Goal: Task Accomplishment & Management: Complete application form

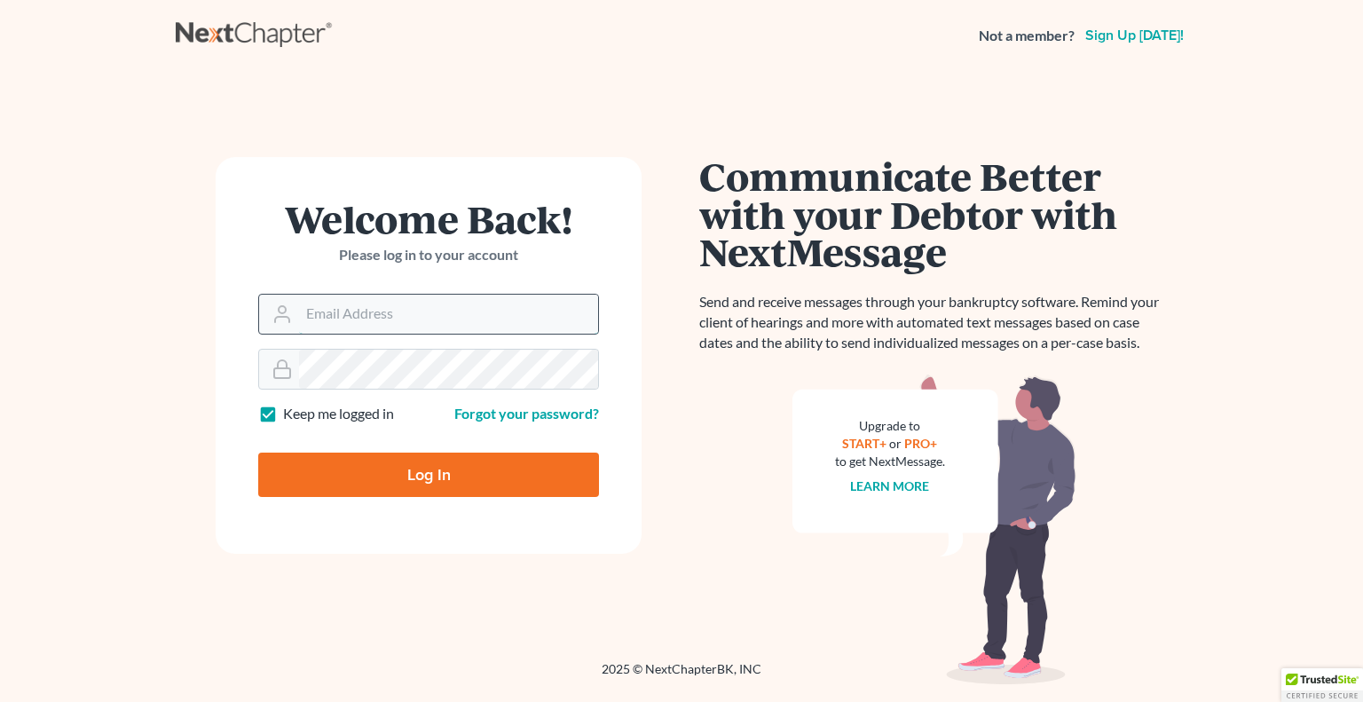
click at [439, 314] on input "Email Address" at bounding box center [448, 314] width 299 height 39
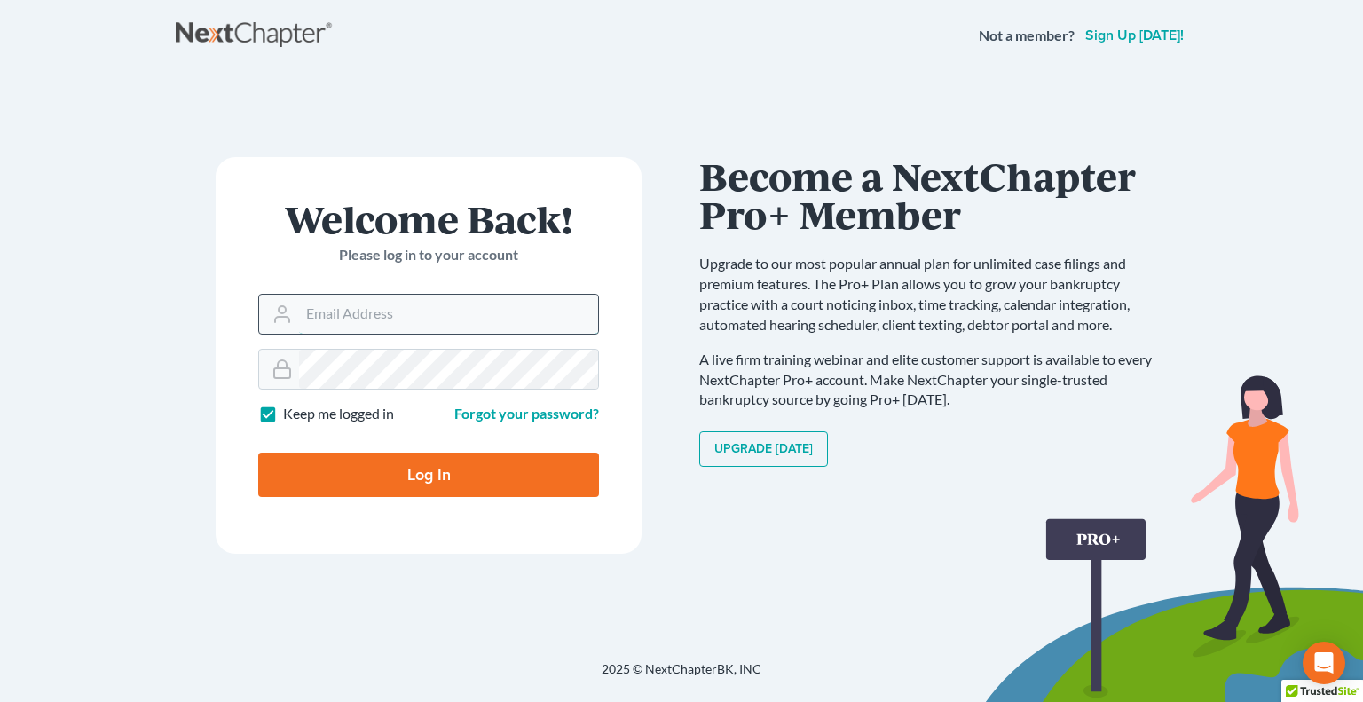
click at [407, 326] on input "Email Address" at bounding box center [448, 314] width 299 height 39
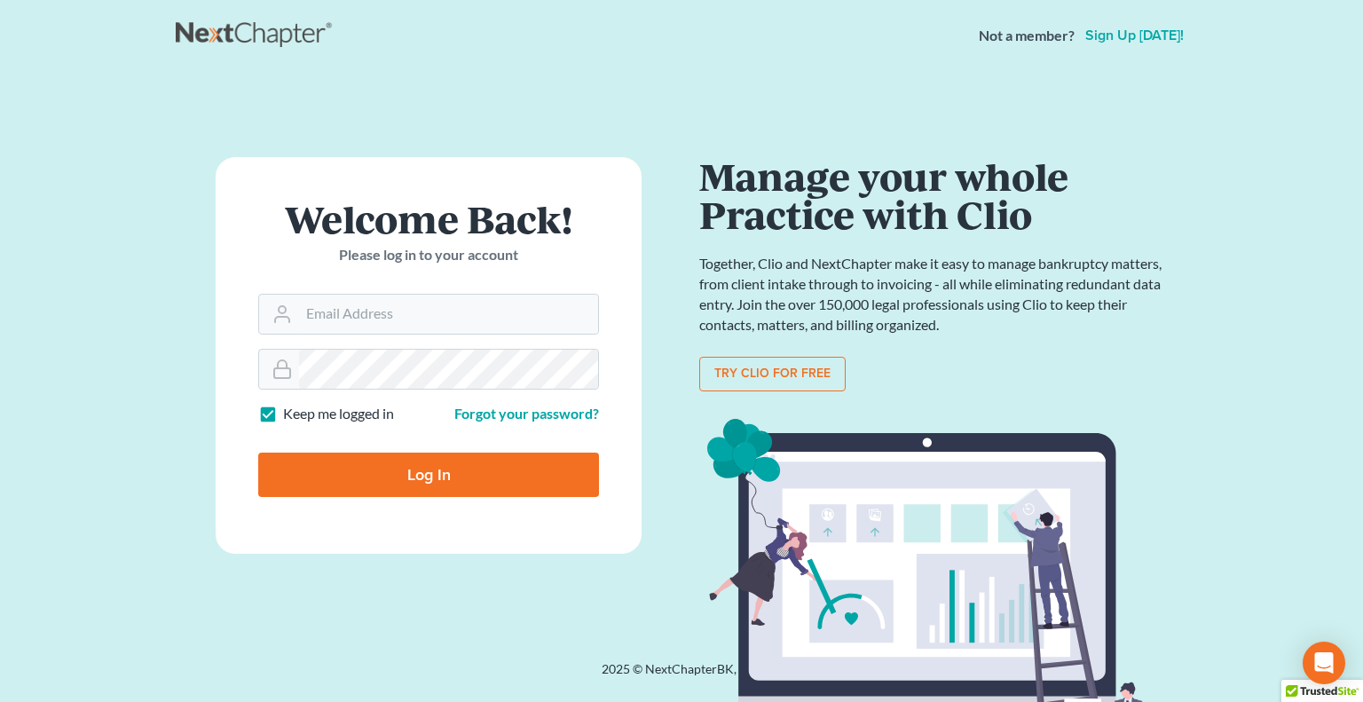
click at [1111, 350] on div "Manage your whole Practice with Clio Together, Clio and NextChapter make it eas…" at bounding box center [934, 477] width 470 height 641
click at [383, 311] on input "Email Address" at bounding box center [448, 314] width 299 height 39
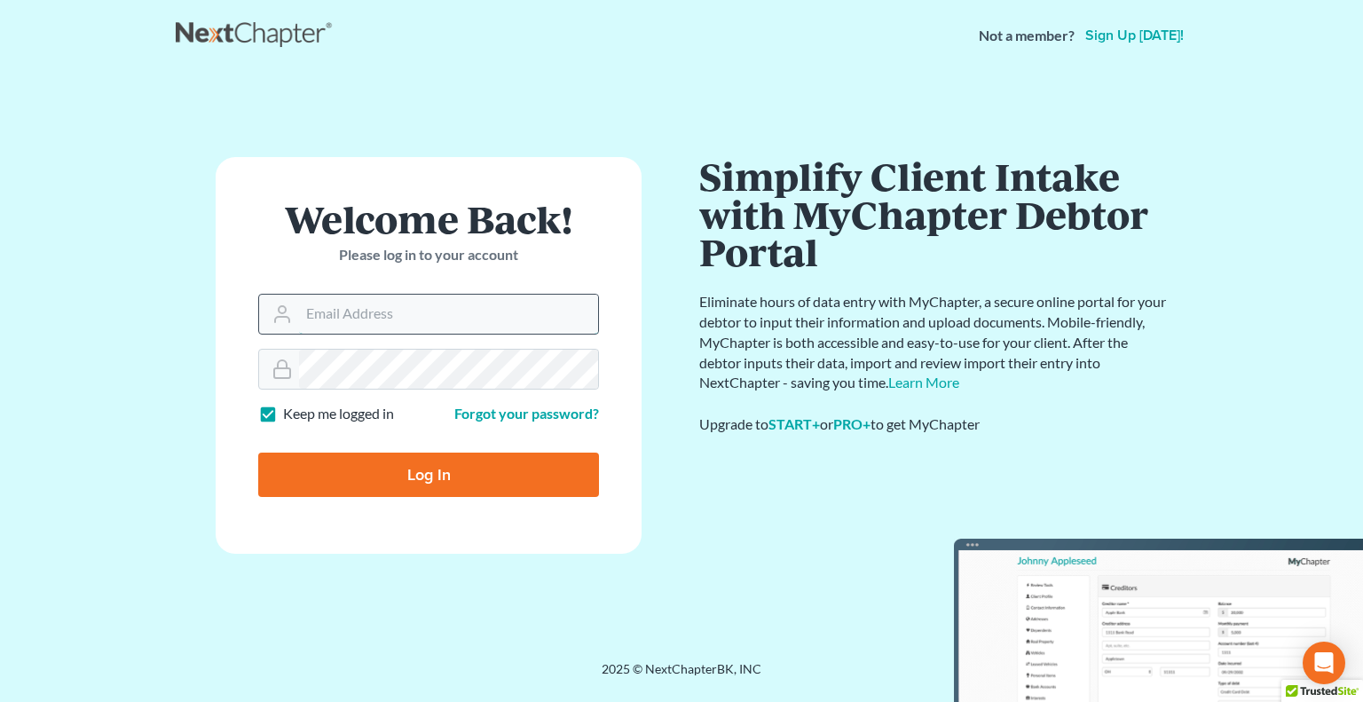
type input "[PERSON_NAME][EMAIL_ADDRESS][DOMAIN_NAME]"
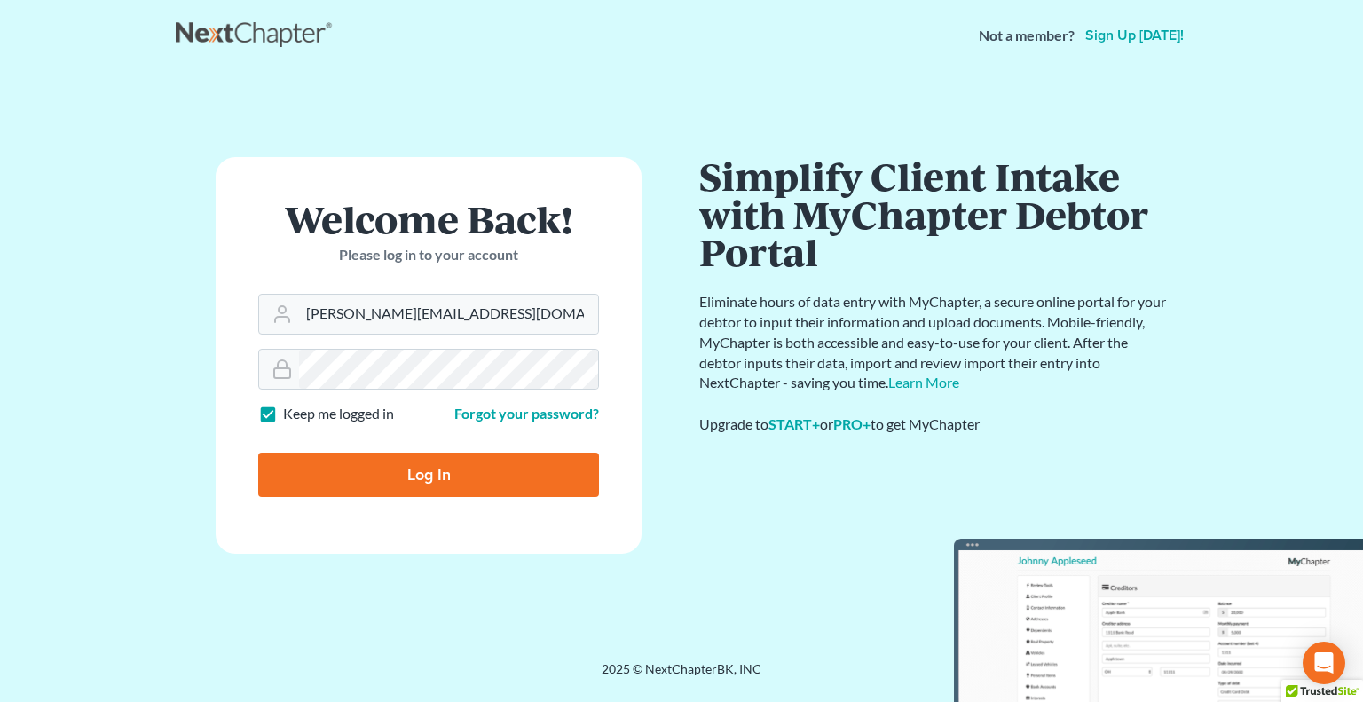
click at [447, 468] on input "Log In" at bounding box center [428, 475] width 341 height 44
type input "Thinking..."
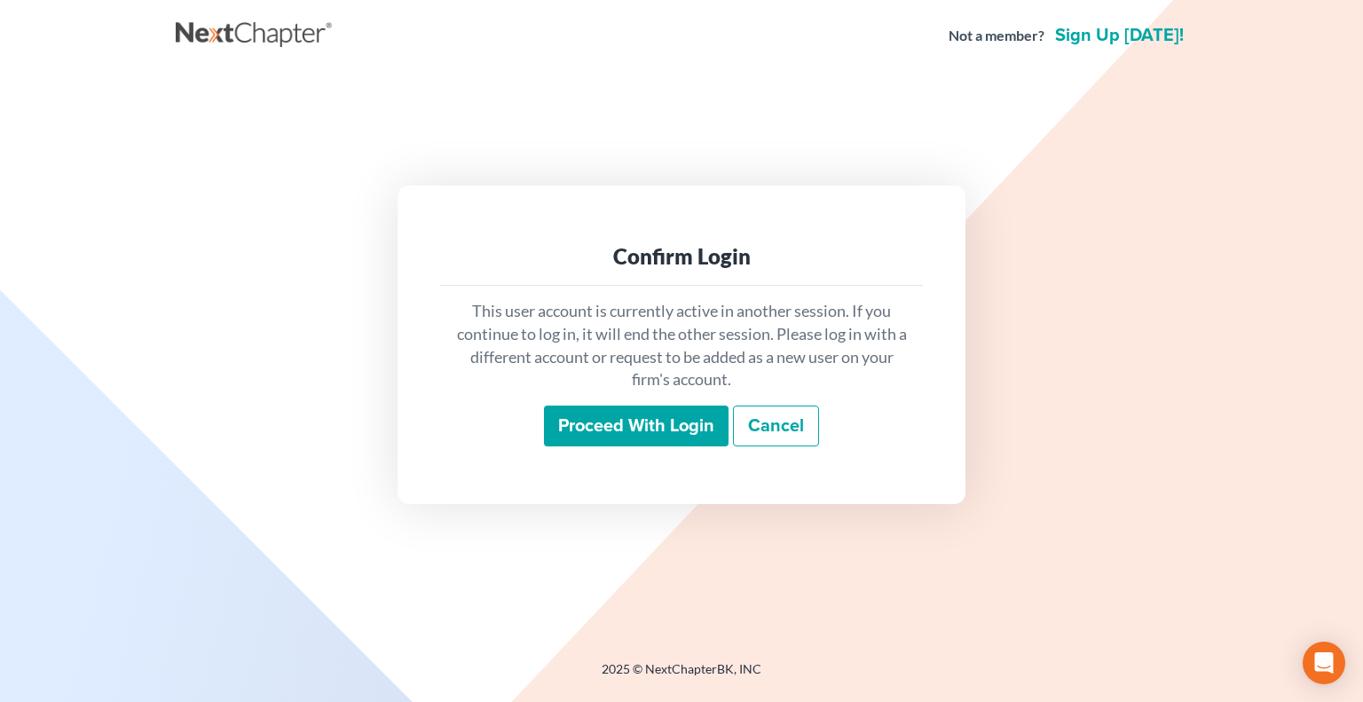
click at [616, 423] on input "Proceed with login" at bounding box center [636, 426] width 185 height 41
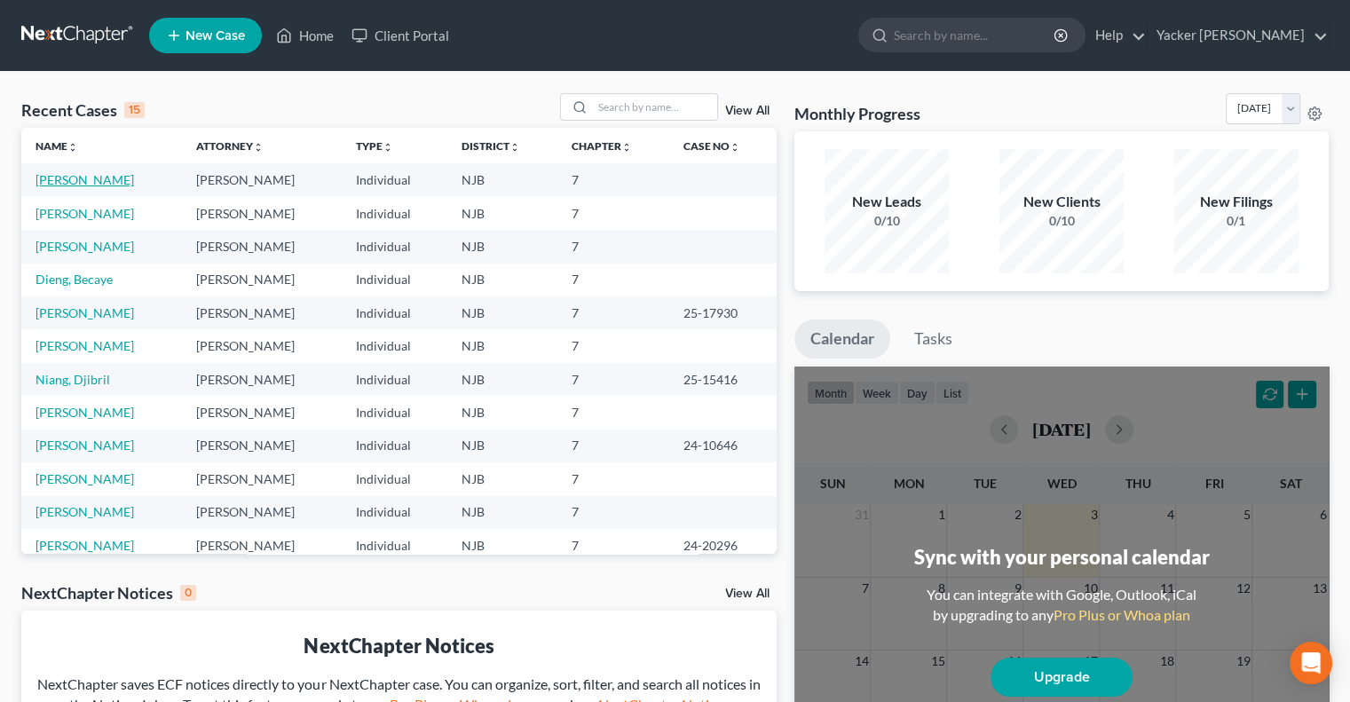
click at [98, 186] on link "[PERSON_NAME]" at bounding box center [84, 179] width 98 height 15
select select "4"
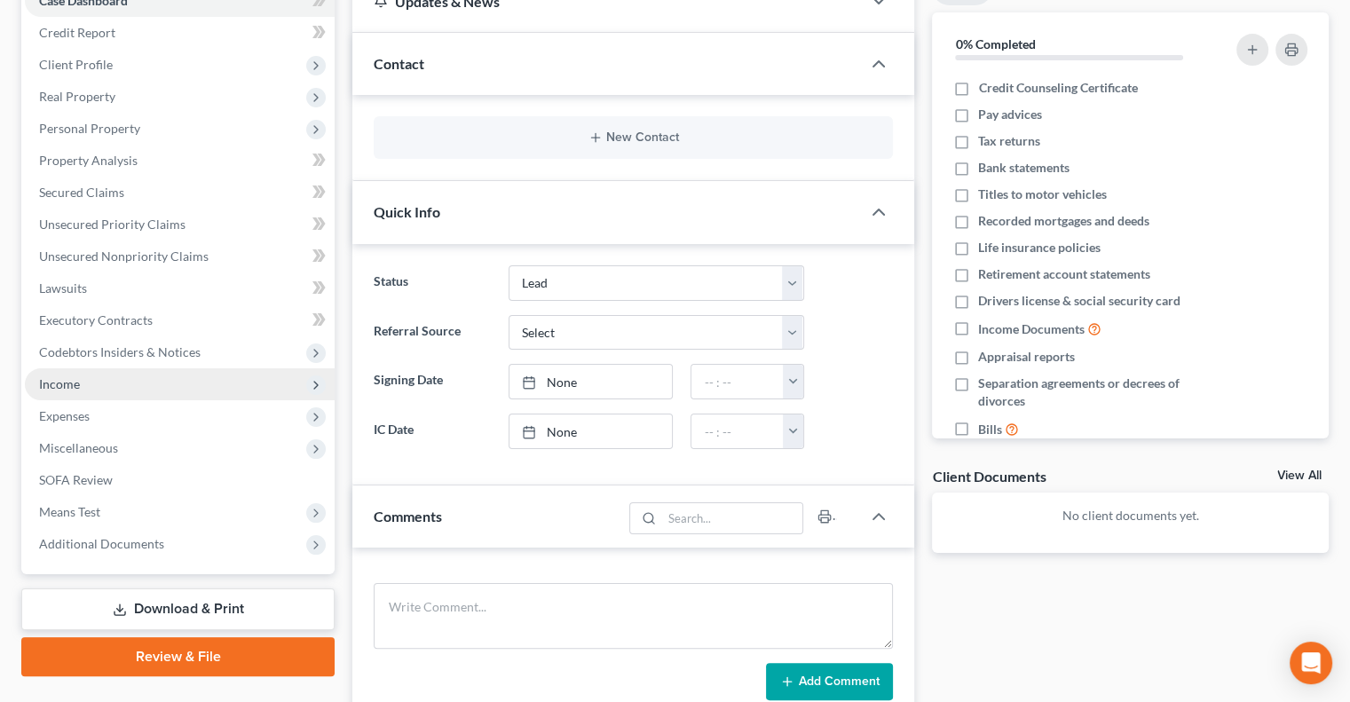
scroll to position [266, 0]
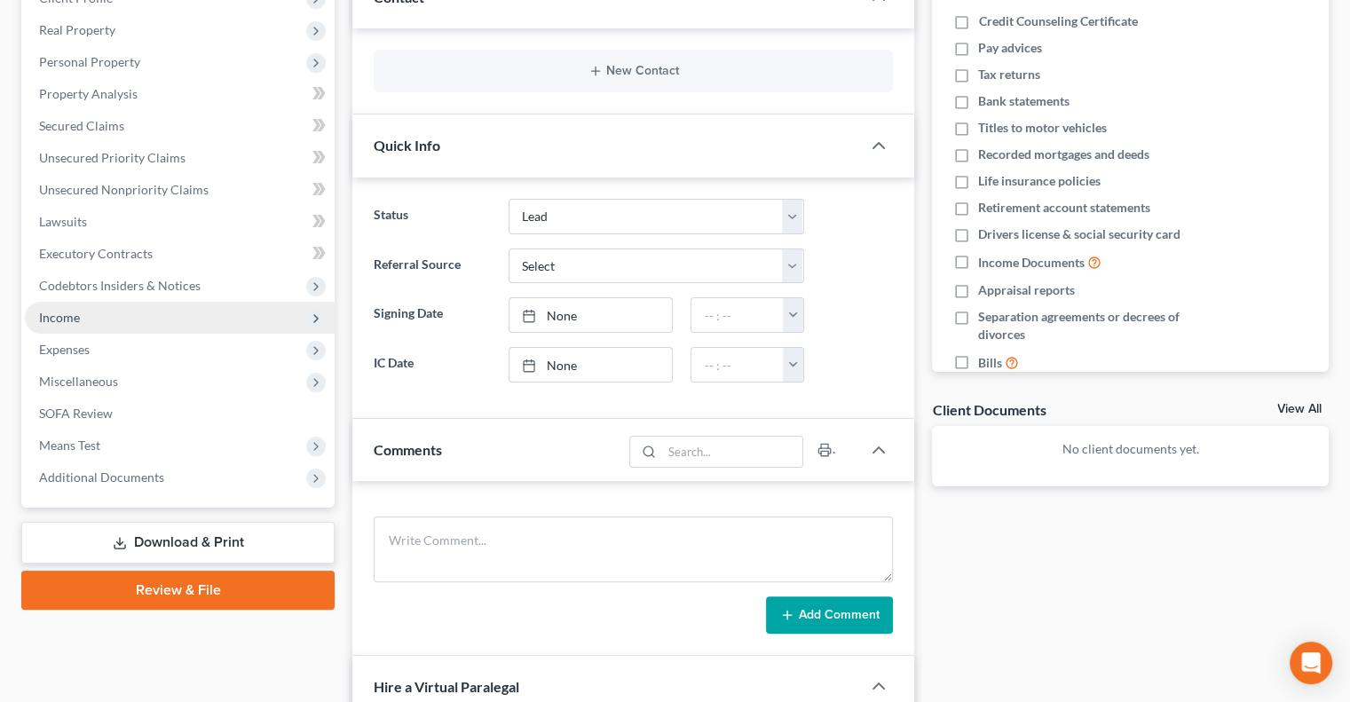
click at [82, 317] on span "Income" at bounding box center [180, 318] width 310 height 32
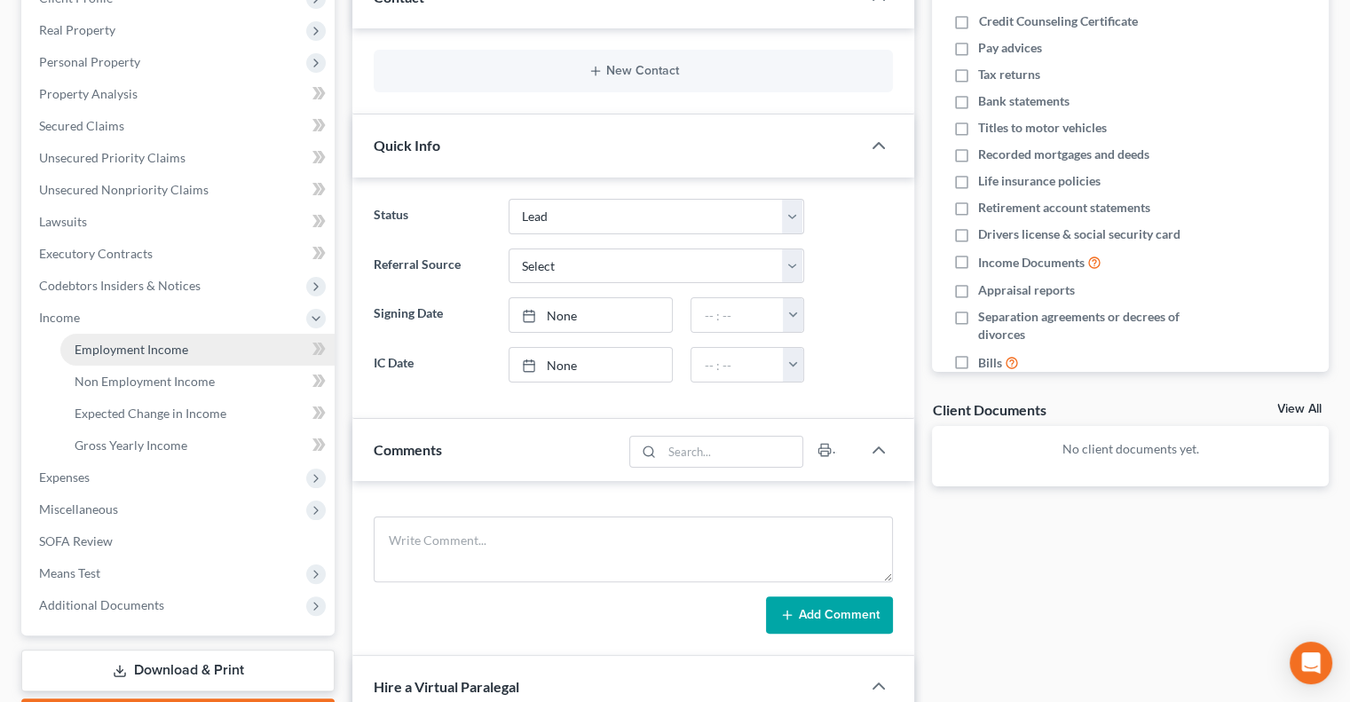
click at [124, 347] on span "Employment Income" at bounding box center [132, 349] width 114 height 15
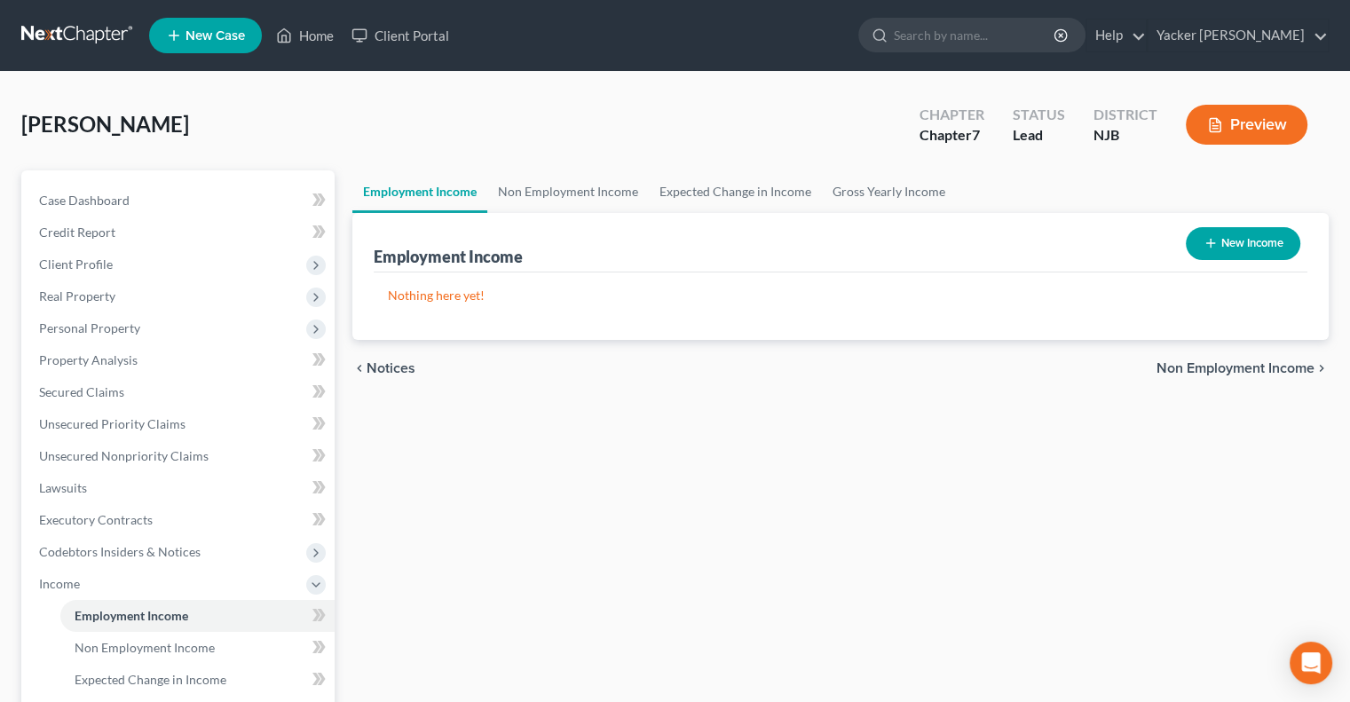
click at [1246, 242] on button "New Income" at bounding box center [1242, 243] width 114 height 33
select select "0"
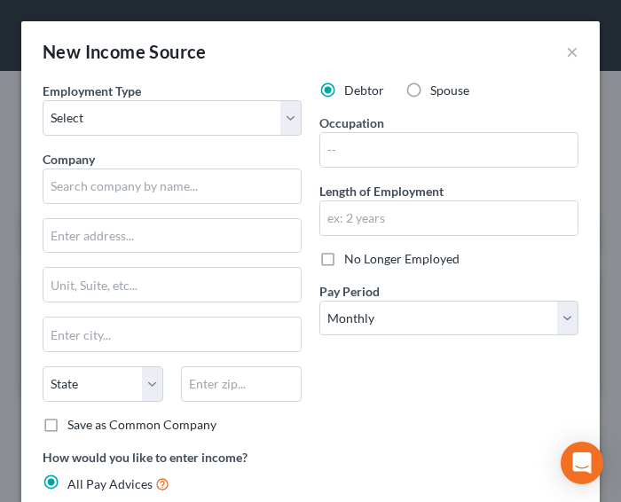
click at [450, 43] on div "New Income Source ×" at bounding box center [310, 51] width 579 height 60
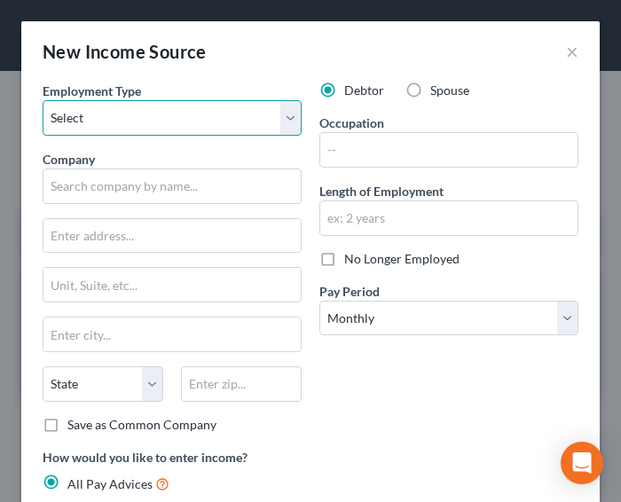
click at [283, 113] on select "Select Full or [DEMOGRAPHIC_DATA] Employment Self Employment" at bounding box center [172, 117] width 259 height 35
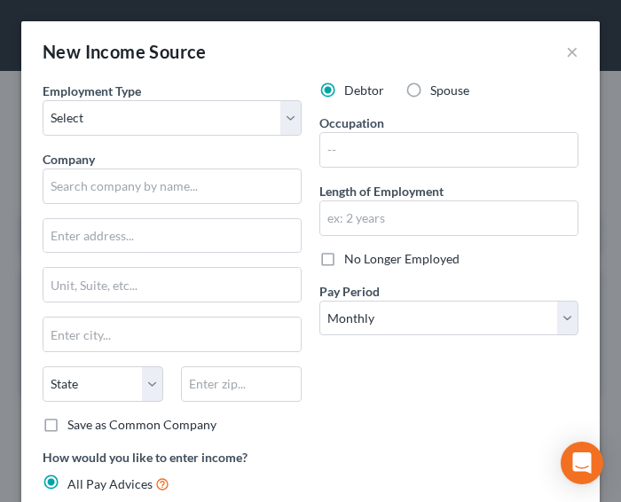
click at [223, 98] on div "Employment Type * Select Full or [DEMOGRAPHIC_DATA] Employment Self Employment" at bounding box center [172, 109] width 259 height 54
click at [358, 147] on input "text" at bounding box center [448, 150] width 257 height 34
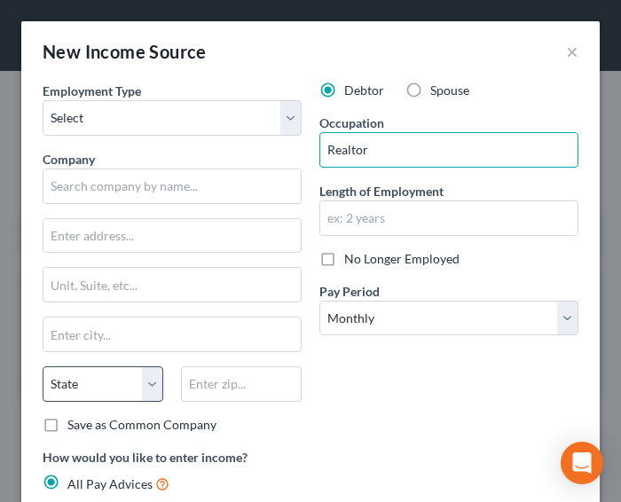
type input "Realtor"
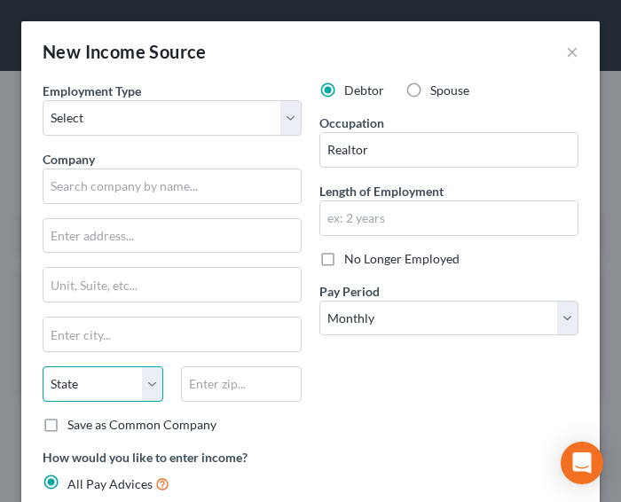
click at [142, 380] on select "State [US_STATE] AK AR AZ CA CO CT DE DC [GEOGRAPHIC_DATA] [GEOGRAPHIC_DATA] GU…" at bounding box center [103, 383] width 121 height 35
select select "33"
click at [43, 366] on select "State [US_STATE] AK AR AZ CA CO CT DE DC [GEOGRAPHIC_DATA] [GEOGRAPHIC_DATA] GU…" at bounding box center [103, 383] width 121 height 35
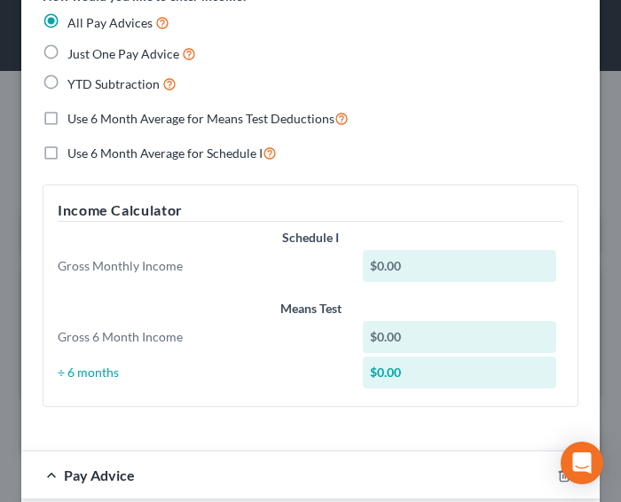
scroll to position [532, 0]
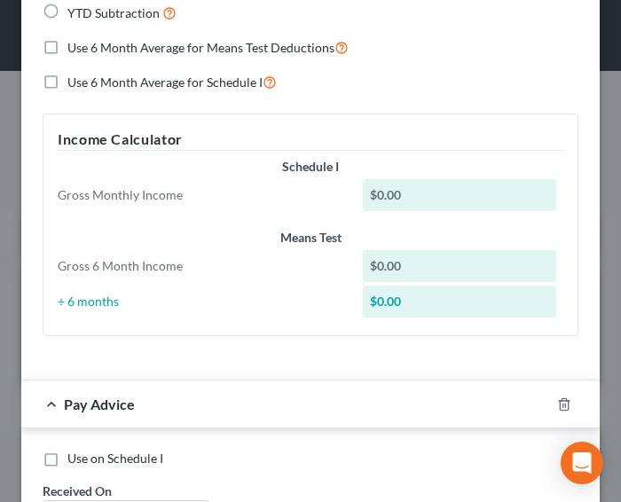
click at [453, 42] on div "Use 6 Month Average for Means Test Deductions" at bounding box center [311, 47] width 536 height 20
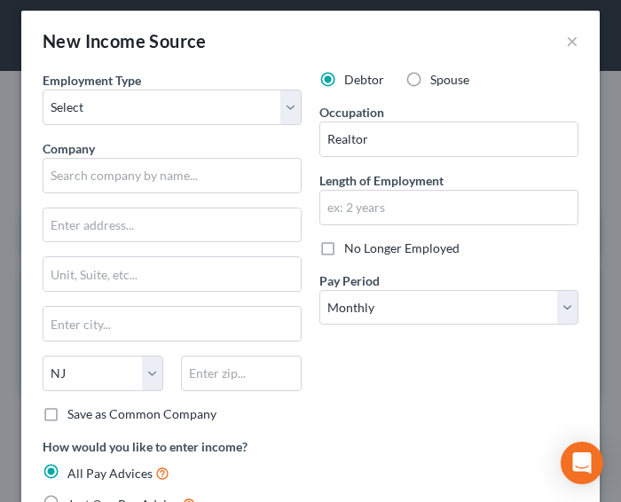
scroll to position [0, 0]
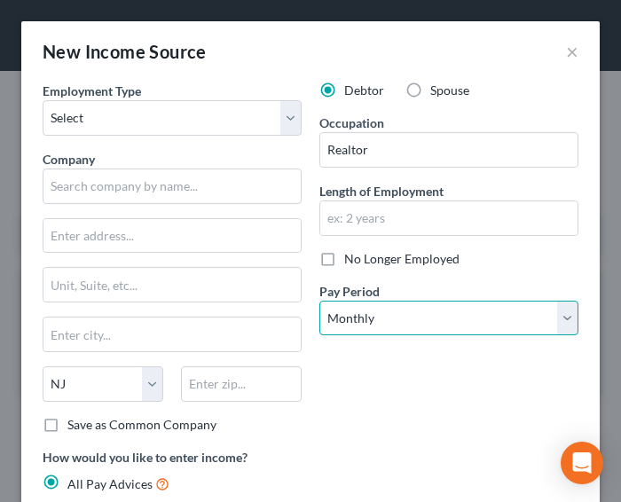
click at [379, 325] on select "Select Monthly Twice Monthly Every Other Week Weekly" at bounding box center [448, 318] width 259 height 35
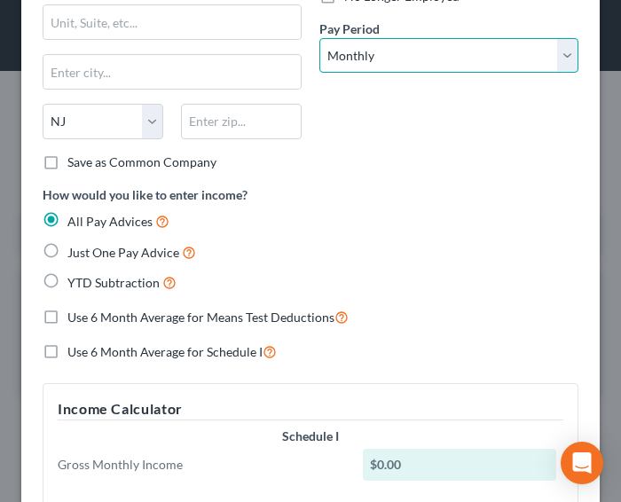
scroll to position [532, 0]
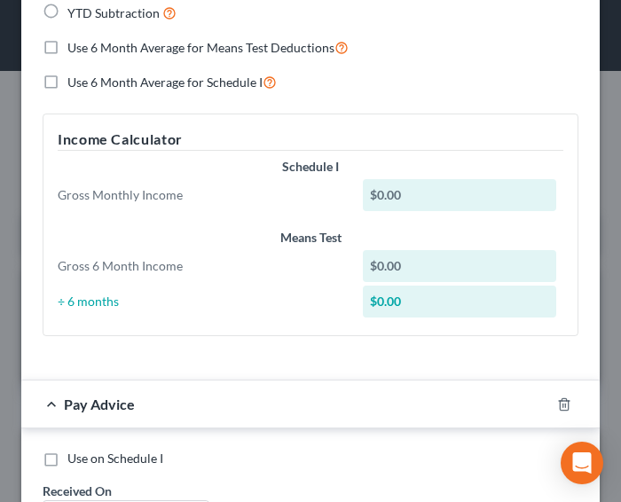
click at [406, 191] on div "$0.00" at bounding box center [459, 195] width 193 height 32
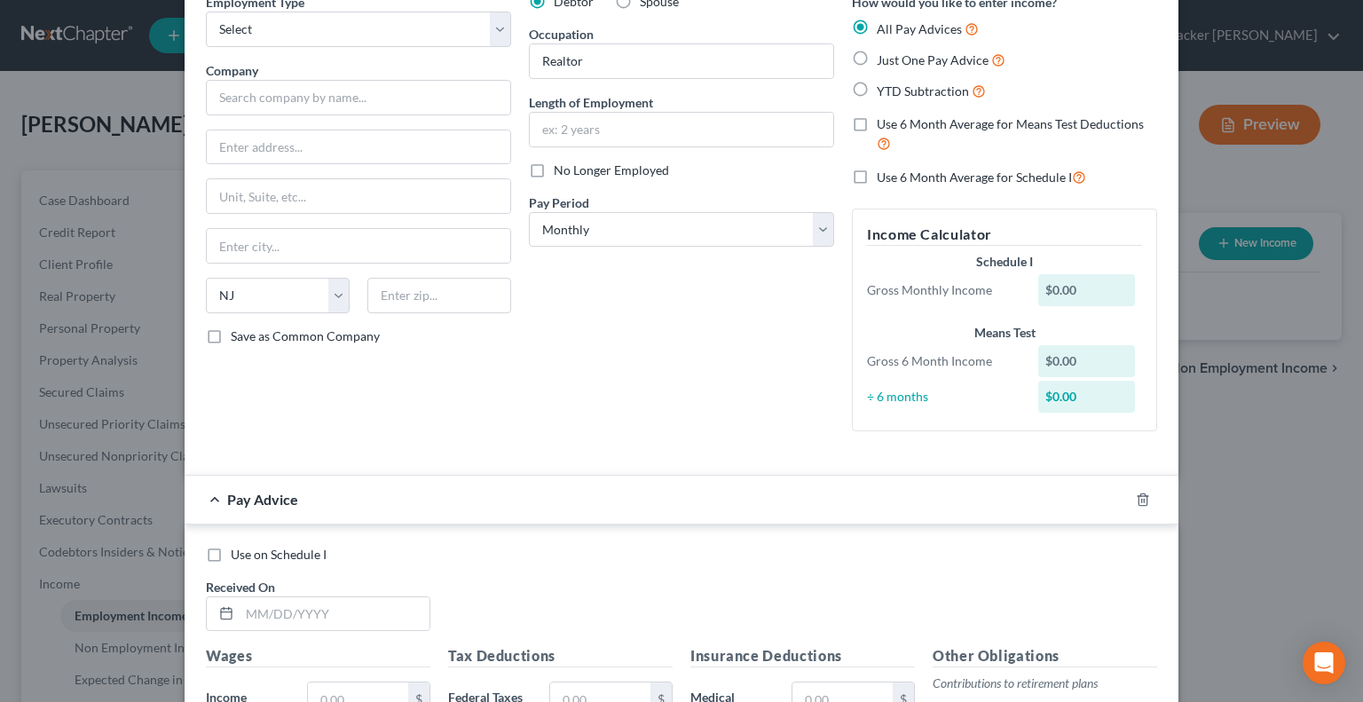
scroll to position [0, 0]
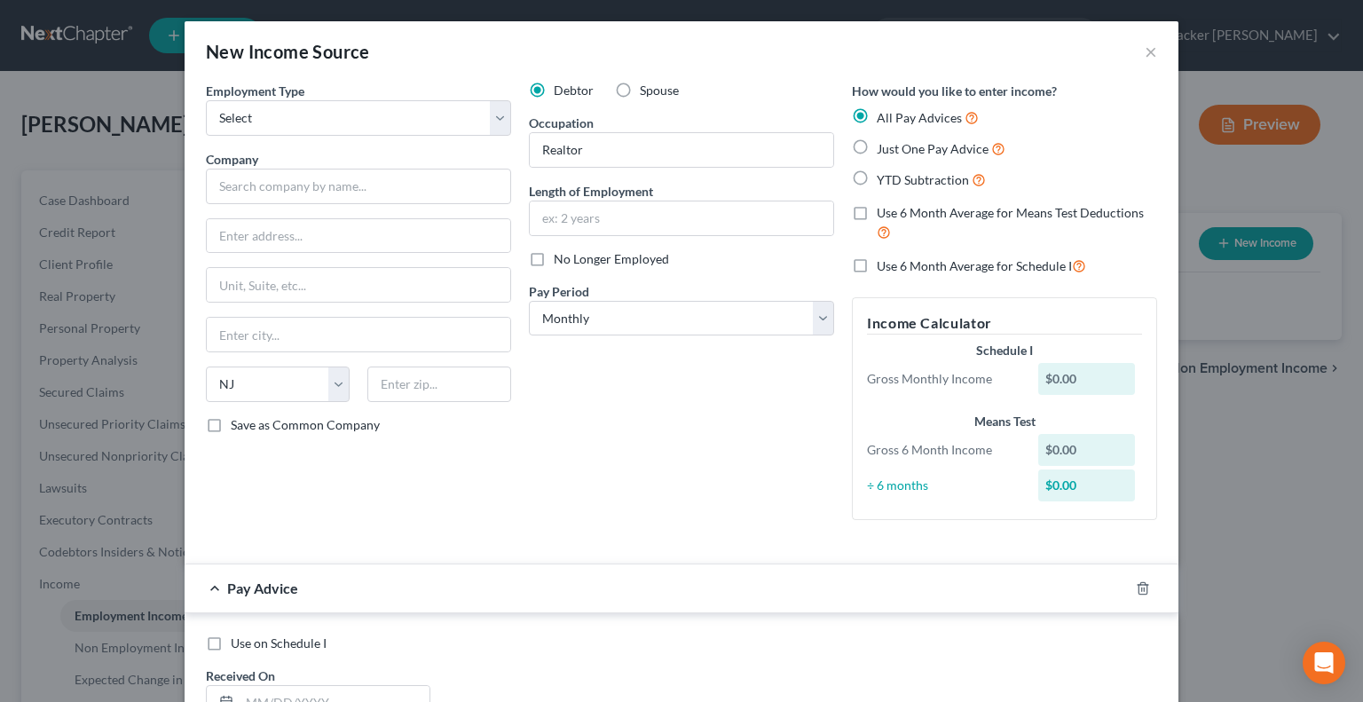
click at [877, 151] on label "Just One Pay Advice" at bounding box center [941, 148] width 129 height 20
click at [884, 150] on input "Just One Pay Advice" at bounding box center [890, 144] width 12 height 12
radio input "true"
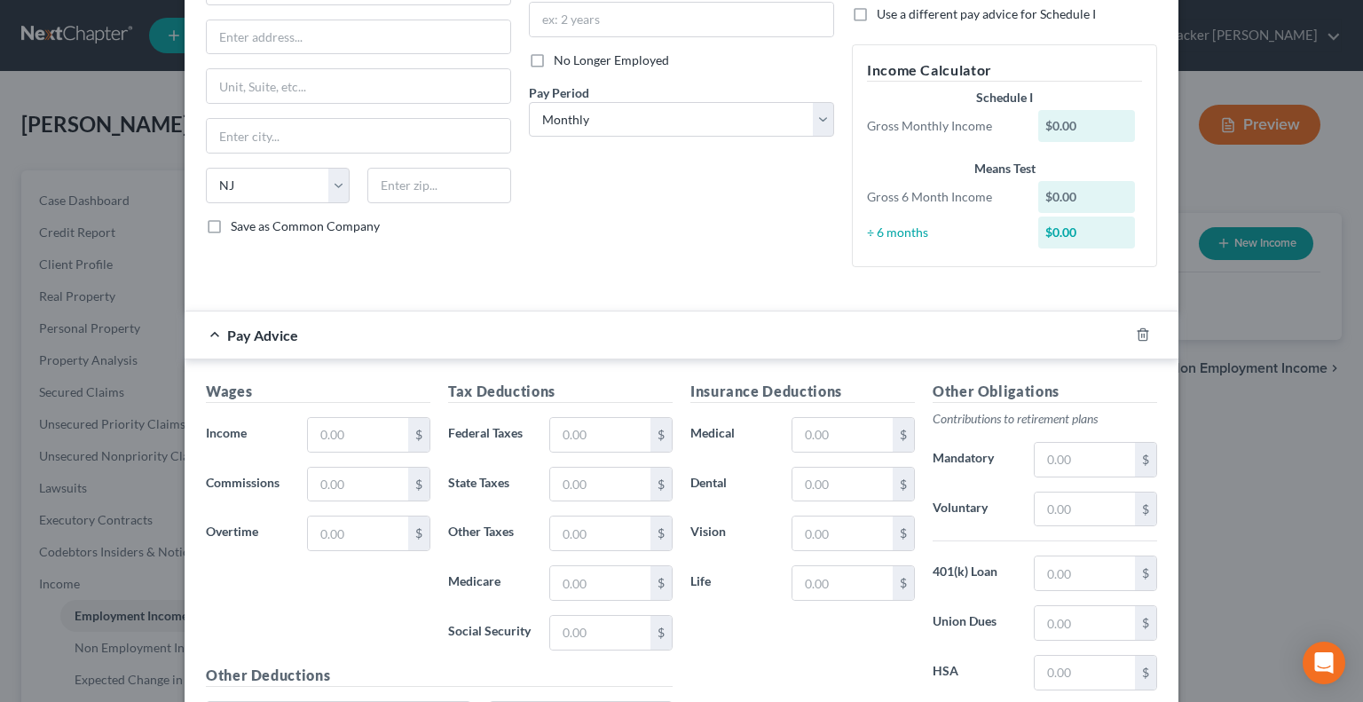
scroll to position [266, 0]
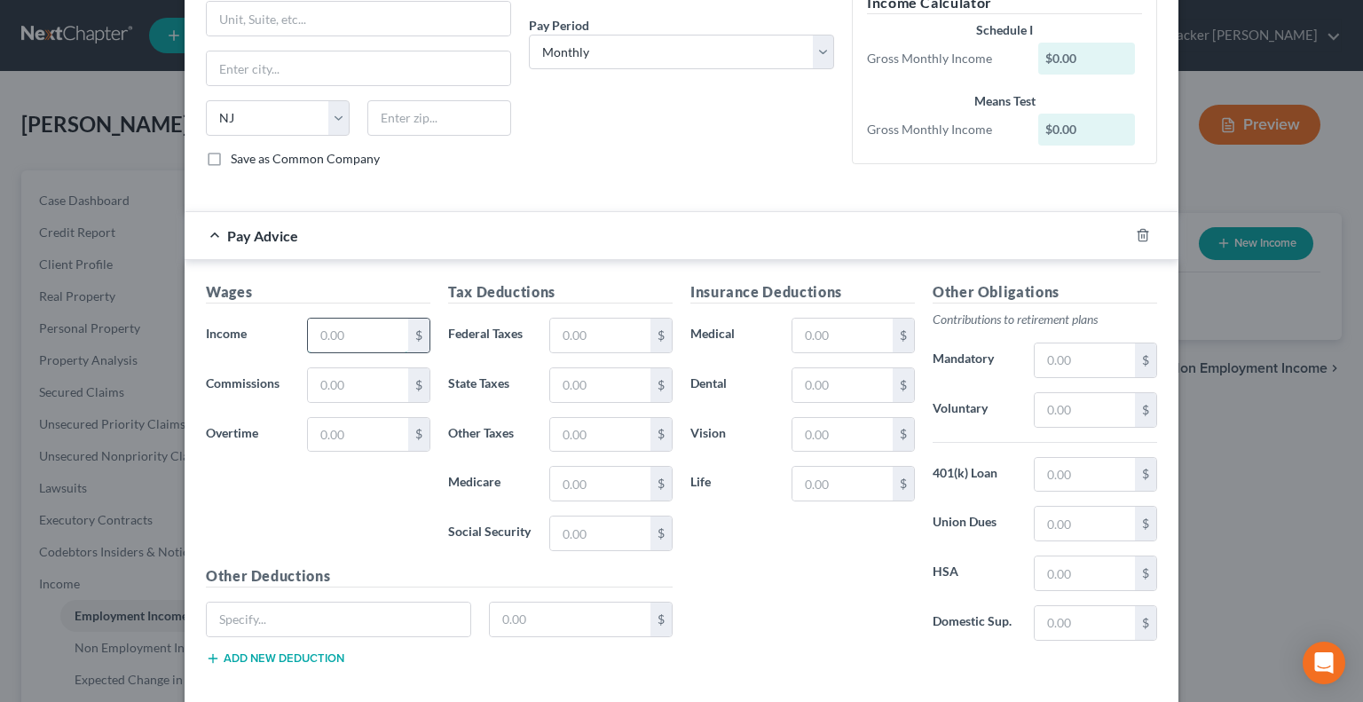
click at [369, 335] on input "text" at bounding box center [358, 336] width 100 height 34
type input "521.08"
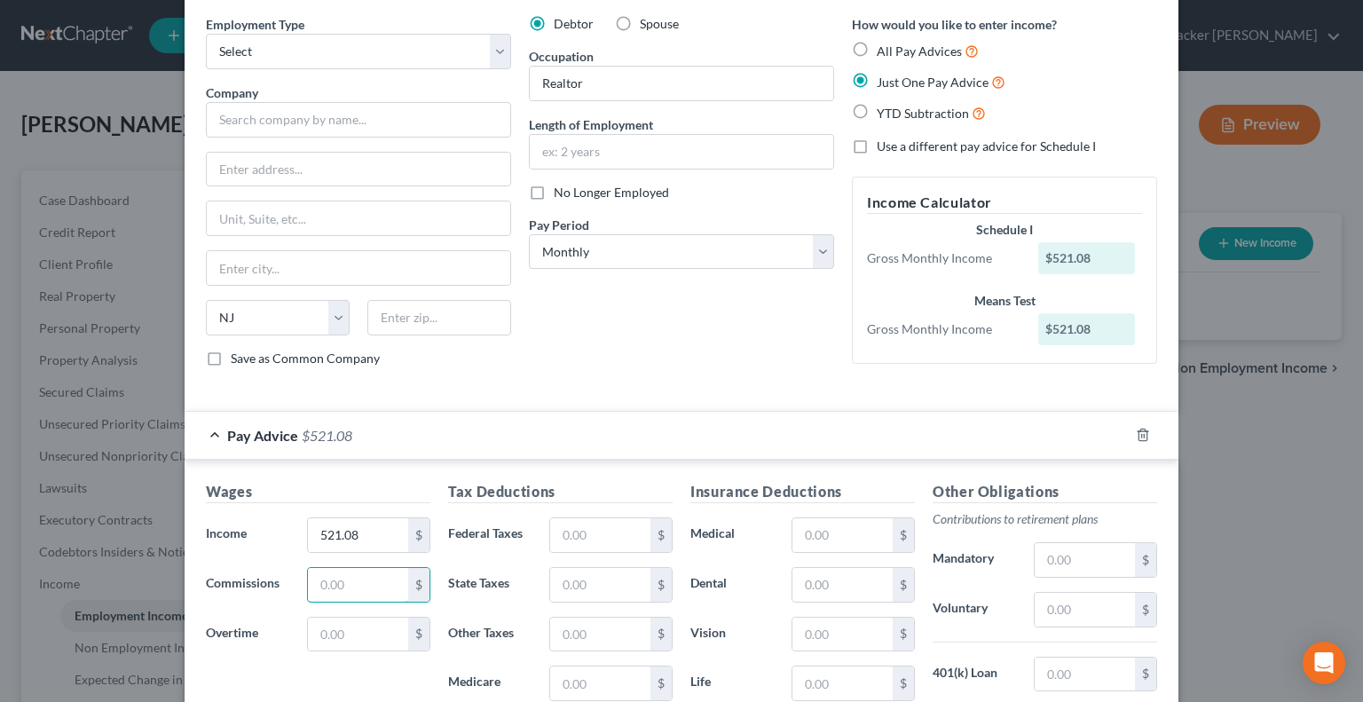
scroll to position [0, 0]
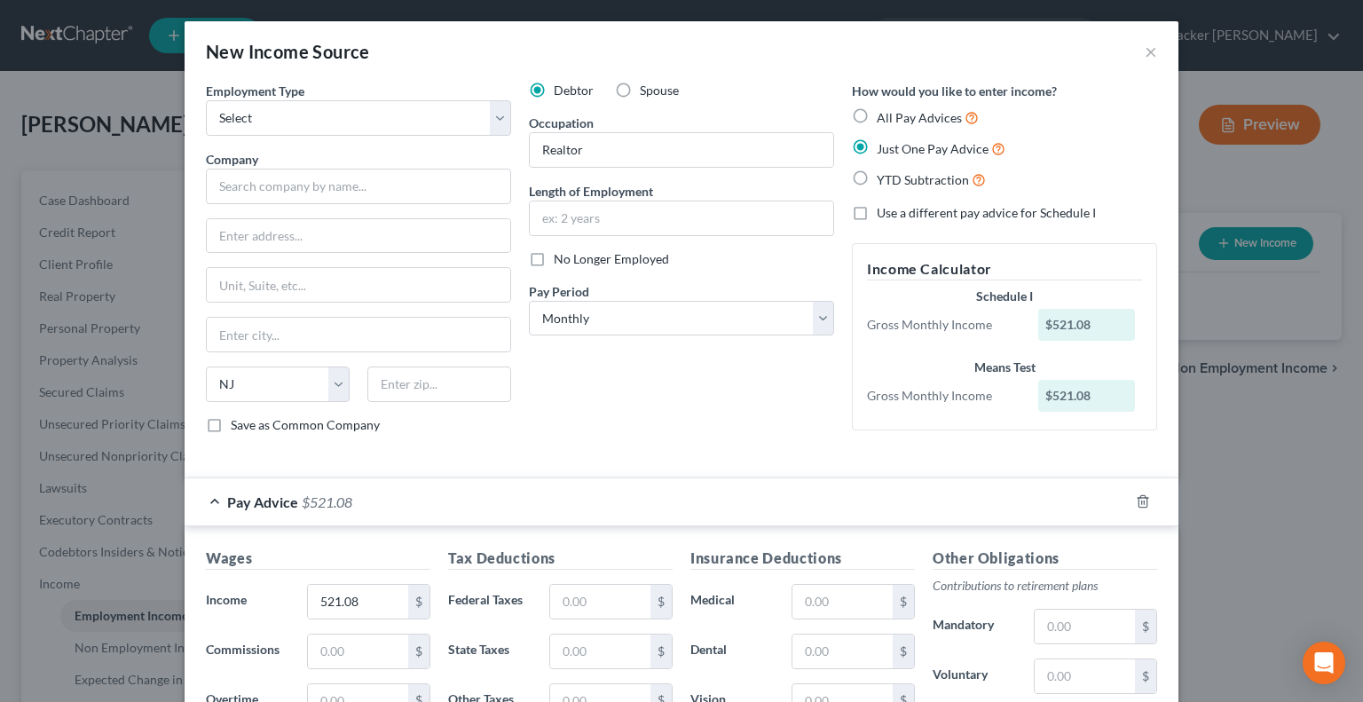
click at [796, 391] on div "Debtor Spouse Occupation Realtor Length of Employment No Longer Employed Pay Pe…" at bounding box center [681, 265] width 323 height 366
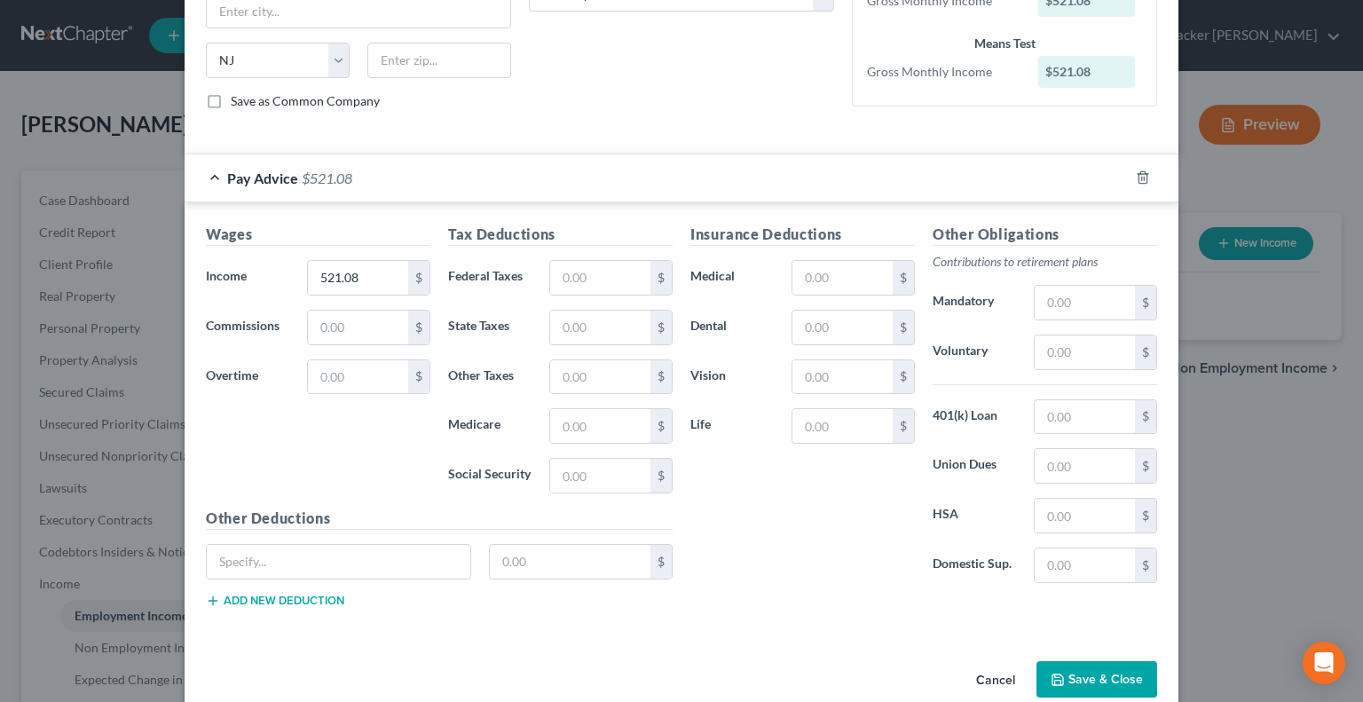
scroll to position [350, 0]
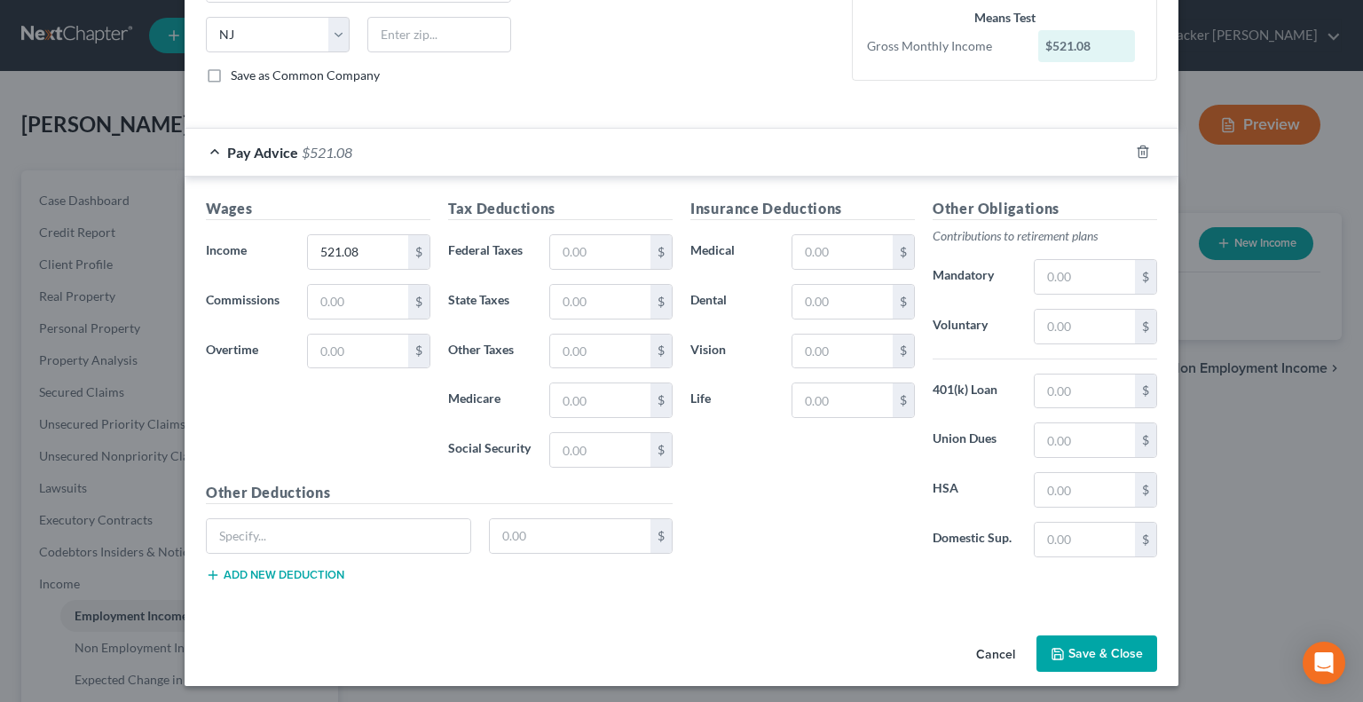
click at [1088, 642] on button "Save & Close" at bounding box center [1096, 653] width 121 height 37
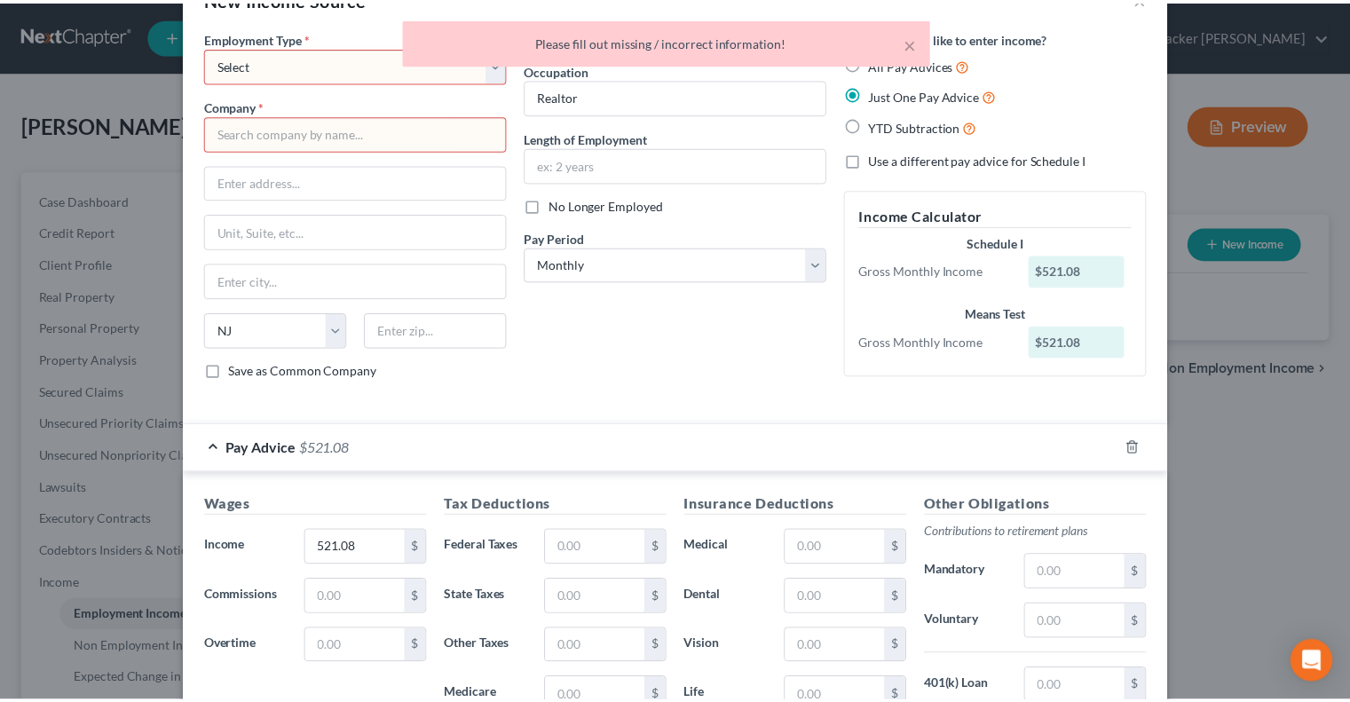
scroll to position [0, 0]
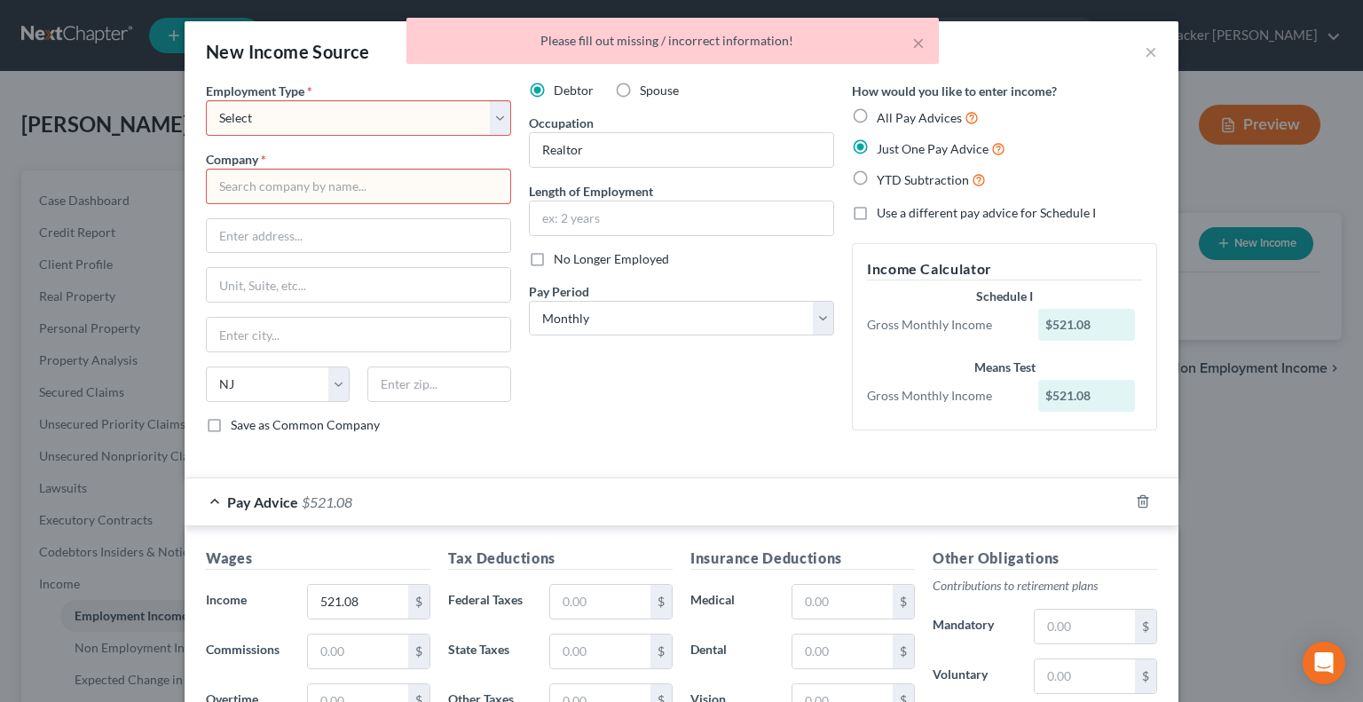
click at [355, 175] on input "text" at bounding box center [358, 186] width 305 height 35
click at [366, 122] on select "Select Full or [DEMOGRAPHIC_DATA] Employment Self Employment" at bounding box center [358, 117] width 305 height 35
select select "1"
click at [206, 100] on select "Select Full or [DEMOGRAPHIC_DATA] Employment Self Employment" at bounding box center [358, 117] width 305 height 35
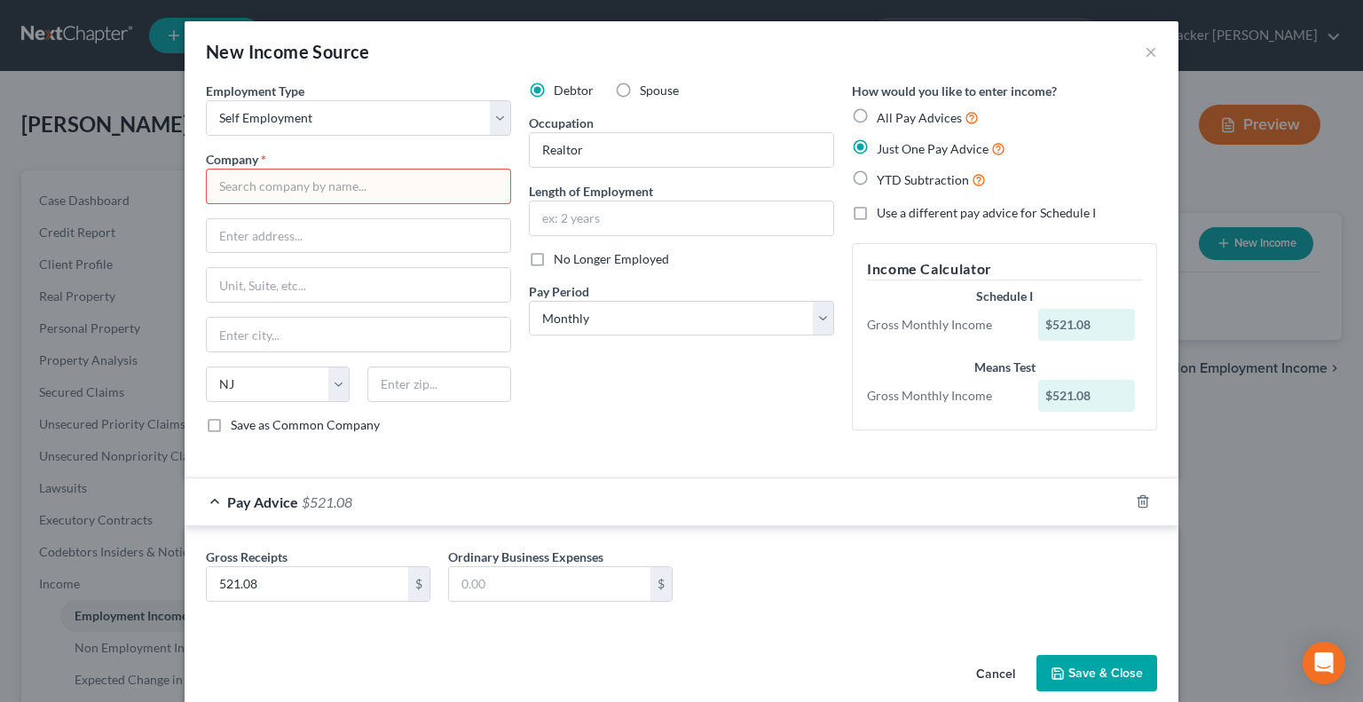
click at [279, 190] on input "text" at bounding box center [358, 186] width 305 height 35
click at [1067, 673] on button "Save & Close" at bounding box center [1096, 673] width 121 height 37
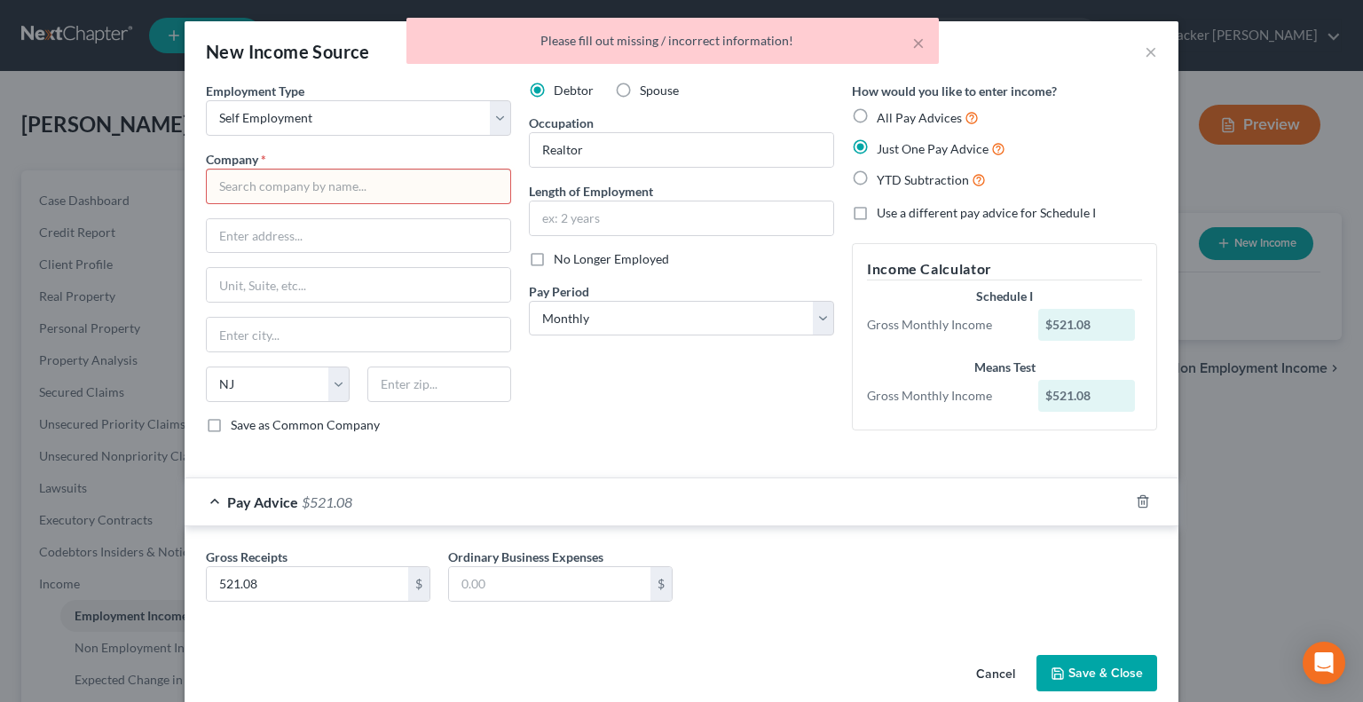
click at [699, 43] on div "Please fill out missing / incorrect information!" at bounding box center [673, 41] width 504 height 18
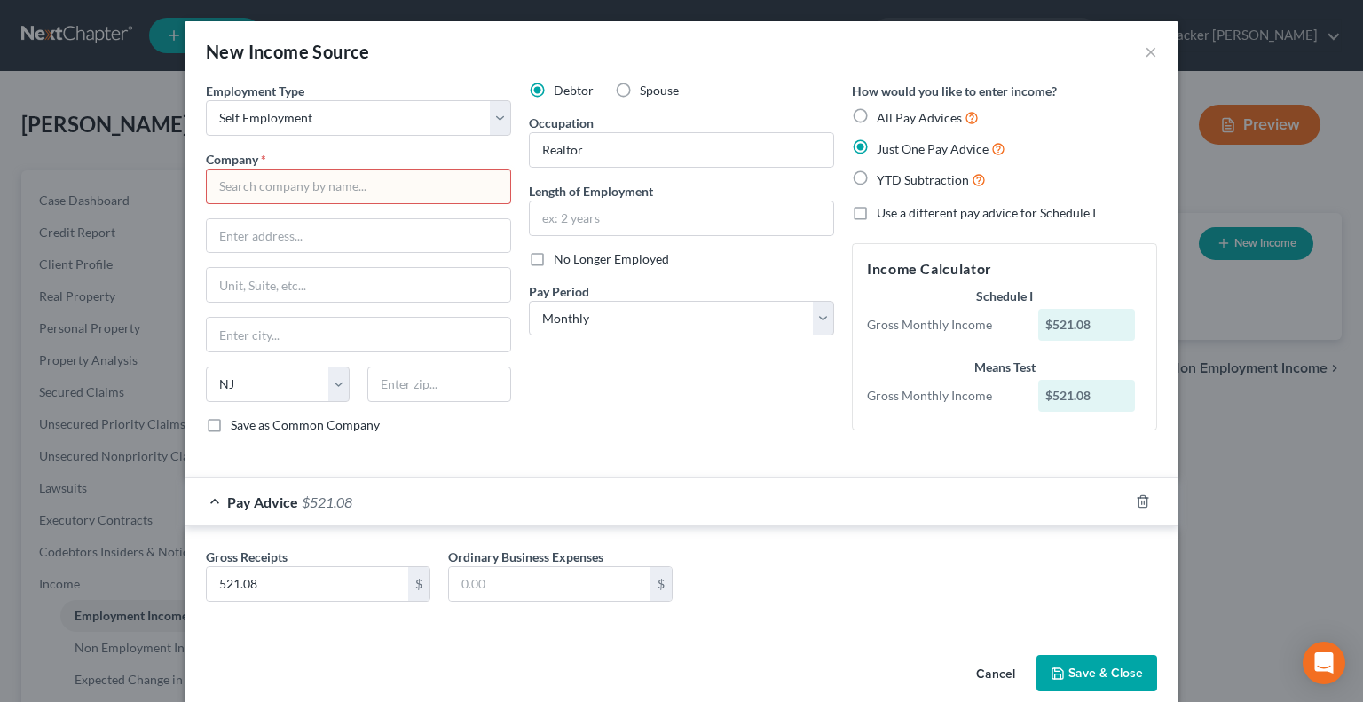
click at [254, 188] on input "text" at bounding box center [358, 186] width 305 height 35
click at [258, 175] on input "Sotherbys Real Estate" at bounding box center [358, 186] width 305 height 35
click at [261, 185] on input "Sotherbys Real Estate" at bounding box center [358, 186] width 305 height 35
type input "[PERSON_NAME]'s Real Estate"
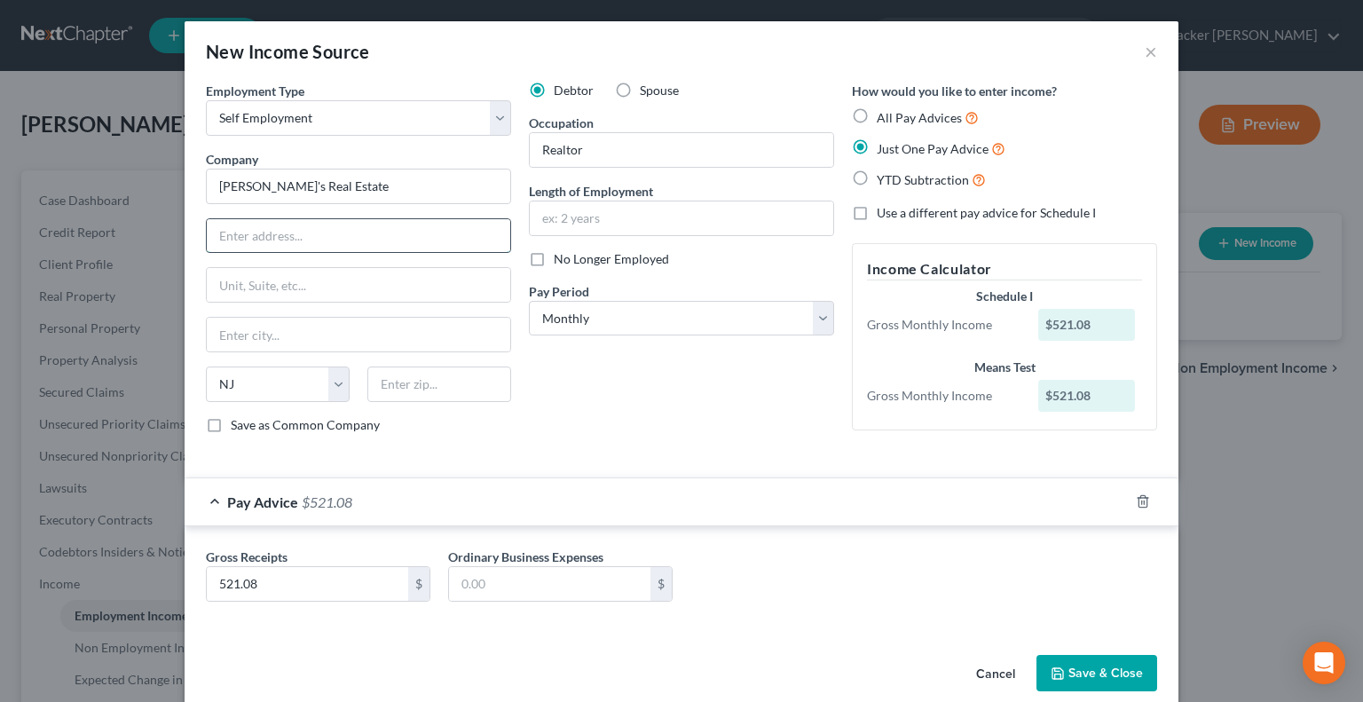
click at [287, 241] on input "text" at bounding box center [358, 236] width 303 height 34
click at [575, 393] on div "Debtor Spouse Occupation Realtor Length of Employment No Longer Employed Pay Pe…" at bounding box center [681, 265] width 323 height 366
click at [1091, 663] on button "Save & Close" at bounding box center [1096, 673] width 121 height 37
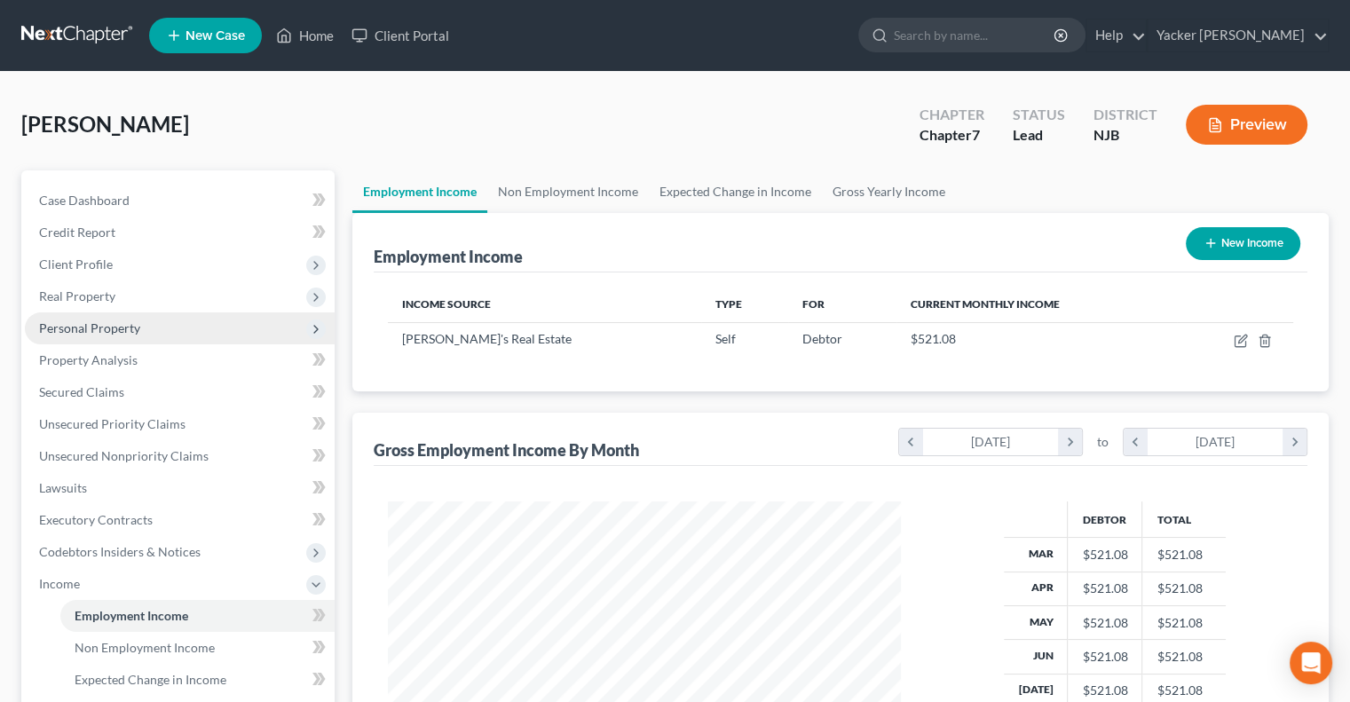
click at [114, 329] on span "Personal Property" at bounding box center [89, 327] width 101 height 15
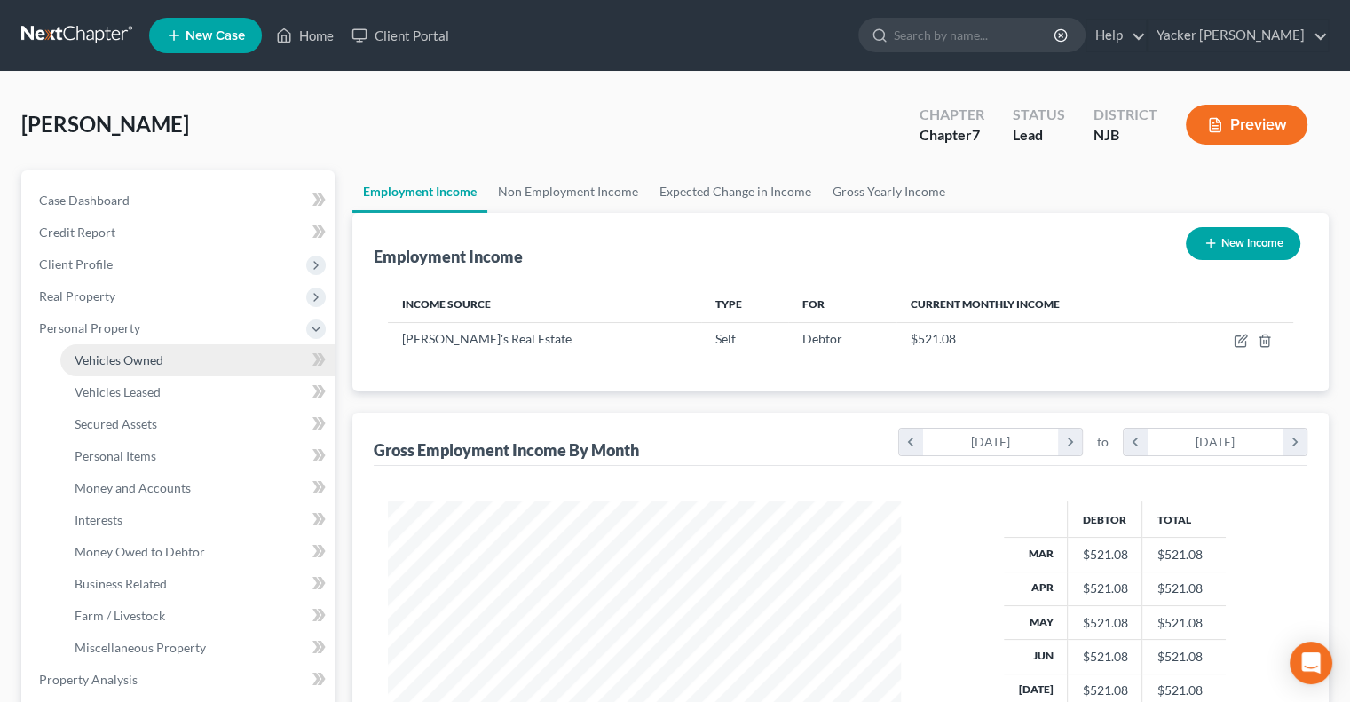
click at [137, 358] on span "Vehicles Owned" at bounding box center [119, 359] width 89 height 15
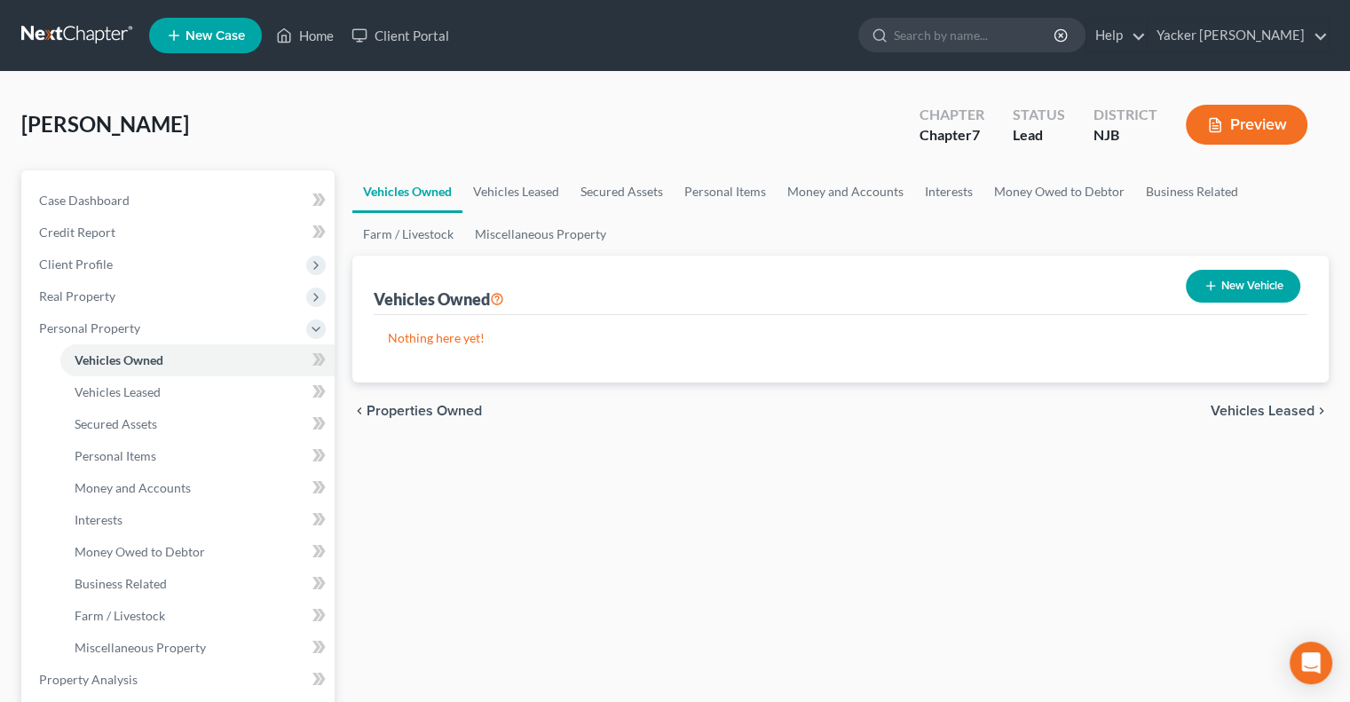
click at [1232, 287] on button "New Vehicle" at bounding box center [1242, 286] width 114 height 33
select select "0"
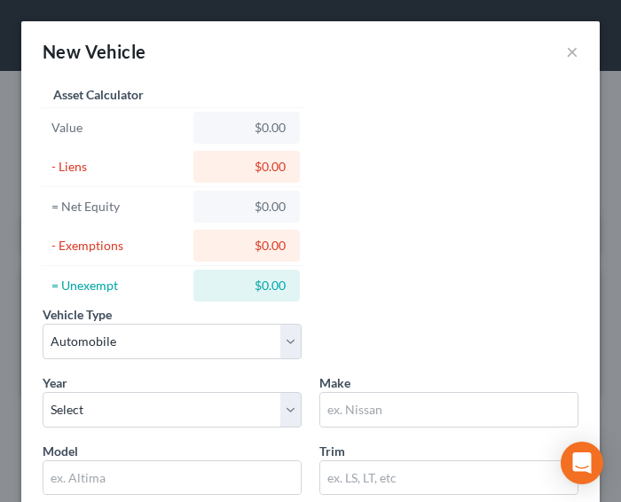
click at [234, 226] on div "- Exemptions $0.00" at bounding box center [172, 246] width 263 height 40
drag, startPoint x: 558, startPoint y: 49, endPoint x: 493, endPoint y: 134, distance: 107.0
click at [493, 134] on div "New Vehicle × Vehicle Type Select Automobile Truck Trailer Watercraft Aircraft …" at bounding box center [310, 428] width 579 height 815
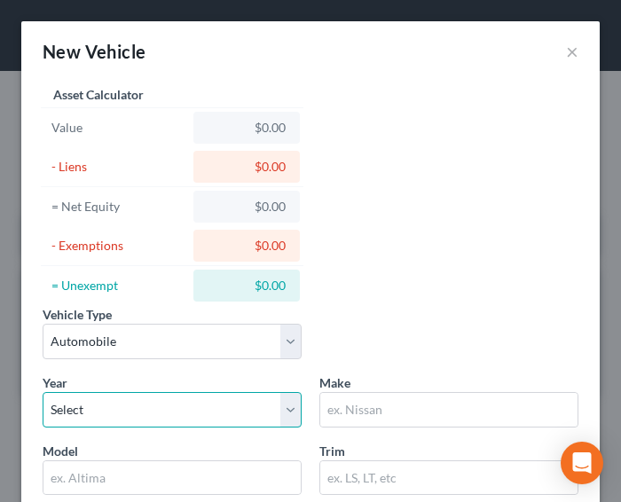
click at [220, 397] on select "Select 2026 2025 2024 2023 2022 2021 2020 2019 2018 2017 2016 2015 2014 2013 20…" at bounding box center [172, 409] width 259 height 35
select select "12"
click at [43, 392] on select "Select 2026 2025 2024 2023 2022 2021 2020 2019 2018 2017 2016 2015 2014 2013 20…" at bounding box center [172, 409] width 259 height 35
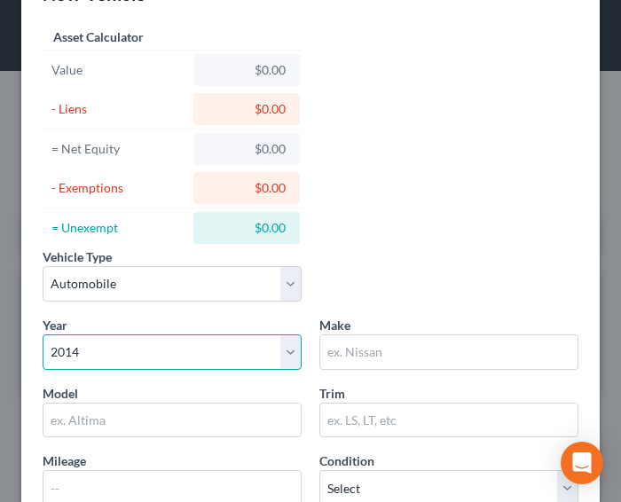
scroll to position [89, 0]
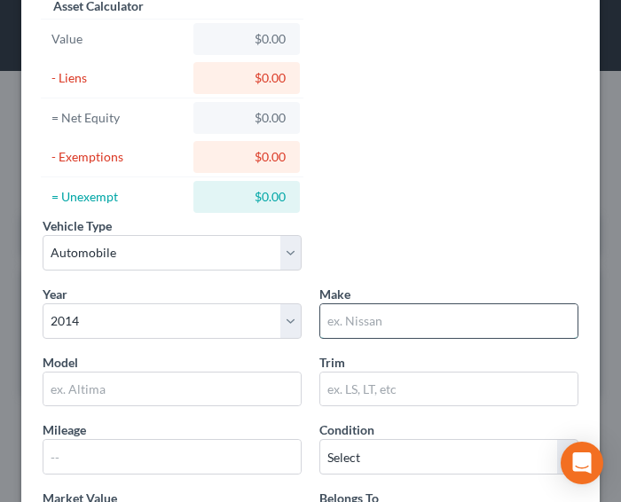
click at [358, 315] on input "text" at bounding box center [448, 321] width 257 height 34
type input "Cadillac"
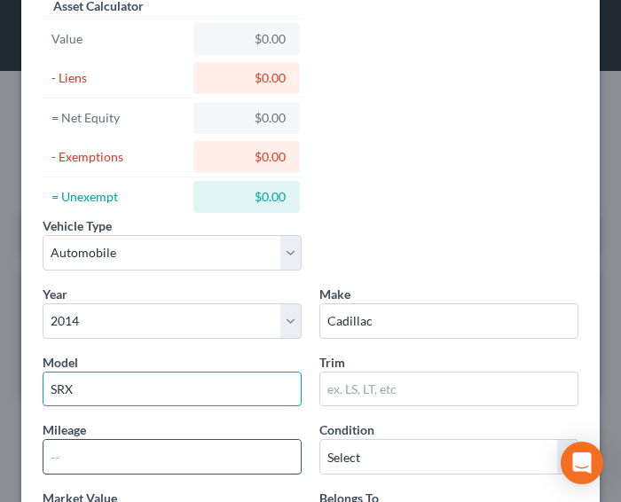
type input "SRX"
click at [166, 451] on input "text" at bounding box center [171, 457] width 257 height 34
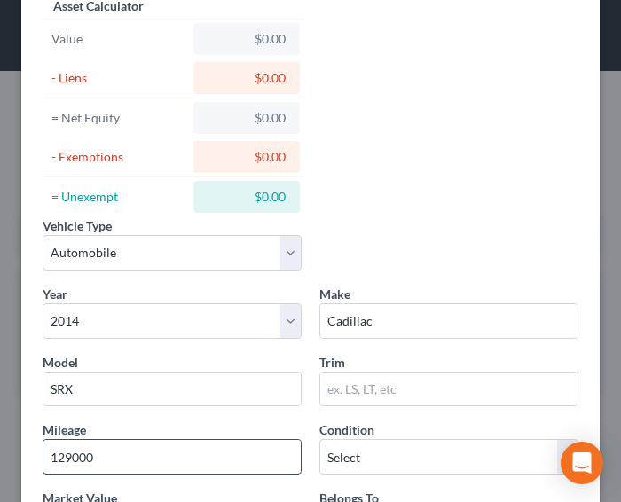
click at [69, 450] on input "129000" at bounding box center [171, 457] width 257 height 34
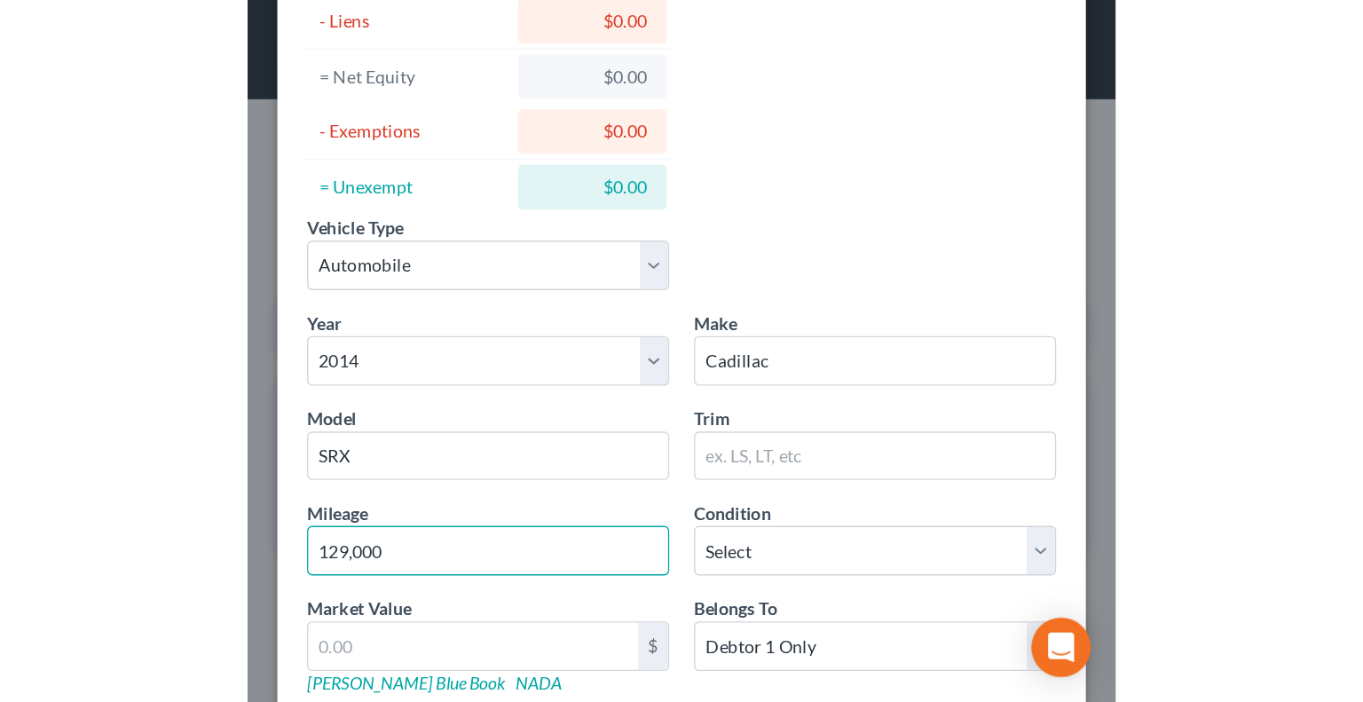
scroll to position [353, 0]
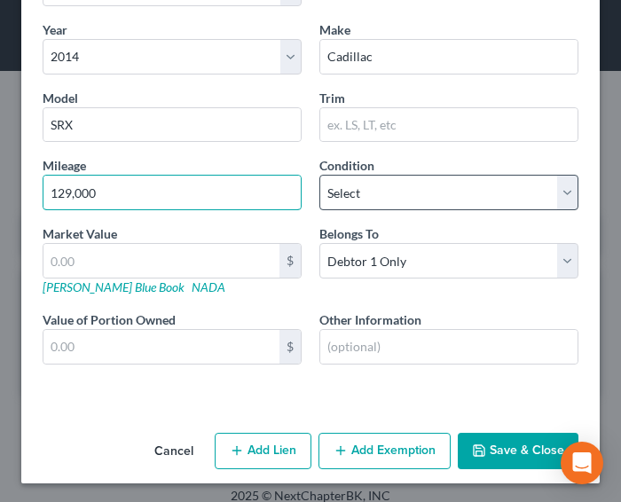
type input "129,000"
click at [443, 193] on select "Select Excellent Very Good Good Fair Poor" at bounding box center [448, 192] width 259 height 35
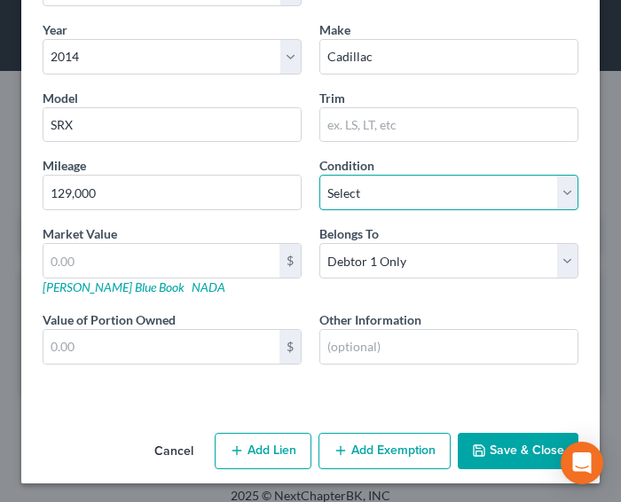
select select "3"
click at [319, 175] on select "Select Excellent Very Good Good Fair Poor" at bounding box center [448, 192] width 259 height 35
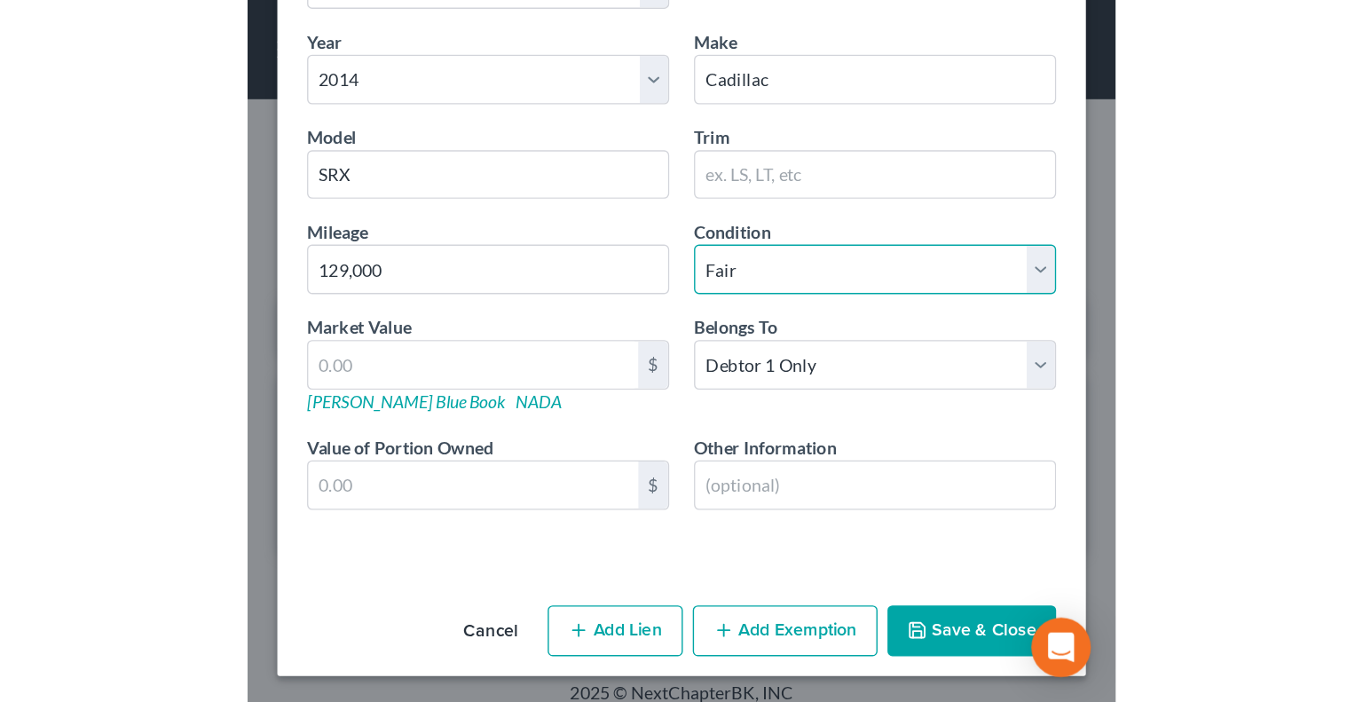
scroll to position [0, 0]
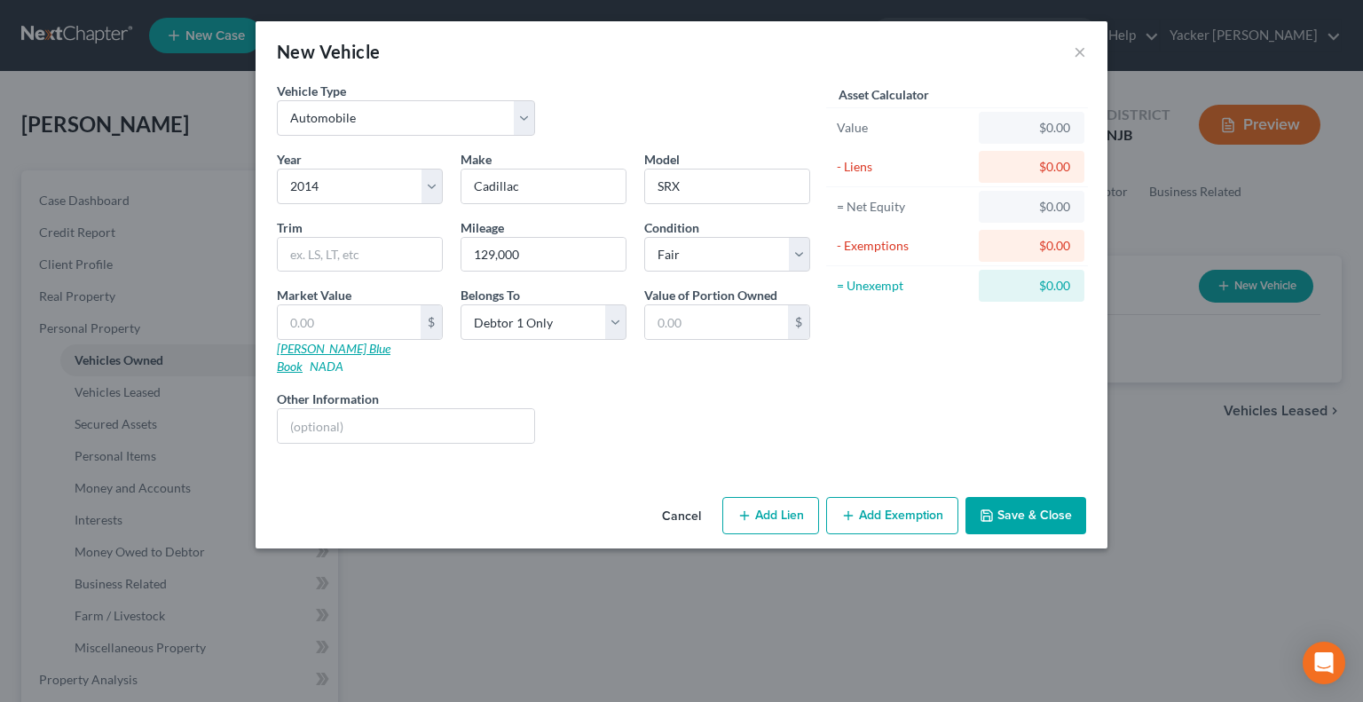
click at [330, 350] on link "[PERSON_NAME] Blue Book" at bounding box center [334, 357] width 114 height 33
drag, startPoint x: 358, startPoint y: 326, endPoint x: 261, endPoint y: 315, distance: 98.2
click at [261, 315] on div "Vehicle Type Select Automobile Truck Trailer Watercraft Aircraft Motor Home Atv…" at bounding box center [682, 286] width 852 height 408
type input "3"
type input "3.00"
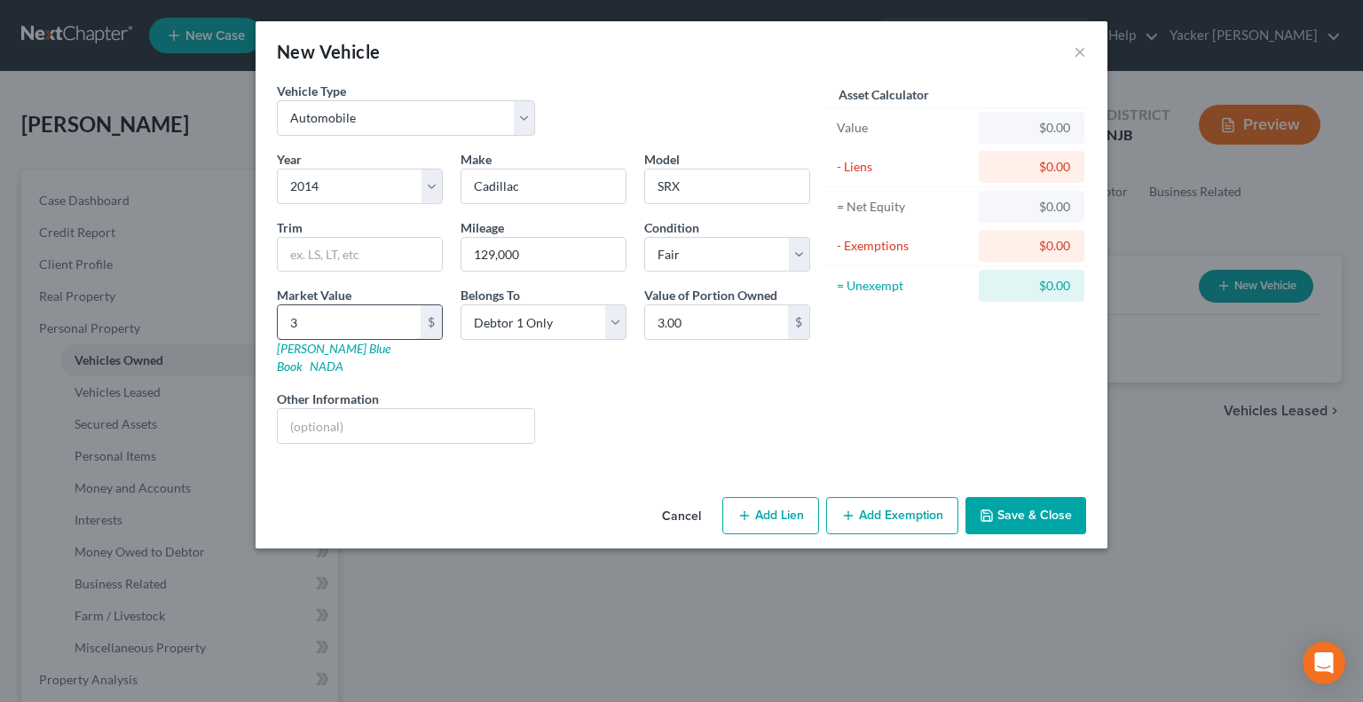
type input "30"
type input "30.00"
type input "300"
type input "300.00"
type input "3000"
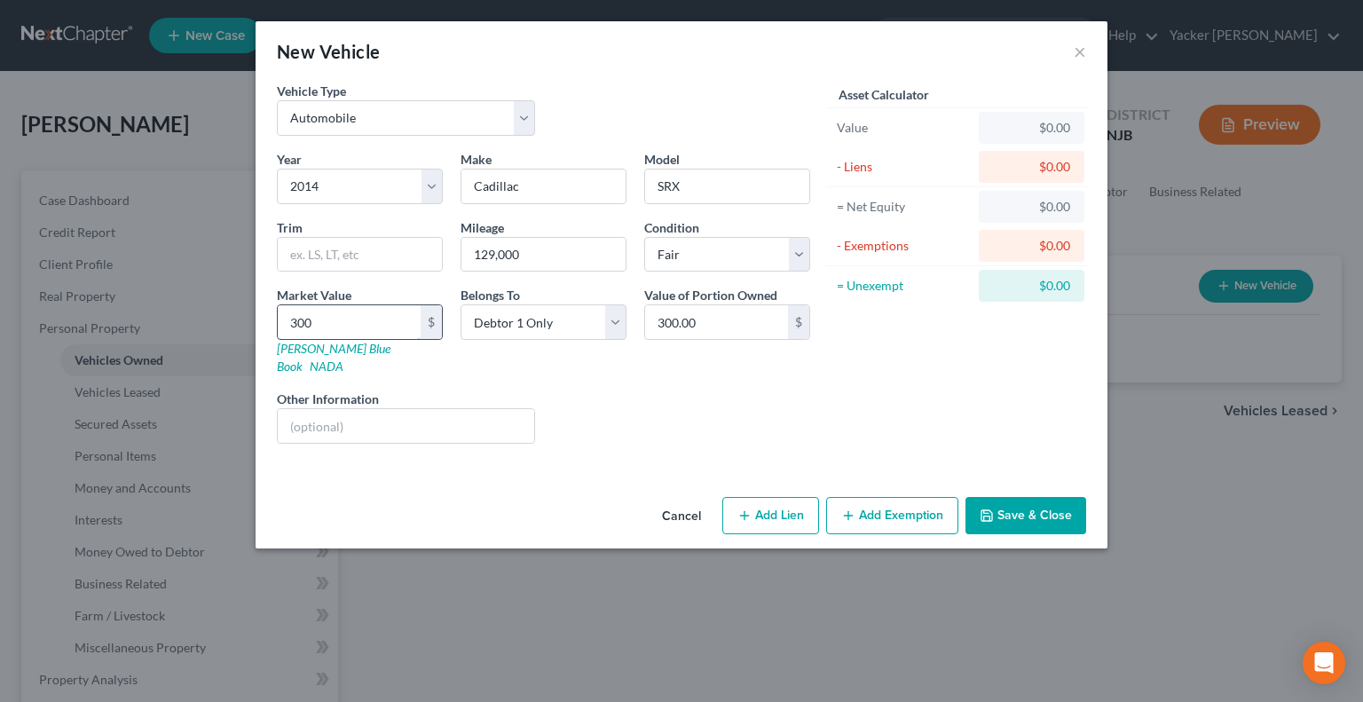
type input "3,000.00"
click at [874, 497] on button "Add Exemption" at bounding box center [892, 515] width 132 height 37
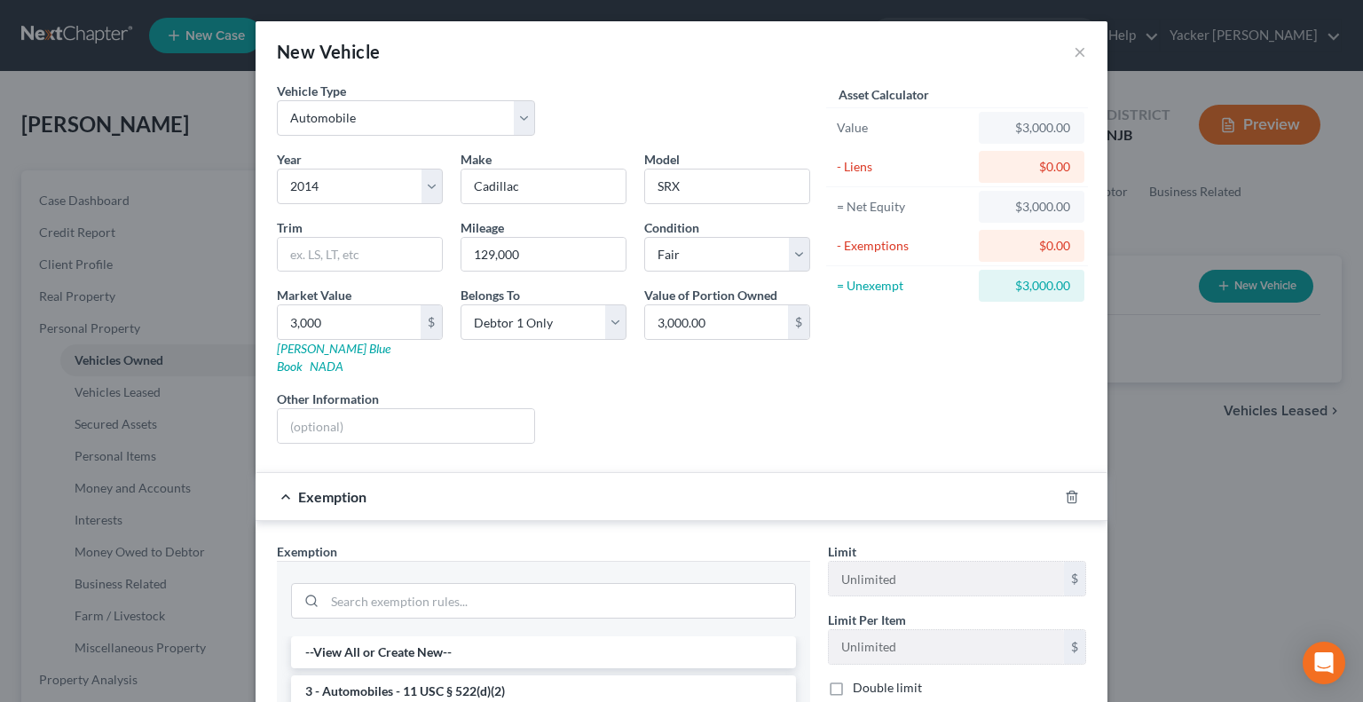
scroll to position [177, 0]
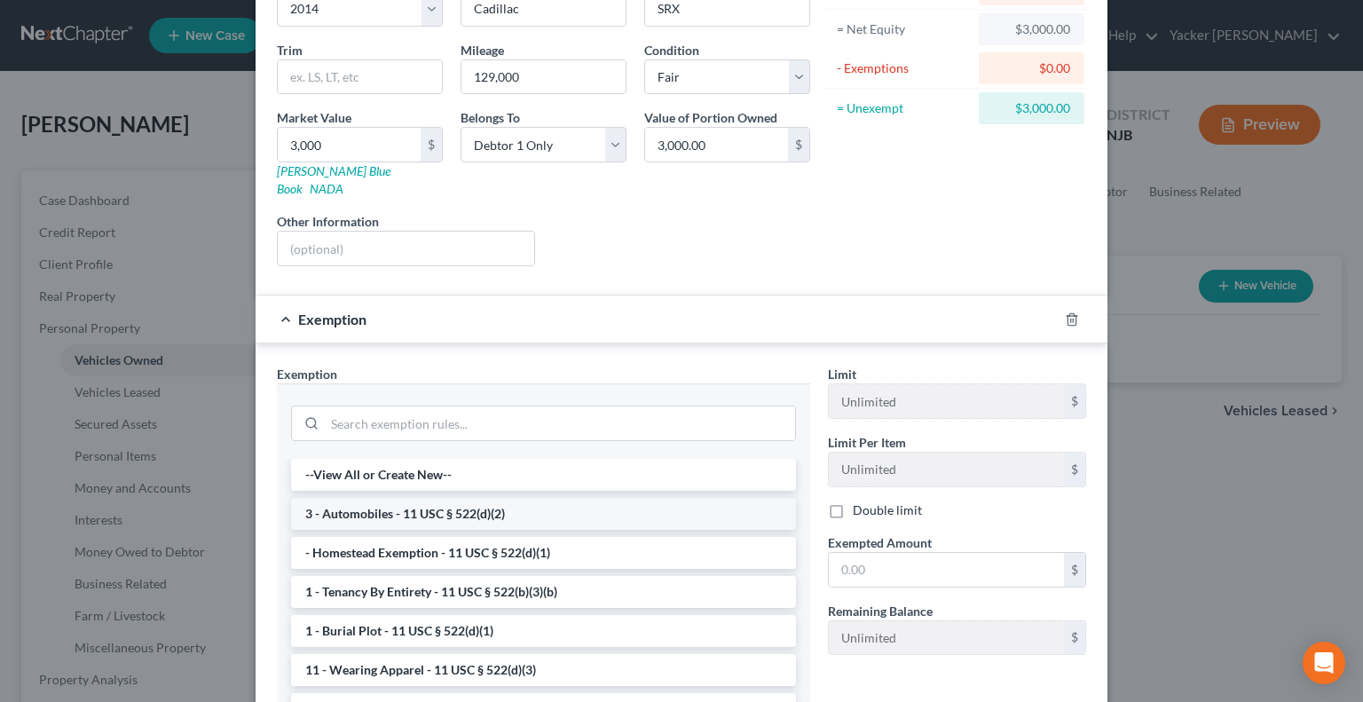
click at [547, 498] on li "3 - Automobiles - 11 USC § 522(d)(2)" at bounding box center [543, 514] width 505 height 32
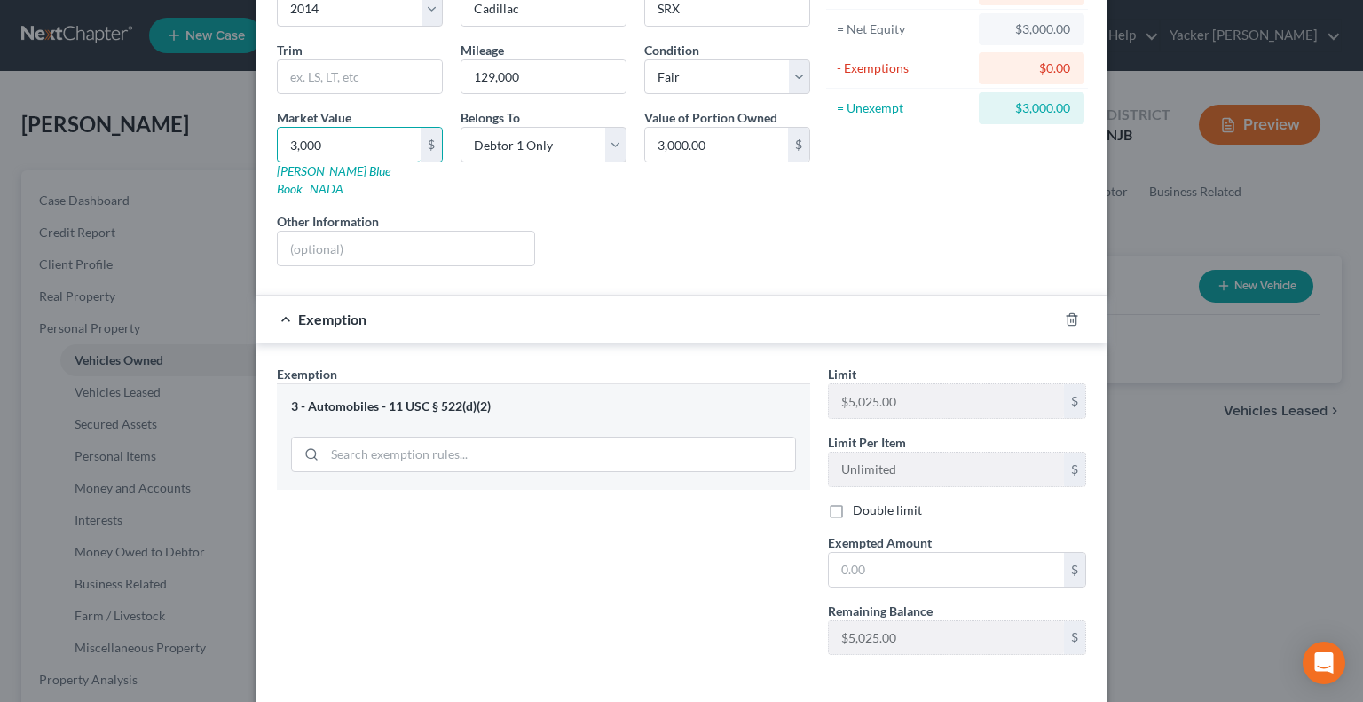
type input "4"
type input "4.00"
type input "40"
type input "40.00"
type input "400"
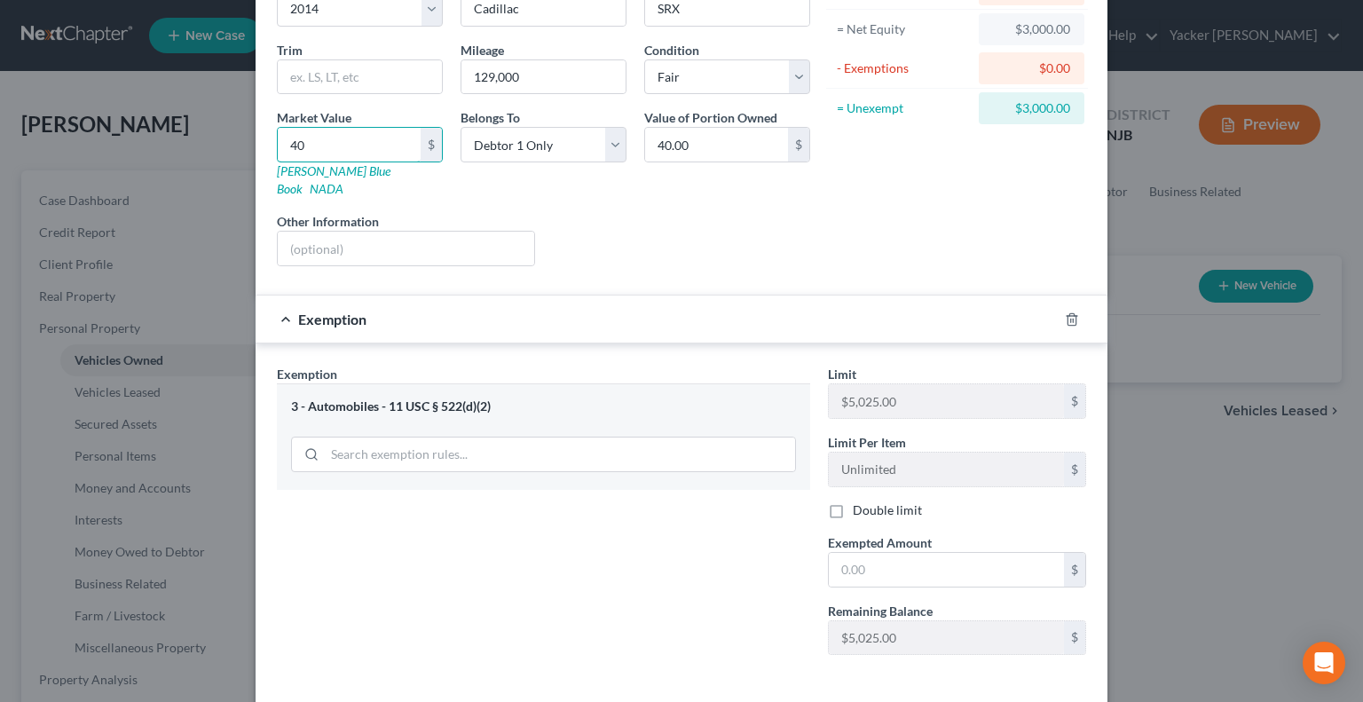
type input "400.00"
type input "4000"
type input "4,000.00"
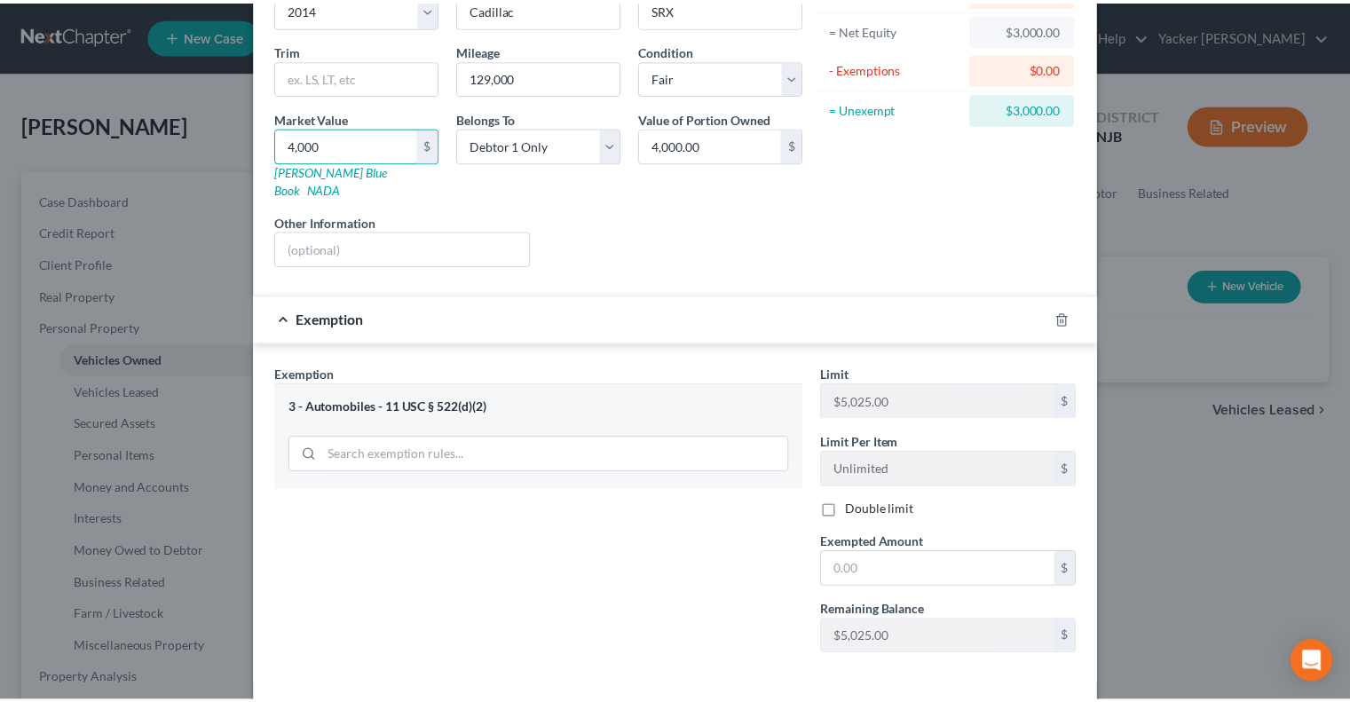
scroll to position [235, 0]
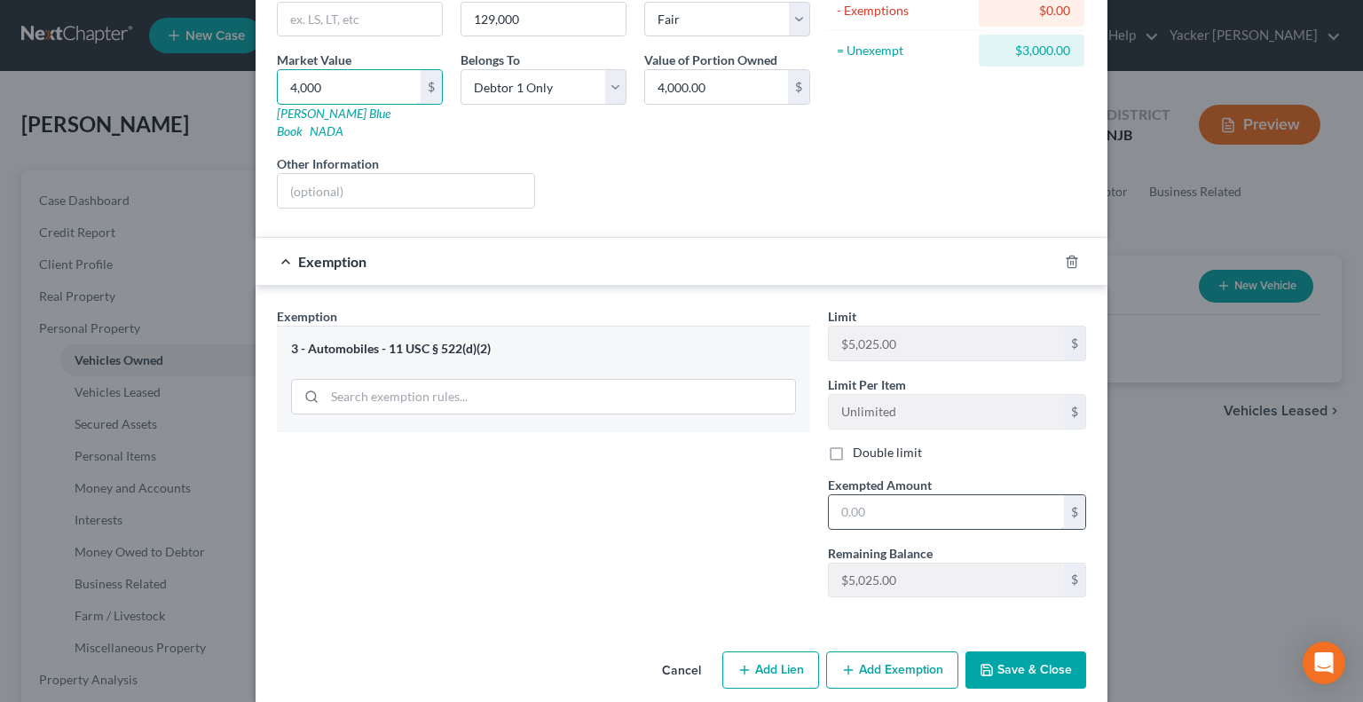
type input "4,000"
click at [901, 495] on input "text" at bounding box center [946, 512] width 235 height 34
drag, startPoint x: 901, startPoint y: 494, endPoint x: 832, endPoint y: 482, distance: 69.4
click at [832, 495] on input "text" at bounding box center [946, 512] width 235 height 34
type input "4,000"
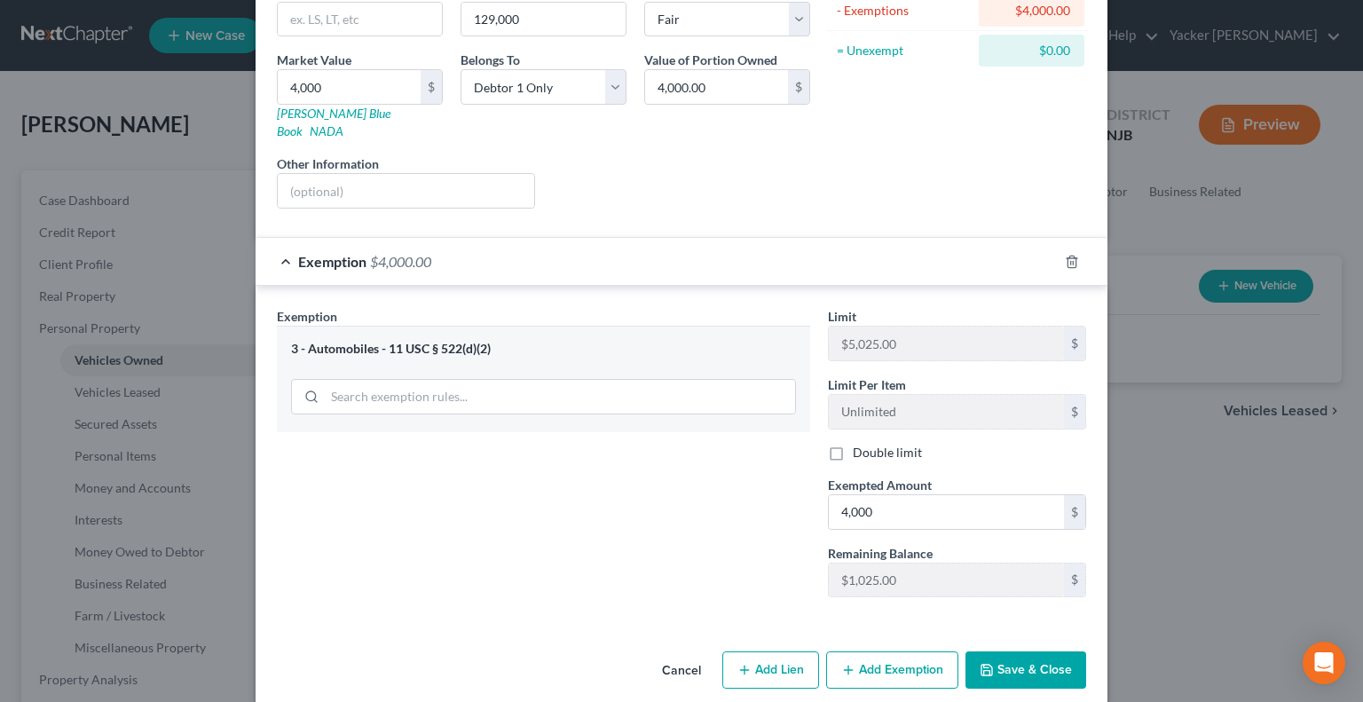
click at [1016, 651] on button "Save & Close" at bounding box center [1025, 669] width 121 height 37
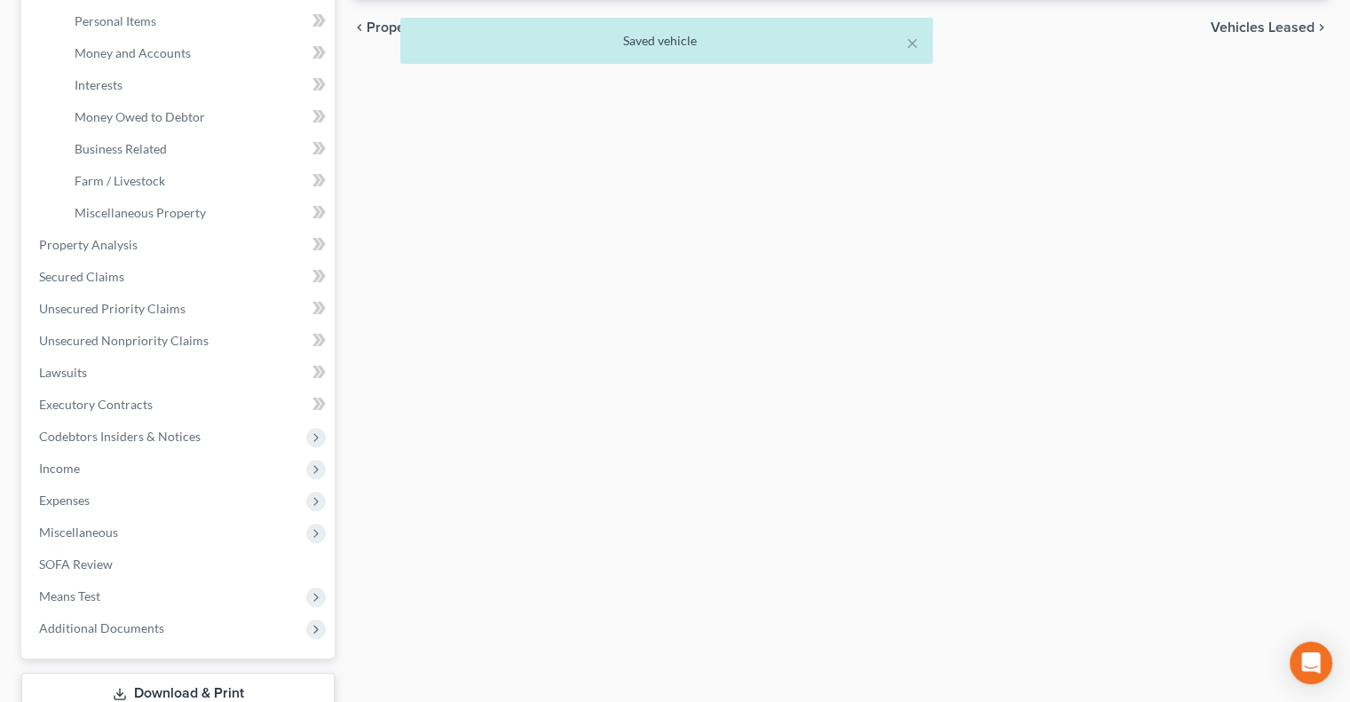
scroll to position [559, 0]
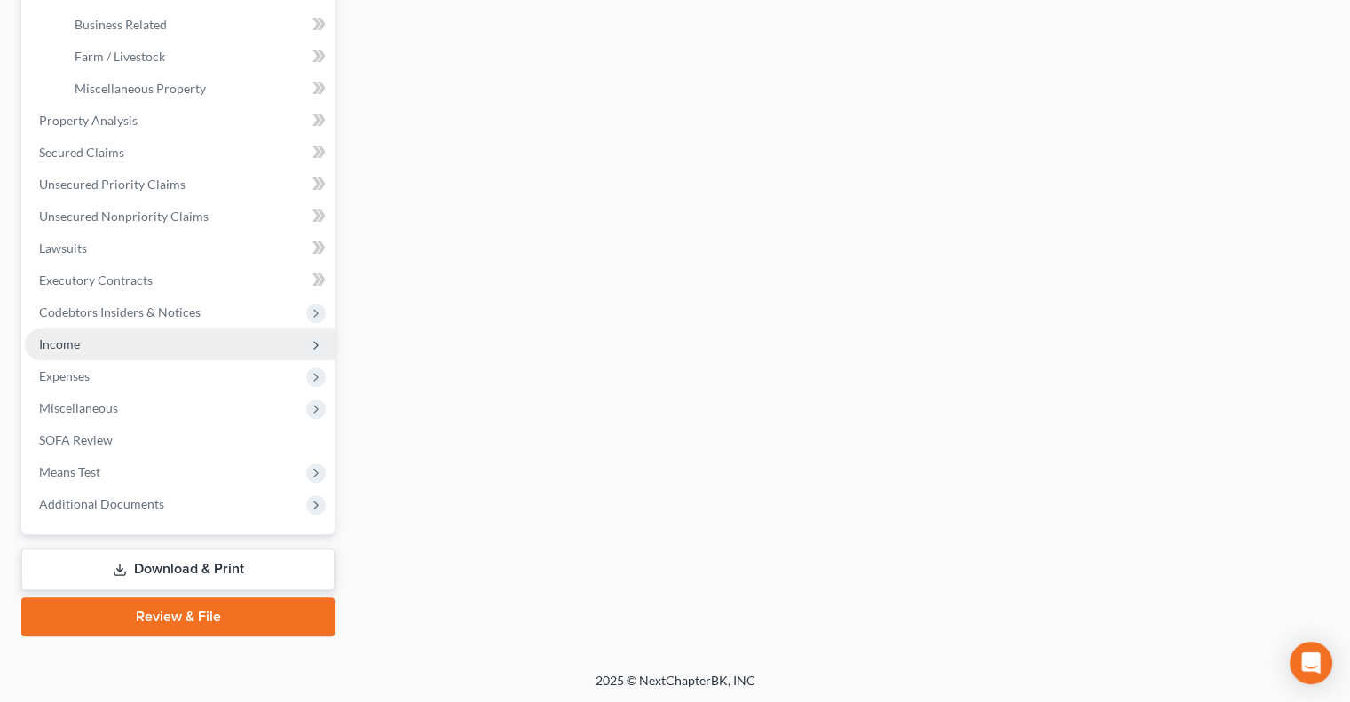
click at [209, 349] on span "Income" at bounding box center [180, 344] width 310 height 32
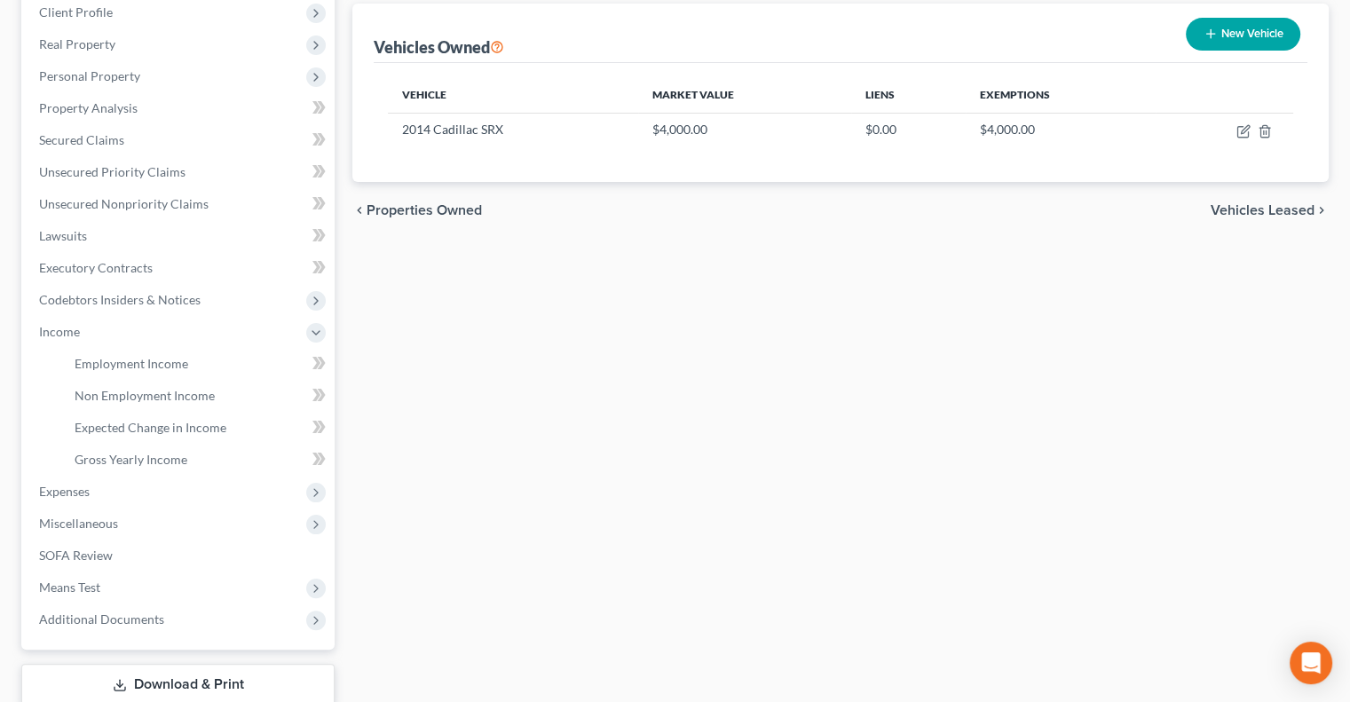
scroll to position [355, 0]
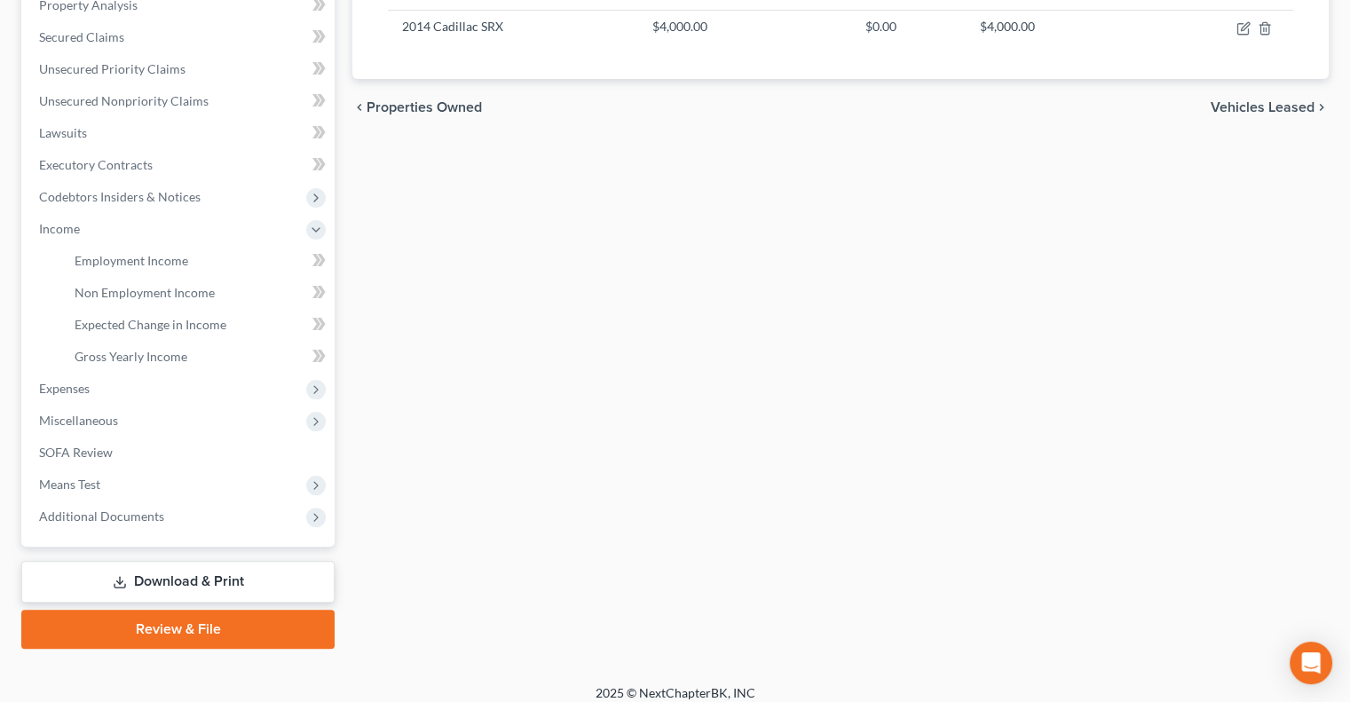
click at [166, 578] on link "Download & Print" at bounding box center [177, 582] width 313 height 42
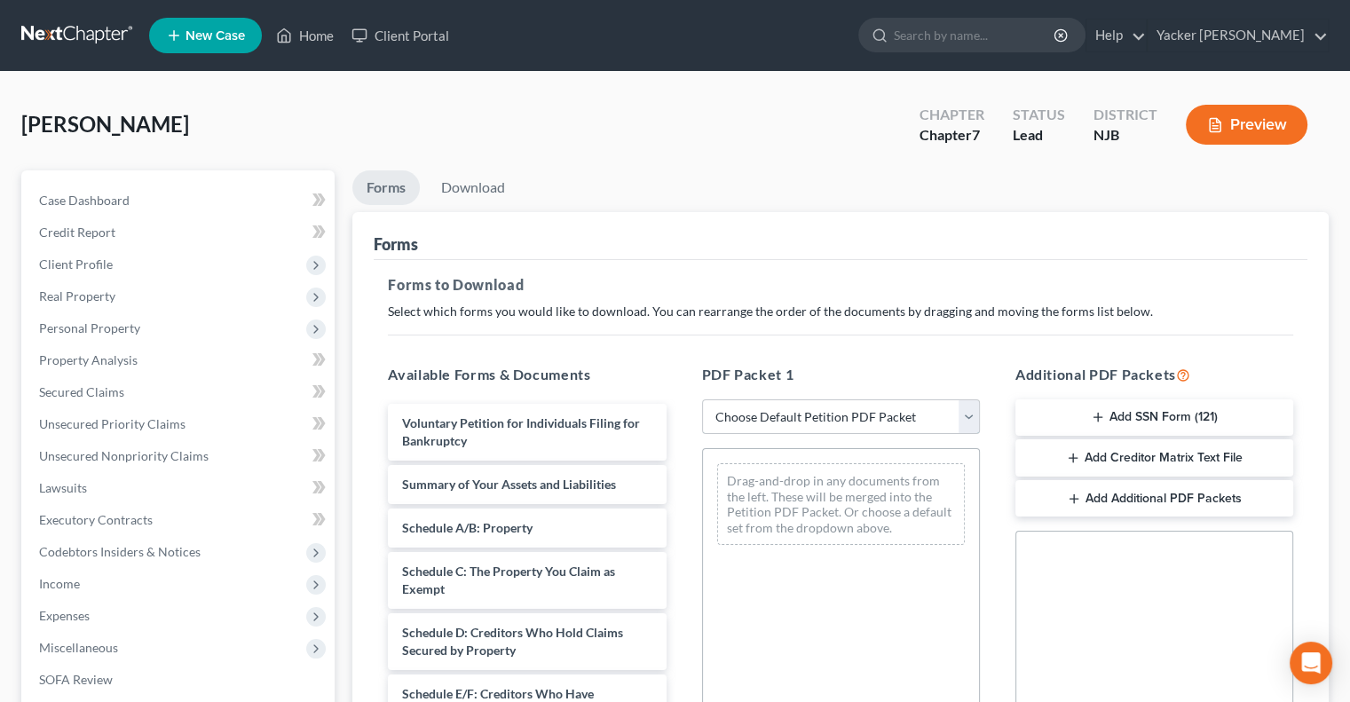
click at [814, 412] on select "Choose Default Petition PDF Packet Complete Bankruptcy Petition (all forms and …" at bounding box center [841, 416] width 278 height 35
select select "0"
click at [702, 399] on select "Choose Default Petition PDF Packet Complete Bankruptcy Petition (all forms and …" at bounding box center [841, 416] width 278 height 35
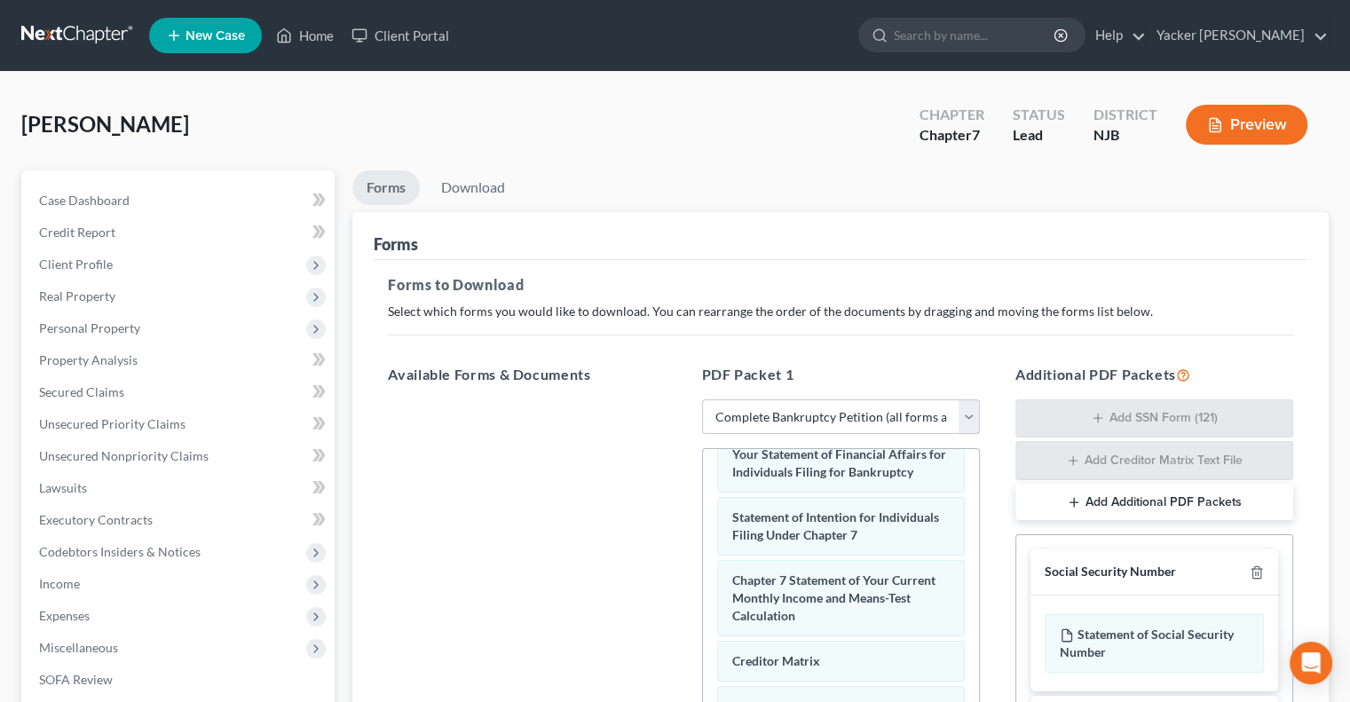
scroll to position [394, 0]
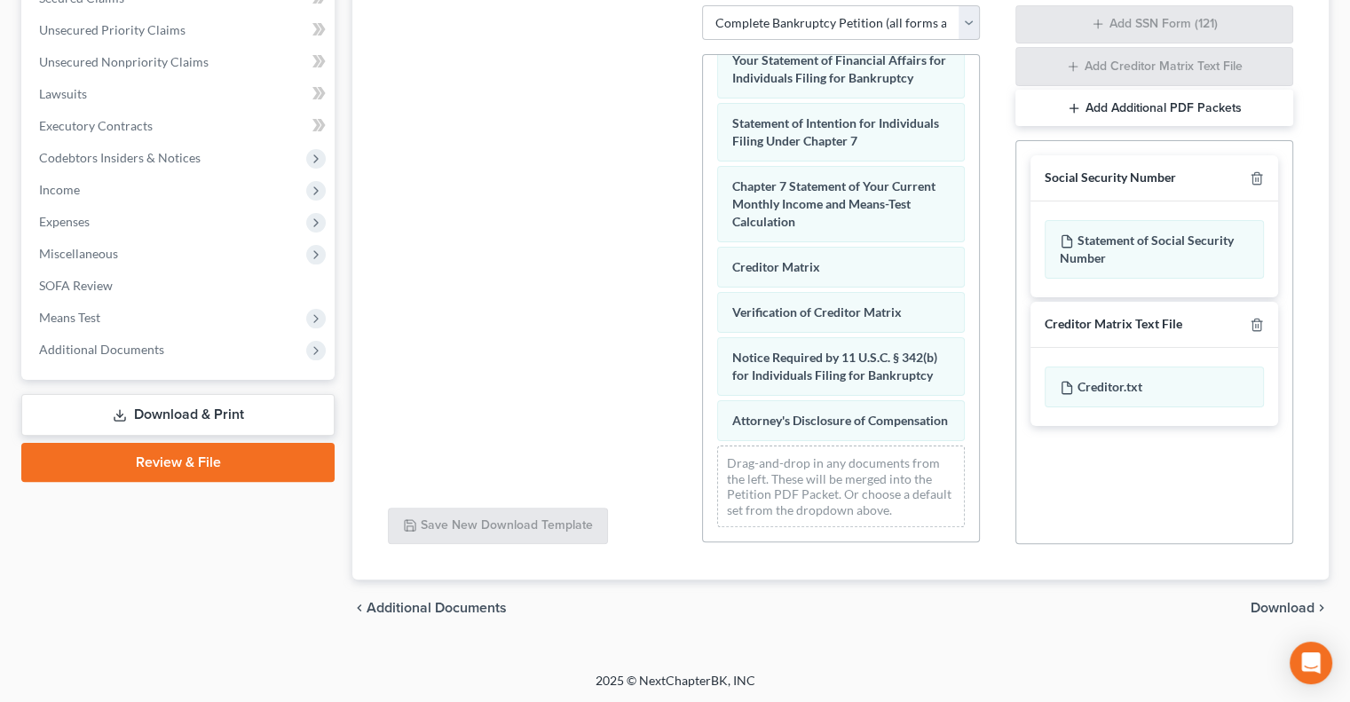
click at [1264, 605] on span "Download" at bounding box center [1282, 608] width 64 height 14
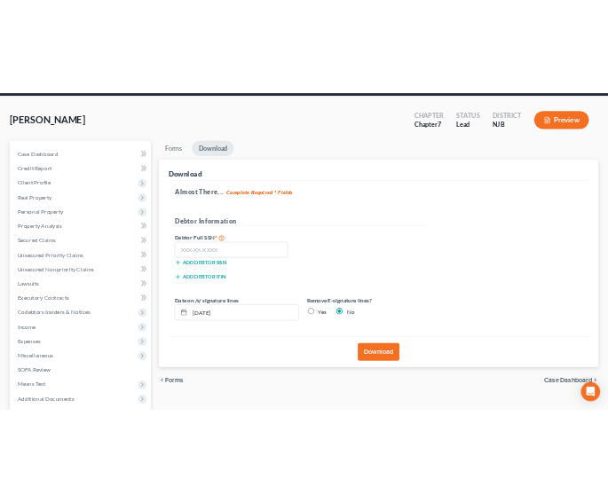
scroll to position [62, 0]
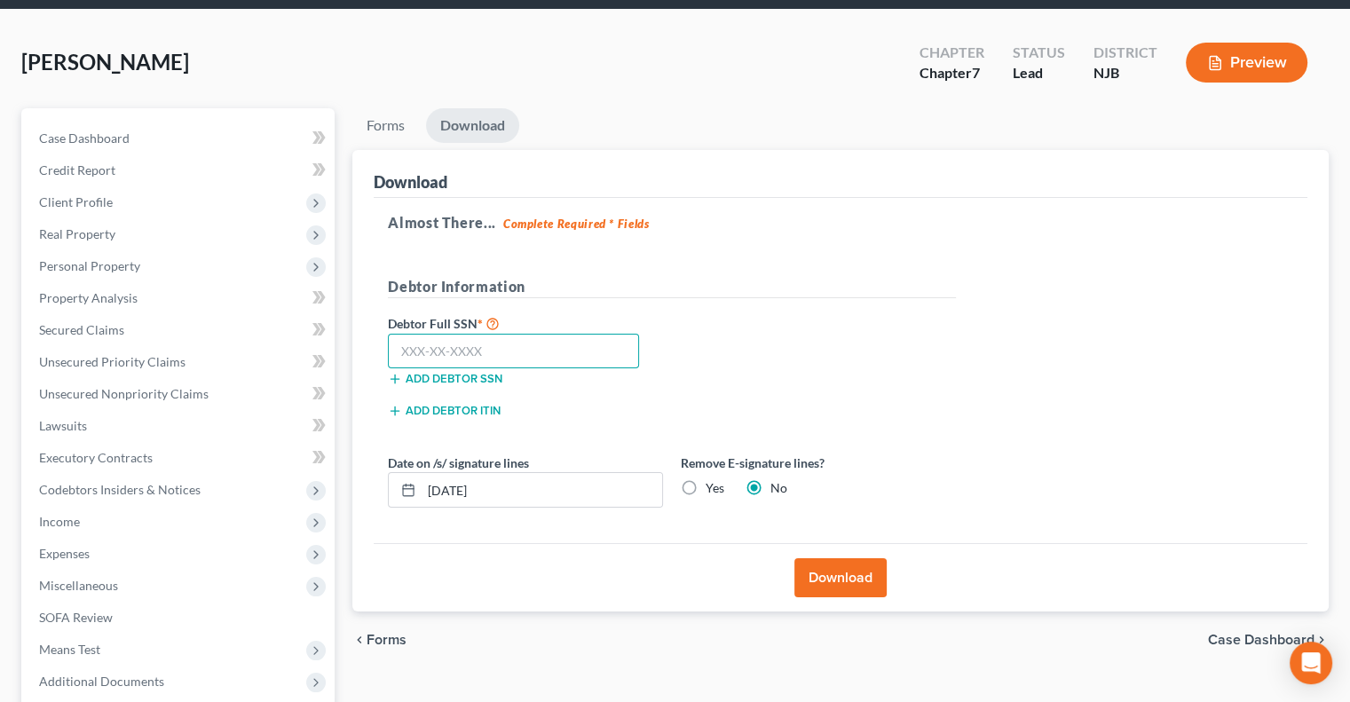
click at [515, 355] on input "text" at bounding box center [513, 351] width 251 height 35
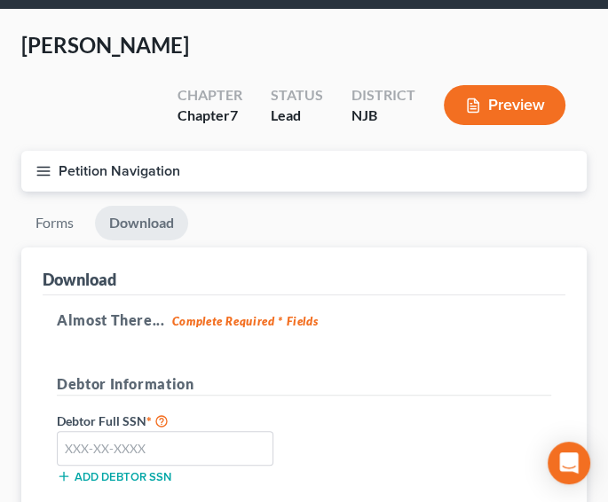
click at [421, 206] on ul "Forms Download" at bounding box center [303, 227] width 565 height 42
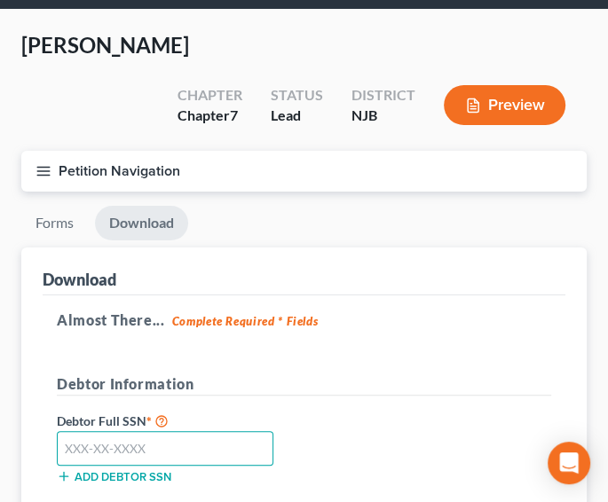
click at [153, 431] on input "text" at bounding box center [165, 448] width 217 height 35
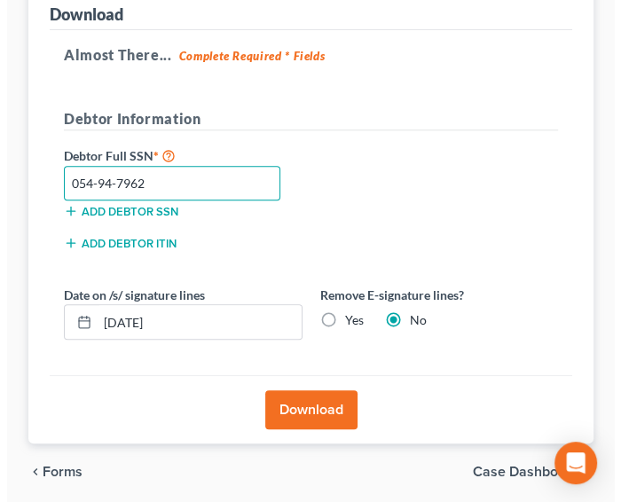
scroll to position [328, 0]
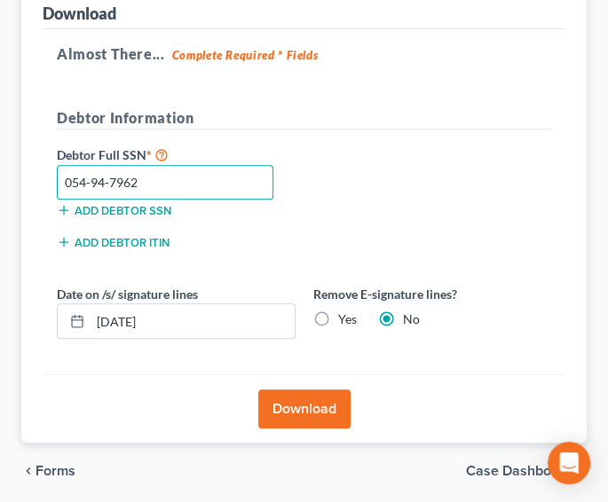
type input "054-94-7962"
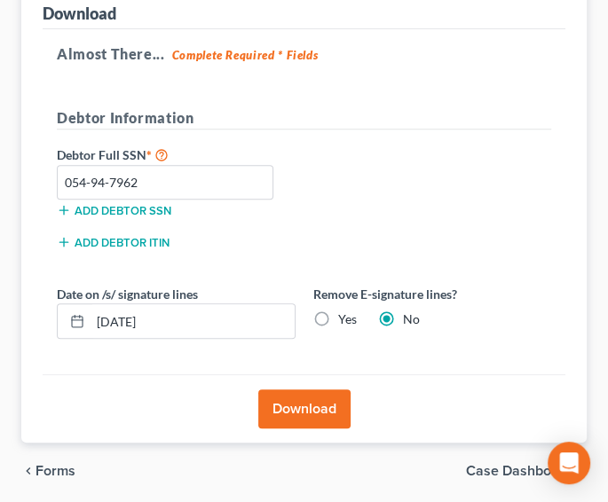
click at [282, 390] on button "Download" at bounding box center [304, 409] width 92 height 39
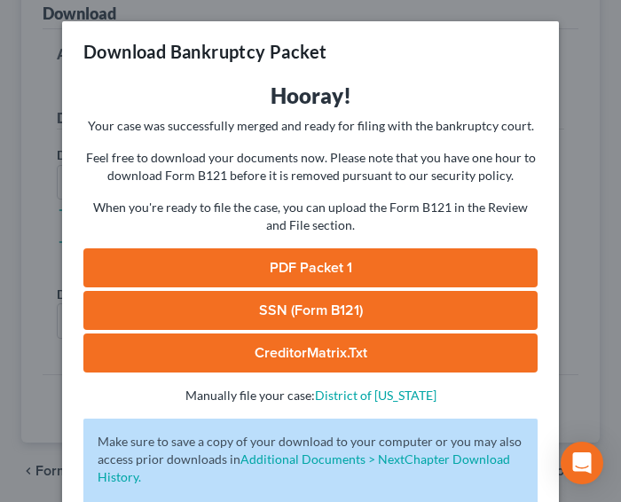
click at [327, 268] on link "PDF Packet 1" at bounding box center [310, 267] width 454 height 39
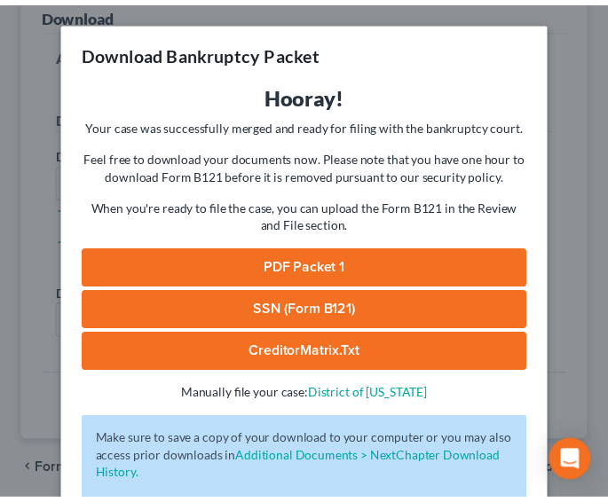
scroll to position [107, 0]
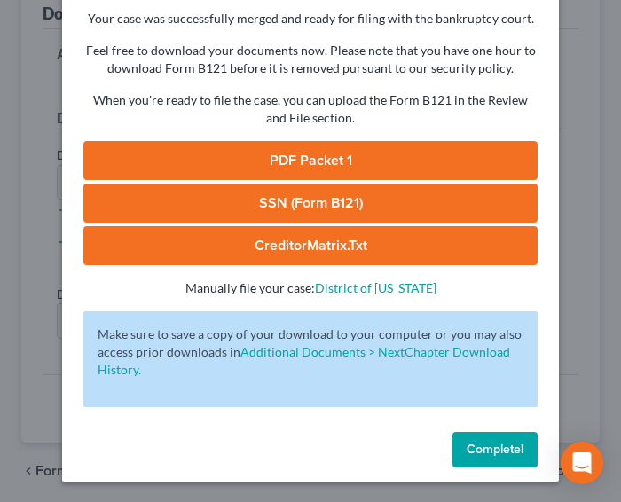
click at [488, 444] on span "Complete!" at bounding box center [495, 449] width 57 height 15
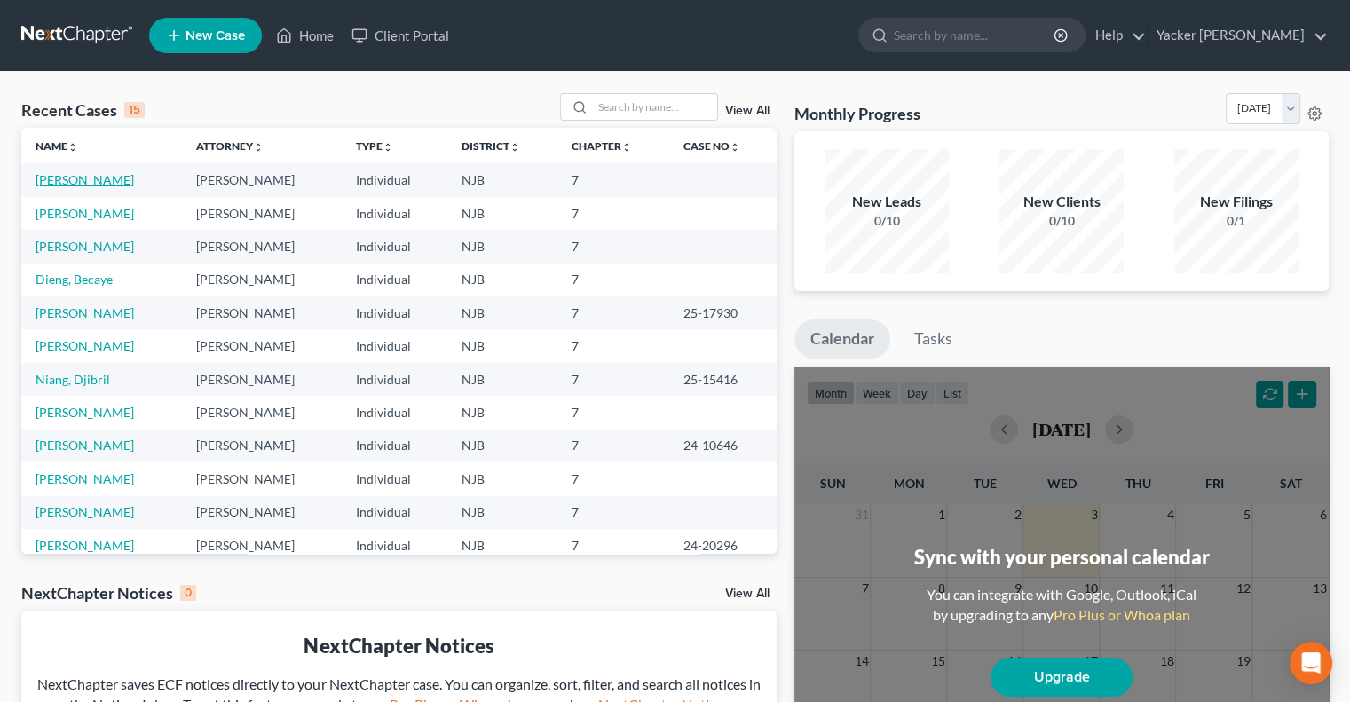
click at [65, 185] on link "[PERSON_NAME]" at bounding box center [84, 179] width 98 height 15
select select "4"
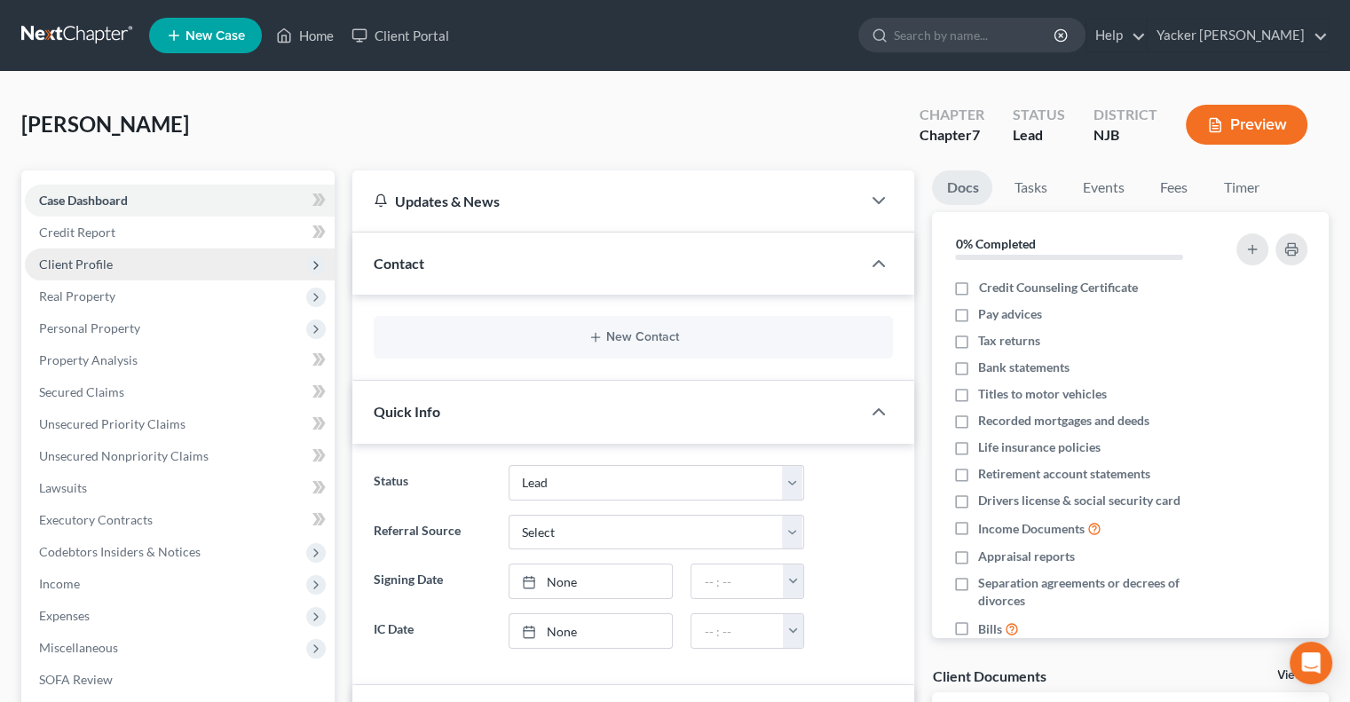
click at [121, 258] on span "Client Profile" at bounding box center [180, 264] width 310 height 32
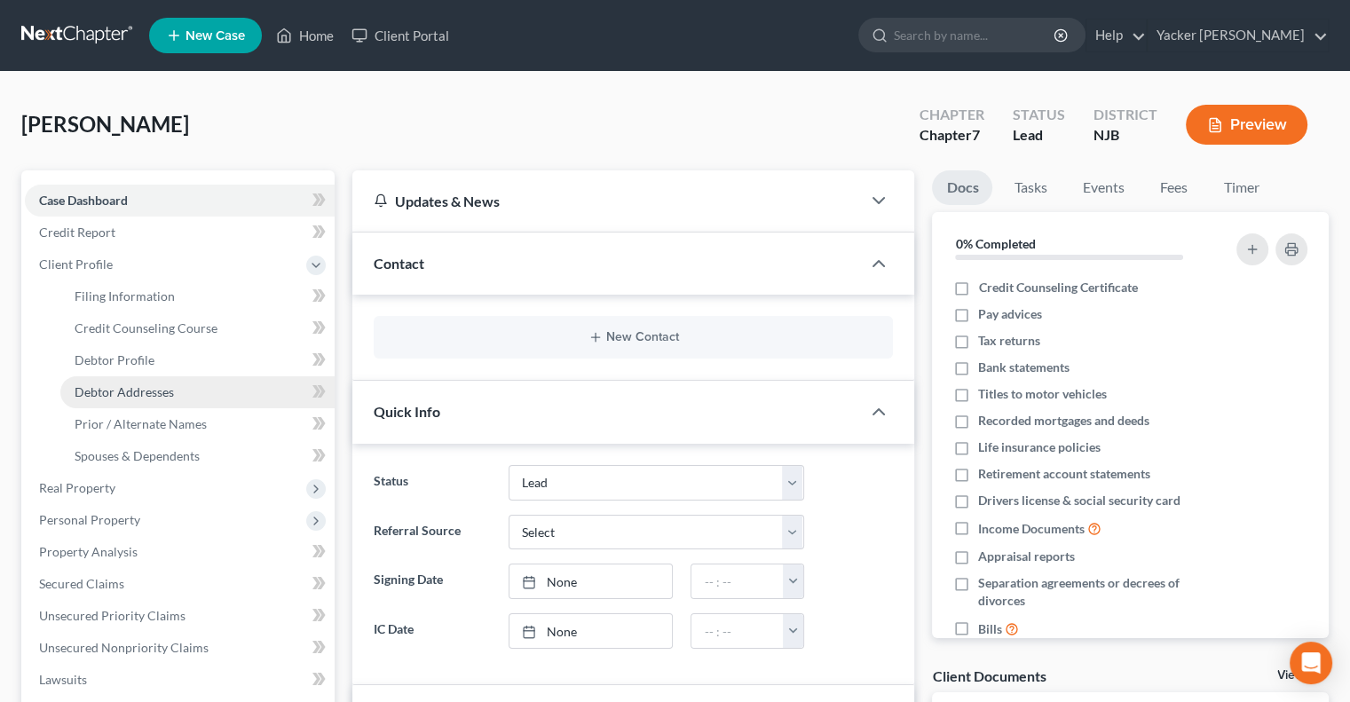
click at [140, 386] on span "Debtor Addresses" at bounding box center [124, 391] width 99 height 15
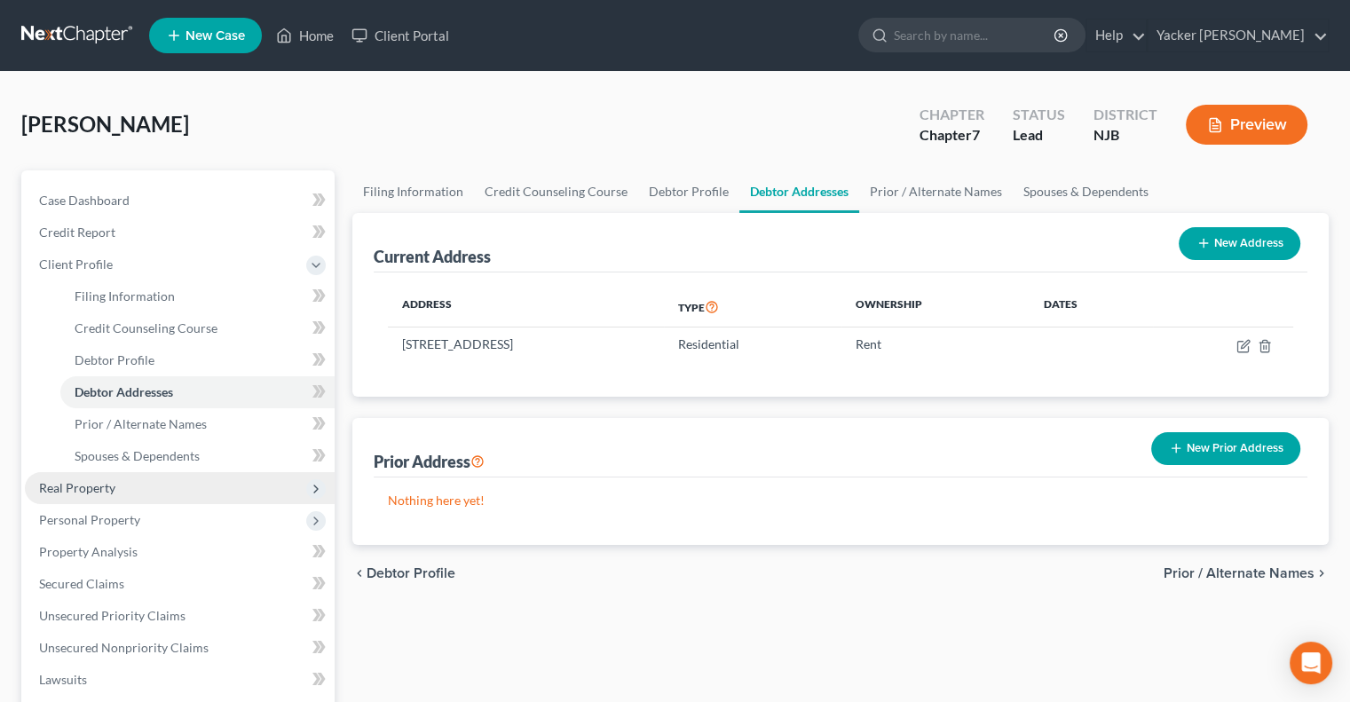
scroll to position [355, 0]
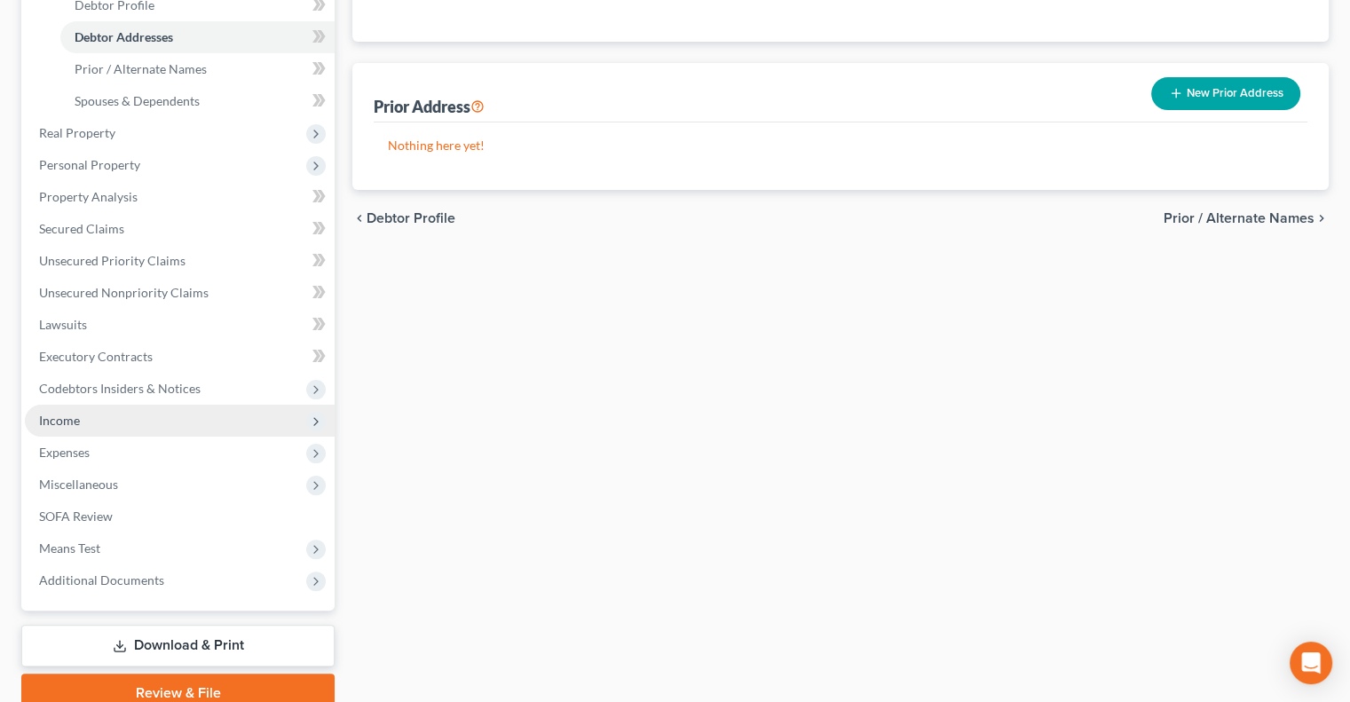
click at [119, 424] on span "Income" at bounding box center [180, 421] width 310 height 32
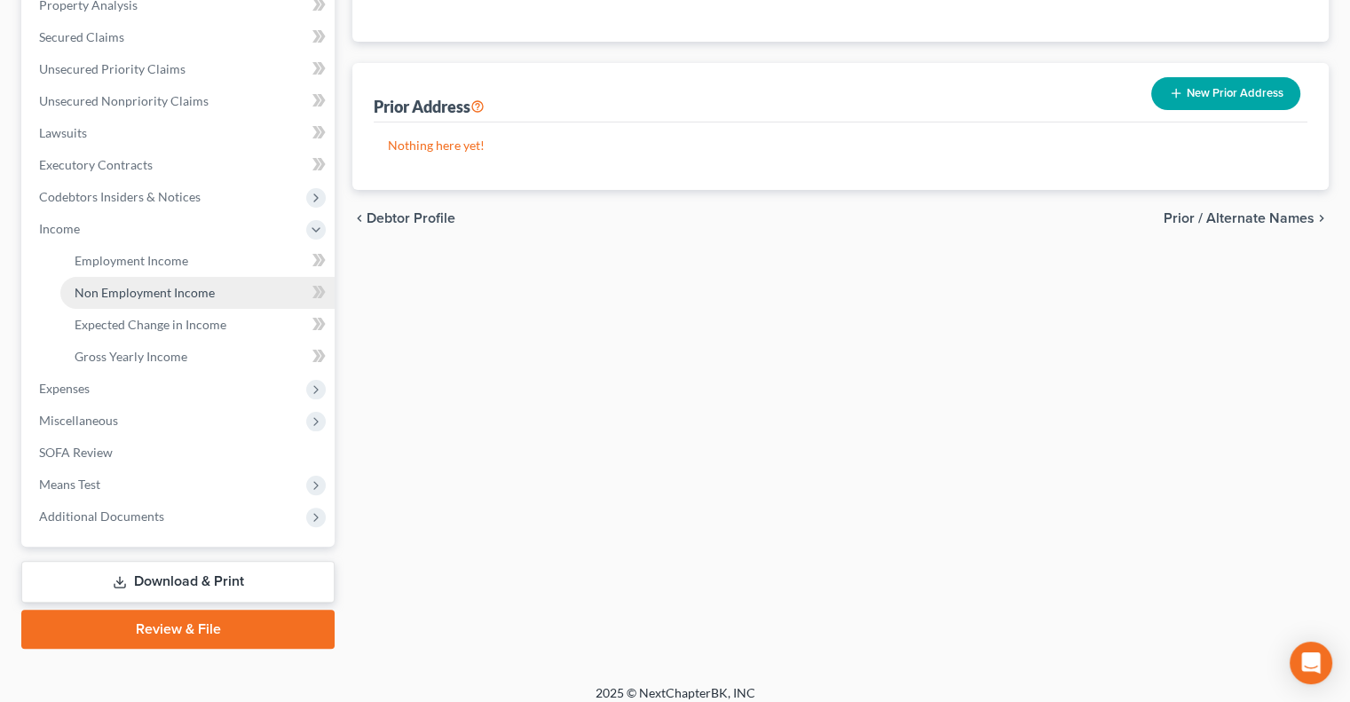
click at [174, 285] on span "Non Employment Income" at bounding box center [145, 292] width 140 height 15
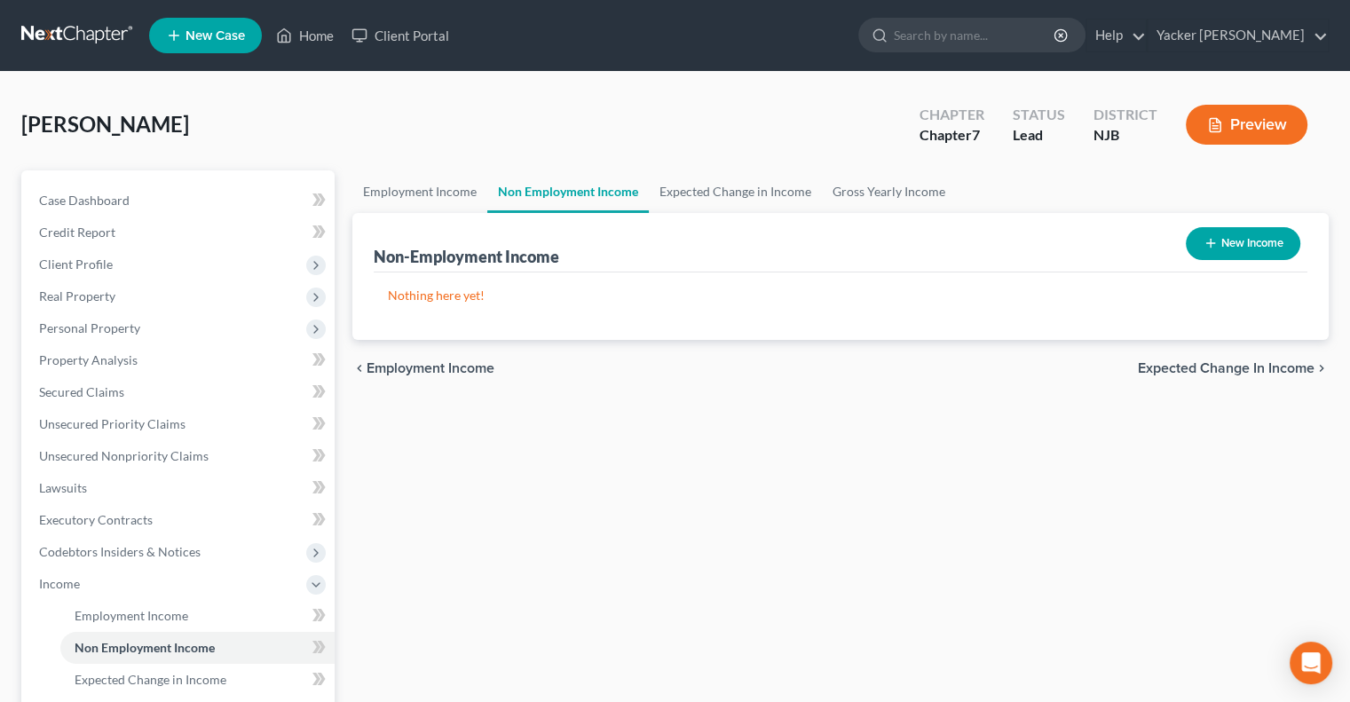
click at [1221, 241] on button "New Income" at bounding box center [1242, 243] width 114 height 33
select select "0"
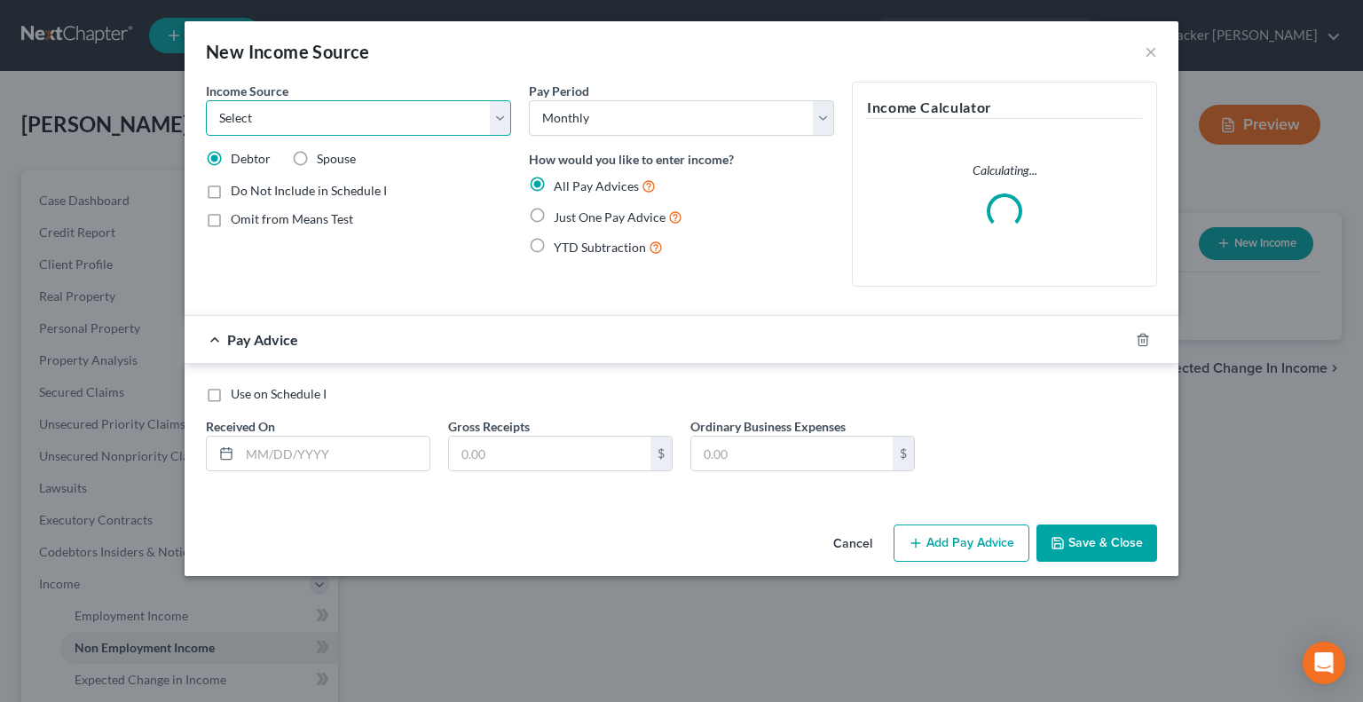
click at [494, 122] on select "Select Unemployment Disability (from employer) Pension Retirement Social Securi…" at bounding box center [358, 117] width 305 height 35
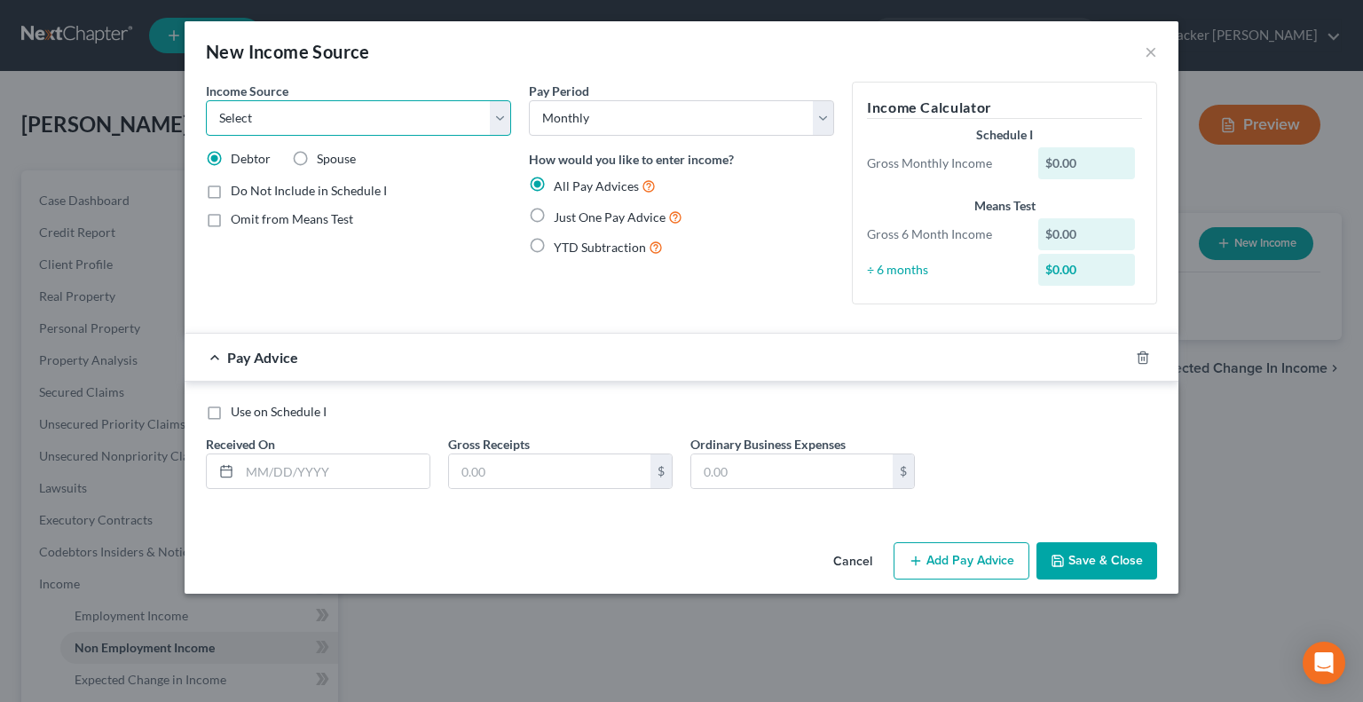
select select "7"
click at [206, 100] on select "Select Unemployment Disability (from employer) Pension Retirement Social Securi…" at bounding box center [358, 117] width 305 height 35
click at [317, 157] on label "Spouse" at bounding box center [336, 159] width 39 height 18
click at [324, 157] on input "Spouse" at bounding box center [330, 156] width 12 height 12
radio input "true"
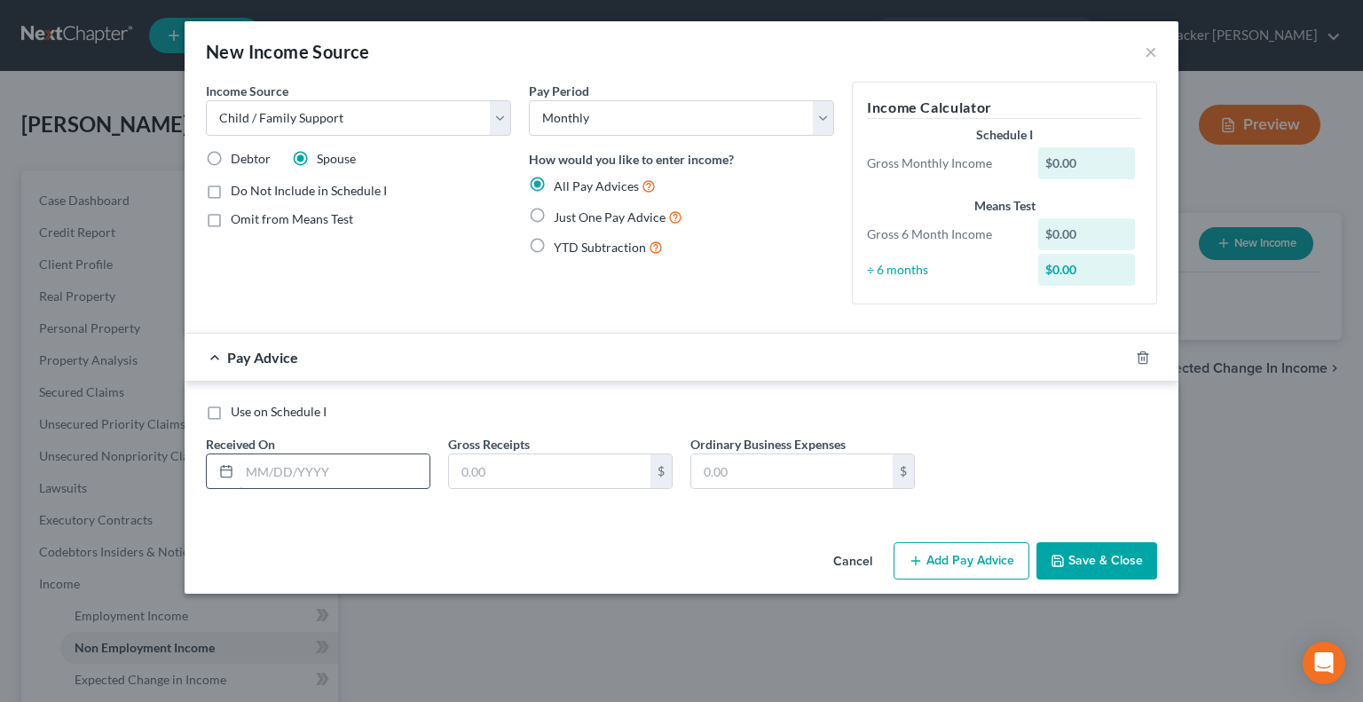
click at [359, 466] on input "text" at bounding box center [335, 471] width 190 height 34
click at [383, 297] on div "Income Source * Select Unemployment Disability (from employer) Pension Retireme…" at bounding box center [358, 200] width 323 height 237
click at [539, 470] on input "text" at bounding box center [549, 471] width 201 height 34
type input "300.00"
click at [313, 461] on input "text" at bounding box center [335, 471] width 190 height 34
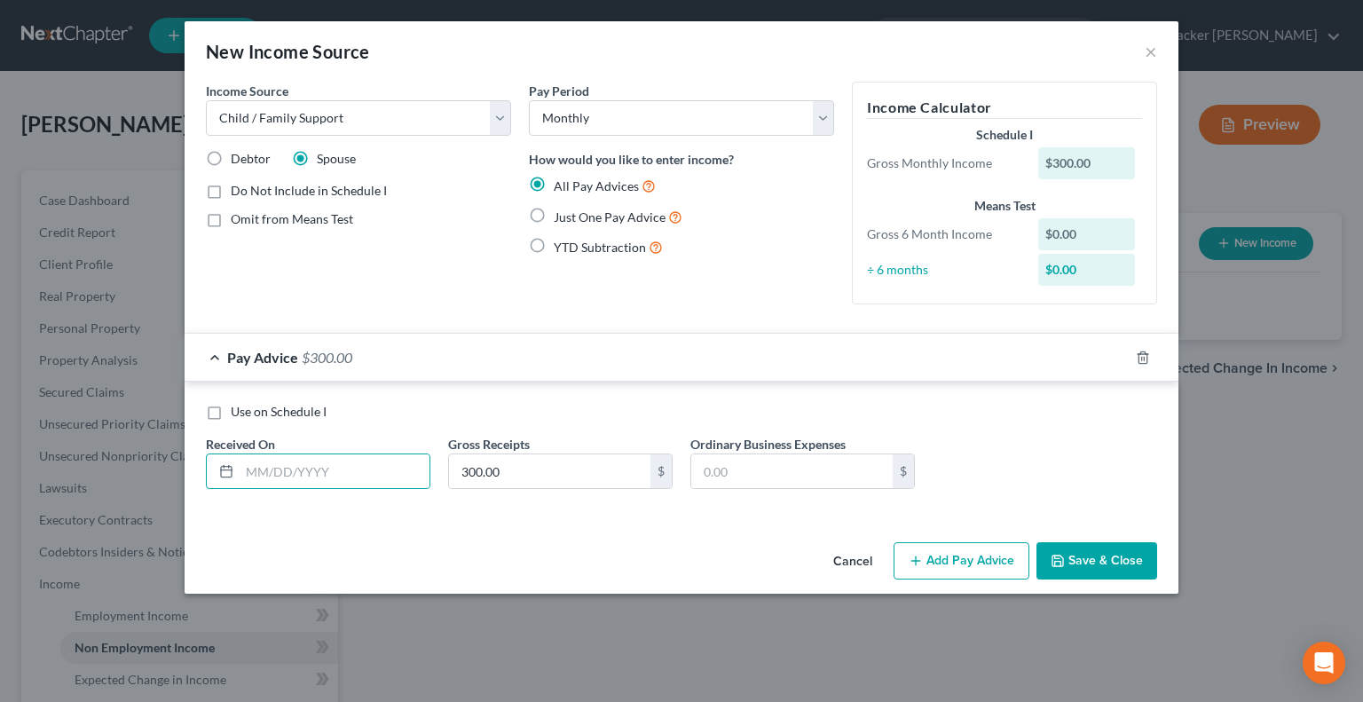
click at [1018, 429] on div "Use on Schedule I Received On * Gross Receipts 300.00 $ Ordinary Business Expen…" at bounding box center [681, 453] width 969 height 100
click at [1072, 555] on button "Save & Close" at bounding box center [1096, 560] width 121 height 37
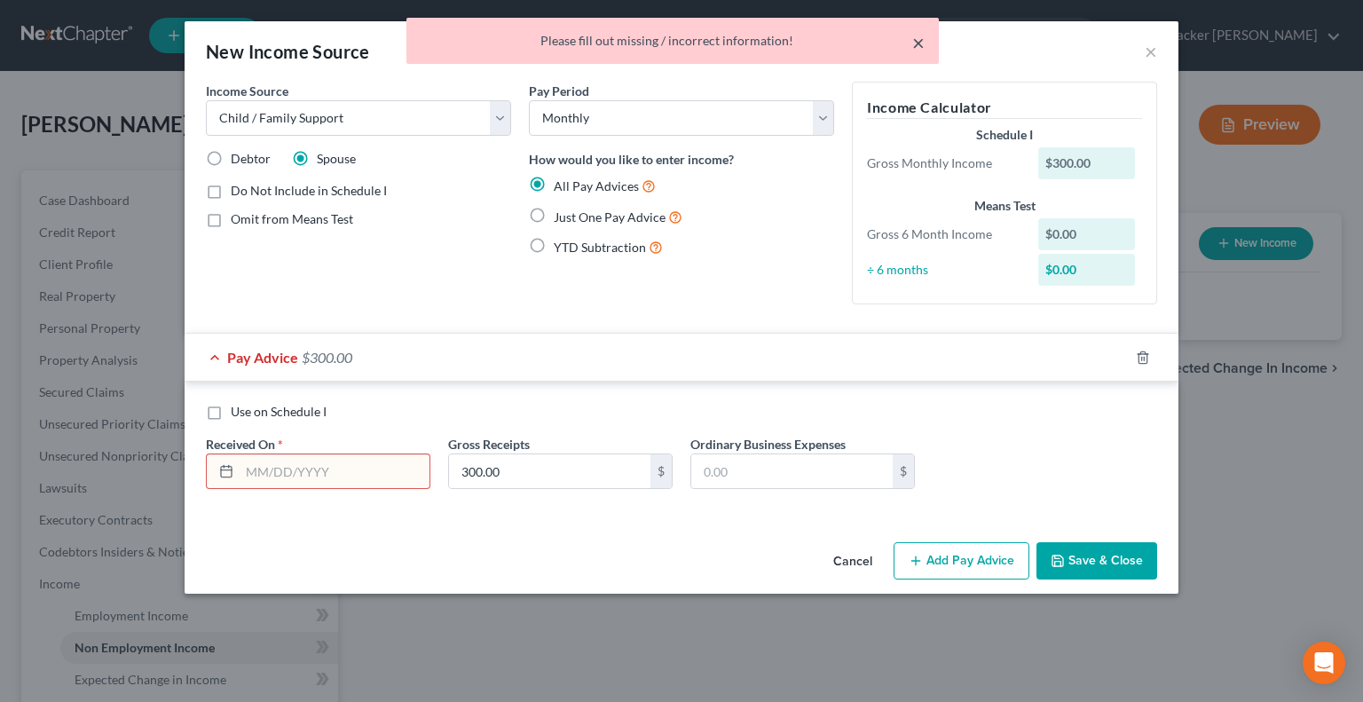
click at [917, 40] on button "×" at bounding box center [918, 42] width 12 height 21
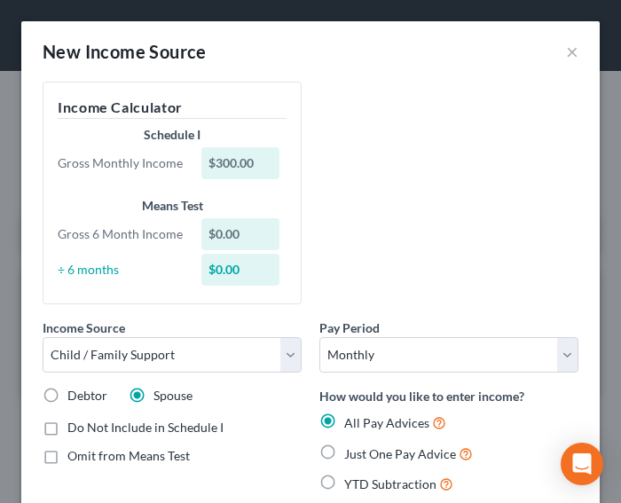
click at [411, 184] on div "Income Source * Select Unemployment Disability (from employer) Pension Retireme…" at bounding box center [311, 295] width 554 height 427
click at [425, 160] on div "Income Source * Select Unemployment Disability (from employer) Pension Retireme…" at bounding box center [311, 295] width 554 height 427
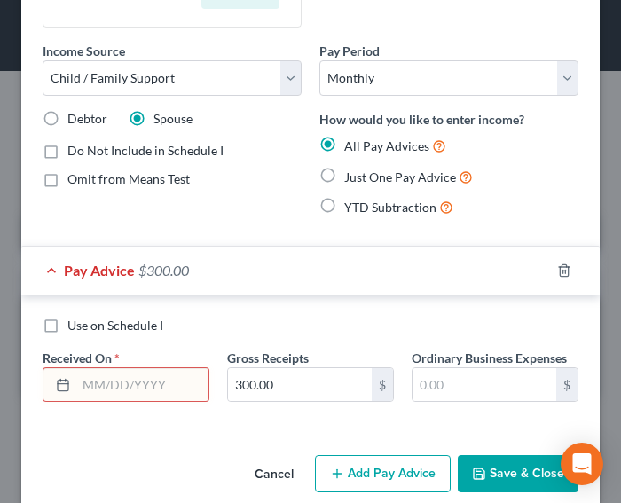
scroll to position [307, 0]
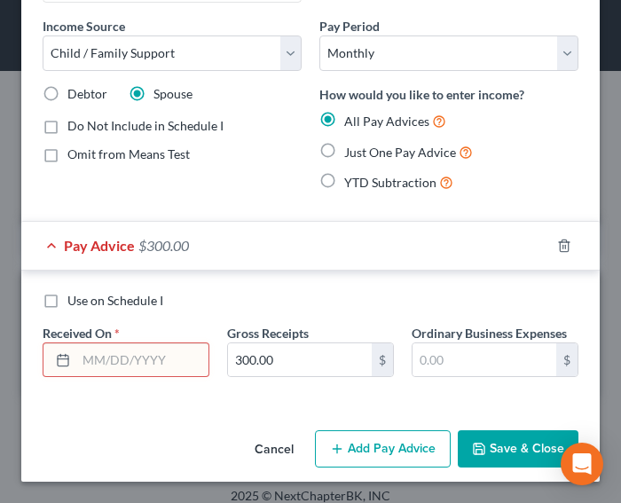
click at [160, 354] on input "text" at bounding box center [142, 360] width 132 height 34
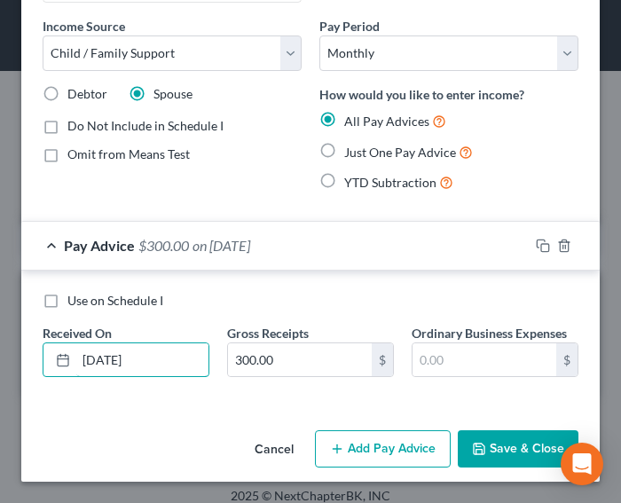
type input "03/01/2025"
click at [513, 445] on button "Save & Close" at bounding box center [518, 448] width 121 height 37
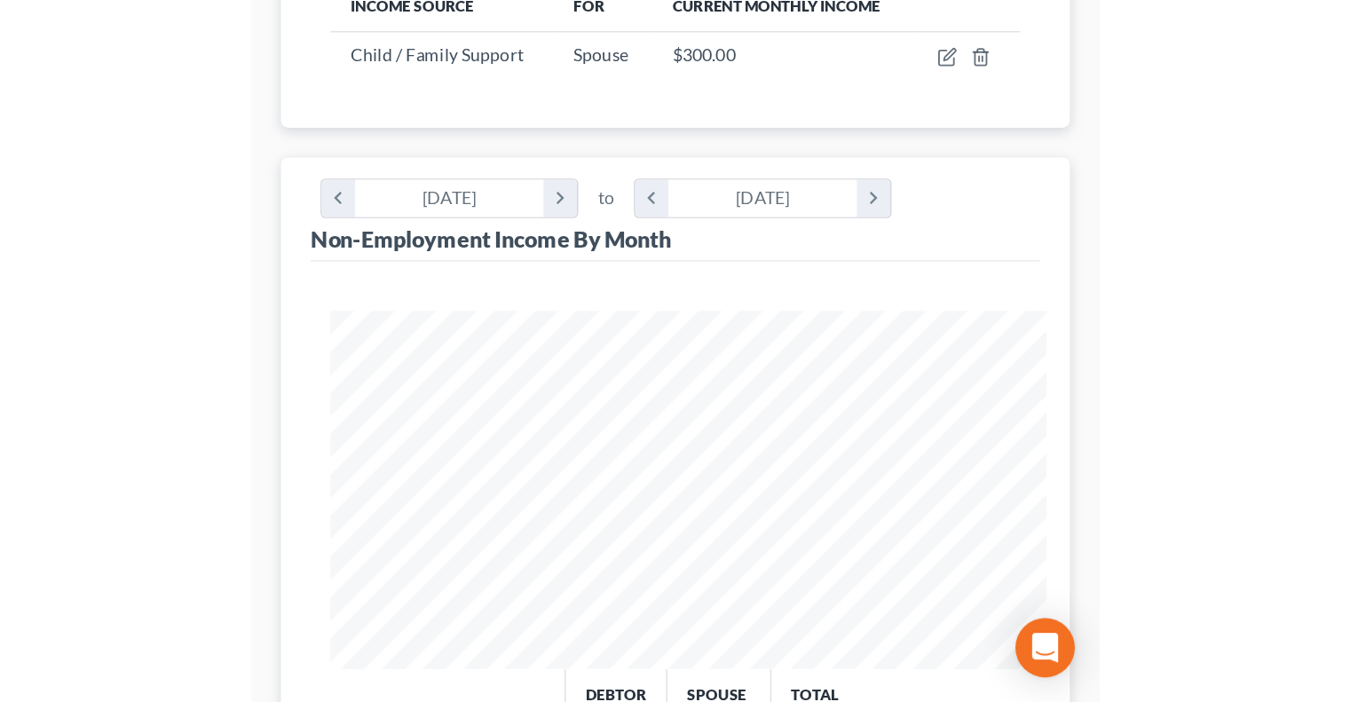
scroll to position [316, 547]
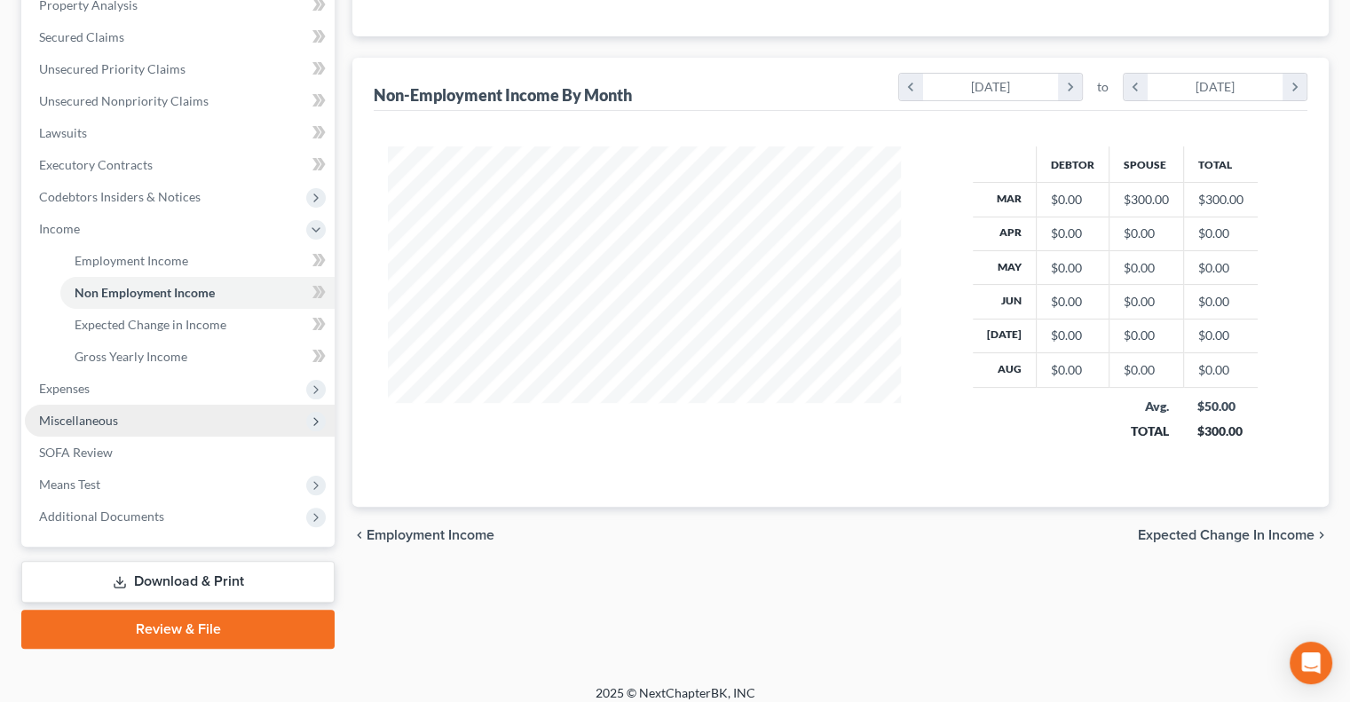
click at [170, 409] on span "Miscellaneous" at bounding box center [180, 421] width 310 height 32
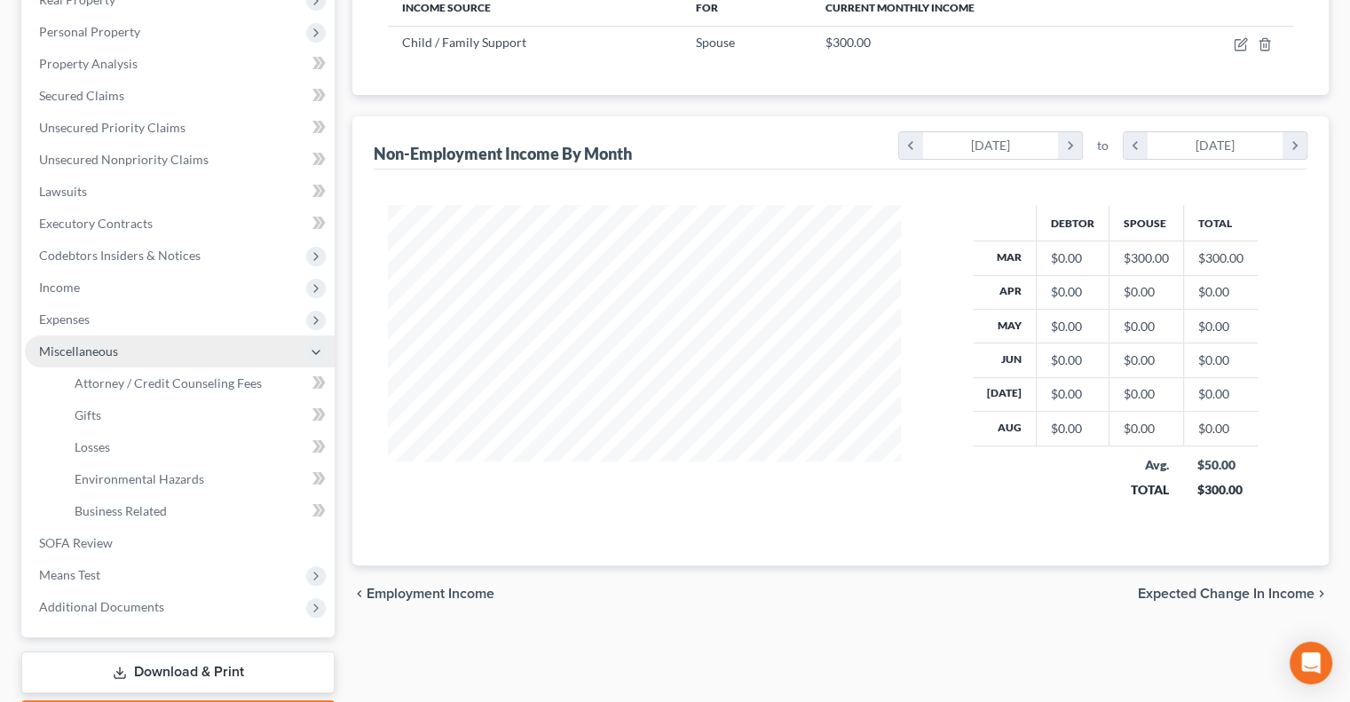
scroll to position [266, 0]
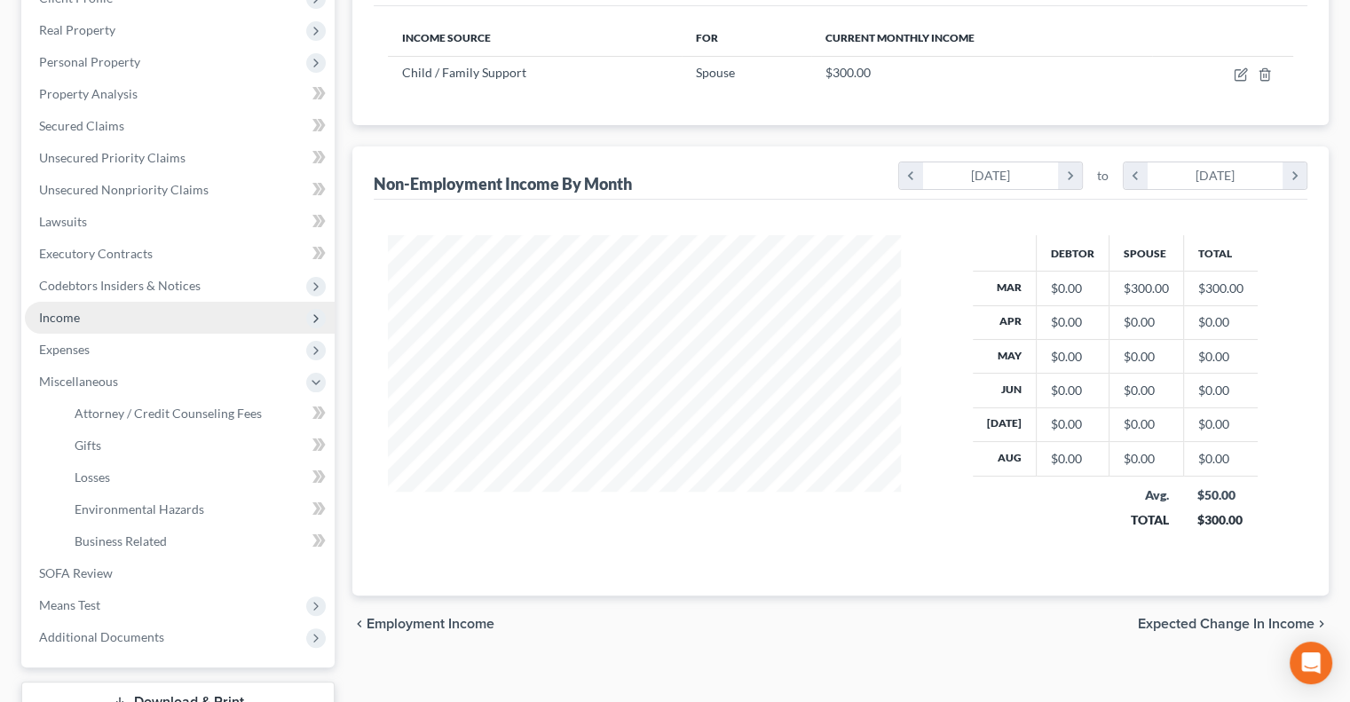
click at [91, 315] on span "Income" at bounding box center [180, 318] width 310 height 32
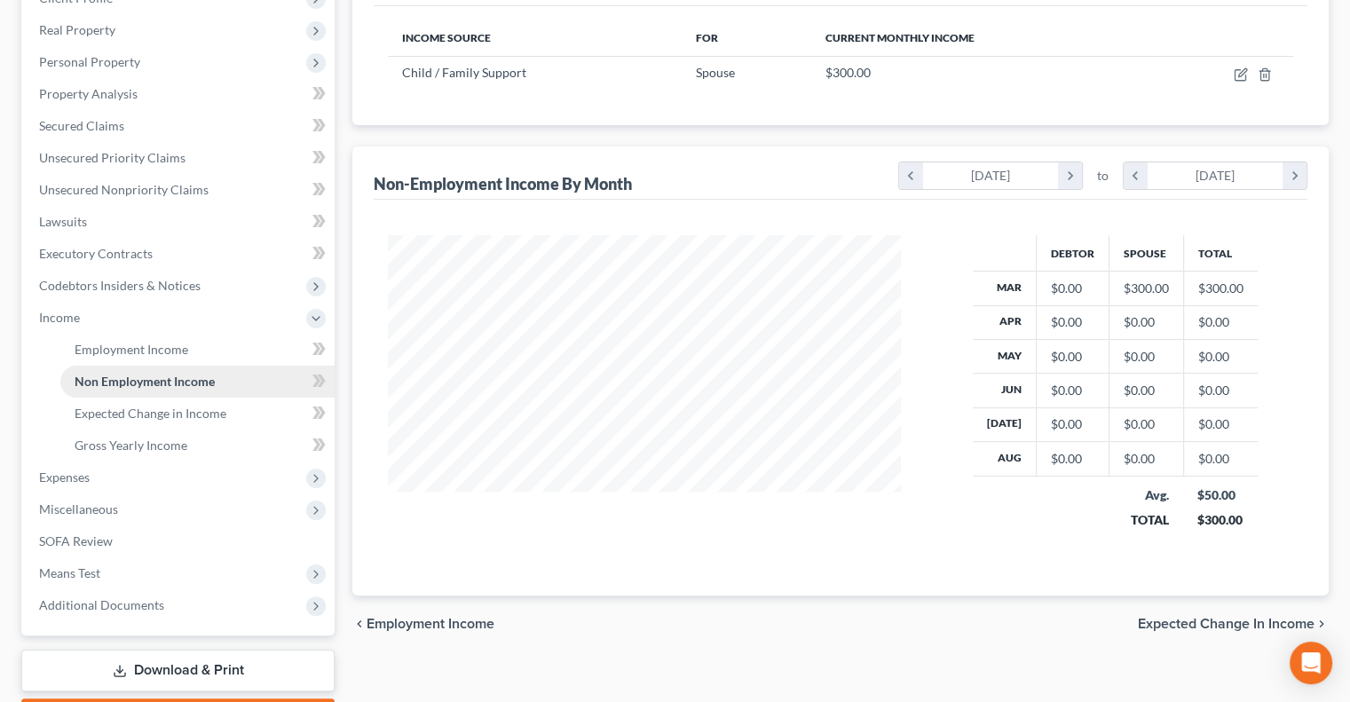
click at [157, 374] on span "Non Employment Income" at bounding box center [145, 381] width 140 height 15
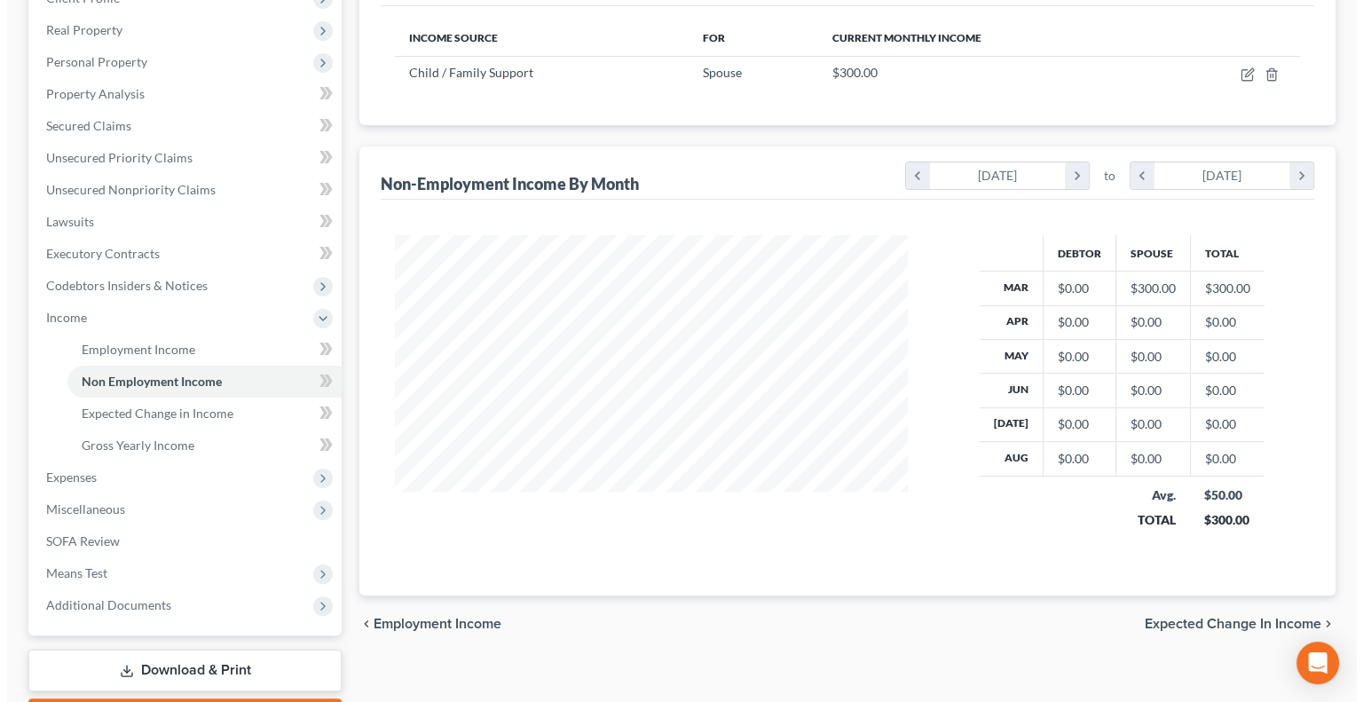
scroll to position [0, 0]
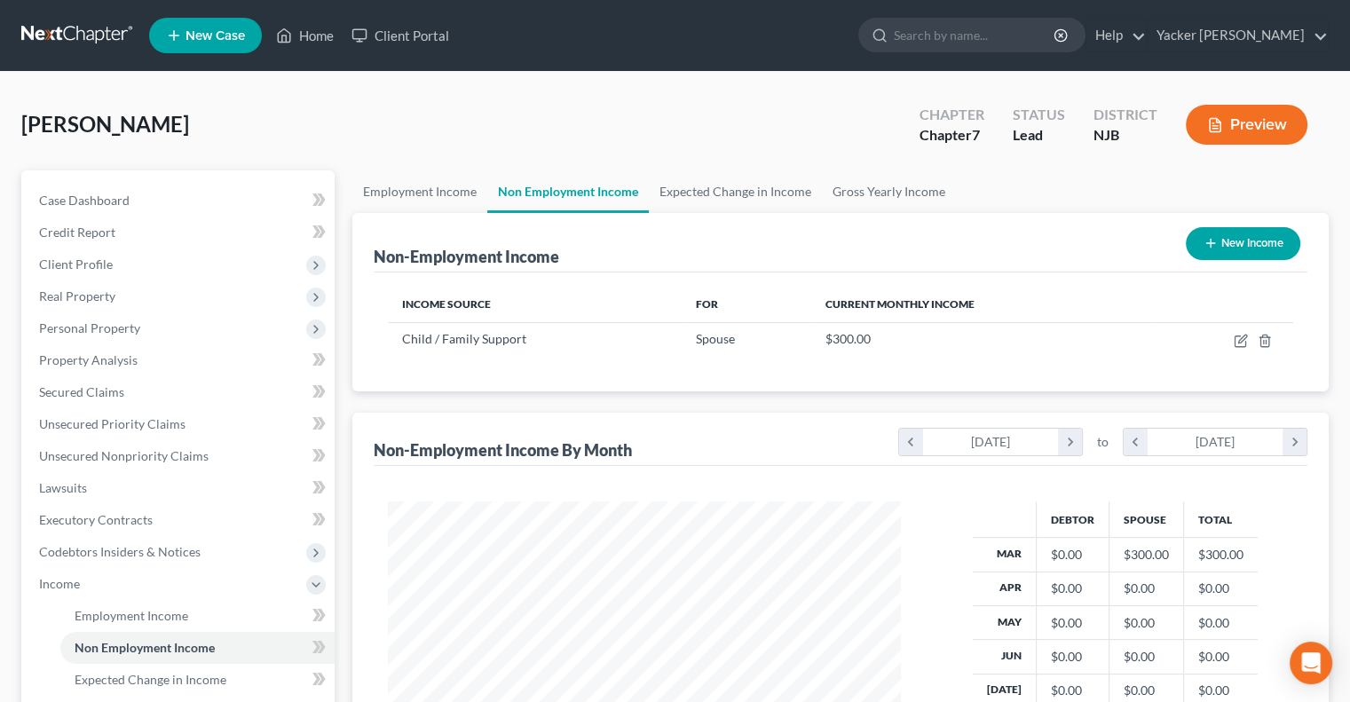
click at [1248, 247] on button "New Income" at bounding box center [1242, 243] width 114 height 33
select select "0"
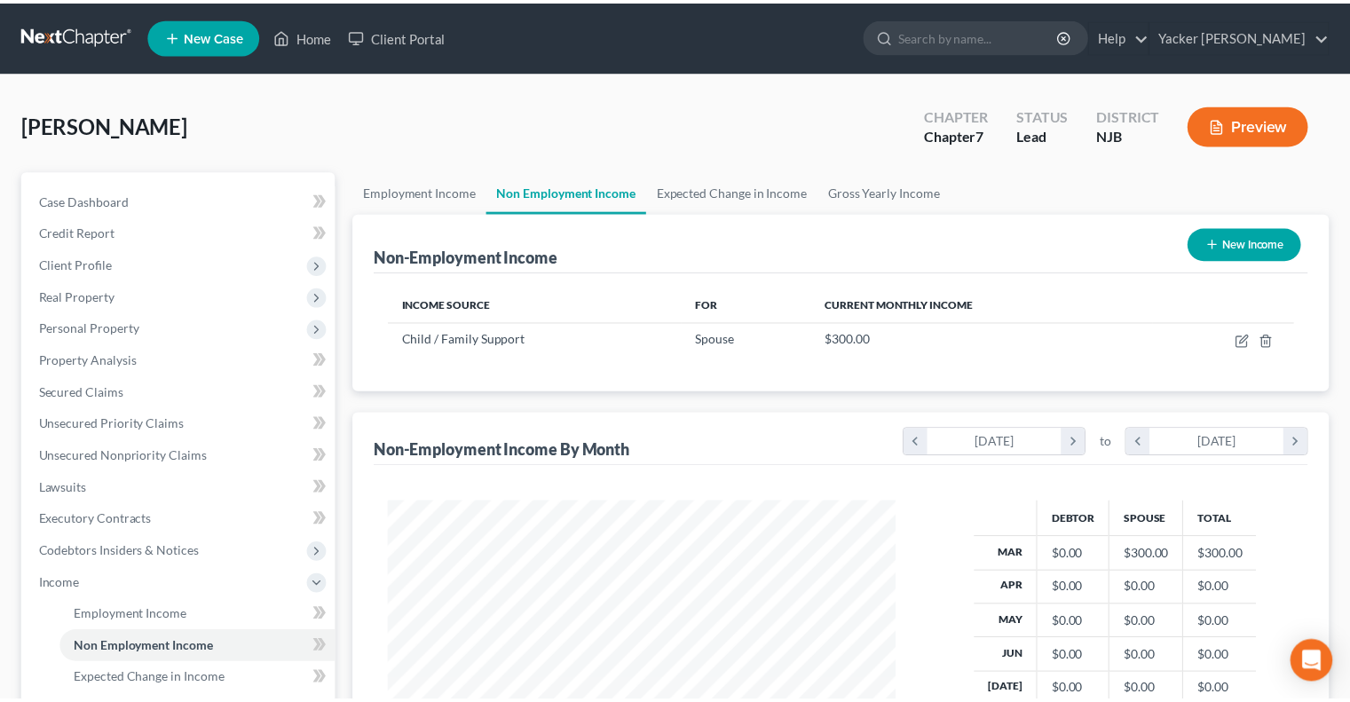
scroll to position [316, 554]
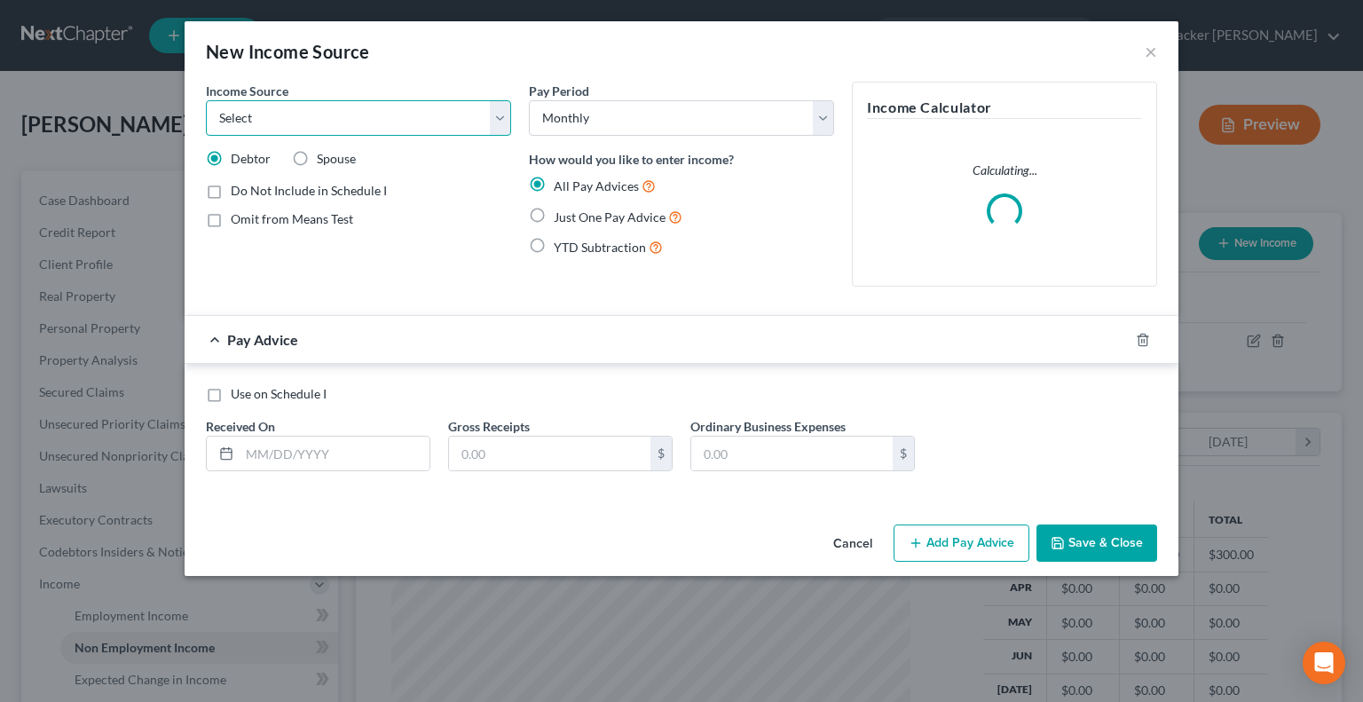
click at [505, 117] on select "Select Unemployment Disability (from employer) Pension Retirement Social Securi…" at bounding box center [358, 117] width 305 height 35
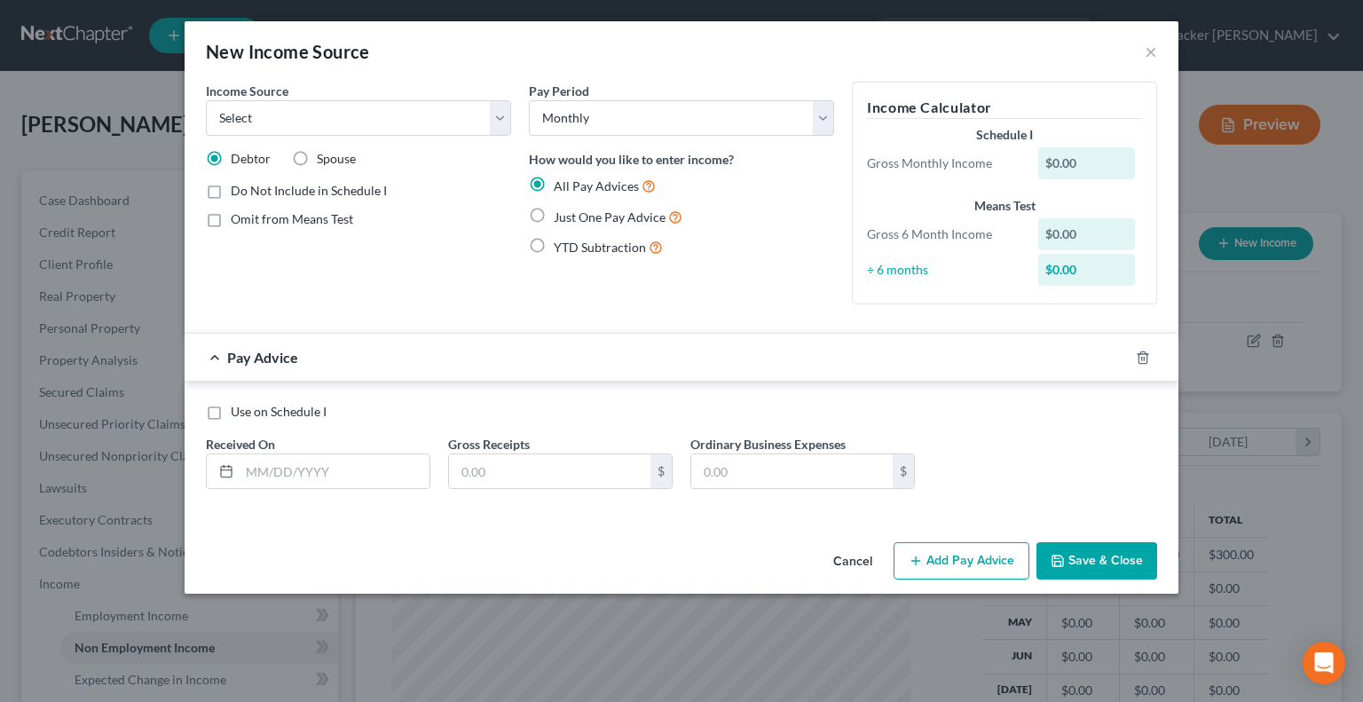
click at [853, 558] on button "Cancel" at bounding box center [852, 561] width 67 height 35
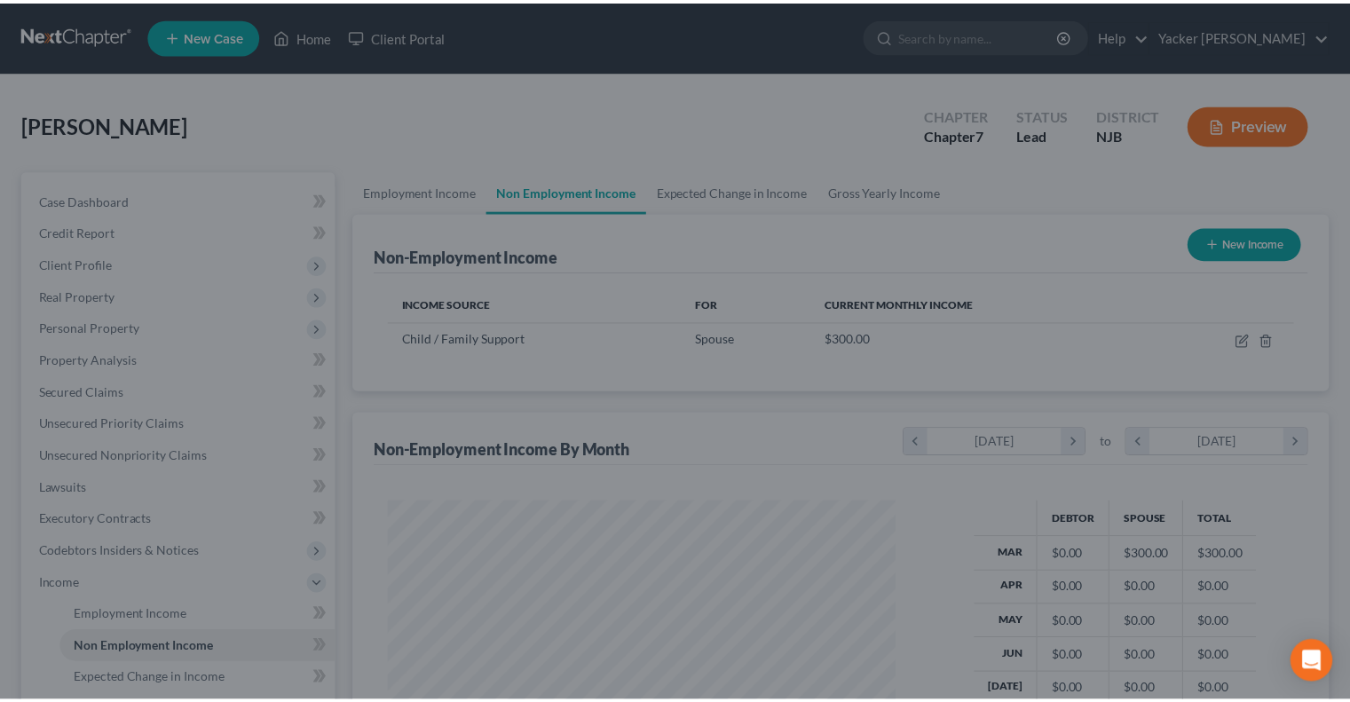
scroll to position [887013, 886781]
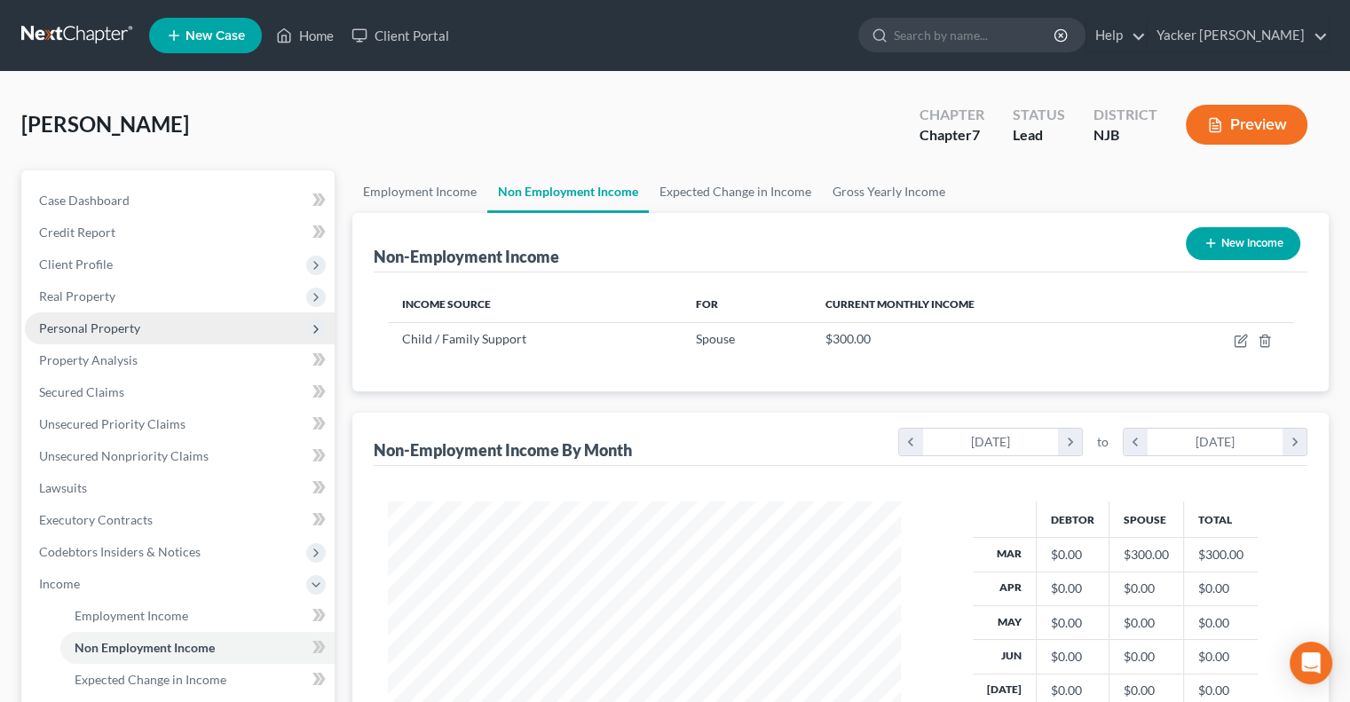
click at [186, 329] on span "Personal Property" at bounding box center [180, 328] width 310 height 32
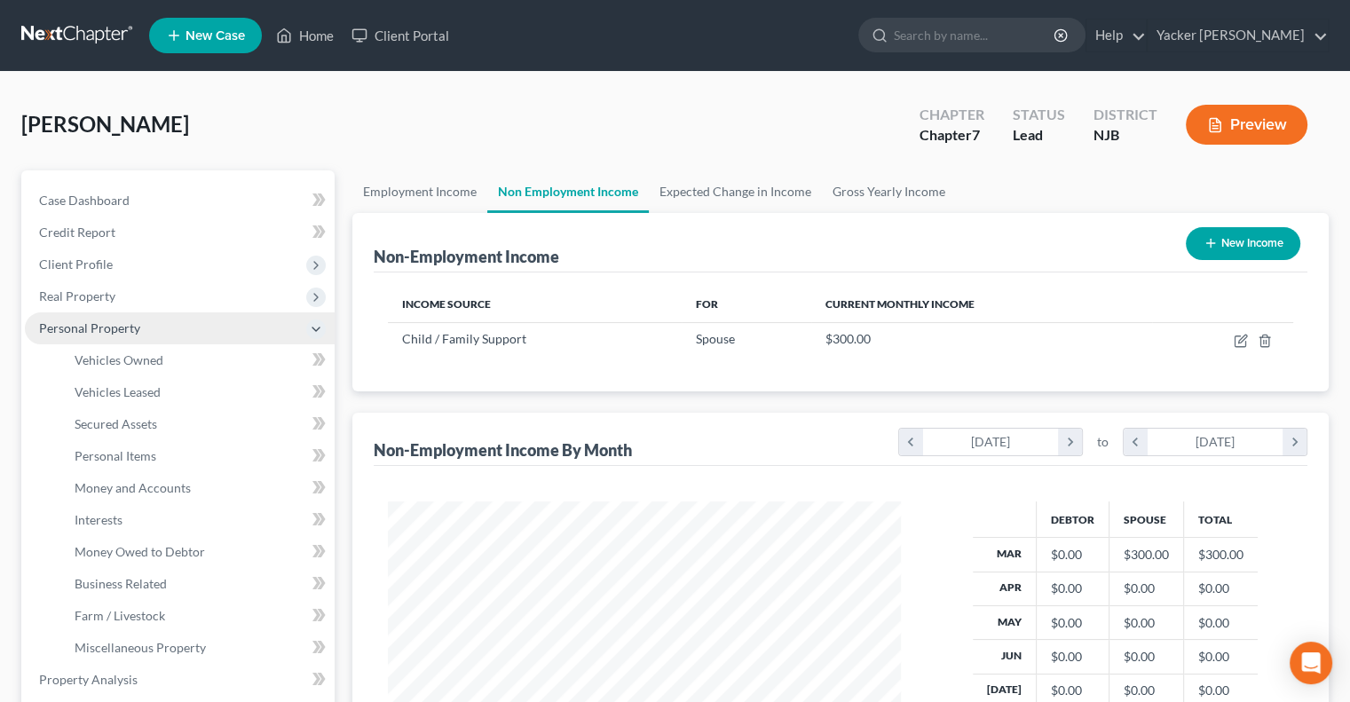
click at [186, 329] on span "Personal Property" at bounding box center [180, 328] width 310 height 32
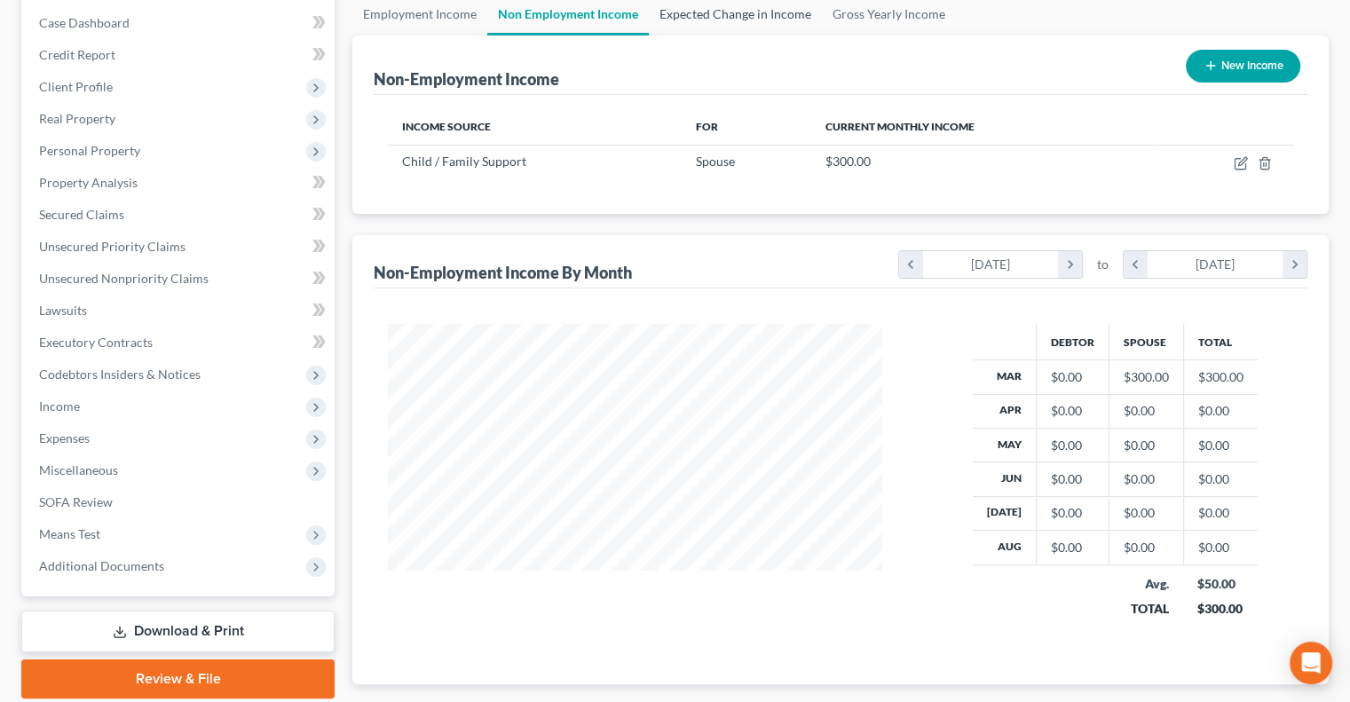
scroll to position [316, 547]
click at [78, 409] on span "Income" at bounding box center [59, 405] width 41 height 15
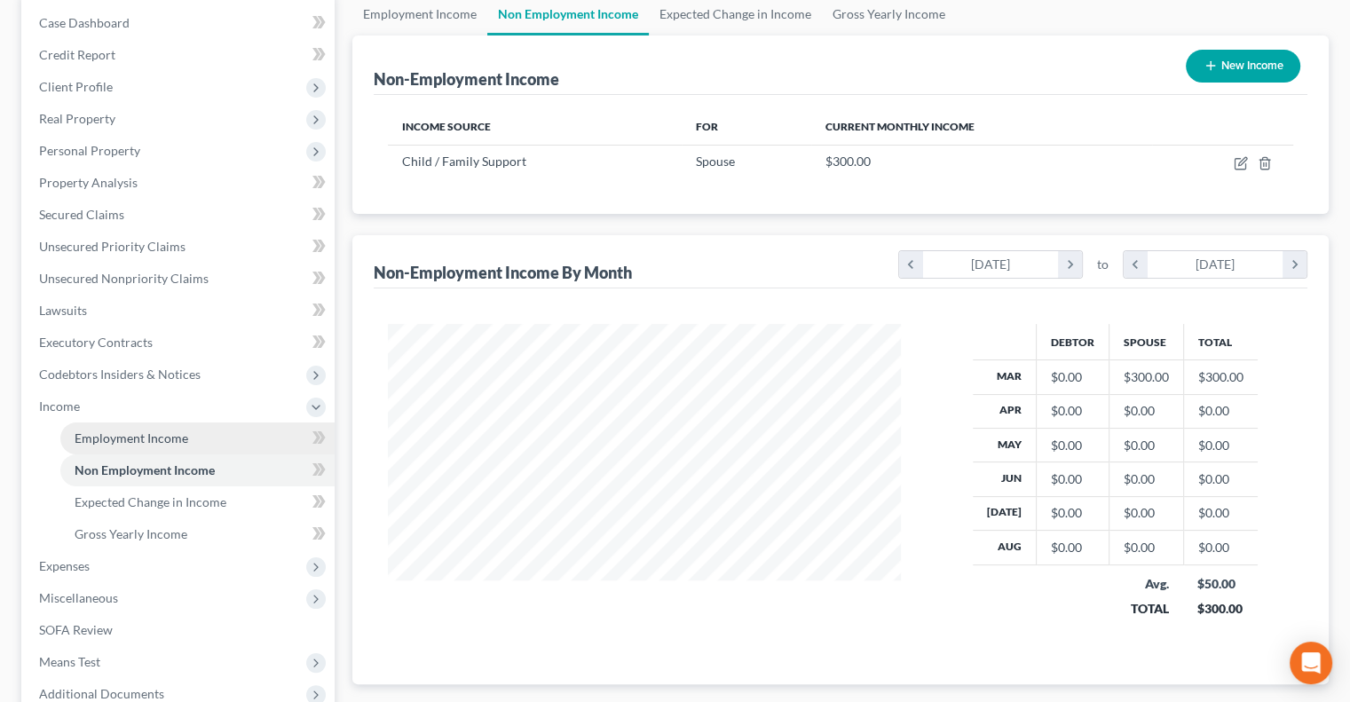
click at [137, 436] on span "Employment Income" at bounding box center [132, 437] width 114 height 15
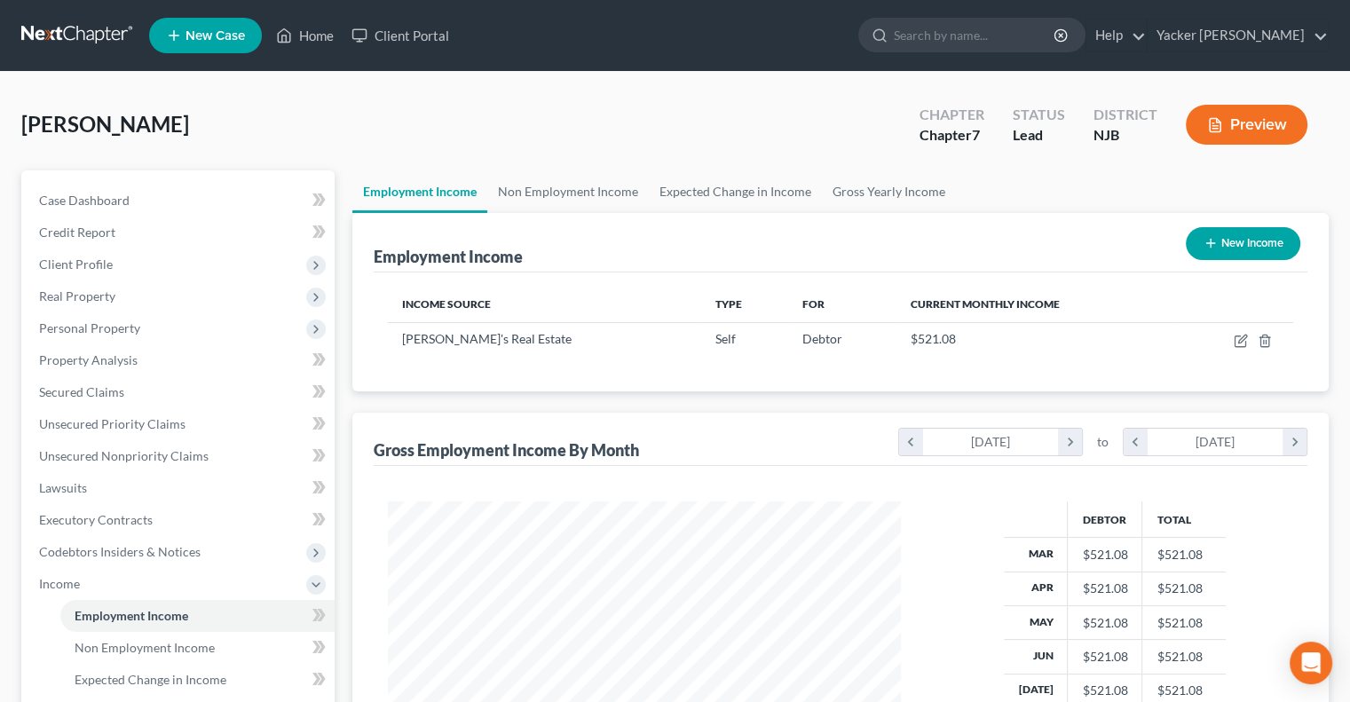
scroll to position [316, 547]
click at [589, 195] on link "Non Employment Income" at bounding box center [567, 191] width 161 height 43
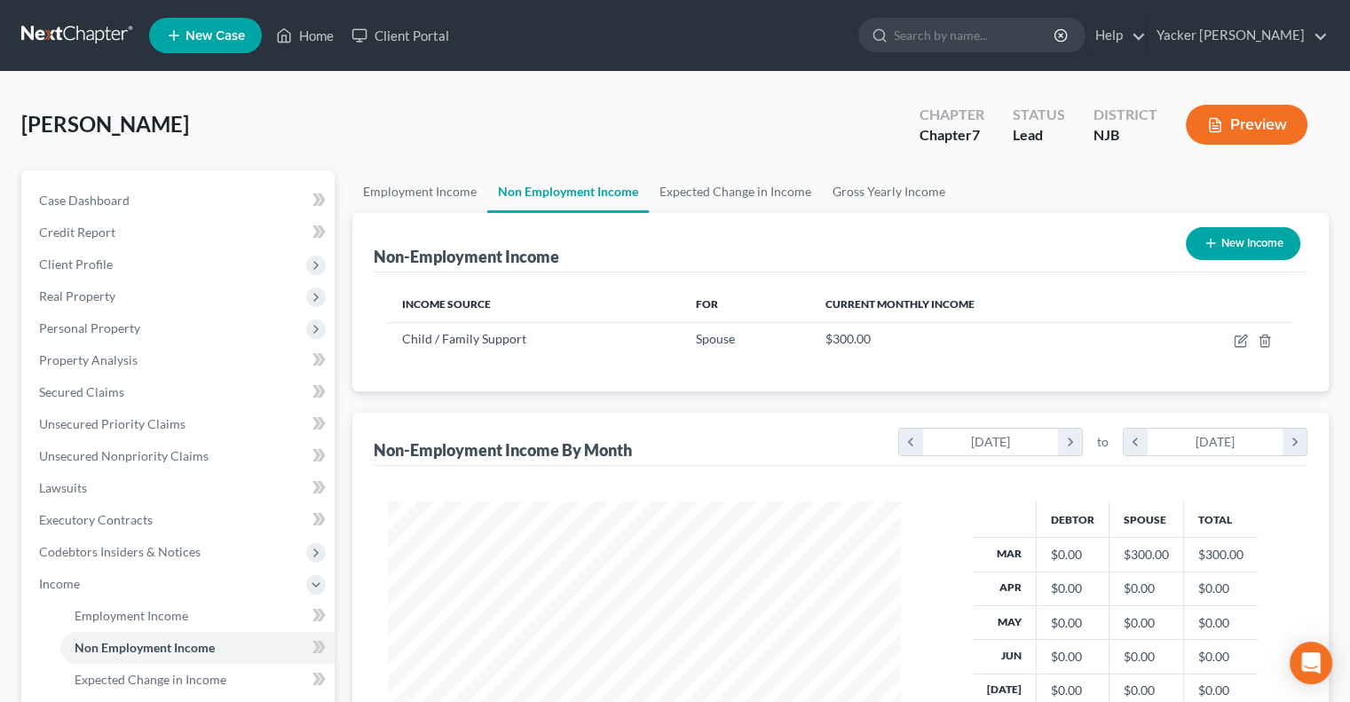
scroll to position [316, 547]
click at [132, 363] on span "Property Analysis" at bounding box center [88, 359] width 98 height 15
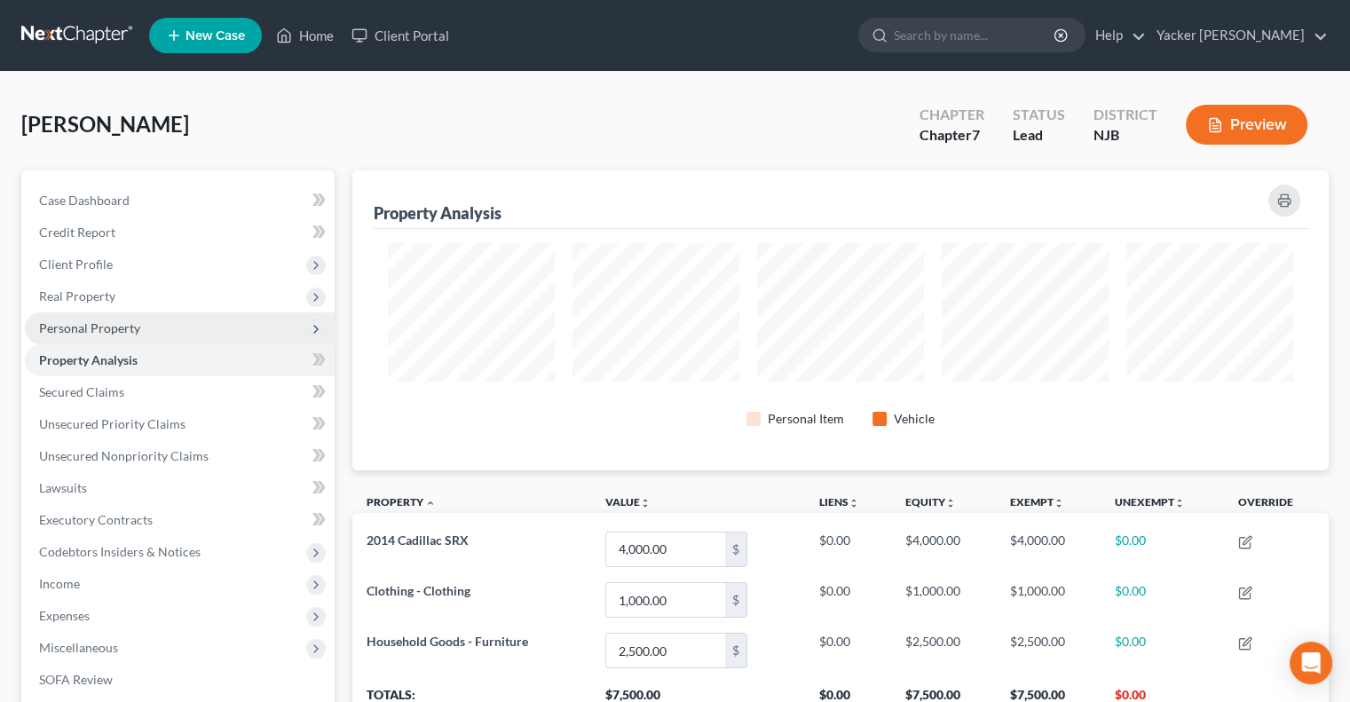
click at [162, 326] on span "Personal Property" at bounding box center [180, 328] width 310 height 32
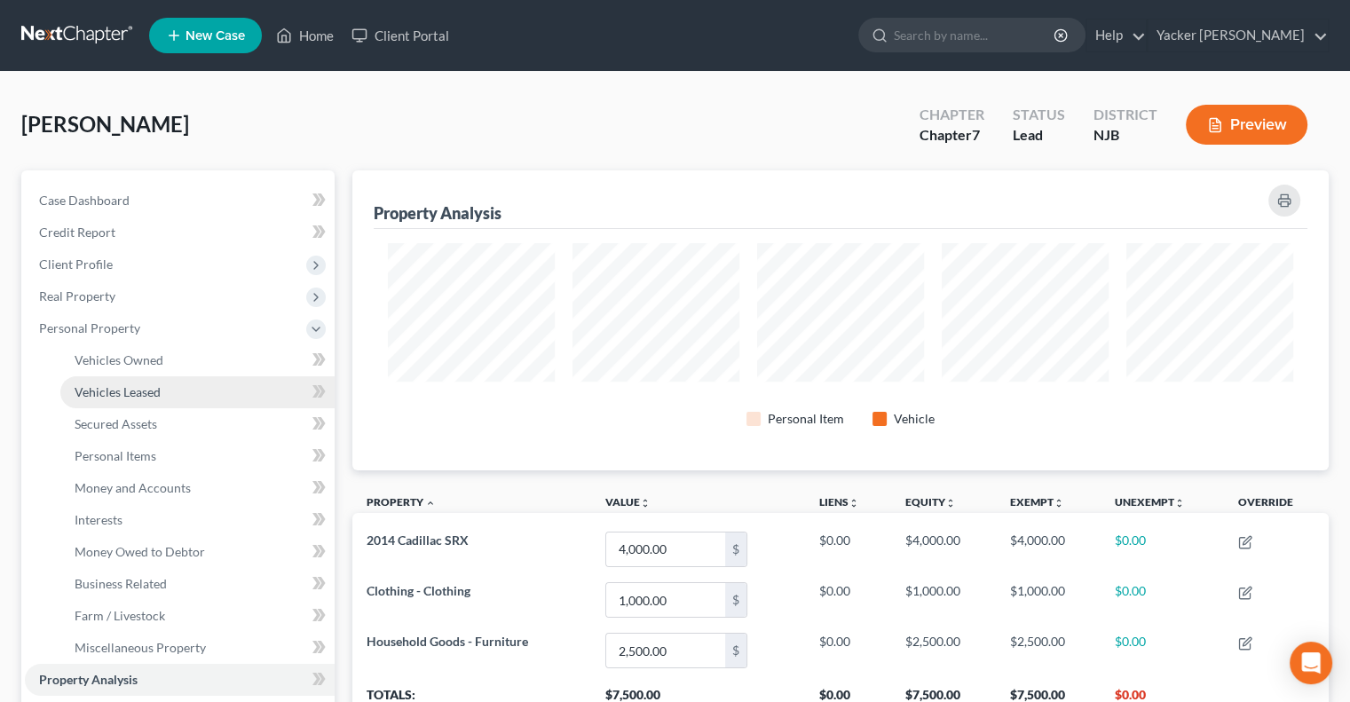
click at [177, 382] on link "Vehicles Leased" at bounding box center [197, 392] width 274 height 32
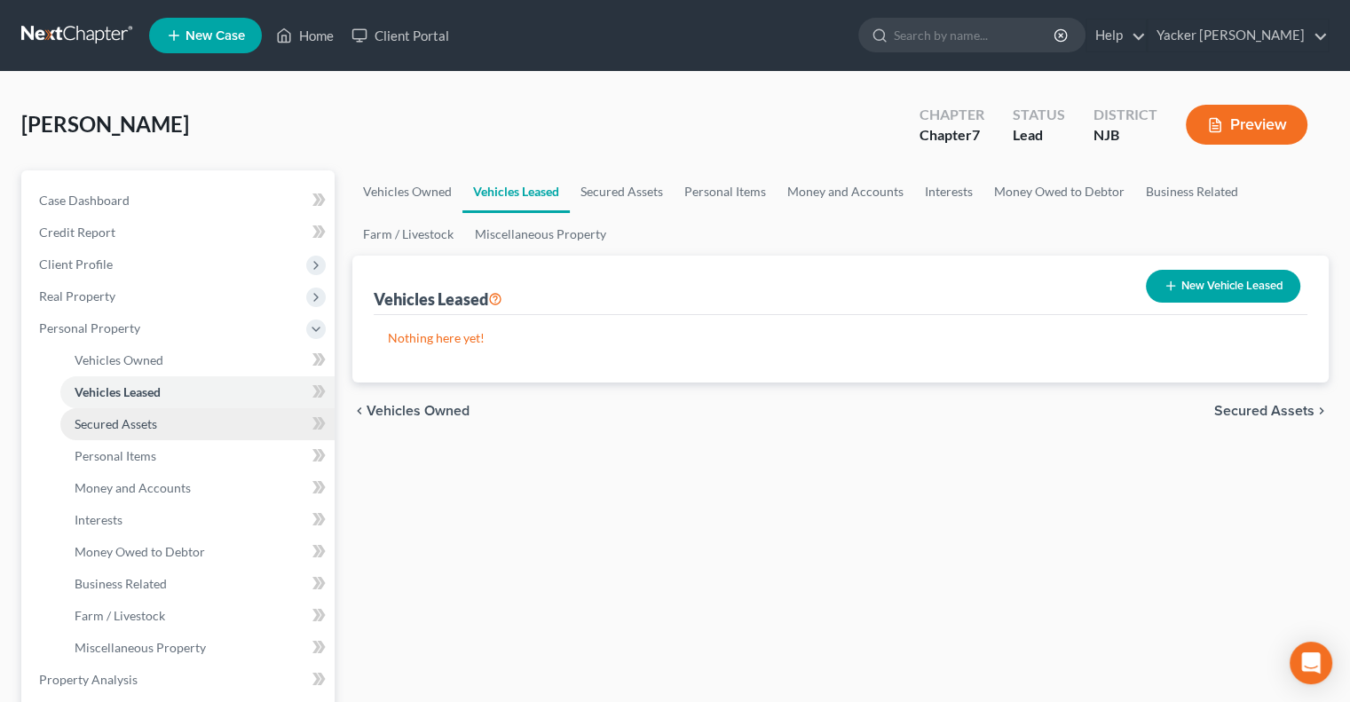
click at [160, 421] on link "Secured Assets" at bounding box center [197, 424] width 274 height 32
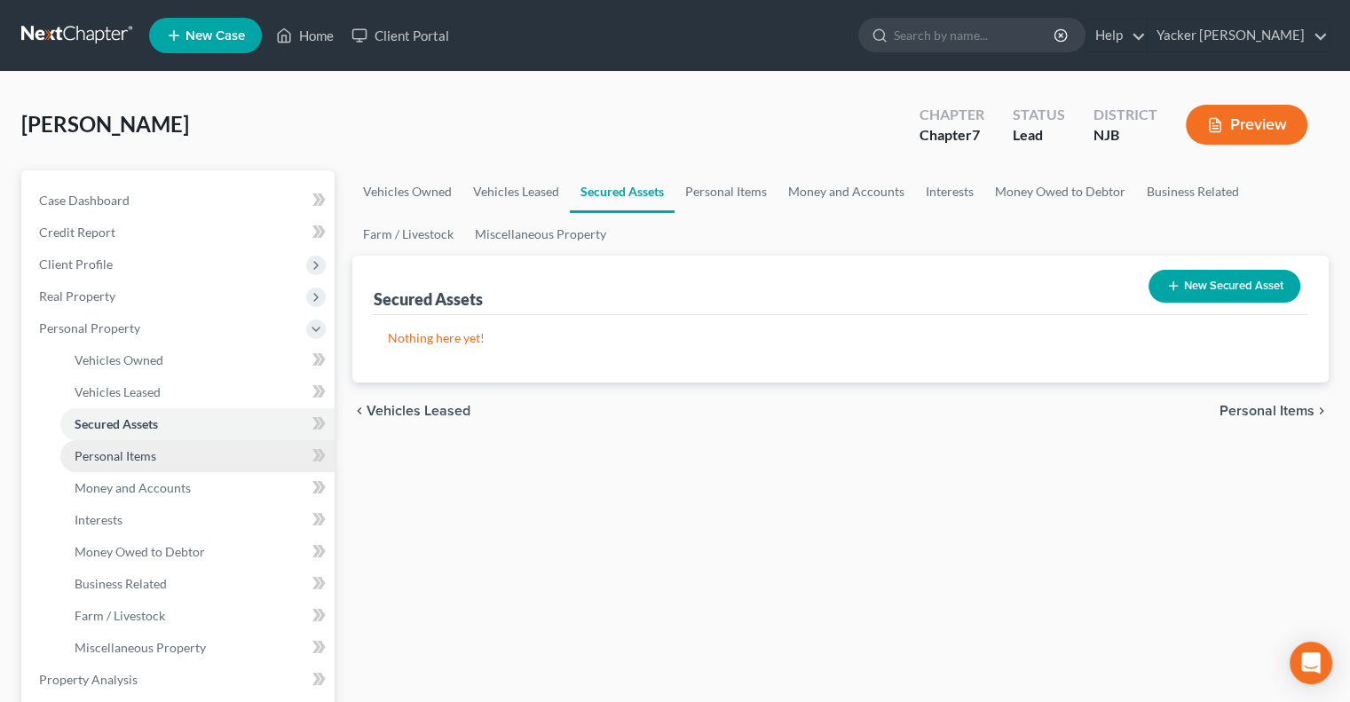
click at [152, 452] on span "Personal Items" at bounding box center [116, 455] width 82 height 15
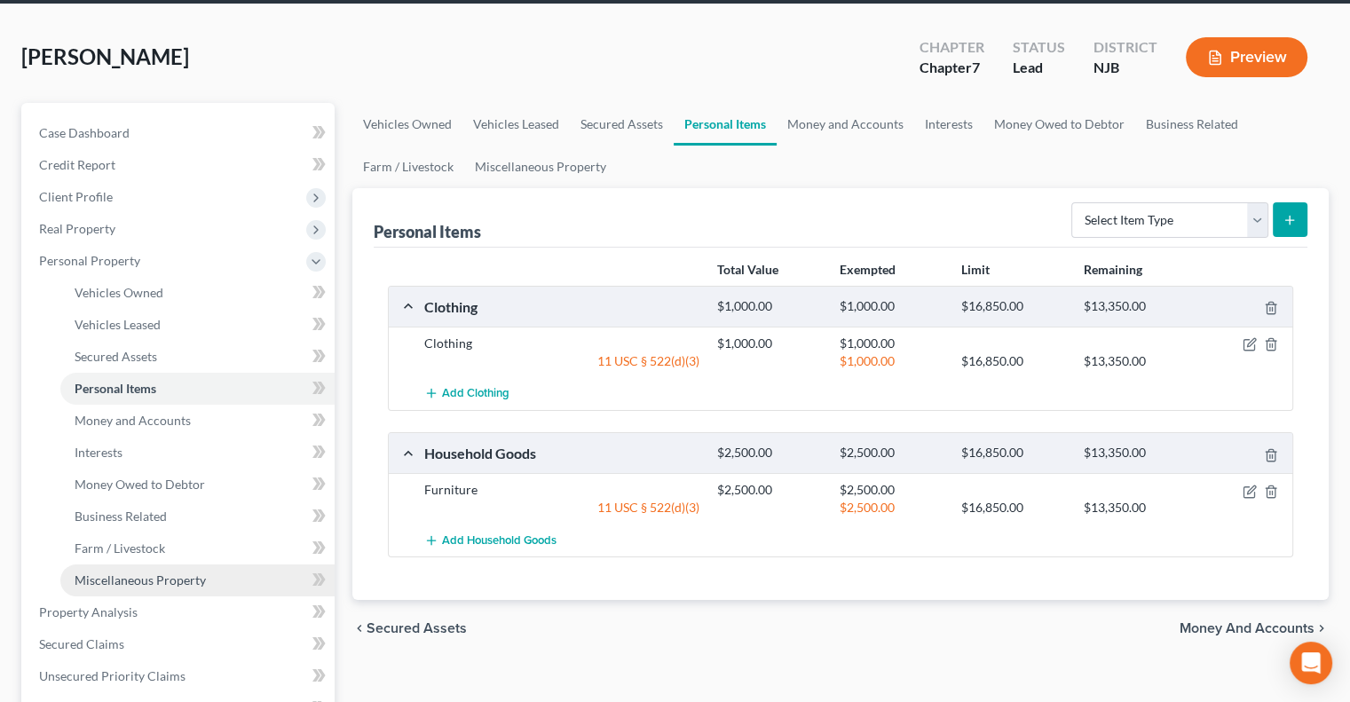
scroll to position [177, 0]
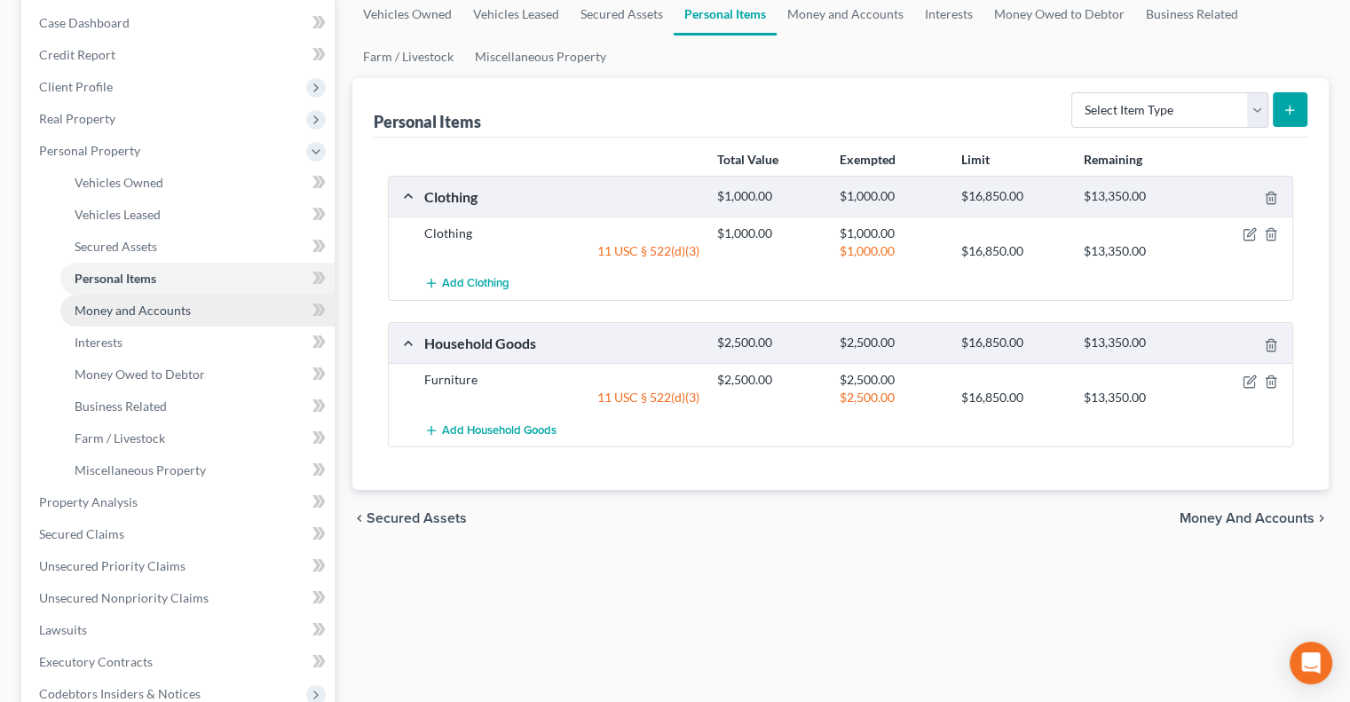
click at [167, 308] on span "Money and Accounts" at bounding box center [133, 310] width 116 height 15
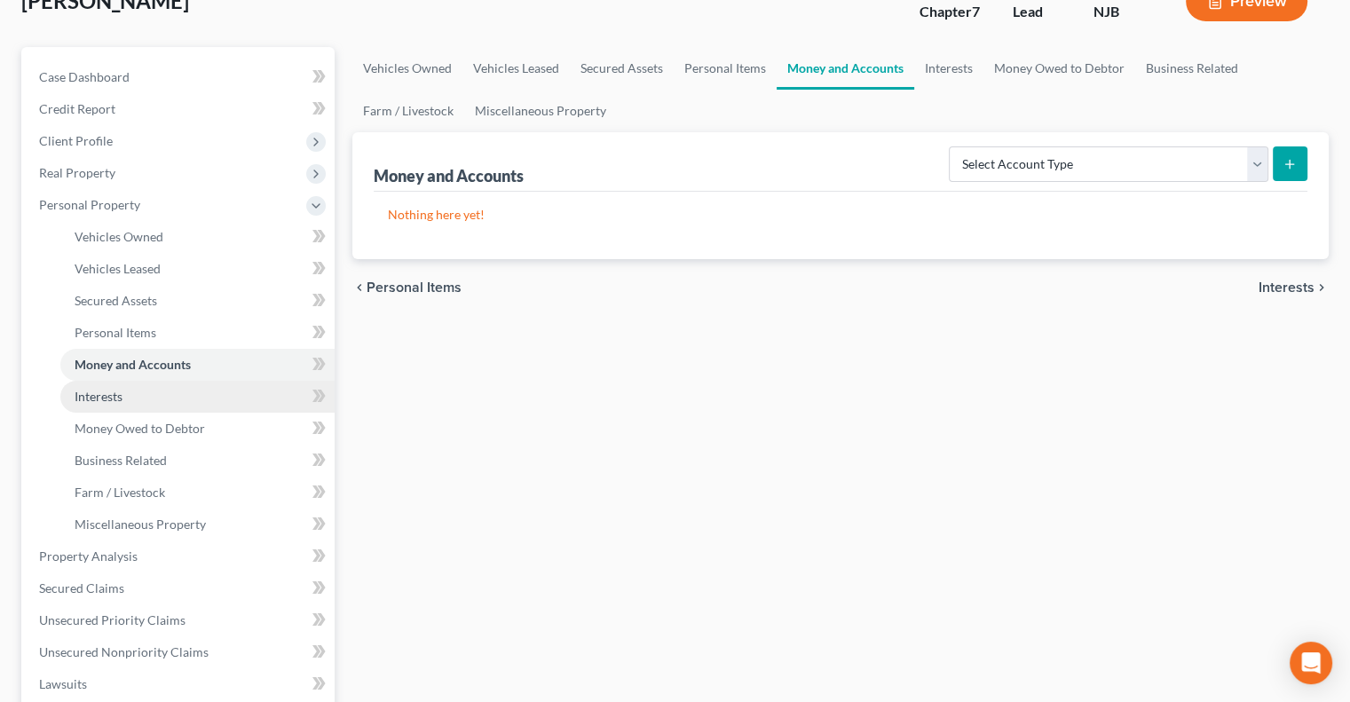
scroll to position [266, 0]
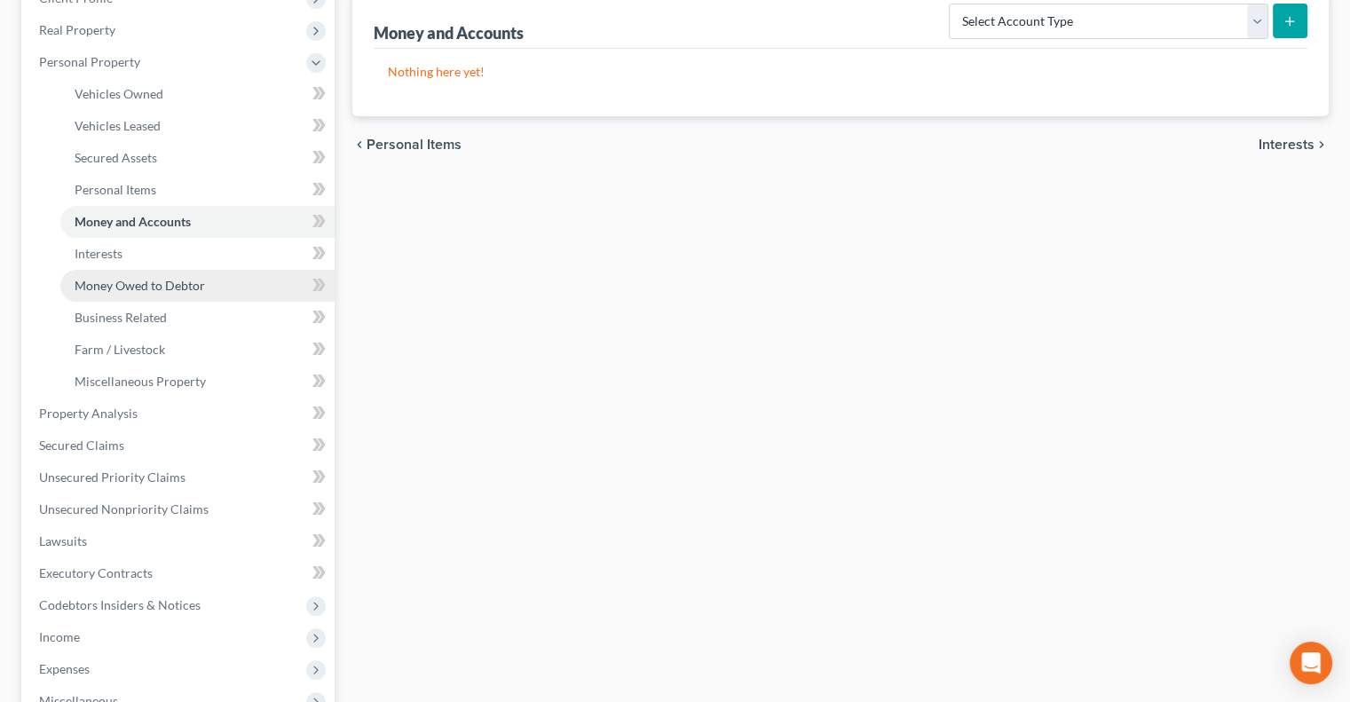
click at [160, 290] on span "Money Owed to Debtor" at bounding box center [140, 285] width 130 height 15
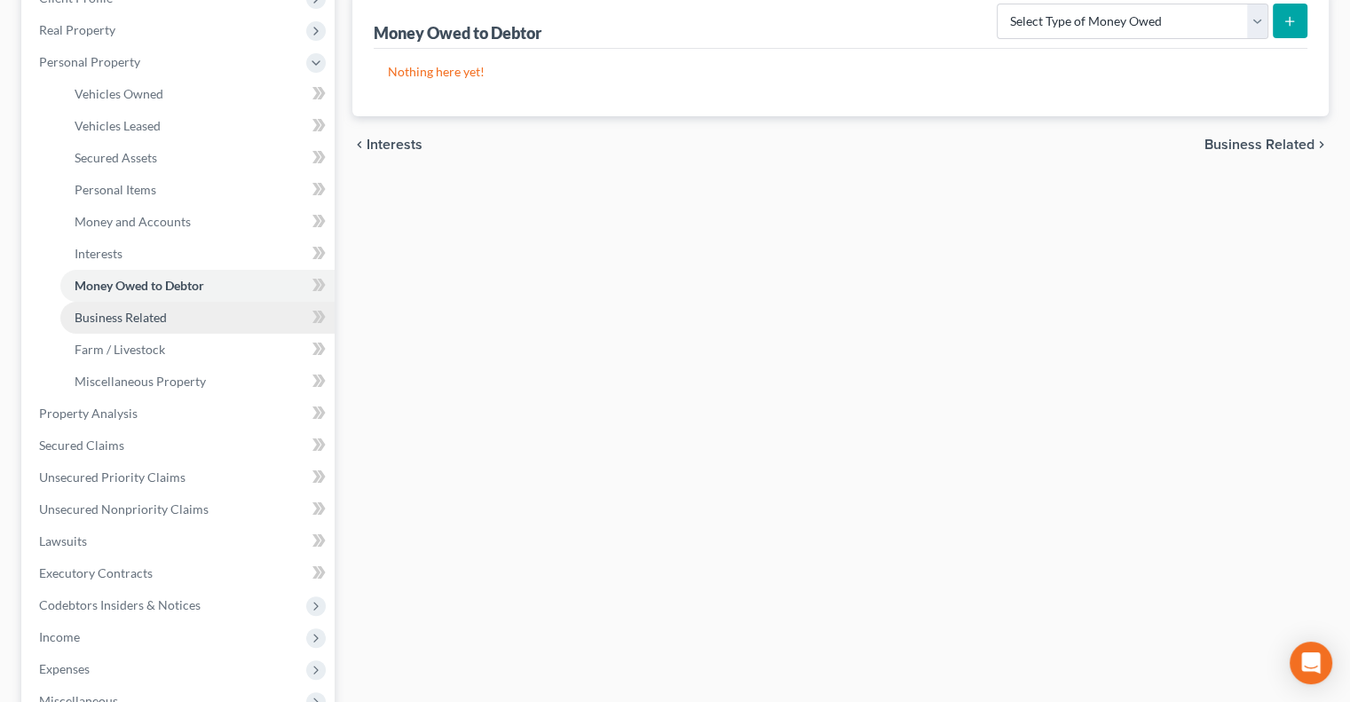
click at [167, 322] on link "Business Related" at bounding box center [197, 318] width 274 height 32
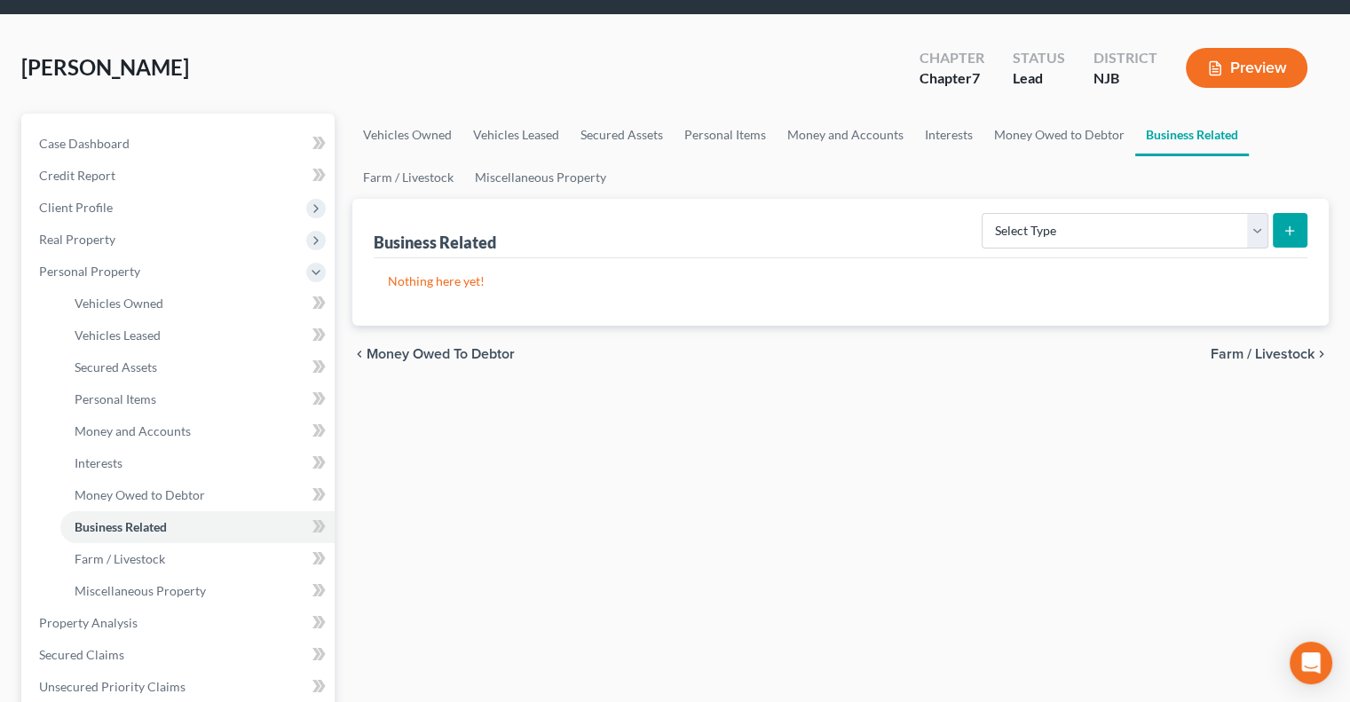
scroll to position [89, 0]
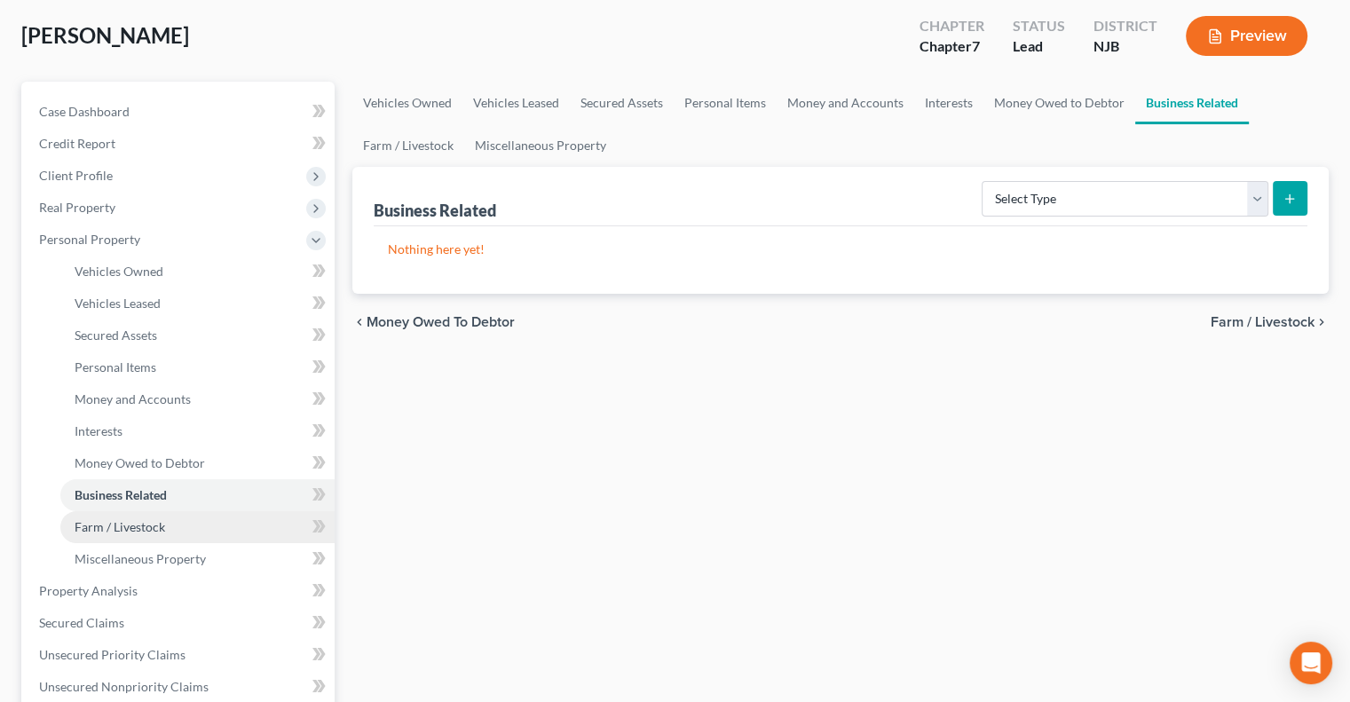
click at [153, 514] on link "Farm / Livestock" at bounding box center [197, 527] width 274 height 32
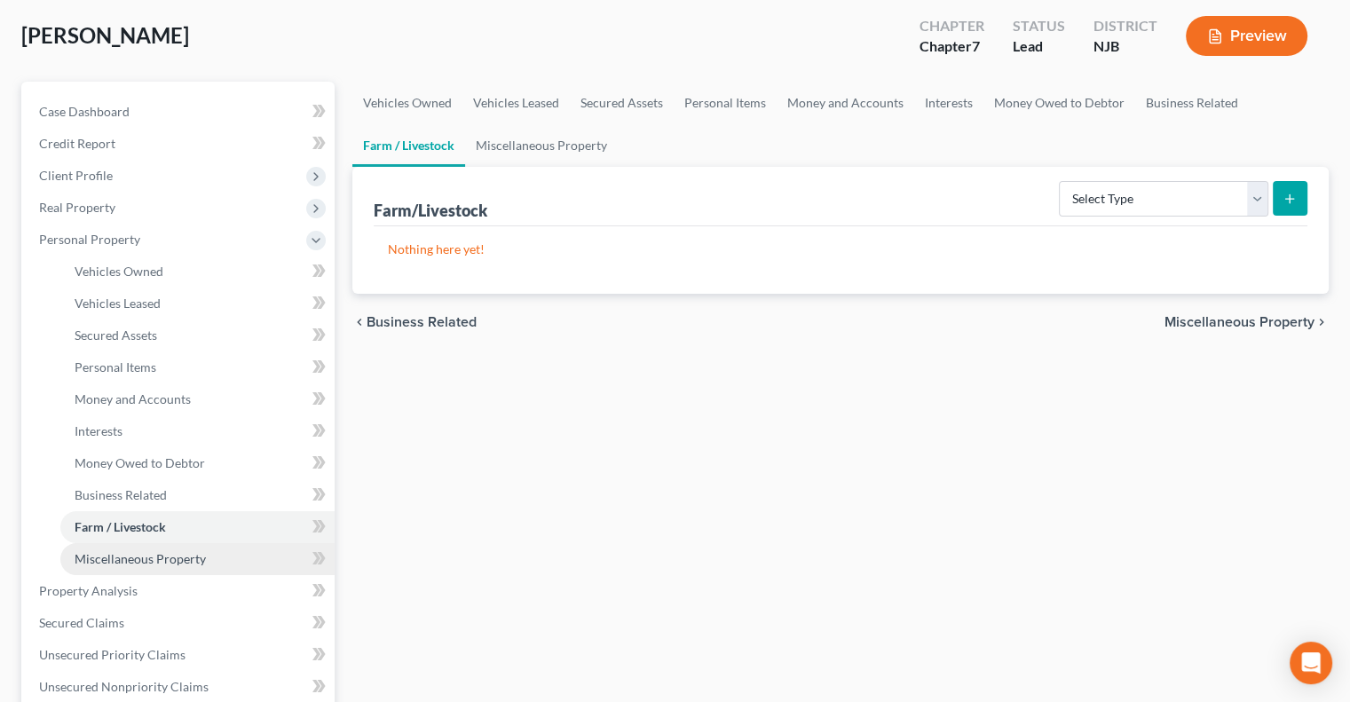
click at [170, 561] on span "Miscellaneous Property" at bounding box center [140, 558] width 131 height 15
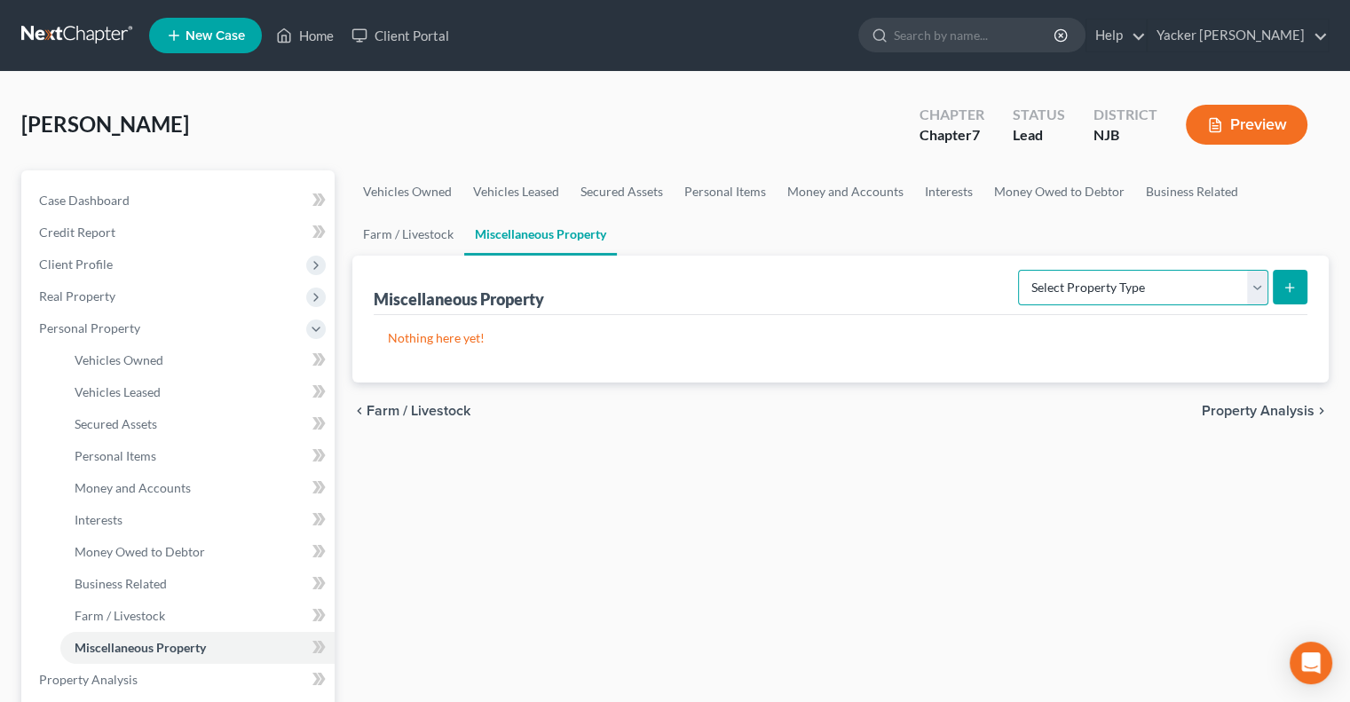
click at [1248, 295] on select "Select Property Type Assigned for Creditor Benefit Within 1 Year Holding for An…" at bounding box center [1143, 287] width 250 height 35
select select "transferred"
click at [1018, 270] on select "Select Property Type Assigned for Creditor Benefit Within 1 Year Holding for An…" at bounding box center [1143, 287] width 250 height 35
click at [1284, 284] on icon "submit" at bounding box center [1289, 287] width 14 height 14
select select "Ordinary (within 2 years)"
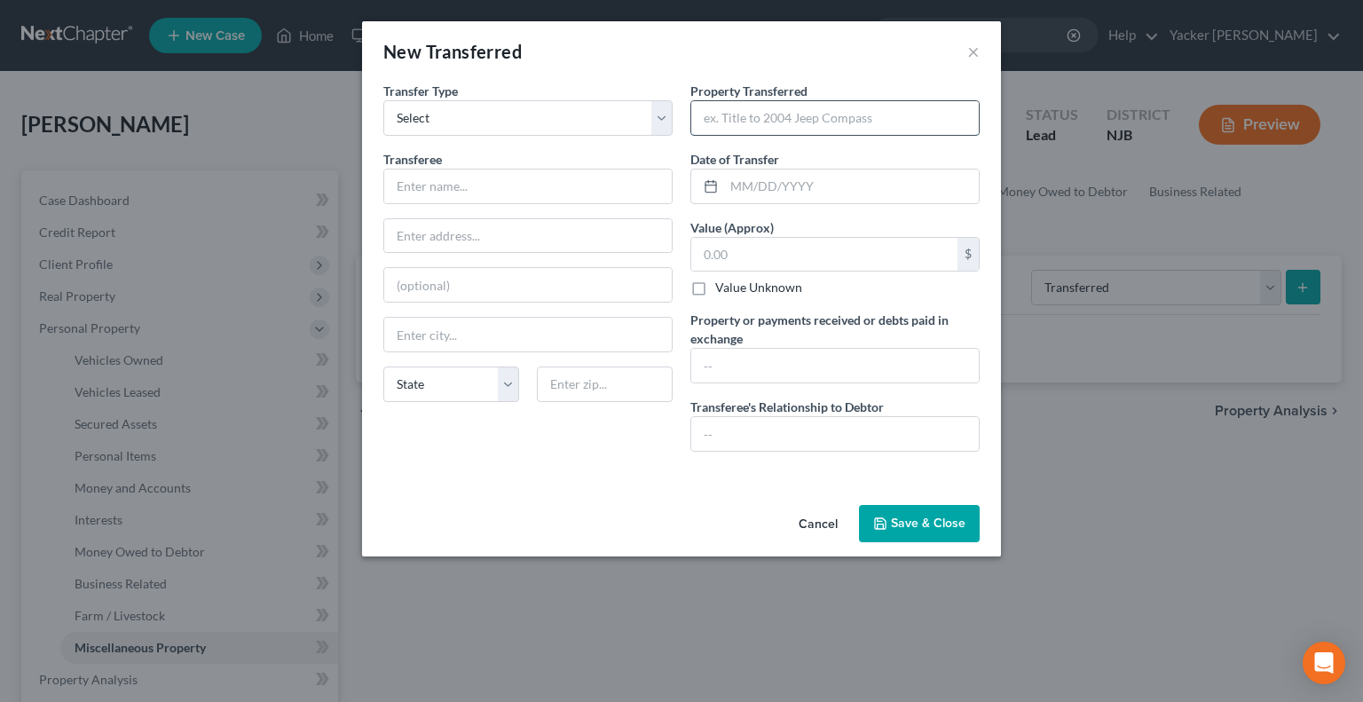
click at [775, 109] on input "text" at bounding box center [834, 118] width 287 height 34
click at [827, 256] on input "text" at bounding box center [824, 255] width 266 height 34
type input "20,000"
drag, startPoint x: 765, startPoint y: 256, endPoint x: 637, endPoint y: 260, distance: 127.9
click at [637, 260] on div "Transfer Type * Select Ordinary (within 2 years) Within 10 Years Transferee * S…" at bounding box center [681, 274] width 614 height 384
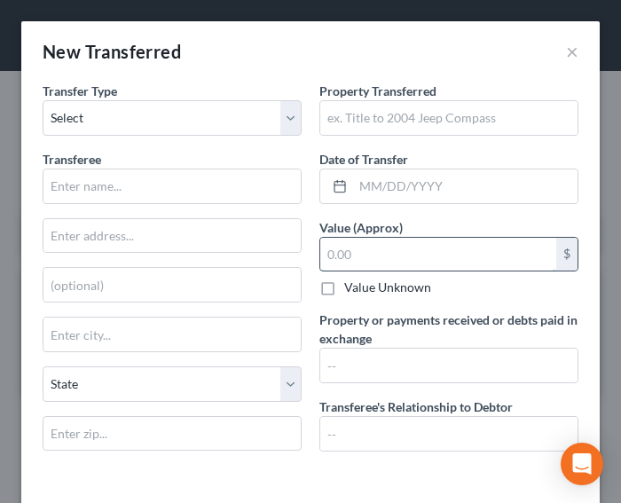
click at [390, 253] on input "text" at bounding box center [438, 255] width 236 height 34
type input "20,000"
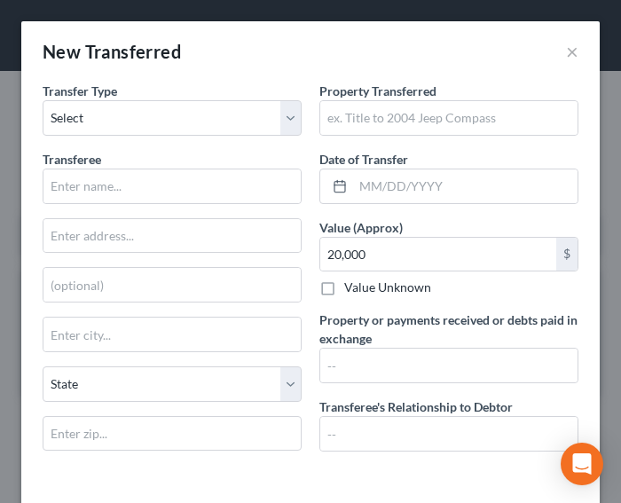
click at [444, 289] on div "Value Unknown" at bounding box center [448, 288] width 259 height 18
click at [429, 368] on input "text" at bounding box center [448, 366] width 257 height 34
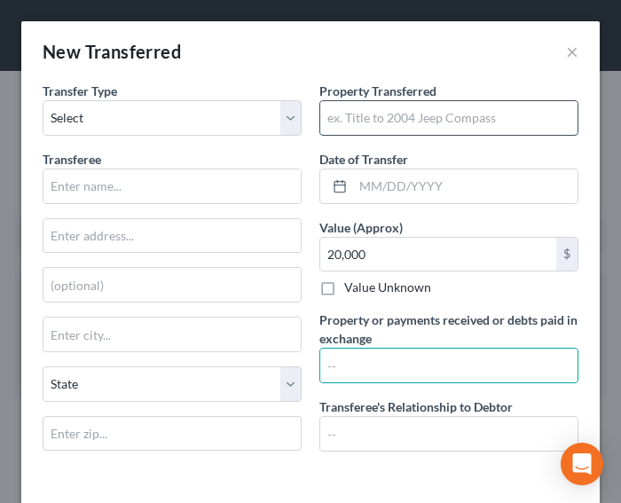
click at [462, 113] on input "text" at bounding box center [448, 118] width 257 height 34
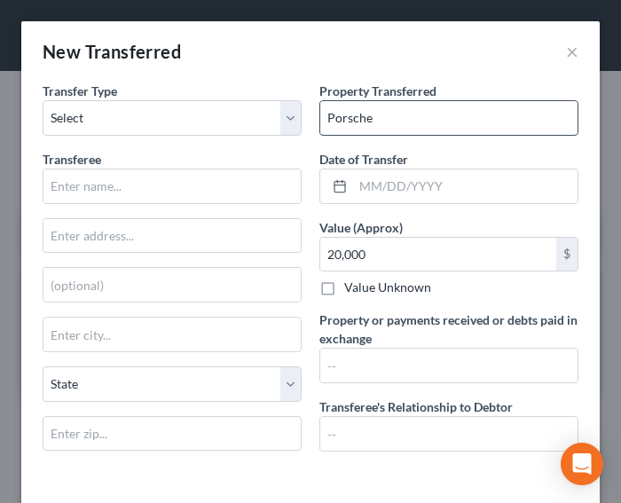
type input "Porsche"
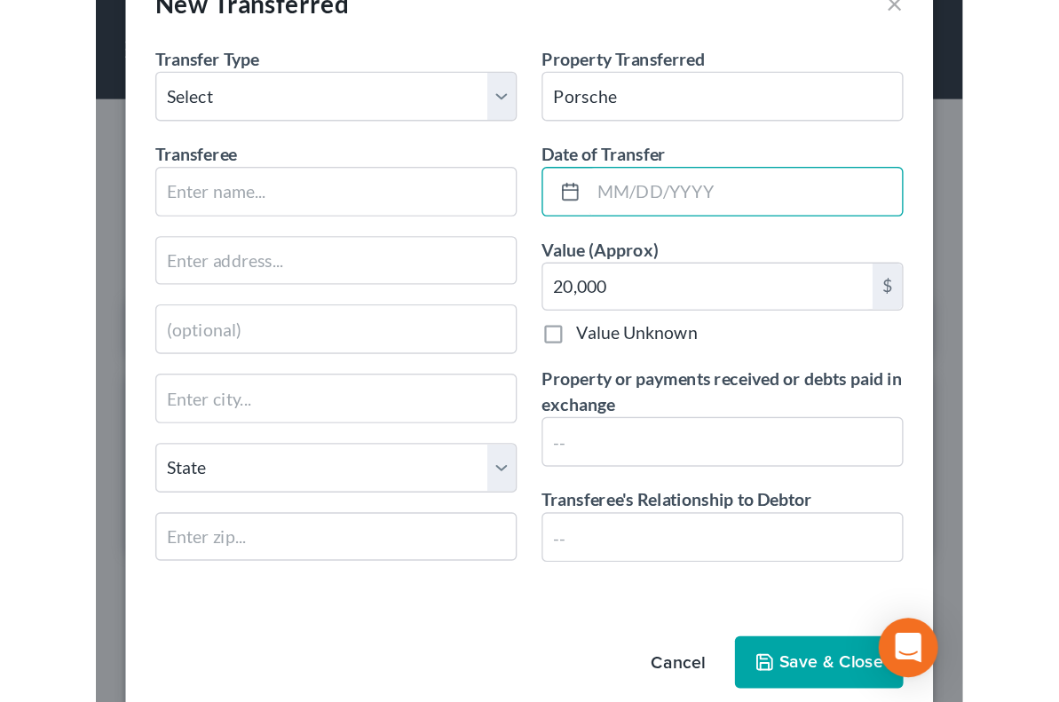
scroll to position [72, 0]
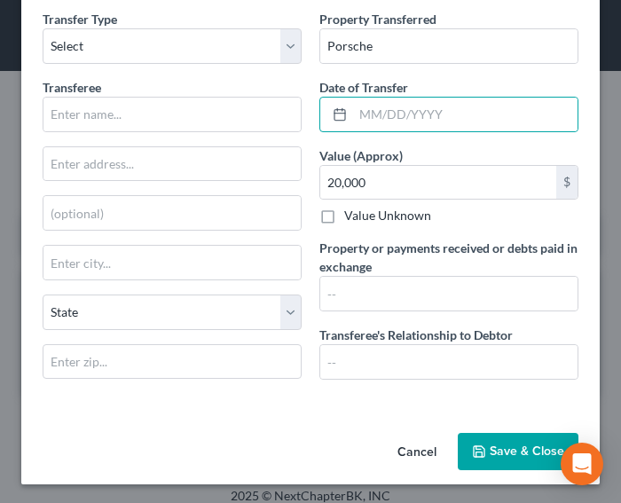
click at [497, 438] on button "Save & Close" at bounding box center [518, 451] width 121 height 37
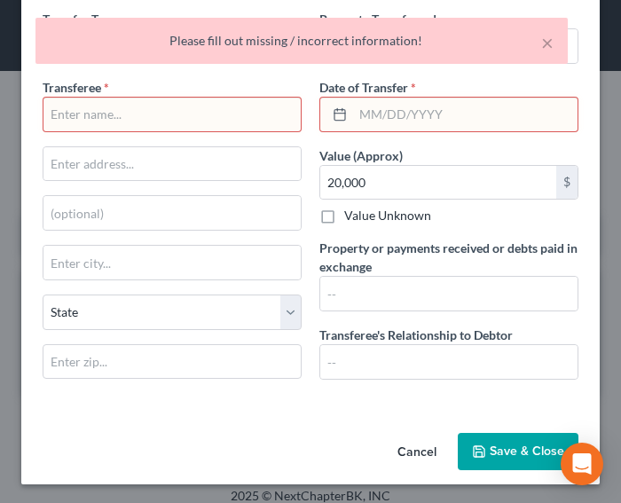
click at [203, 115] on input "text" at bounding box center [171, 115] width 257 height 34
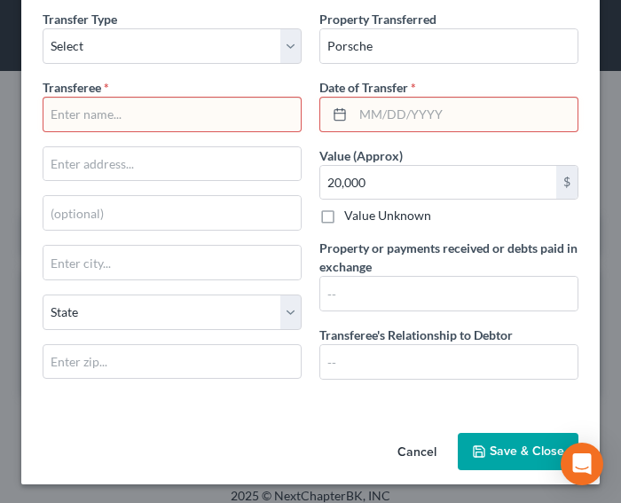
click at [394, 444] on button "Cancel" at bounding box center [416, 452] width 67 height 35
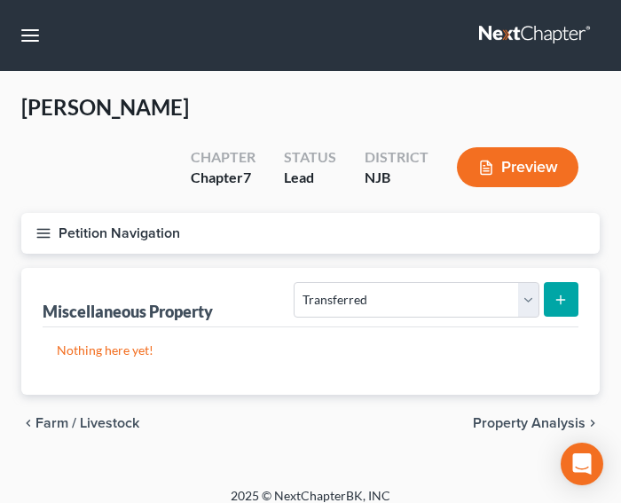
click at [267, 216] on div "Petition Navigation Case Dashboard Payments Invoices Payments Payments Credit R…" at bounding box center [310, 240] width 596 height 55
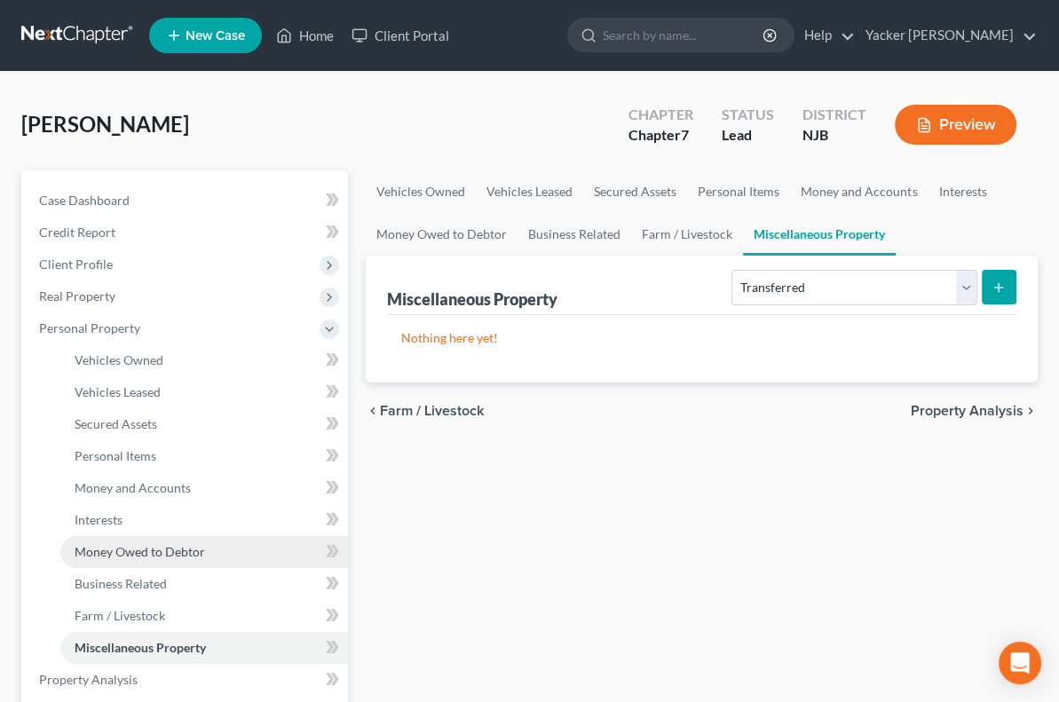
click at [135, 545] on span "Money Owed to Debtor" at bounding box center [140, 551] width 130 height 15
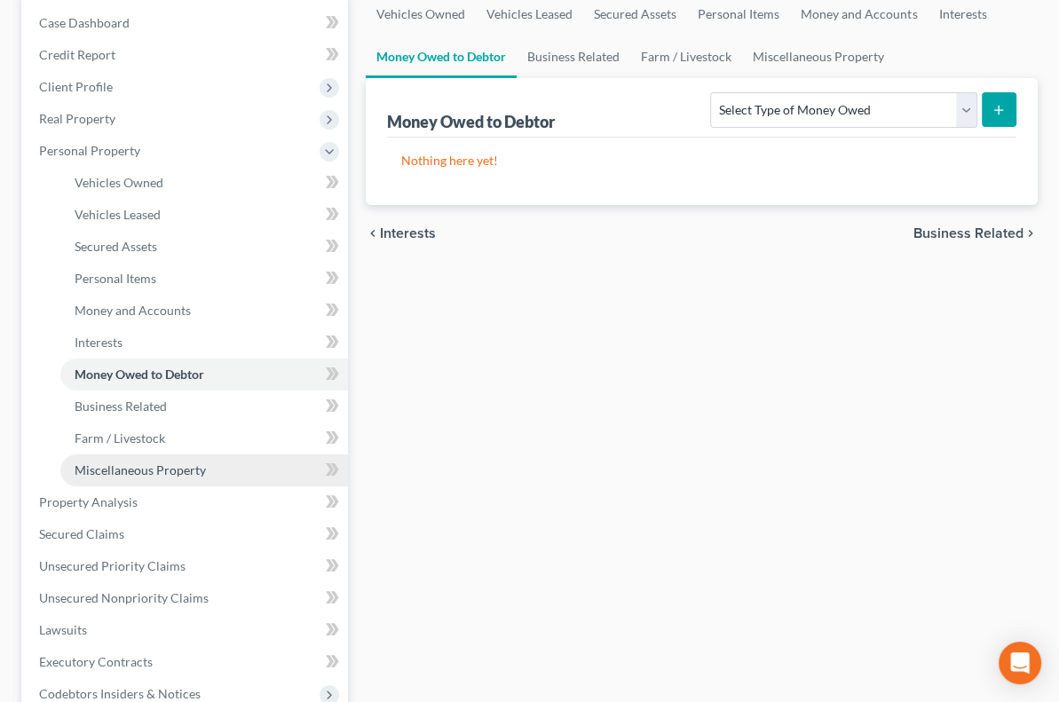
scroll to position [266, 0]
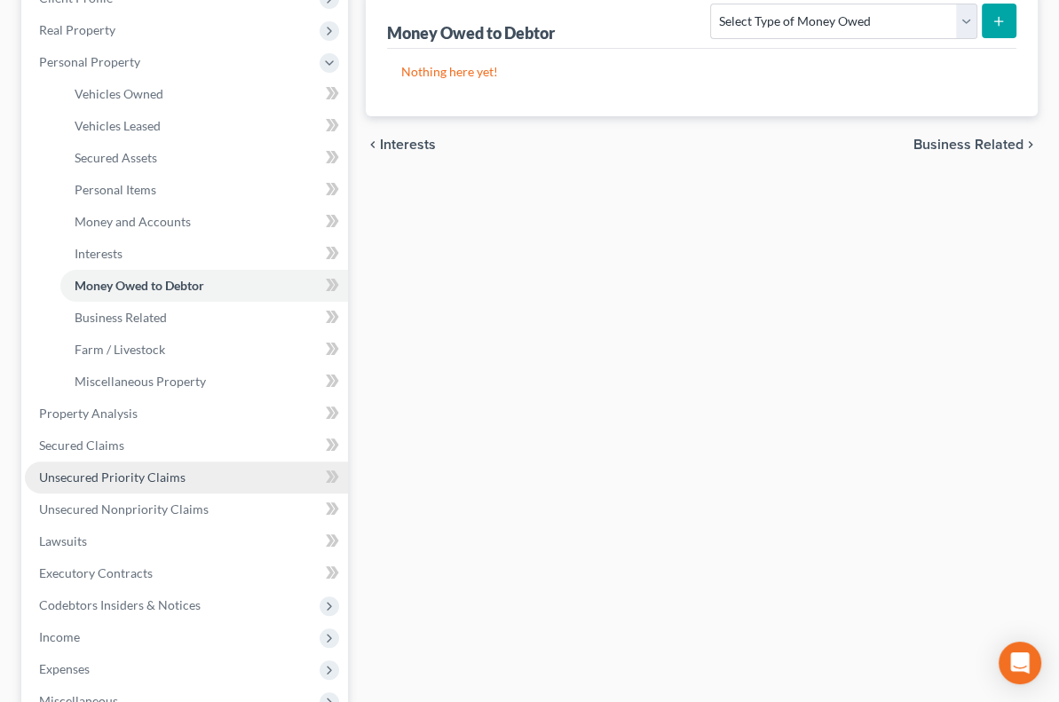
click at [131, 480] on span "Unsecured Priority Claims" at bounding box center [112, 476] width 146 height 15
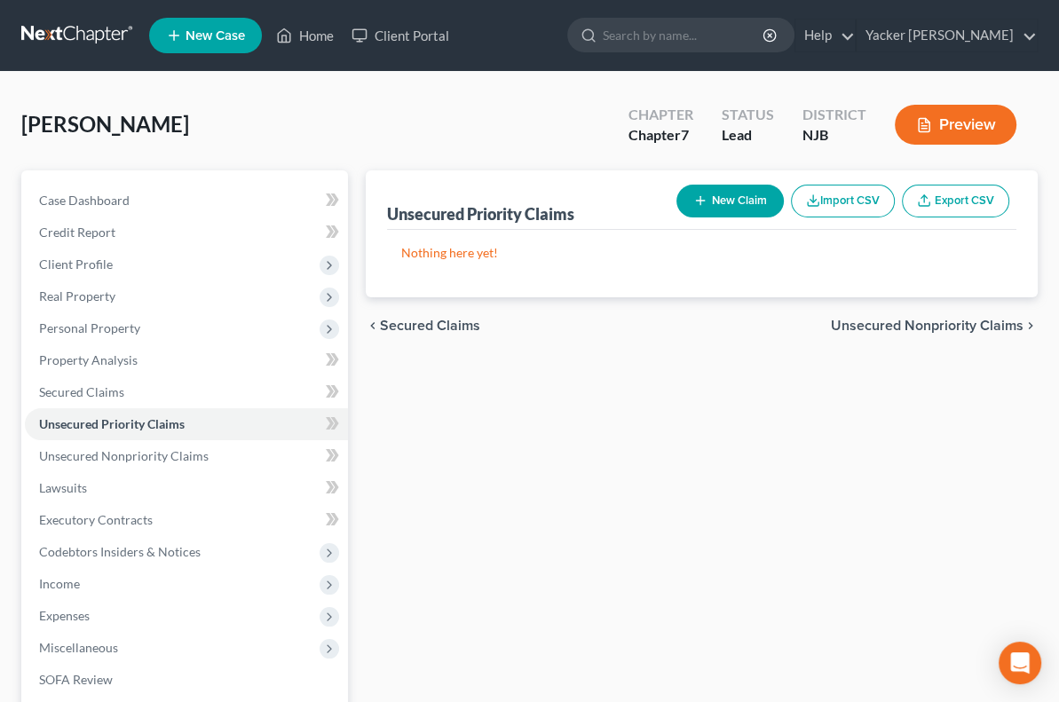
click at [752, 203] on button "New Claim" at bounding box center [729, 201] width 107 height 33
select select "0"
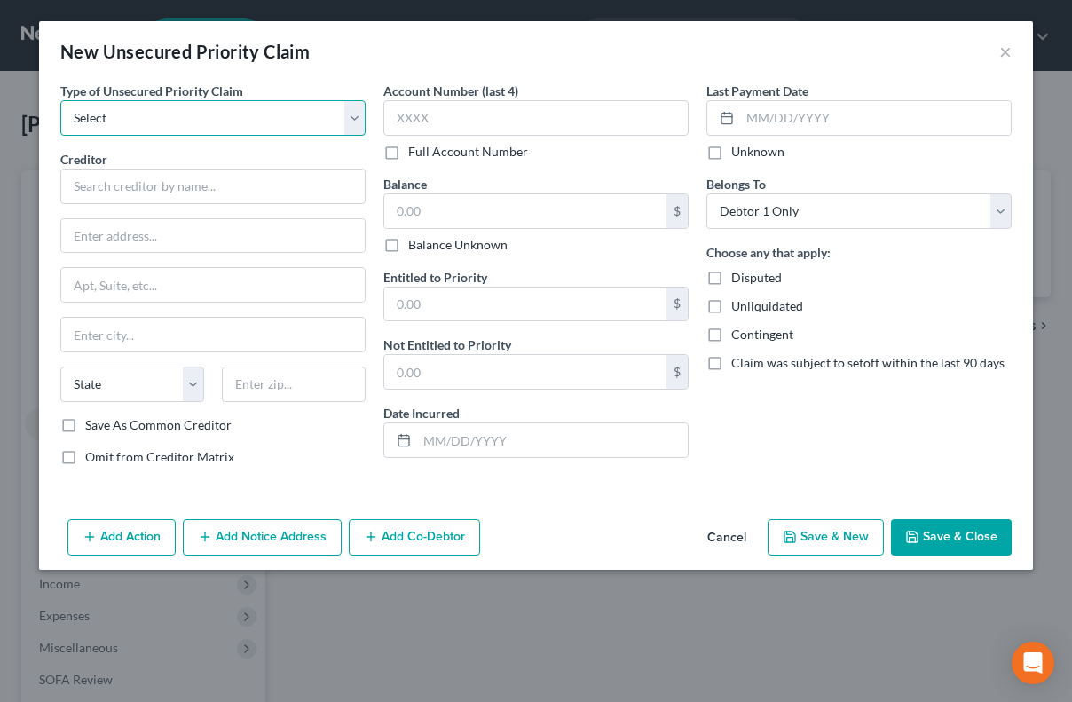
click at [202, 124] on select "Select Taxes & Other Government Units Domestic Support Obligations Extensions o…" at bounding box center [212, 117] width 305 height 35
select select "0"
click at [60, 100] on select "Select Taxes & Other Government Units Domestic Support Obligations Extensions o…" at bounding box center [212, 117] width 305 height 35
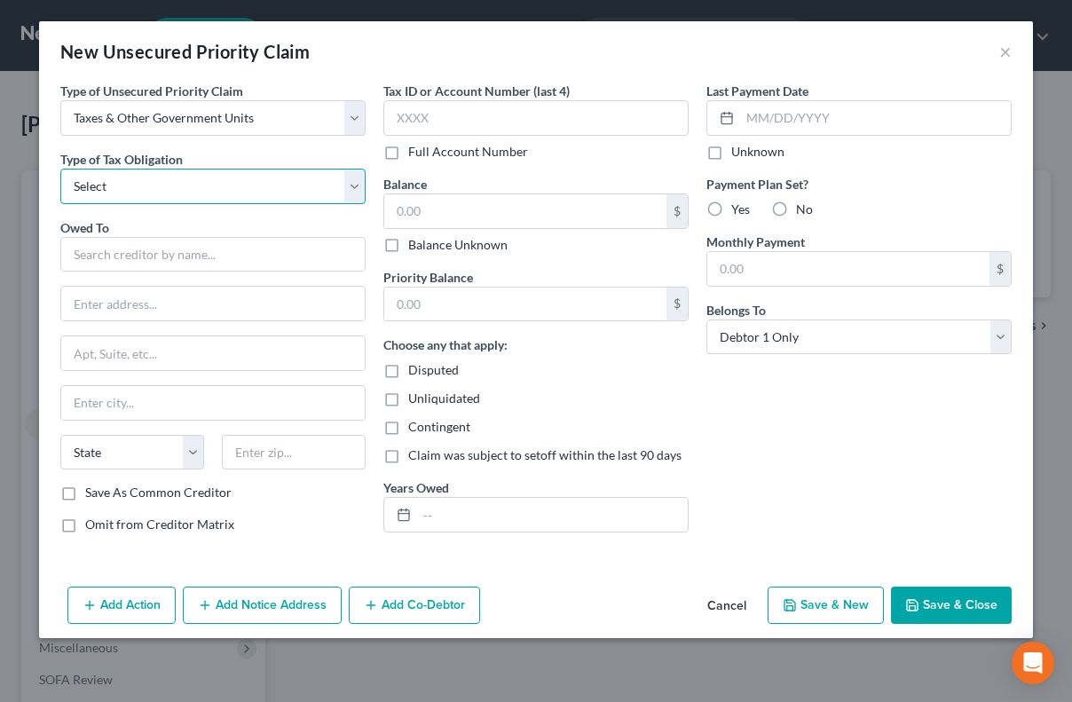
click at [180, 193] on select "Select Federal City State Franchise Tax Board Other" at bounding box center [212, 186] width 305 height 35
select select "0"
click at [60, 169] on select "Select Federal City State Franchise Tax Board Other" at bounding box center [212, 186] width 305 height 35
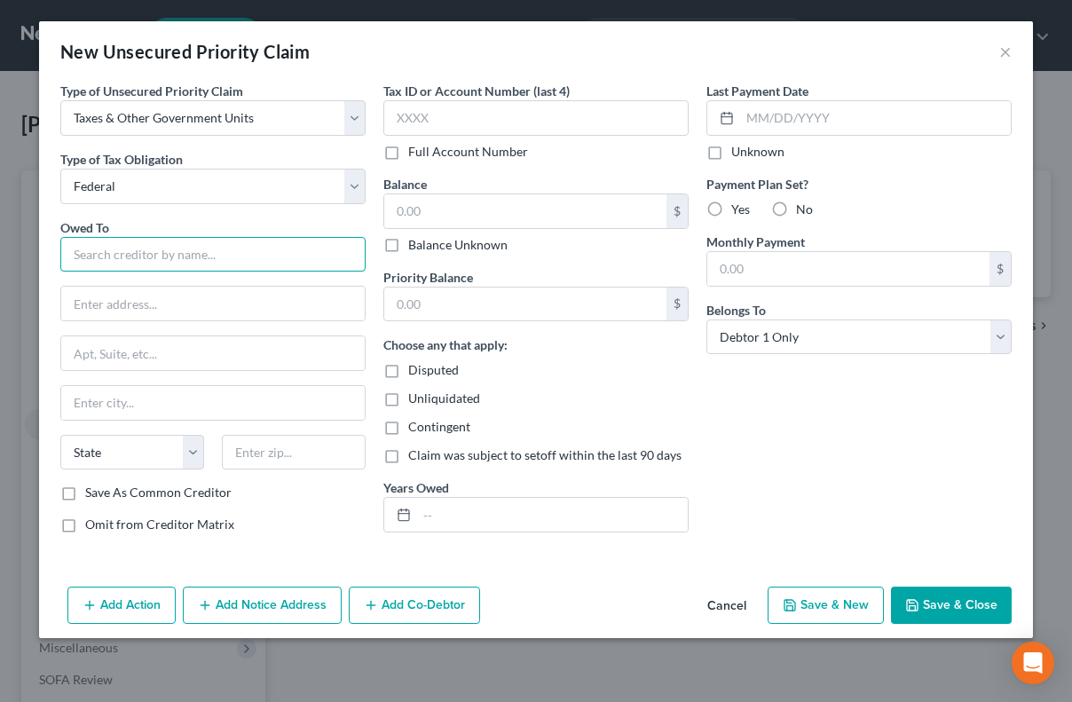
click at [126, 254] on input "text" at bounding box center [212, 254] width 305 height 35
click at [534, 192] on div "Balance $ Balance Unknown Balance Undetermined $ Balance Unknown" at bounding box center [535, 214] width 305 height 79
click at [723, 607] on button "Cancel" at bounding box center [726, 605] width 67 height 35
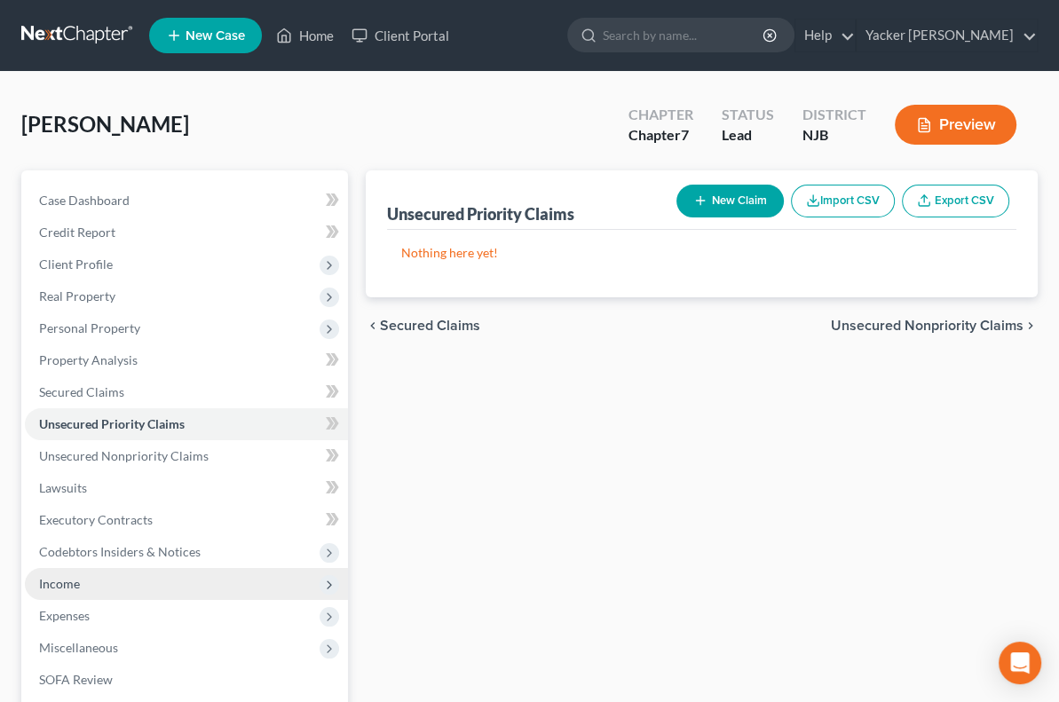
click at [106, 572] on span "Income" at bounding box center [186, 584] width 323 height 32
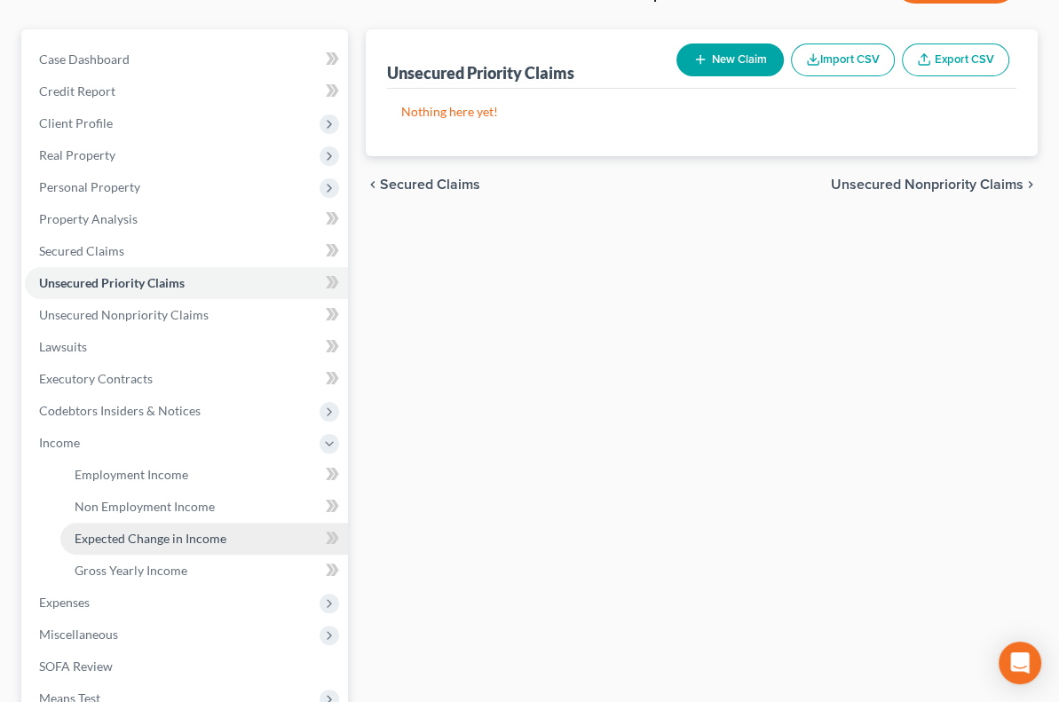
scroll to position [177, 0]
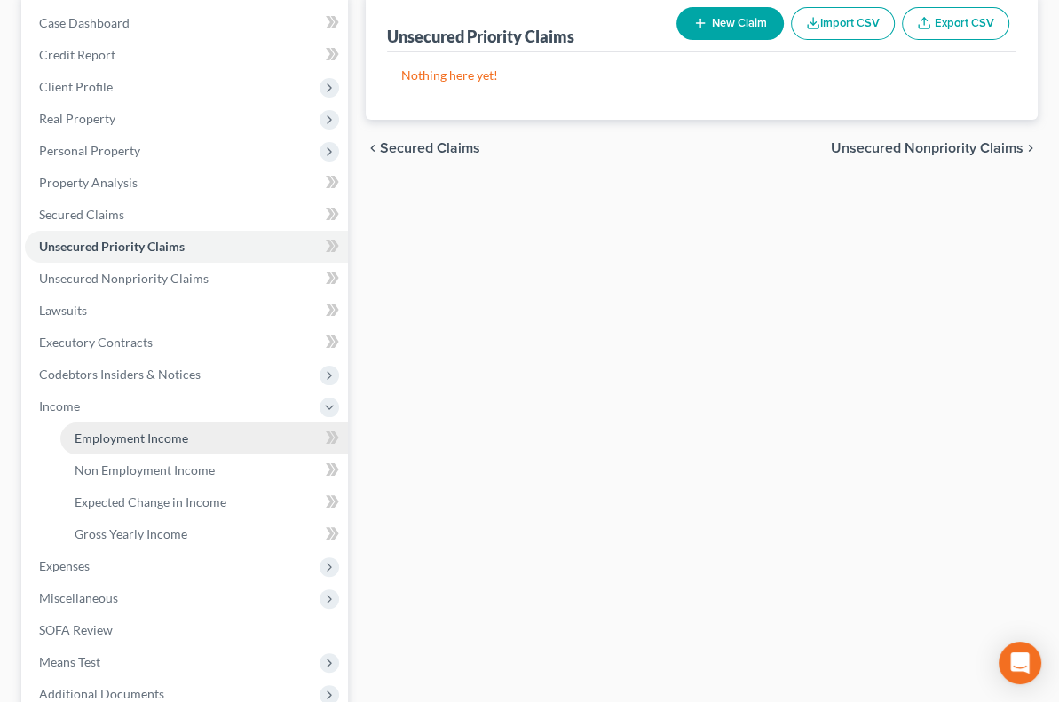
click at [140, 442] on span "Employment Income" at bounding box center [132, 437] width 114 height 15
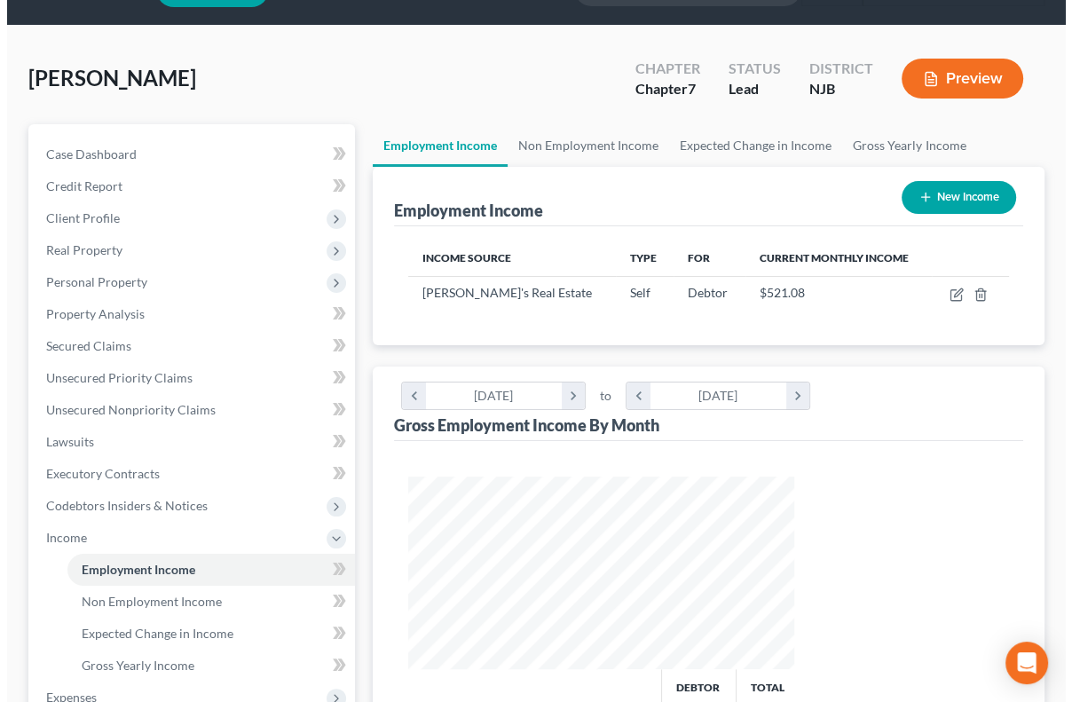
scroll to position [89, 0]
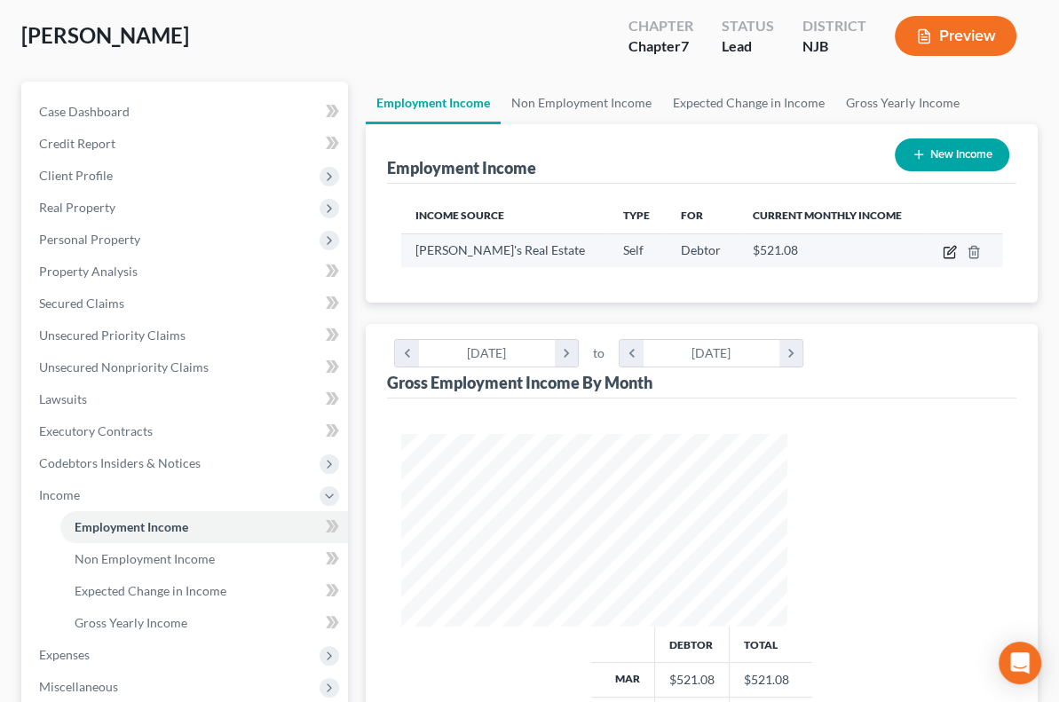
click at [949, 250] on icon "button" at bounding box center [949, 252] width 14 height 14
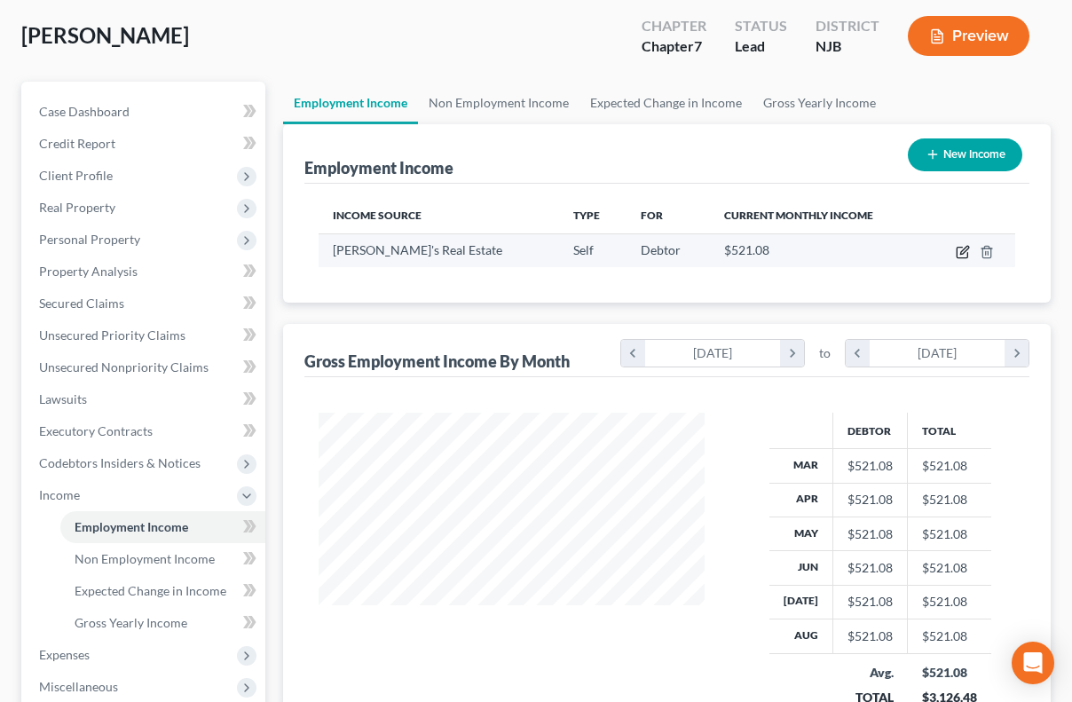
select select "1"
select select "33"
select select "0"
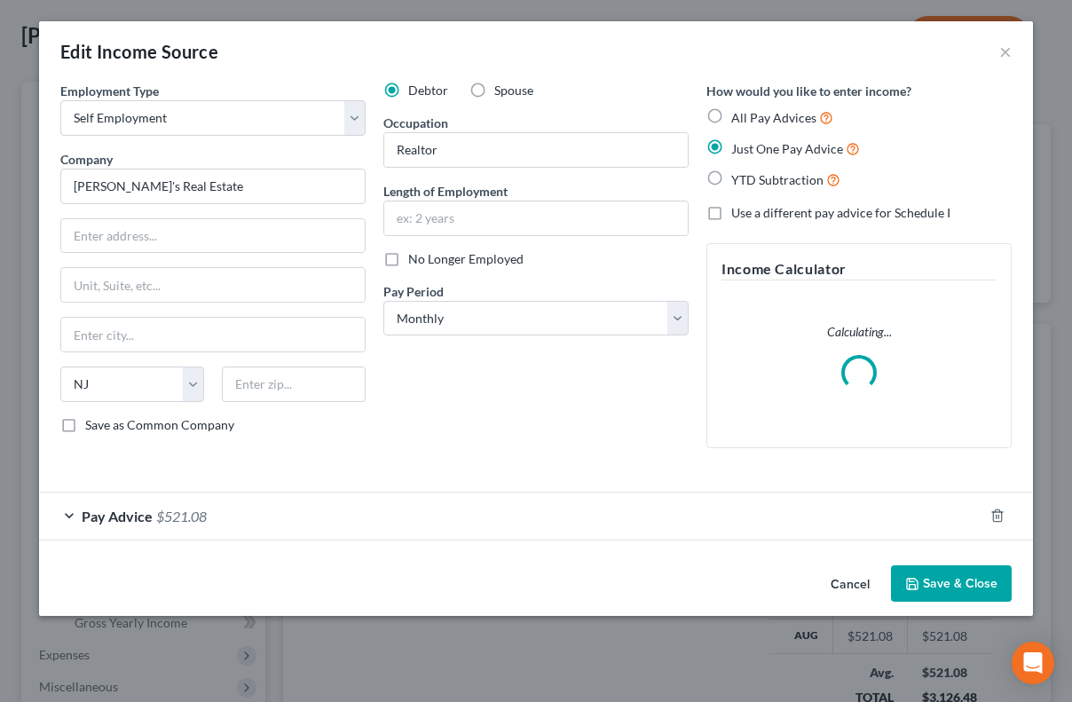
scroll to position [316, 426]
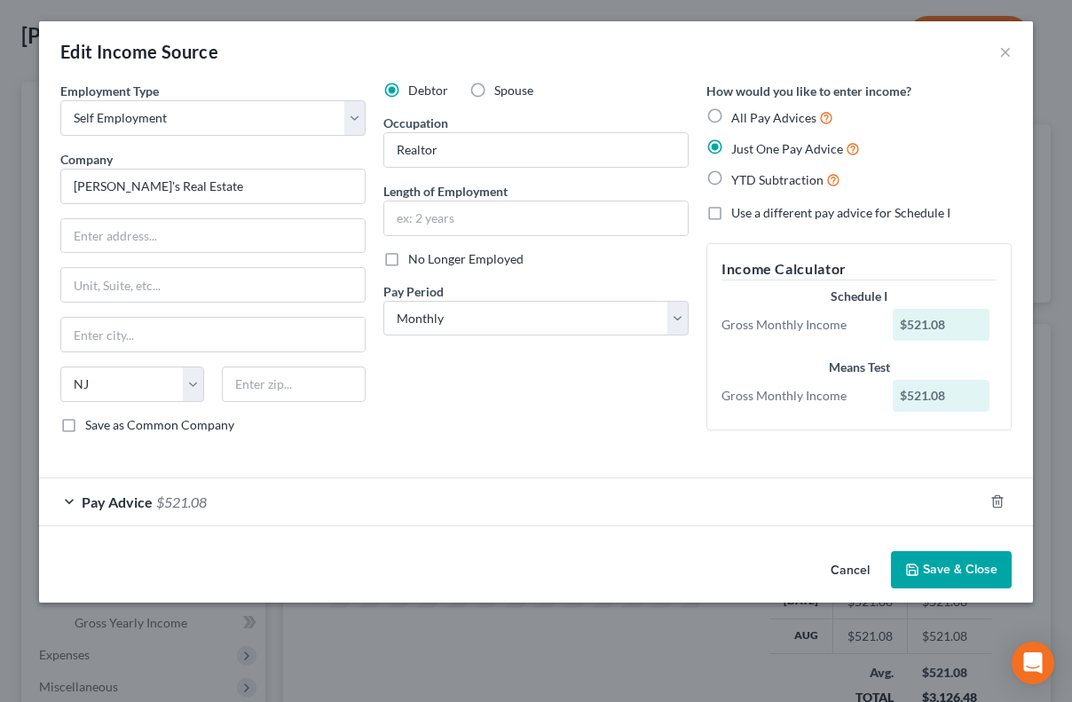
click at [959, 320] on div "$521.08" at bounding box center [942, 325] width 98 height 32
click at [112, 497] on span "Pay Advice" at bounding box center [117, 501] width 71 height 17
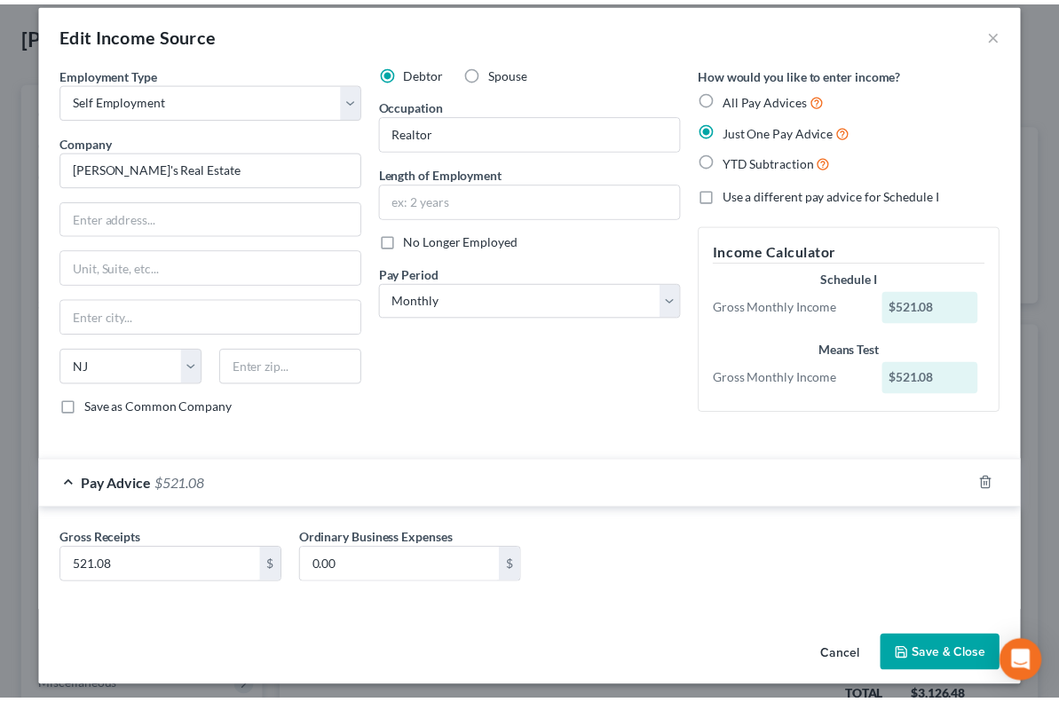
scroll to position [21, 0]
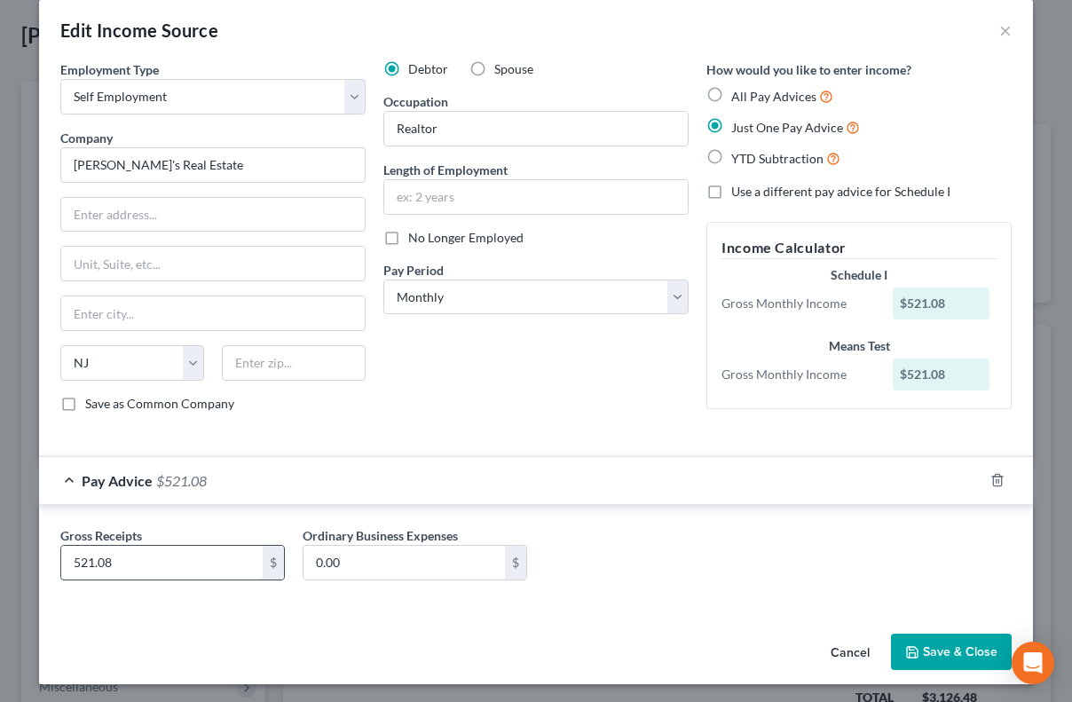
click at [225, 556] on input "521.08" at bounding box center [161, 563] width 201 height 34
type input "833.33"
click at [222, 211] on input "text" at bounding box center [212, 215] width 303 height 34
click at [937, 648] on button "Save & Close" at bounding box center [951, 652] width 121 height 37
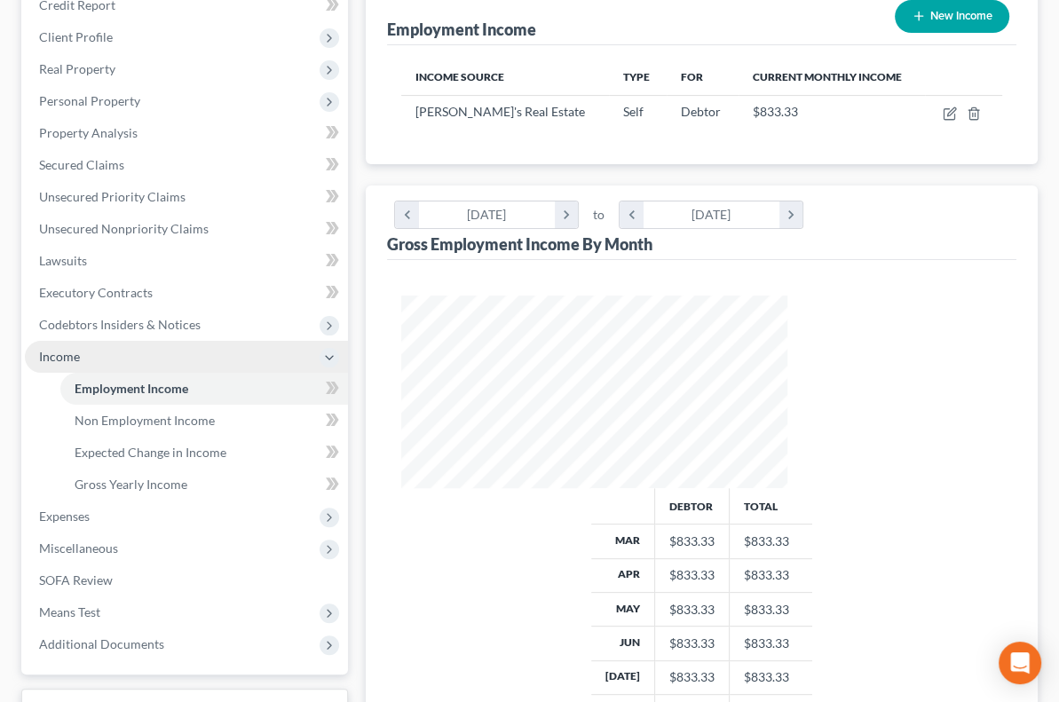
scroll to position [266, 0]
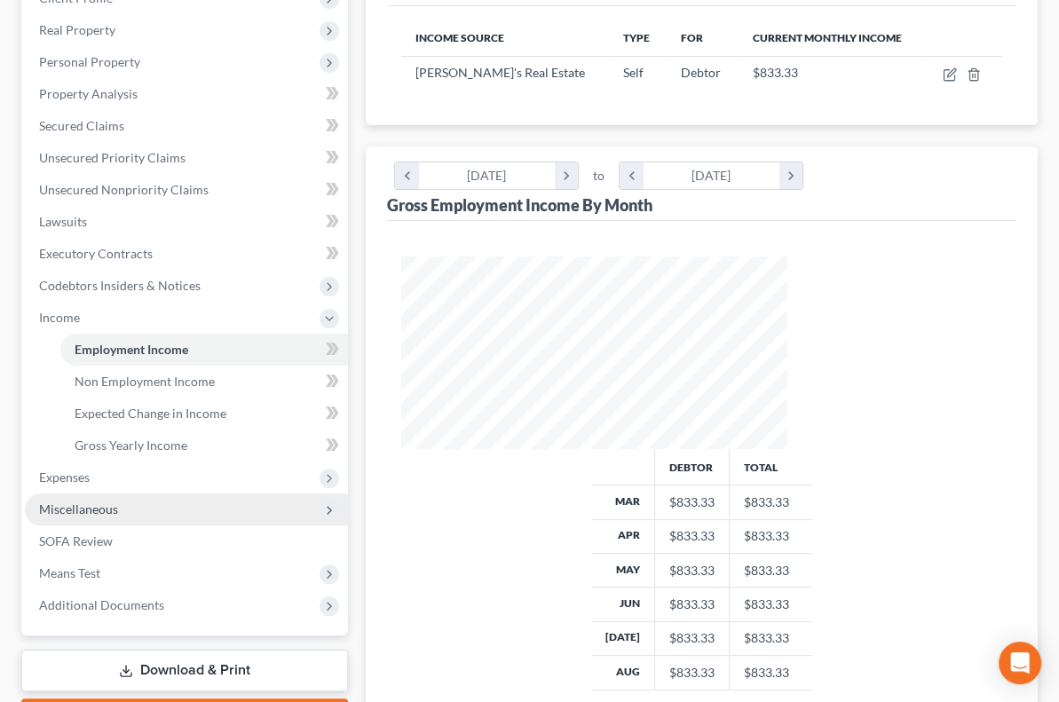
click at [193, 501] on span "Miscellaneous" at bounding box center [186, 509] width 323 height 32
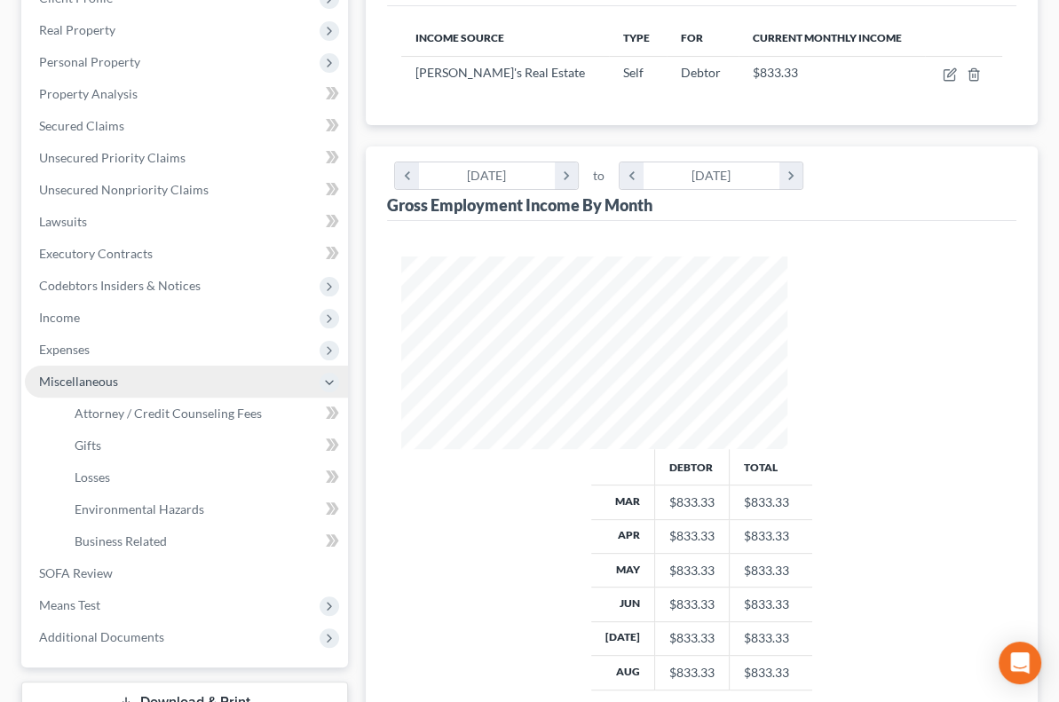
click at [137, 387] on span "Miscellaneous" at bounding box center [186, 382] width 323 height 32
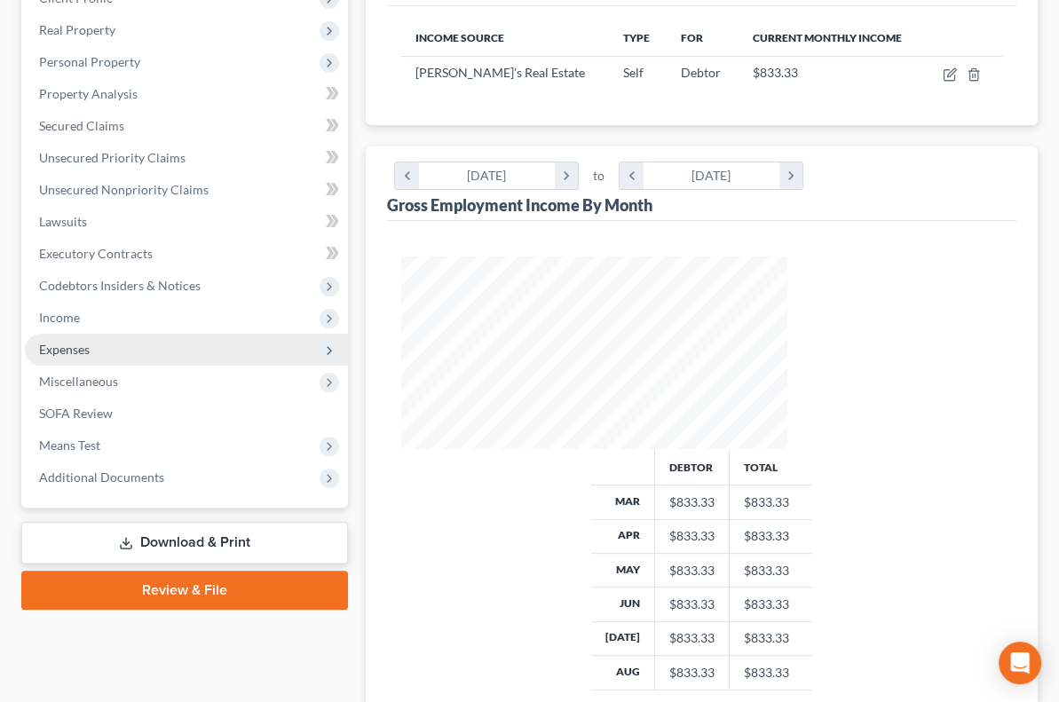
click at [143, 361] on span "Expenses" at bounding box center [186, 350] width 323 height 32
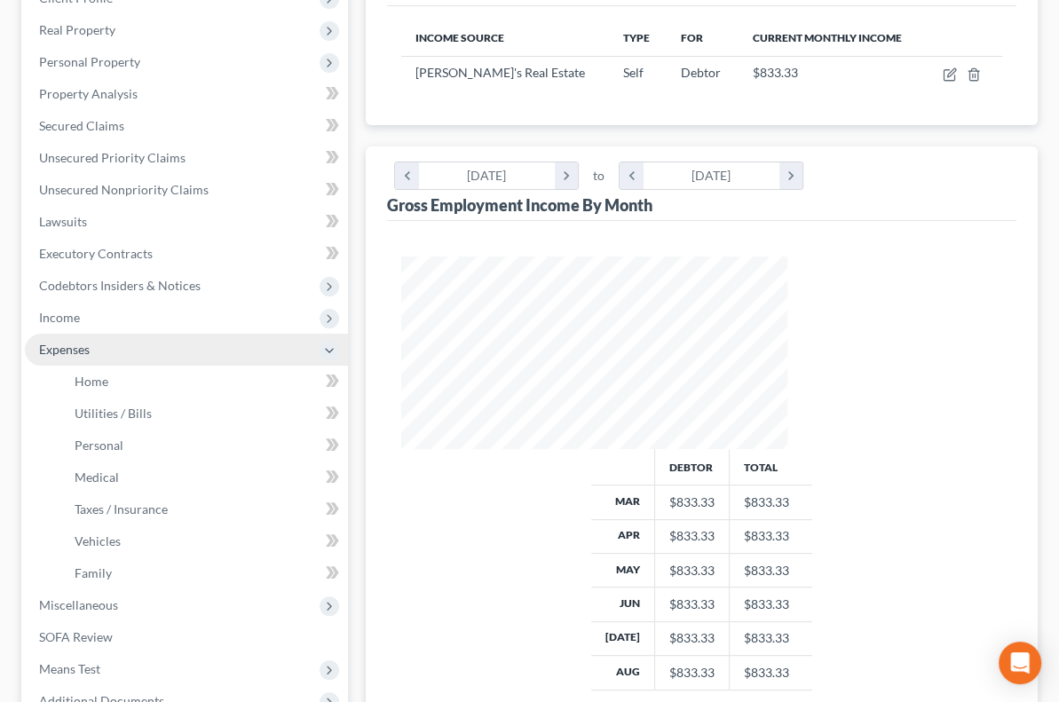
click at [98, 345] on span "Expenses" at bounding box center [186, 350] width 323 height 32
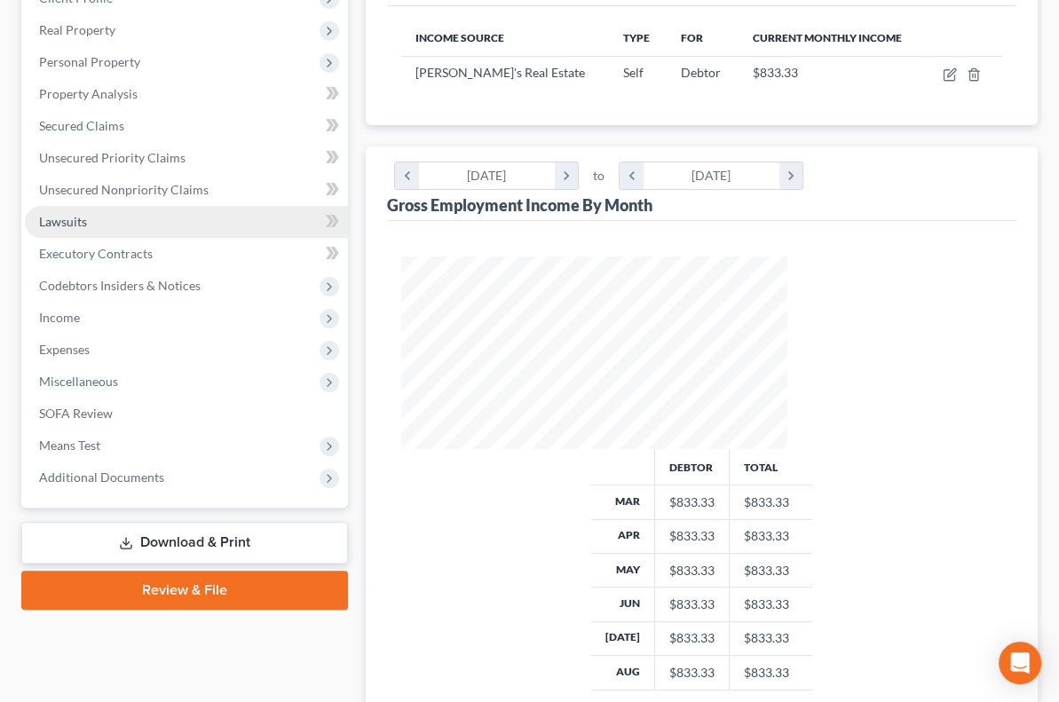
click at [93, 225] on link "Lawsuits" at bounding box center [186, 222] width 323 height 32
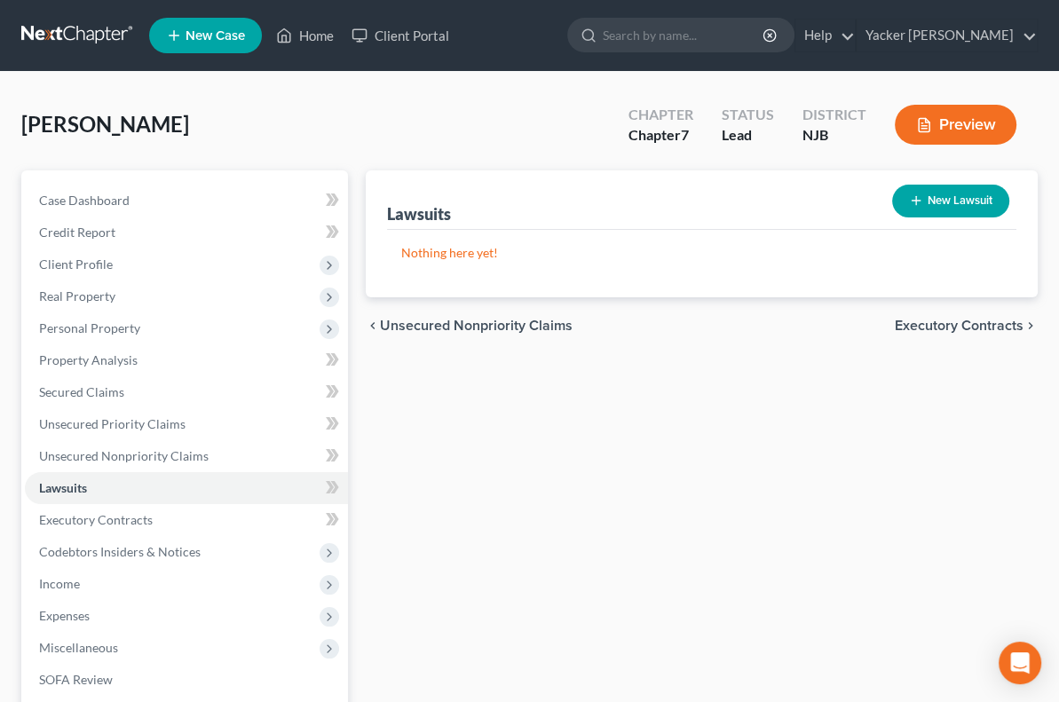
click at [957, 193] on button "New Lawsuit" at bounding box center [950, 201] width 117 height 33
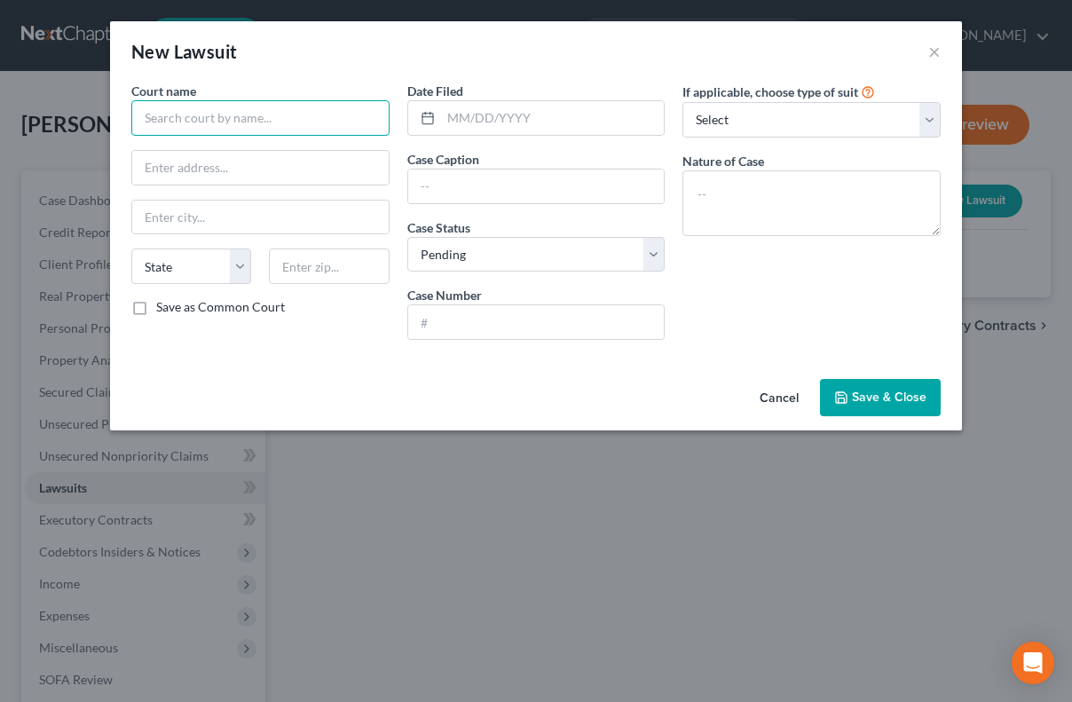
click at [266, 123] on input "text" at bounding box center [260, 117] width 258 height 35
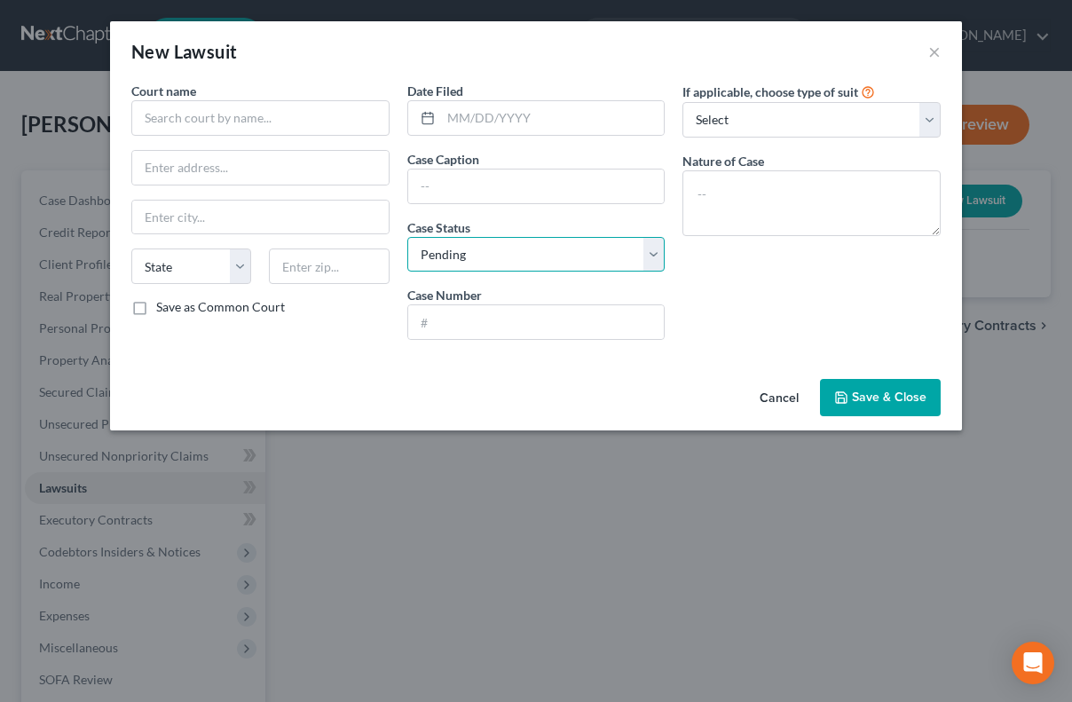
click at [558, 258] on select "Select Pending On Appeal Concluded" at bounding box center [536, 254] width 258 height 35
select select "2"
click at [407, 237] on select "Select Pending On Appeal Concluded" at bounding box center [536, 254] width 258 height 35
click at [780, 397] on button "Cancel" at bounding box center [778, 398] width 67 height 35
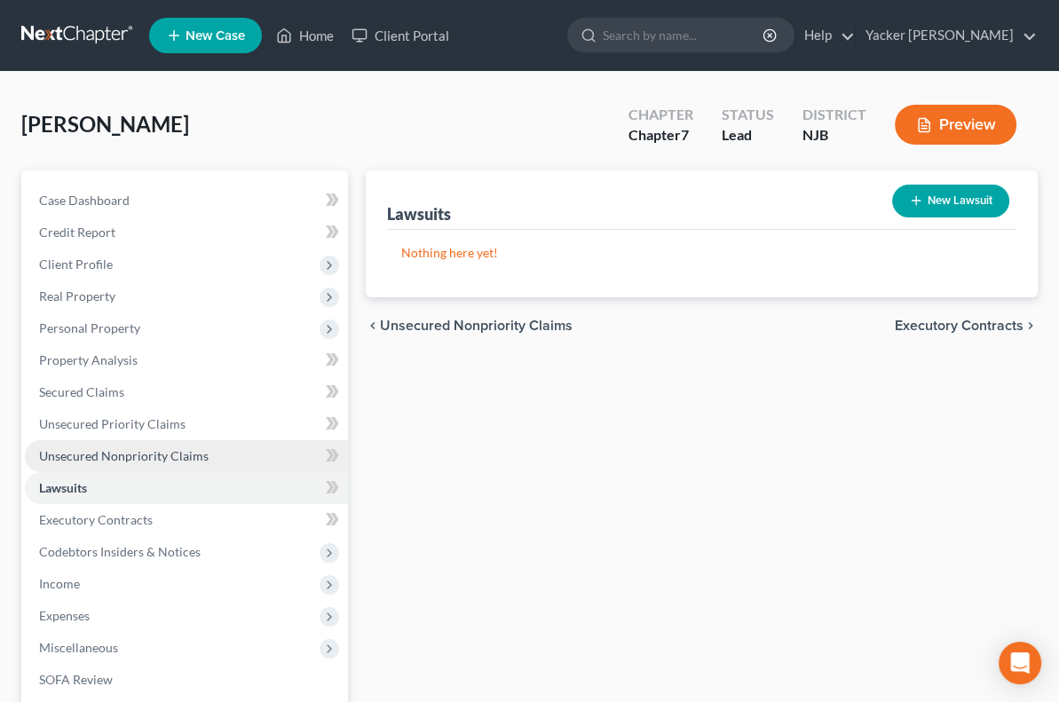
click at [122, 457] on span "Unsecured Nonpriority Claims" at bounding box center [123, 455] width 169 height 15
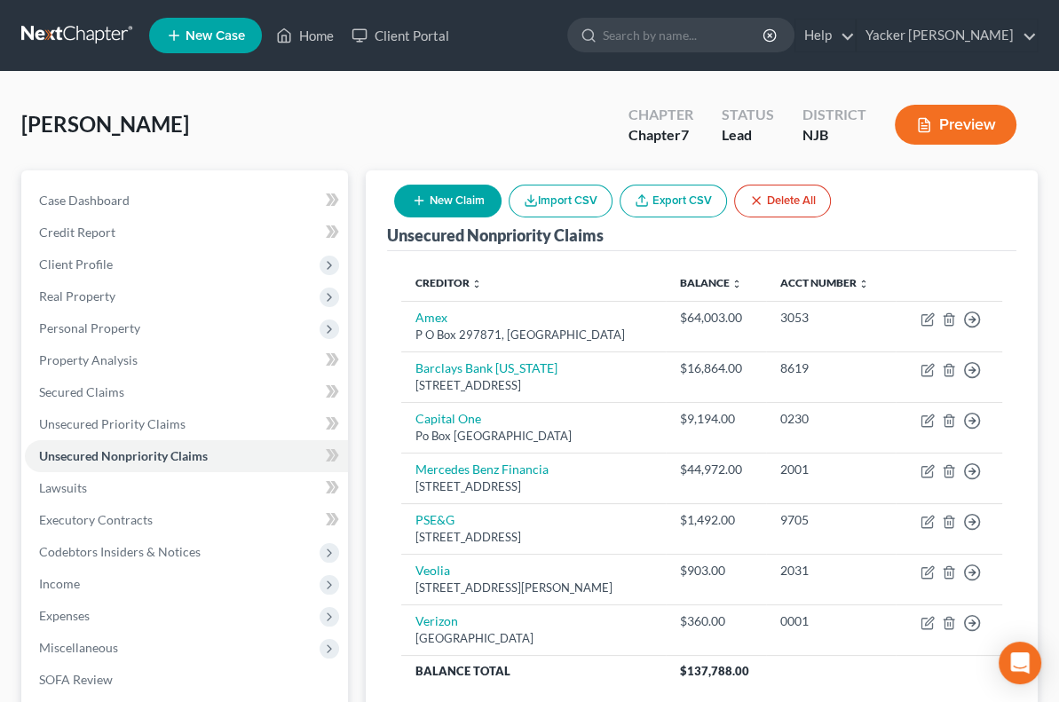
click at [501, 201] on button "New Claim" at bounding box center [447, 201] width 107 height 33
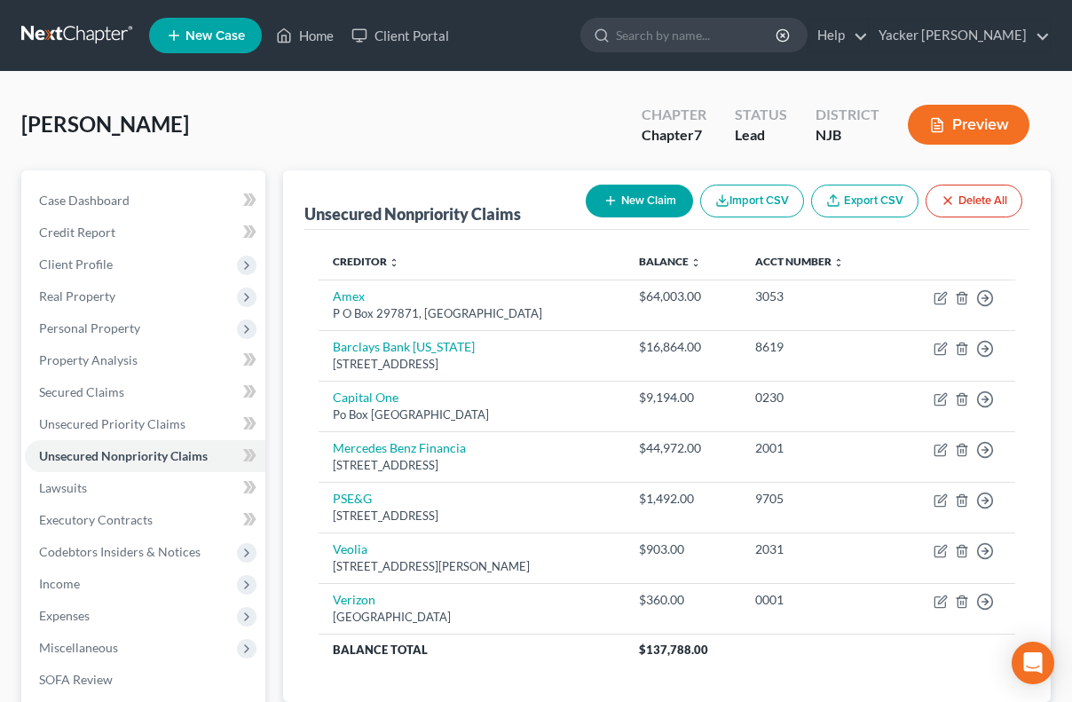
select select "0"
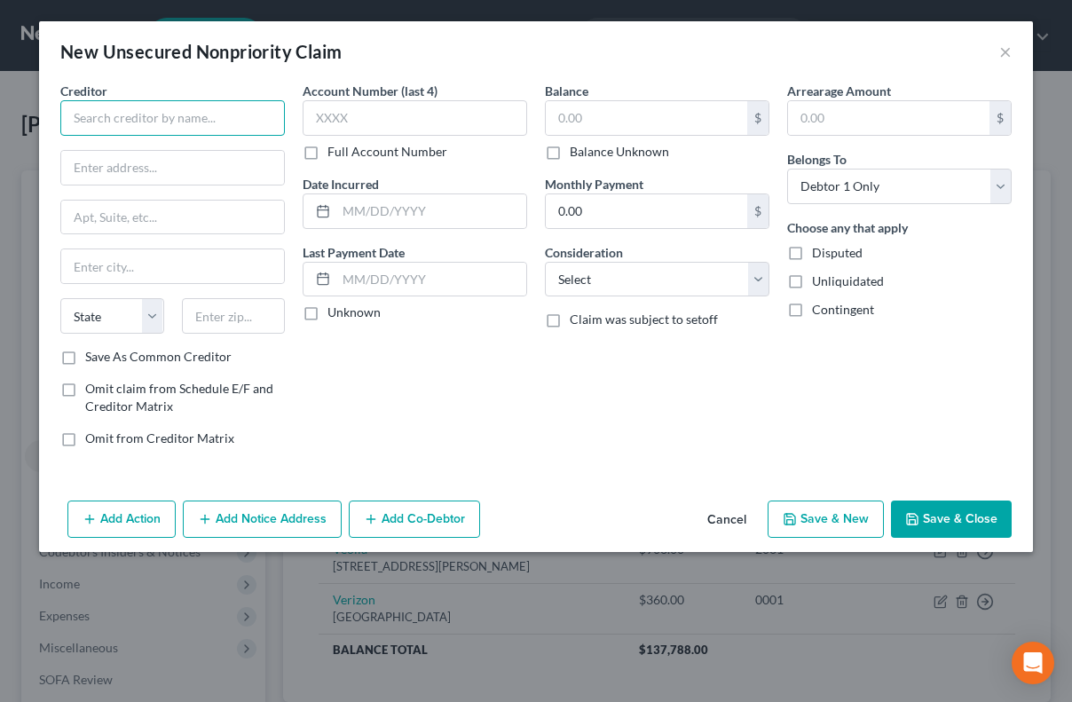
click at [140, 124] on input "text" at bounding box center [172, 117] width 224 height 35
type input "Tenafly Pediatric"
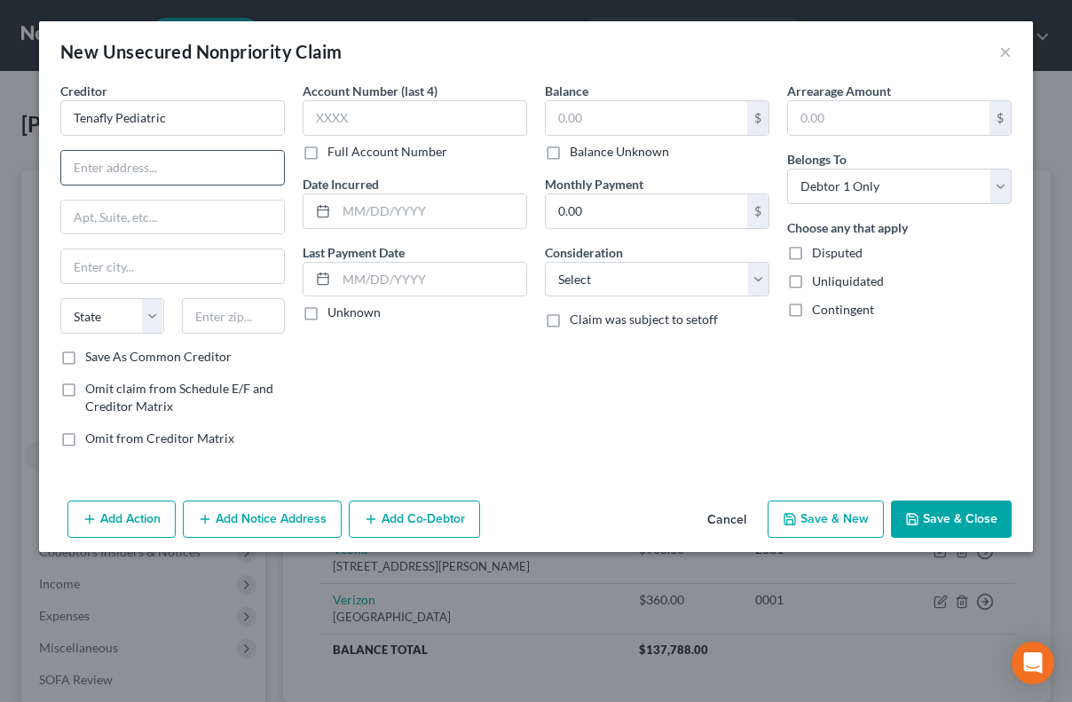
click at [121, 166] on input "text" at bounding box center [172, 168] width 223 height 34
paste input "301 Brg Plz N,"
type input "301 Brg Plz N,"
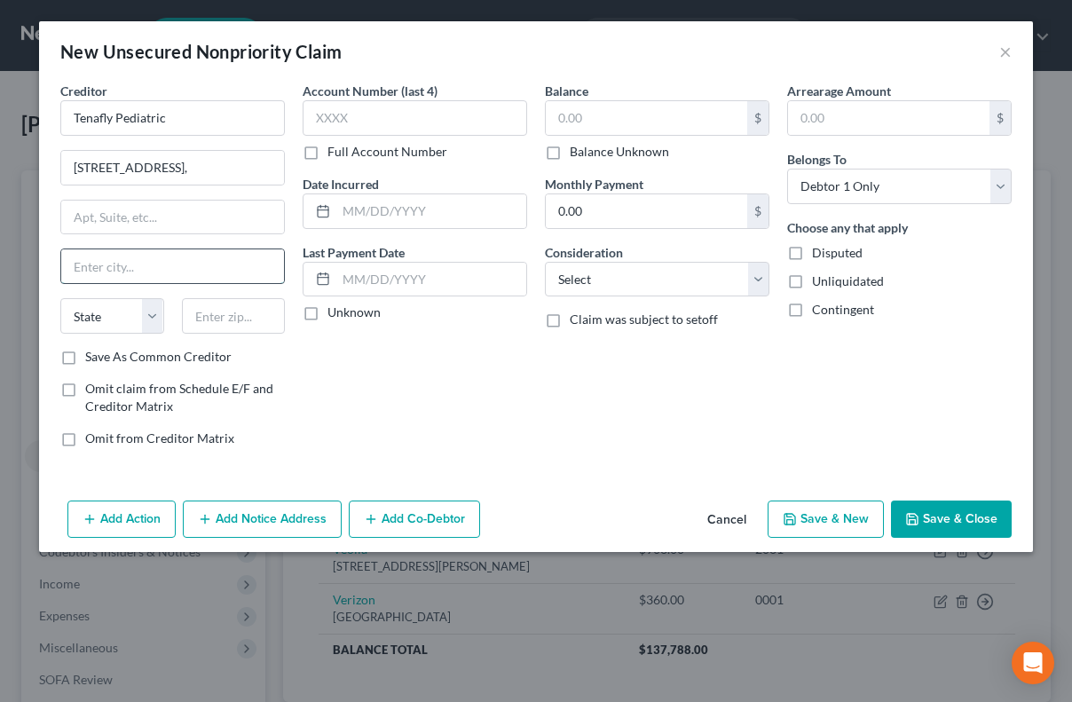
click at [142, 264] on input "text" at bounding box center [172, 266] width 223 height 34
type input "Fort Lee"
select select "33"
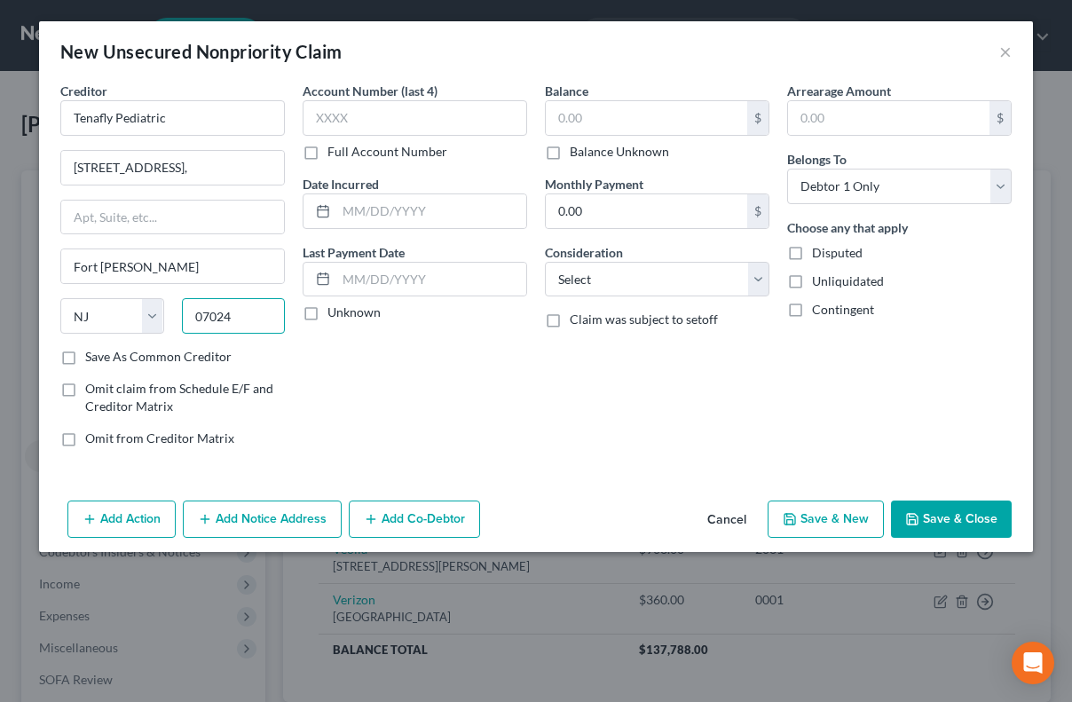
type input "07024"
click at [85, 358] on label "Save As Common Creditor" at bounding box center [158, 357] width 146 height 18
click at [92, 358] on input "Save As Common Creditor" at bounding box center [98, 354] width 12 height 12
checkbox input "true"
click at [387, 117] on input "text" at bounding box center [415, 117] width 224 height 35
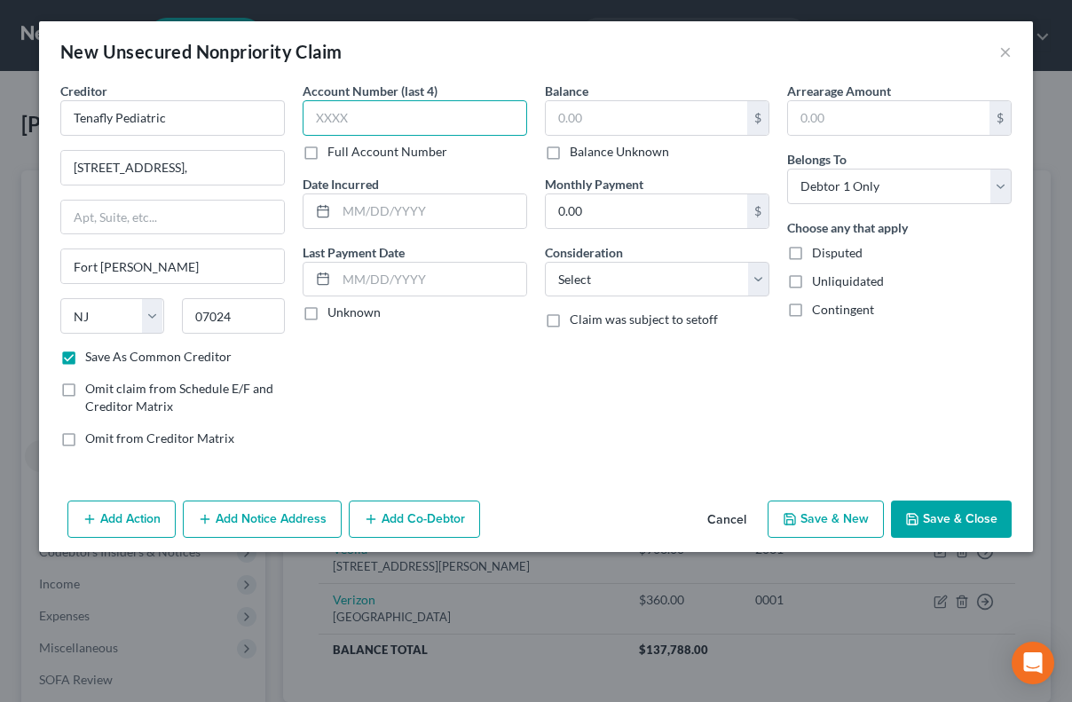
click at [451, 122] on input "text" at bounding box center [415, 117] width 224 height 35
type input "7756"
click at [431, 204] on input "text" at bounding box center [431, 211] width 190 height 34
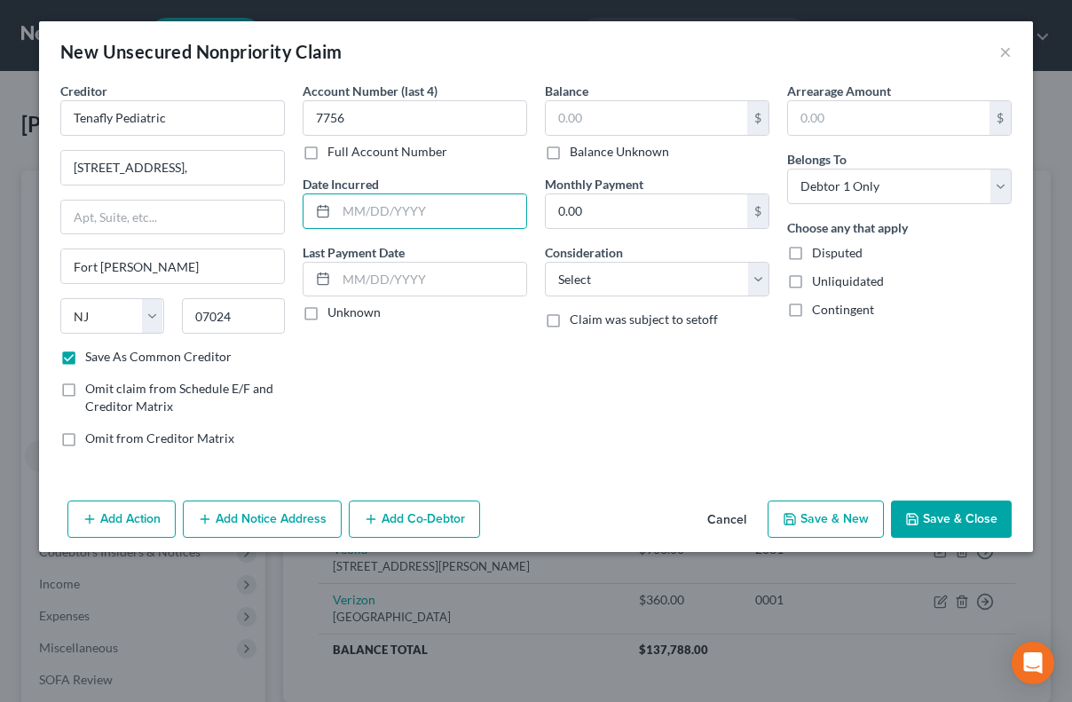
click at [327, 149] on label "Full Account Number" at bounding box center [387, 152] width 120 height 18
click at [335, 149] on input "Full Account Number" at bounding box center [341, 149] width 12 height 12
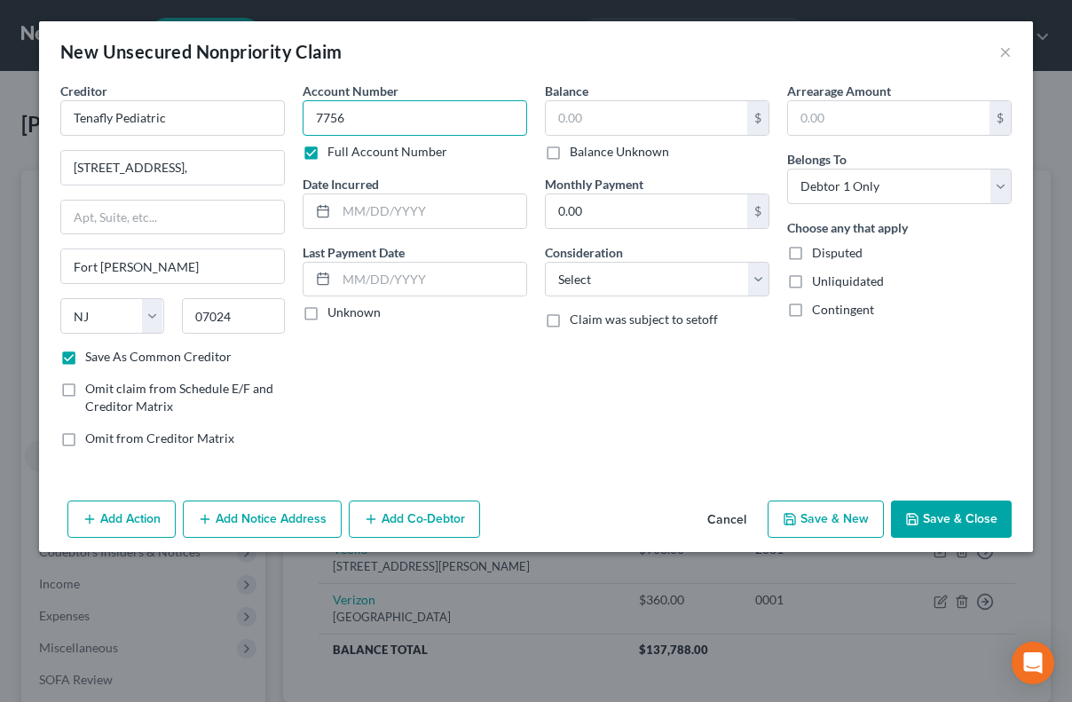
click at [350, 124] on input "7756" at bounding box center [415, 117] width 224 height 35
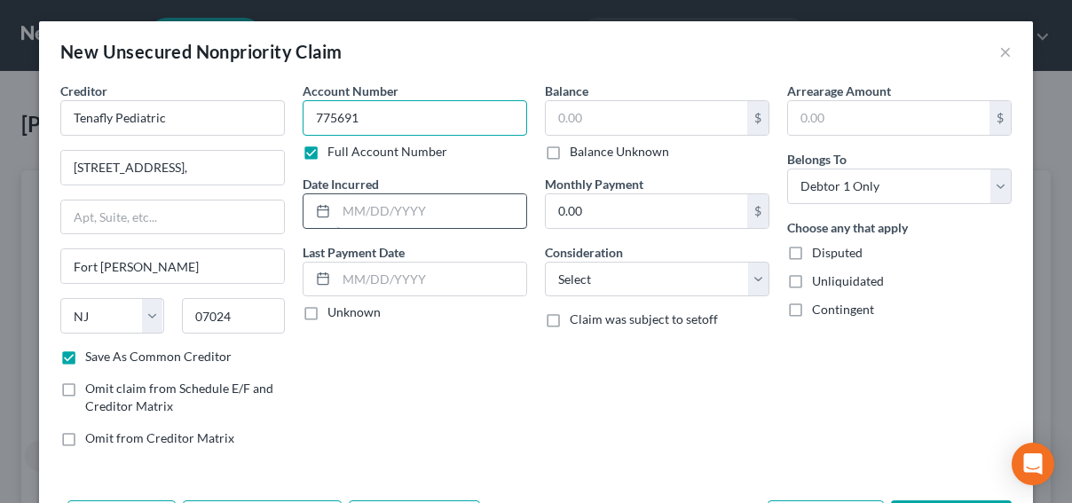
type input "775691"
click at [386, 212] on input "text" at bounding box center [431, 211] width 190 height 34
click at [409, 209] on input "text" at bounding box center [431, 211] width 190 height 34
type input "01/01/02025"
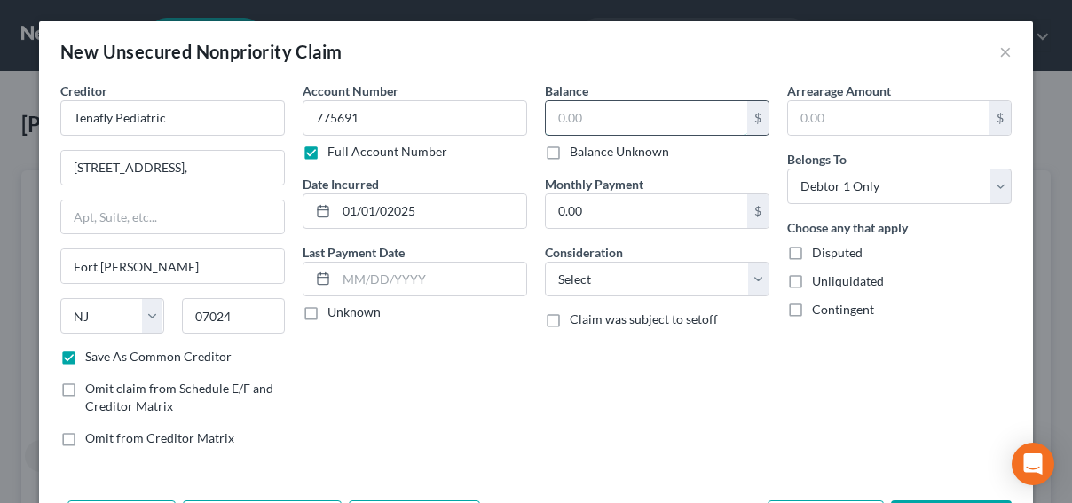
click at [658, 123] on input "text" at bounding box center [646, 118] width 201 height 34
click at [643, 122] on input "text" at bounding box center [646, 118] width 201 height 34
type input "9.63"
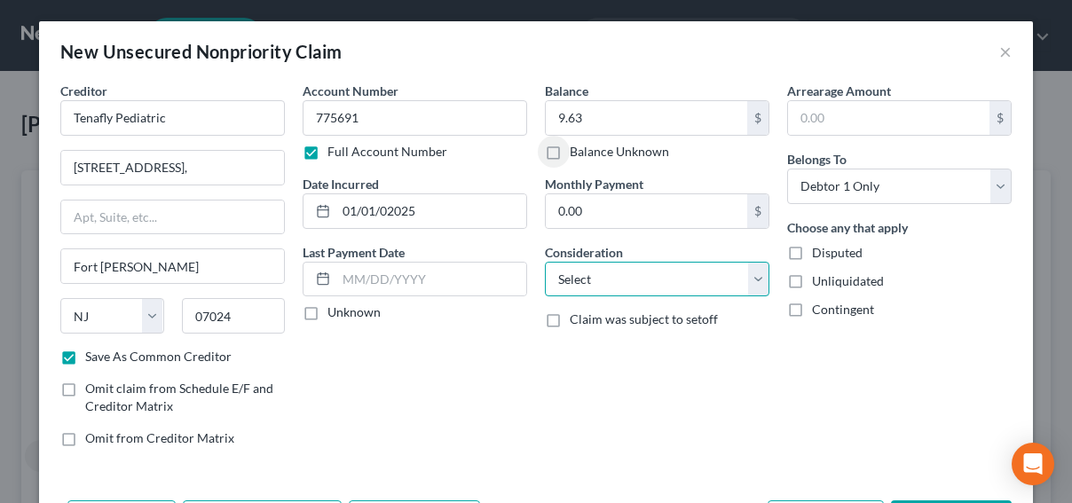
click at [664, 276] on select "Select Cable / Satellite Services Collection Agency Credit Card Debt Debt Couns…" at bounding box center [657, 279] width 224 height 35
select select "9"
click at [545, 262] on select "Select Cable / Satellite Services Collection Agency Credit Card Debt Debt Couns…" at bounding box center [657, 279] width 224 height 35
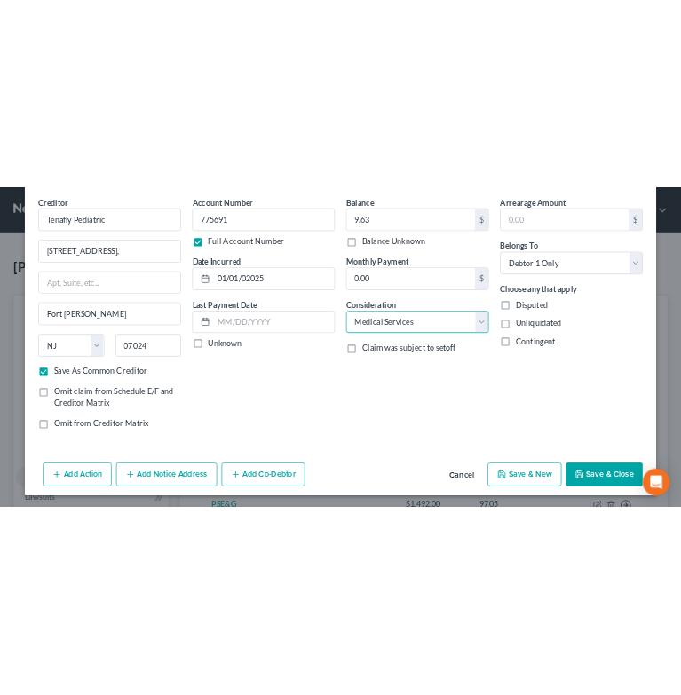
scroll to position [67, 0]
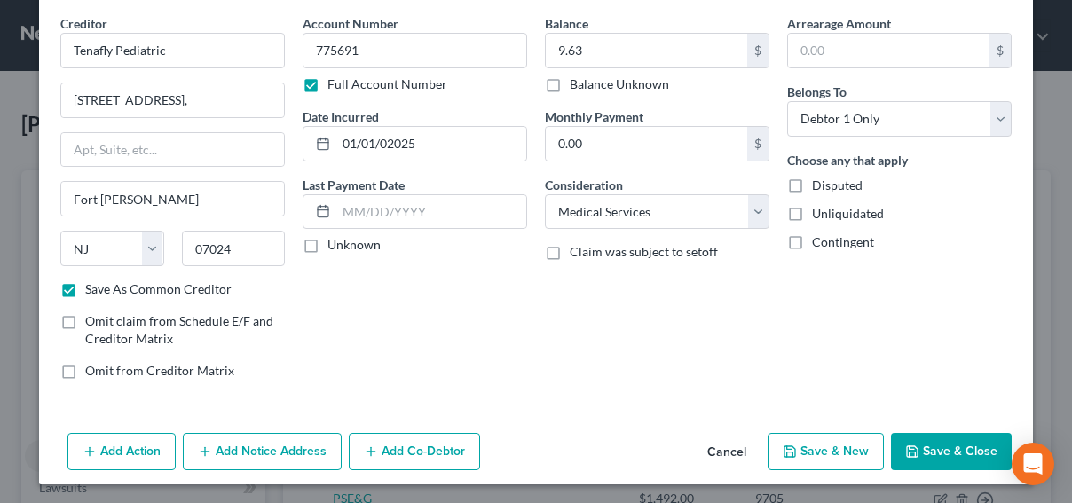
click at [806, 448] on button "Save & New" at bounding box center [826, 451] width 116 height 37
checkbox input "false"
select select "0"
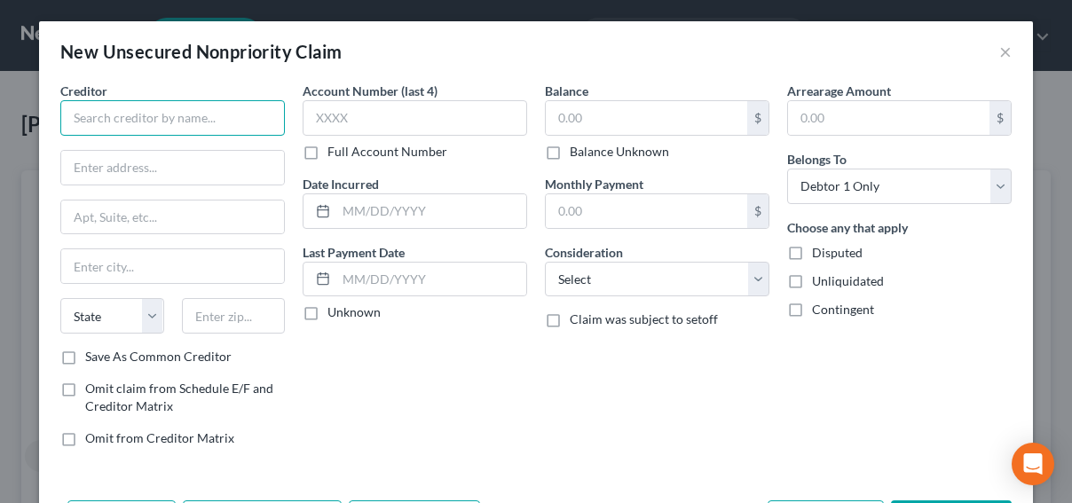
click at [142, 123] on input "text" at bounding box center [172, 117] width 224 height 35
type input "Summit Health"
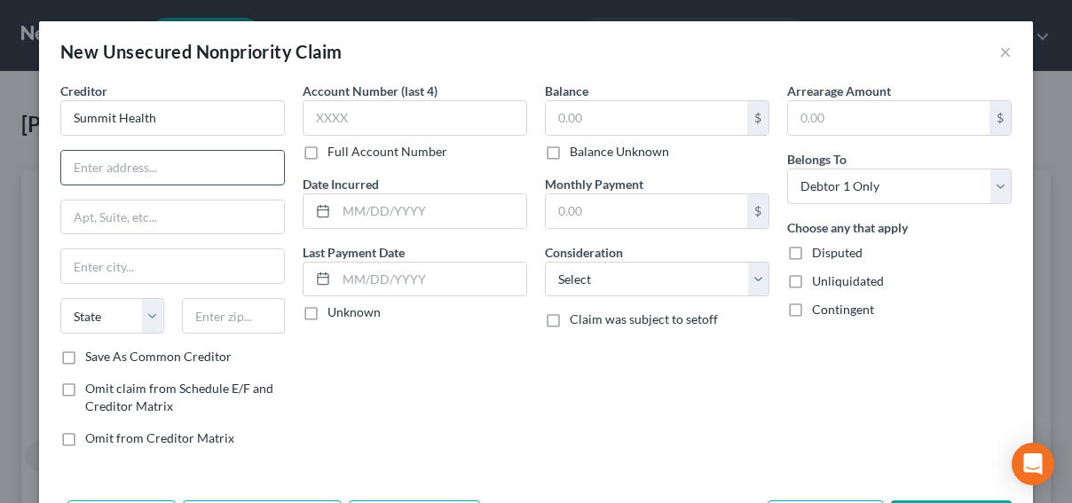
click at [138, 162] on input "text" at bounding box center [172, 168] width 223 height 34
paste input "5 Summit Avenue"
type input "5 Summit Avenue"
click at [125, 216] on input "text" at bounding box center [172, 218] width 223 height 34
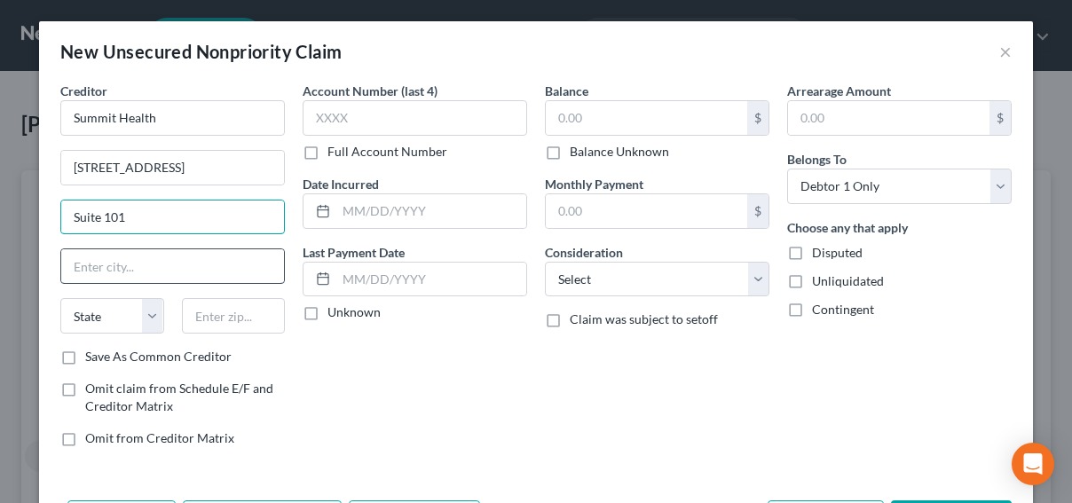
type input "Suite 101"
click at [121, 266] on input "text" at bounding box center [172, 266] width 223 height 34
type input "Hackensack"
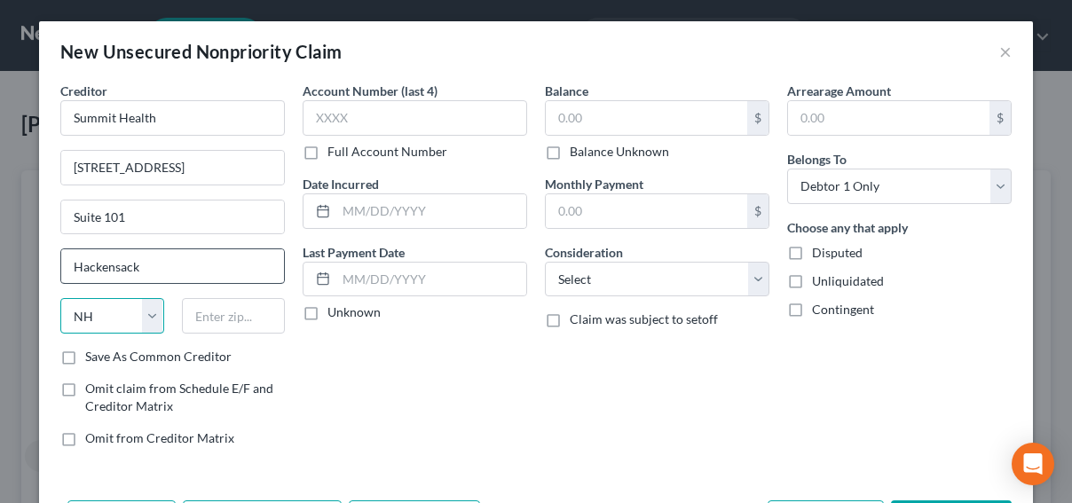
select select "33"
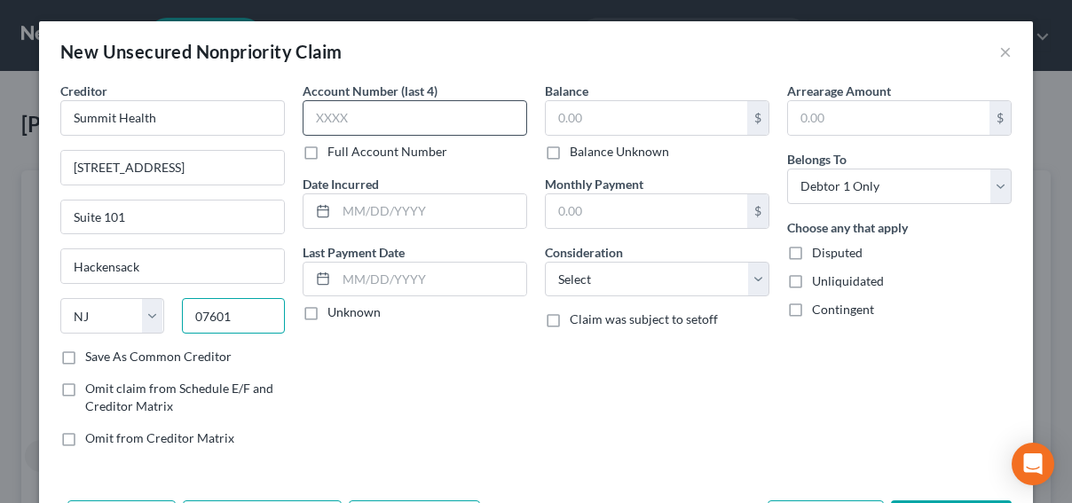
type input "07601"
click at [433, 114] on input "text" at bounding box center [415, 117] width 224 height 35
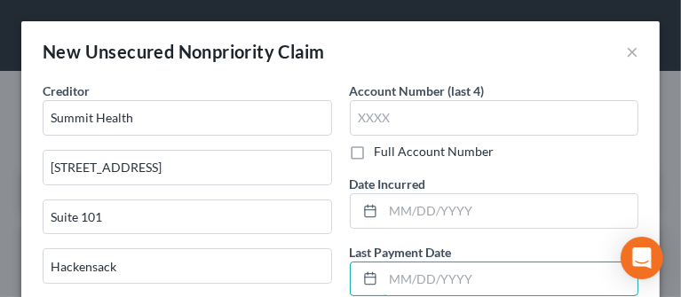
drag, startPoint x: 393, startPoint y: 291, endPoint x: 371, endPoint y: 450, distance: 160.4
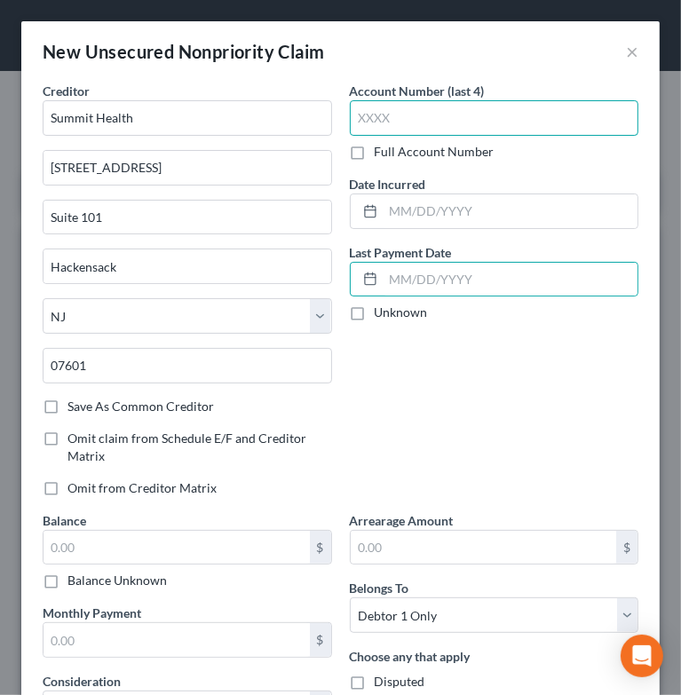
click at [441, 119] on input "text" at bounding box center [494, 117] width 289 height 35
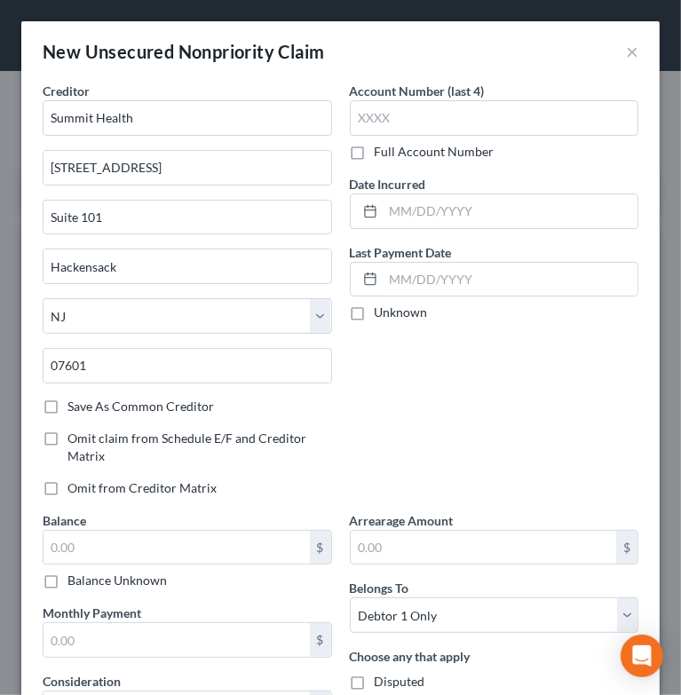
click at [374, 153] on label "Full Account Number" at bounding box center [434, 152] width 120 height 18
click at [382, 153] on input "Full Account Number" at bounding box center [388, 149] width 12 height 12
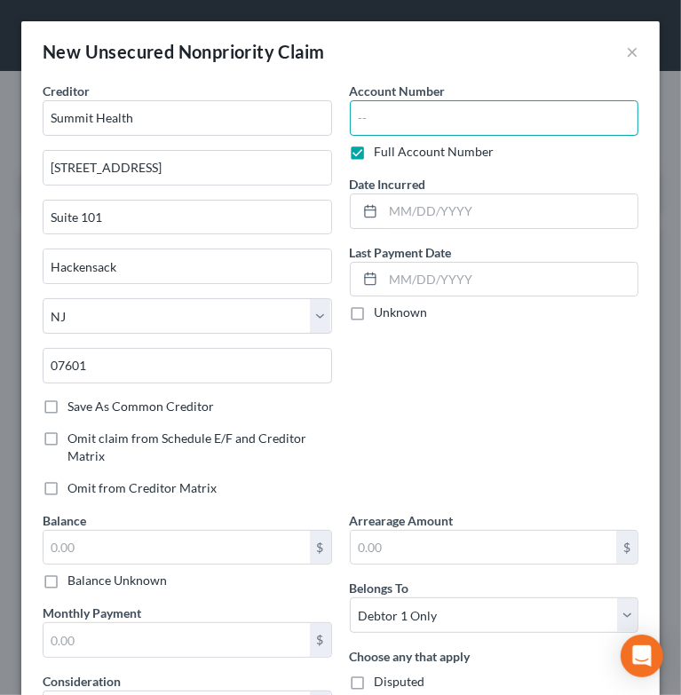
click at [382, 121] on input "text" at bounding box center [494, 117] width 289 height 35
type input "1940083"
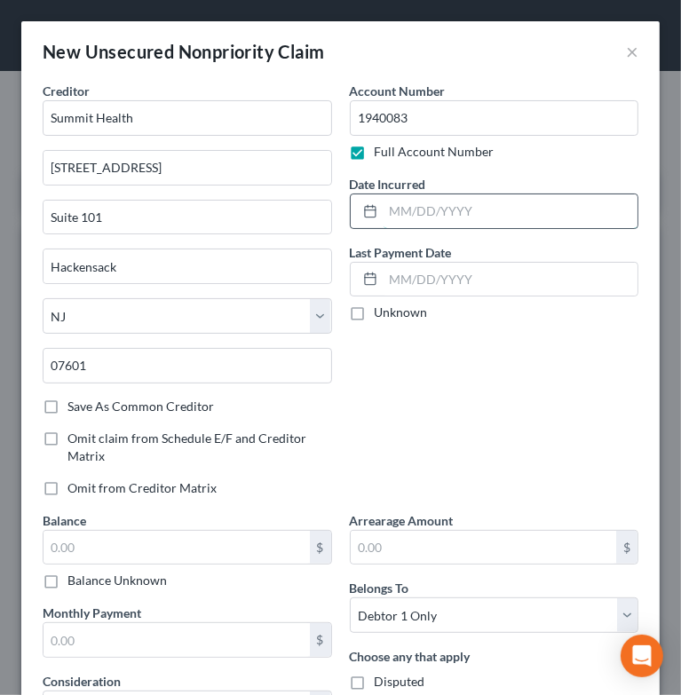
click at [413, 205] on input "text" at bounding box center [510, 211] width 255 height 34
type input "01/01/2025"
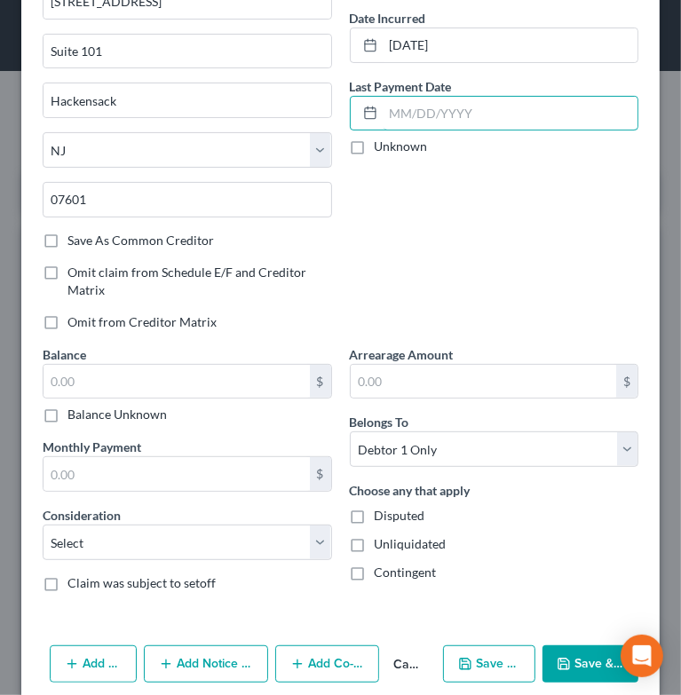
scroll to position [177, 0]
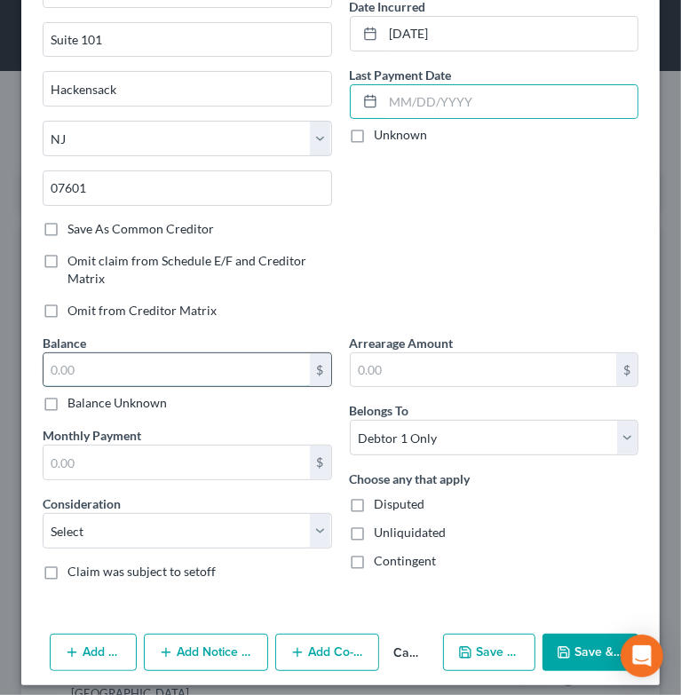
click at [122, 367] on input "text" at bounding box center [176, 370] width 266 height 34
type input "47.86"
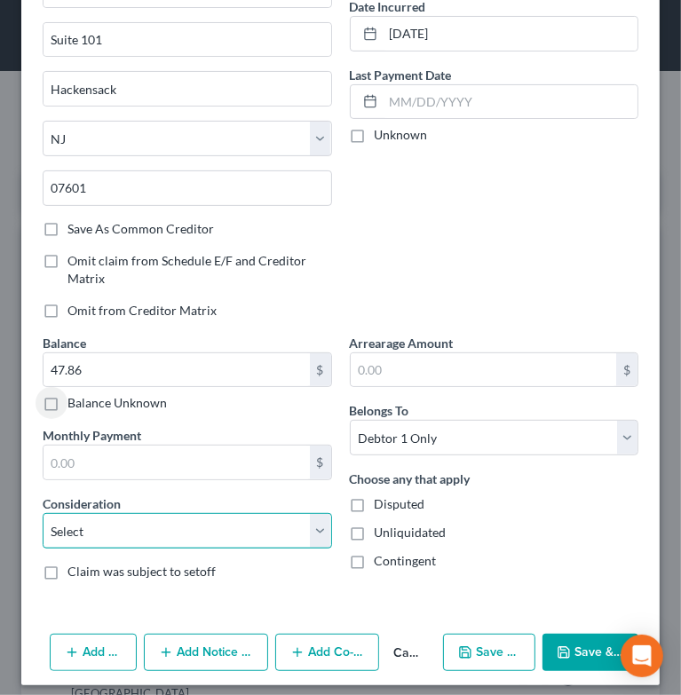
click at [148, 542] on select "Select Cable / Satellite Services Collection Agency Credit Card Debt Debt Couns…" at bounding box center [187, 530] width 289 height 35
select select "9"
click at [43, 513] on select "Select Cable / Satellite Services Collection Agency Credit Card Debt Debt Couns…" at bounding box center [187, 530] width 289 height 35
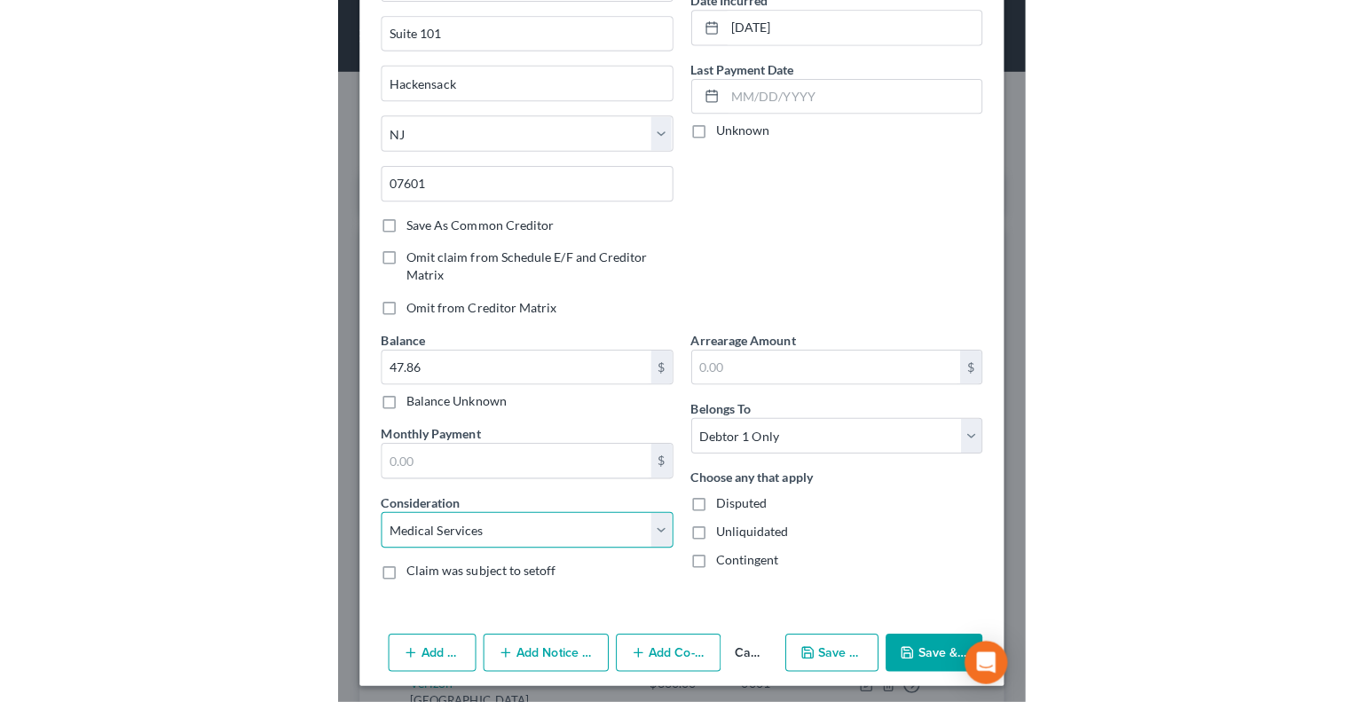
scroll to position [185, 0]
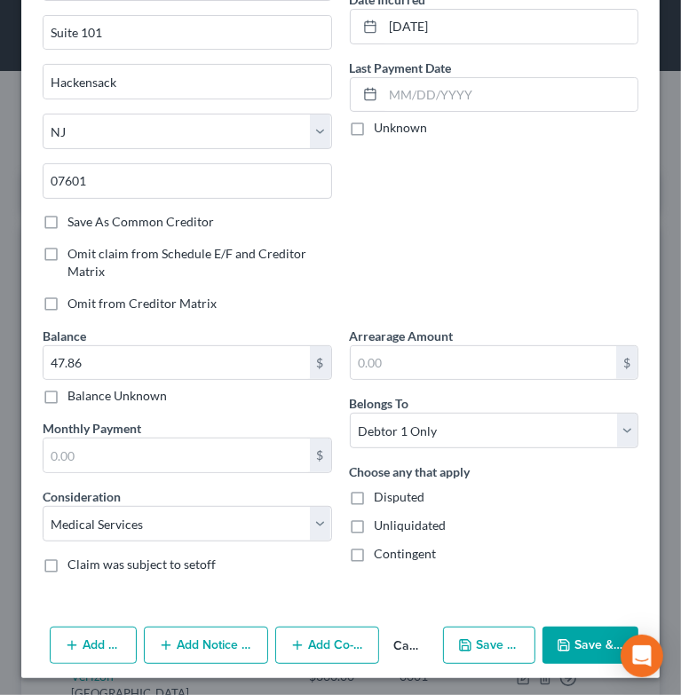
click at [67, 220] on label "Save As Common Creditor" at bounding box center [140, 222] width 146 height 18
click at [75, 220] on input "Save As Common Creditor" at bounding box center [81, 219] width 12 height 12
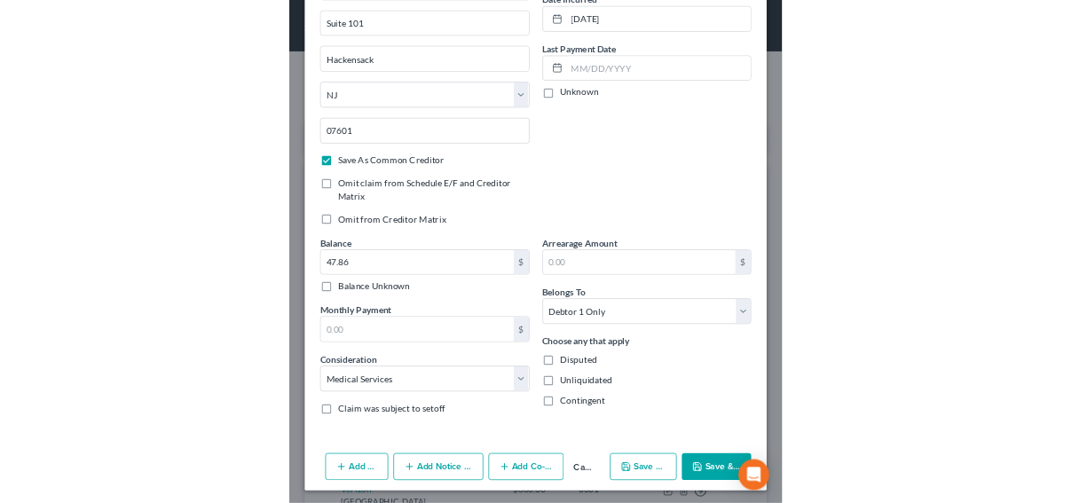
scroll to position [0, 0]
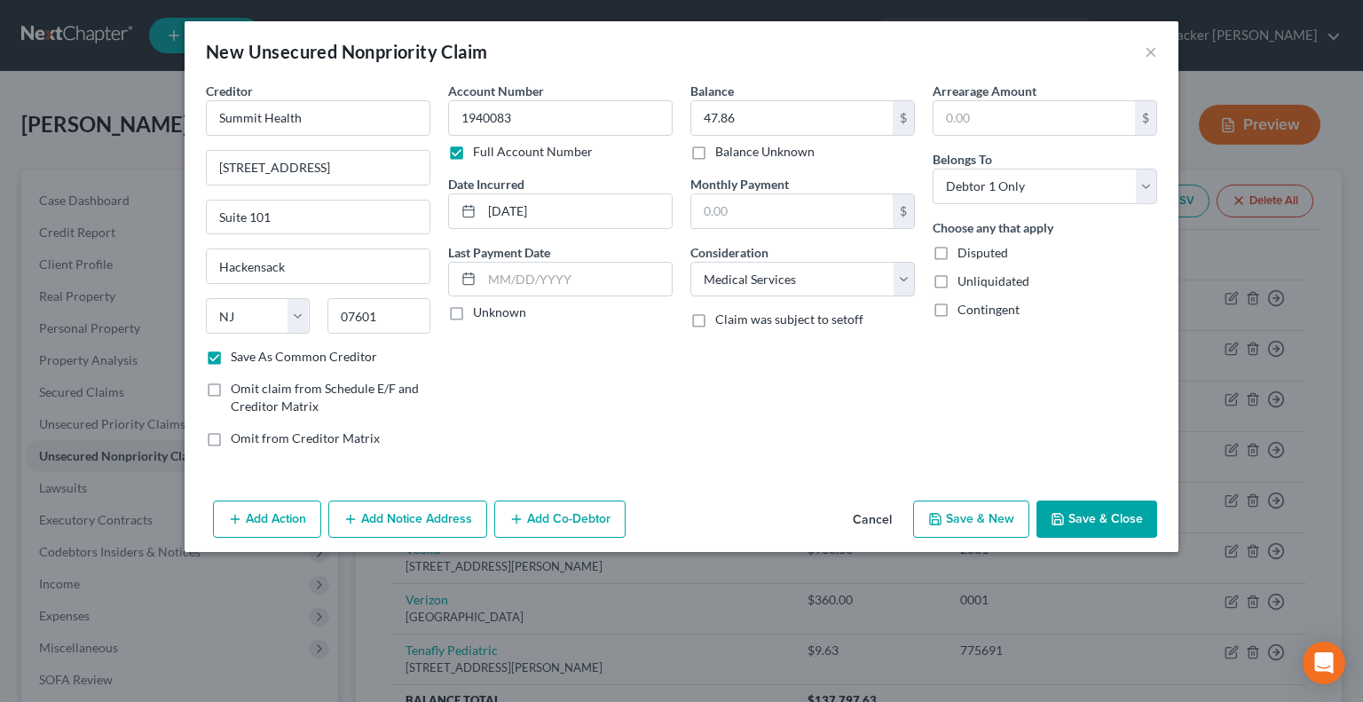
click at [959, 521] on button "Save & New" at bounding box center [971, 518] width 116 height 37
checkbox input "false"
select select "0"
type input "0.00"
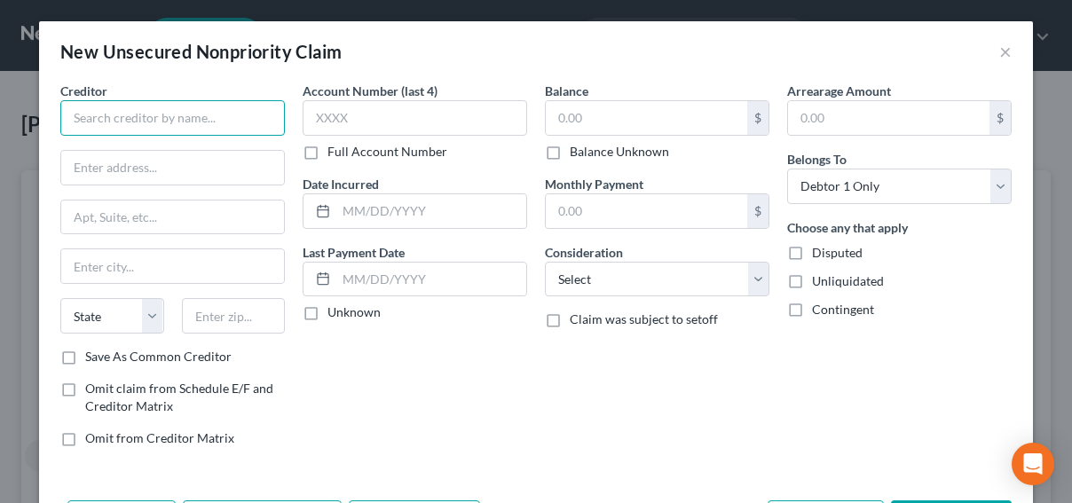
click at [138, 119] on input "text" at bounding box center [172, 117] width 224 height 35
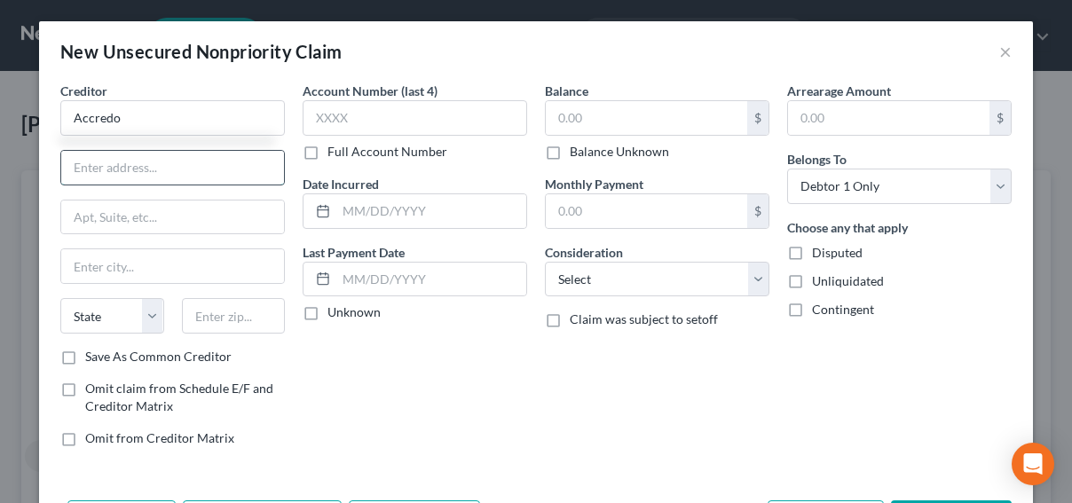
click at [148, 169] on input "text" at bounding box center [172, 168] width 223 height 34
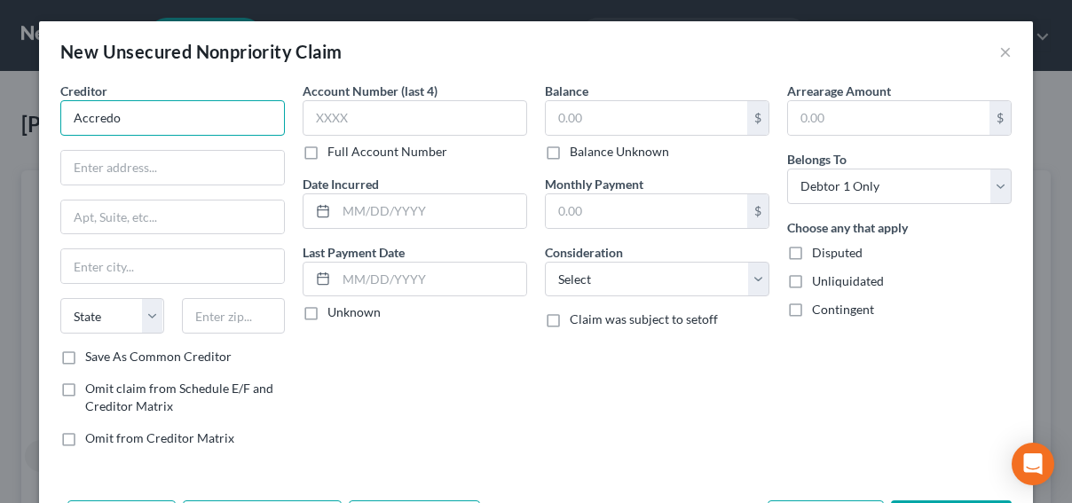
drag, startPoint x: 121, startPoint y: 122, endPoint x: 57, endPoint y: 111, distance: 64.8
click at [60, 111] on input "Accredo" at bounding box center [172, 117] width 224 height 35
paste input "Health Group, Inc"
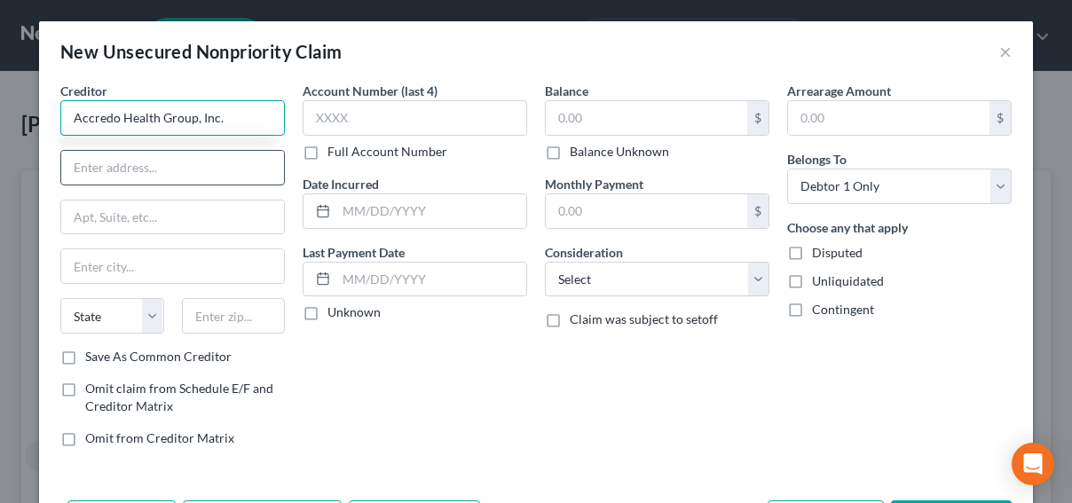
type input "Accredo Health Group, Inc."
click at [224, 159] on input "text" at bounding box center [172, 168] width 223 height 34
click at [91, 166] on input "text" at bounding box center [172, 168] width 223 height 34
paste input "1620 Century Center Parkway"
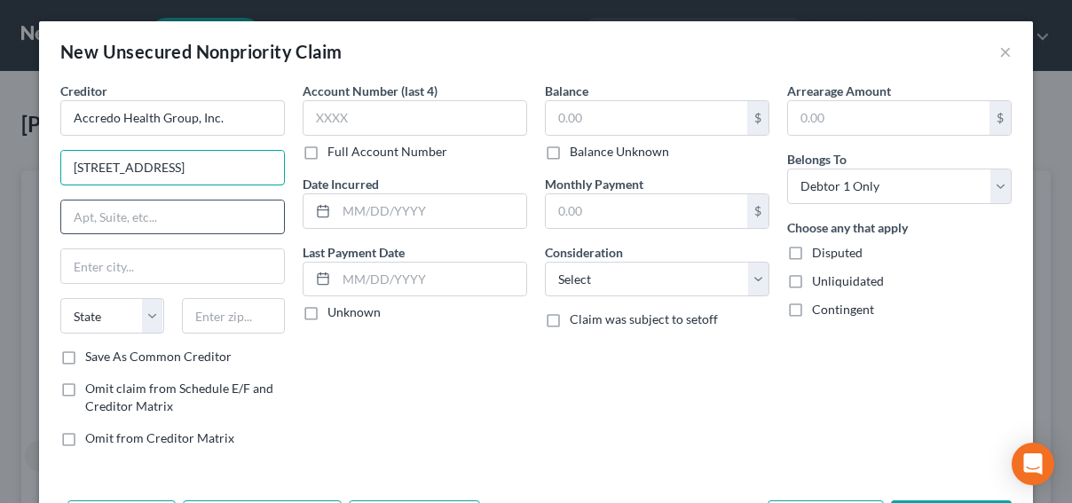
type input "1620 Century Center Parkway"
click at [128, 215] on input "text" at bounding box center [172, 218] width 223 height 34
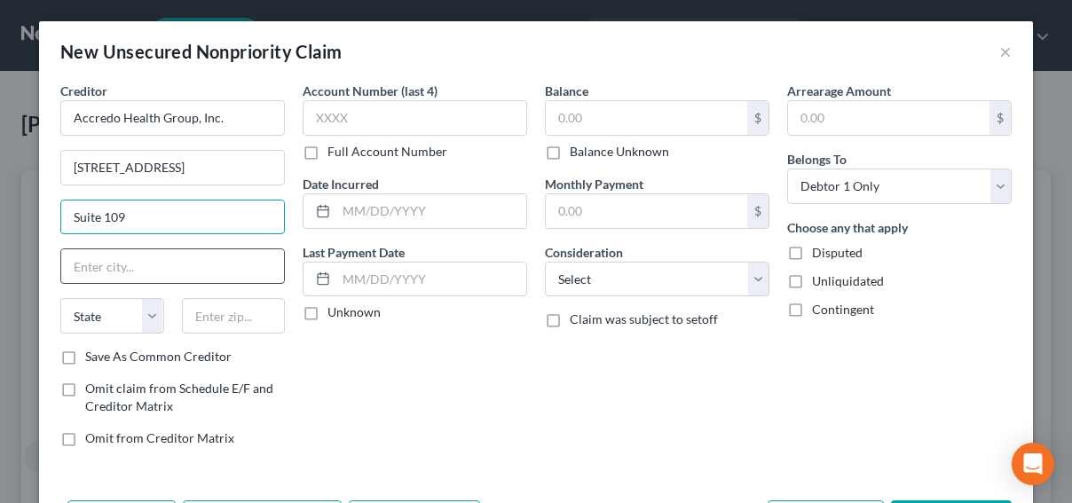
type input "Suite 109"
click at [114, 256] on input "text" at bounding box center [172, 266] width 223 height 34
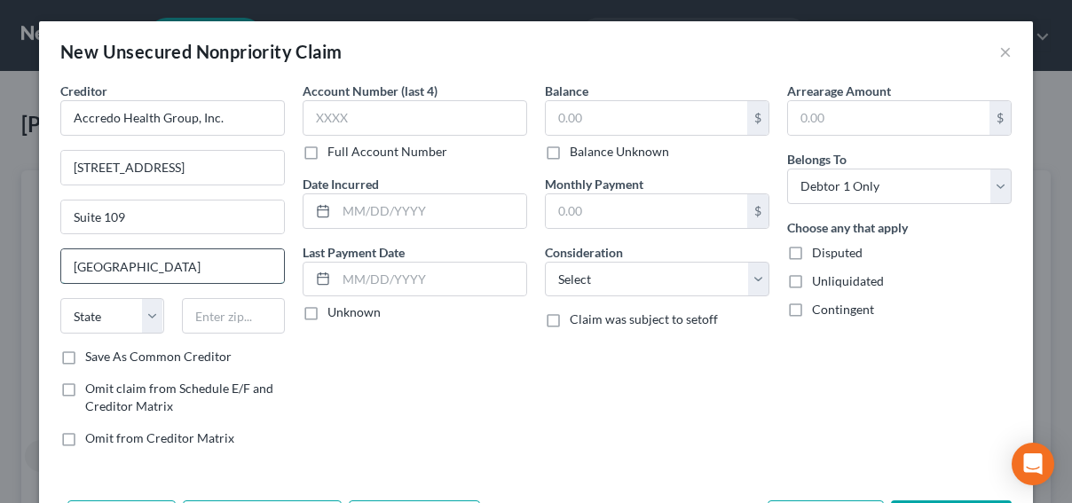
type input "Memphis"
select select "44"
type input "38314"
type input "Jackson"
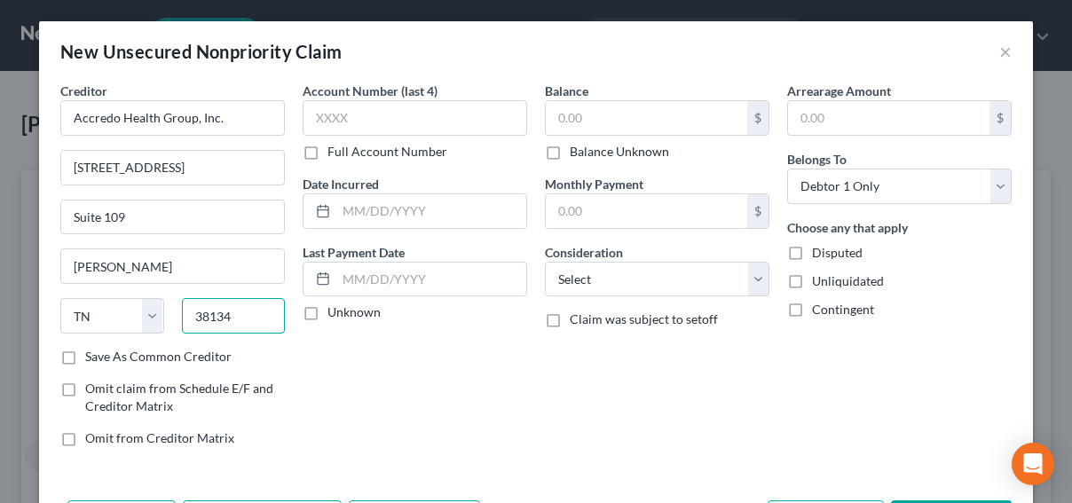
type input "38134"
type input "Memphis"
click at [85, 351] on label "Save As Common Creditor" at bounding box center [158, 357] width 146 height 18
click at [92, 351] on input "Save As Common Creditor" at bounding box center [98, 354] width 12 height 12
checkbox input "true"
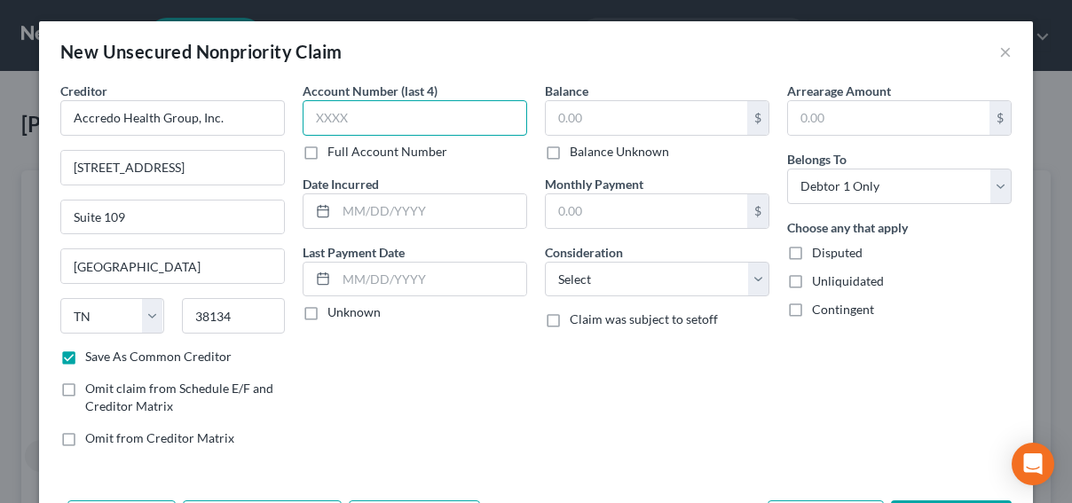
click at [371, 115] on input "text" at bounding box center [415, 117] width 224 height 35
click at [327, 157] on label "Full Account Number" at bounding box center [387, 152] width 120 height 18
click at [335, 154] on input "Full Account Number" at bounding box center [341, 149] width 12 height 12
click at [320, 123] on input "text" at bounding box center [415, 117] width 224 height 35
paste input "15801653"
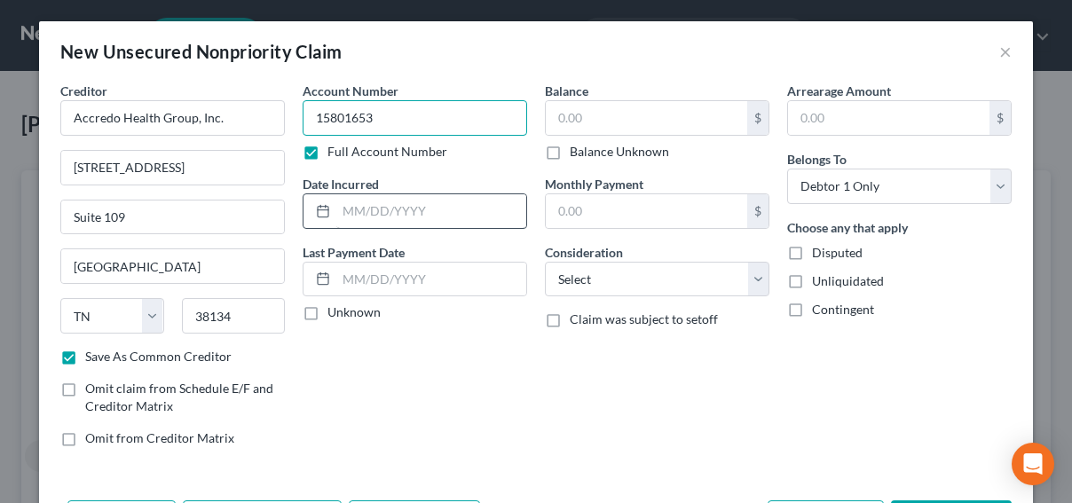
type input "15801653"
click at [382, 209] on input "text" at bounding box center [431, 211] width 190 height 34
type input "01/01/2025"
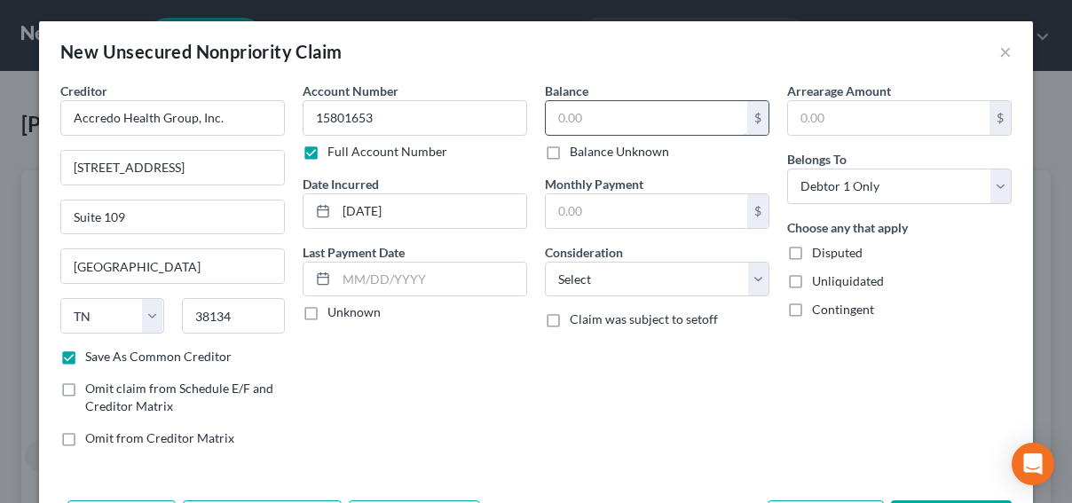
click at [596, 117] on input "text" at bounding box center [646, 118] width 201 height 34
click at [606, 116] on input "1,400" at bounding box center [646, 118] width 201 height 34
type input "1,400.00"
click at [625, 287] on select "Select Cable / Satellite Services Collection Agency Credit Card Debt Debt Couns…" at bounding box center [657, 279] width 224 height 35
select select "9"
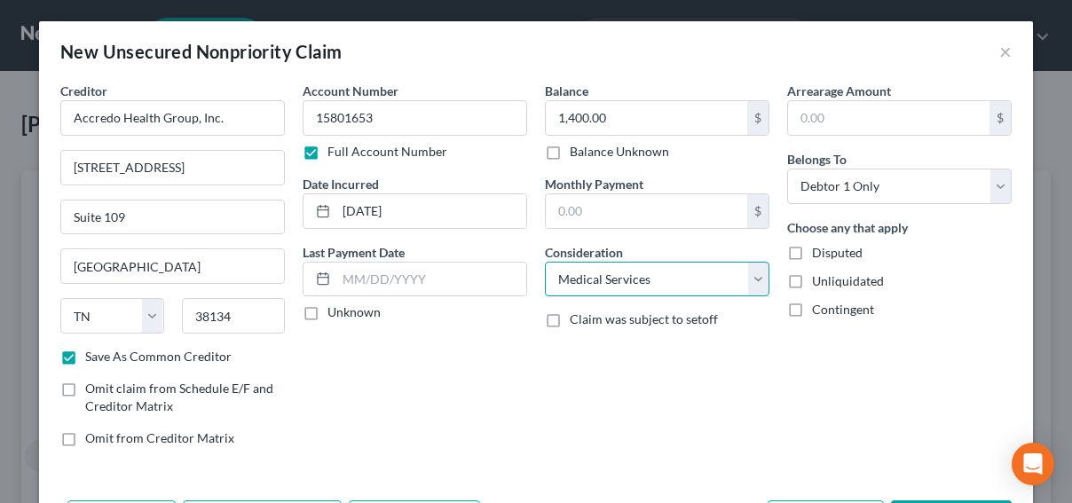
click at [545, 262] on select "Select Cable / Satellite Services Collection Agency Credit Card Debt Debt Couns…" at bounding box center [657, 279] width 224 height 35
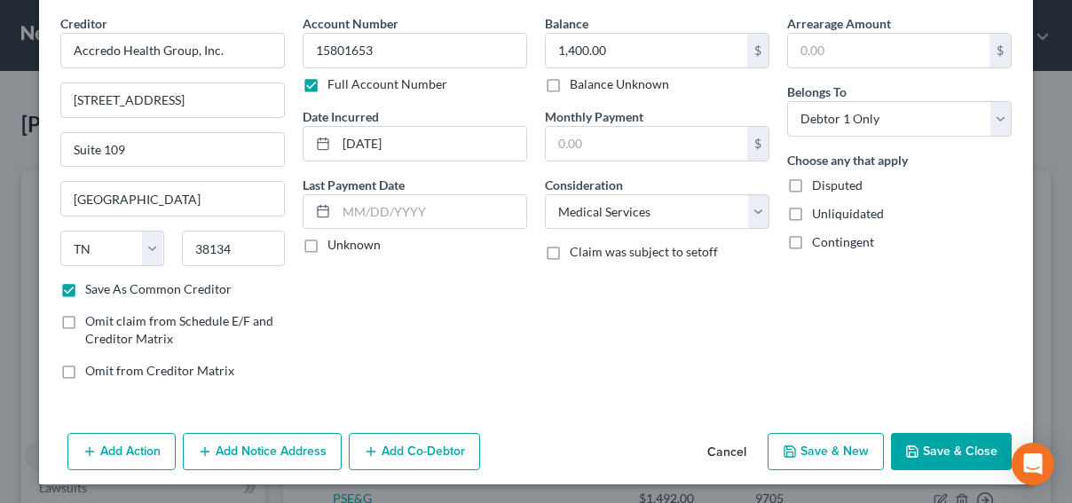
click at [801, 443] on button "Save & New" at bounding box center [826, 451] width 116 height 37
checkbox input "false"
select select "0"
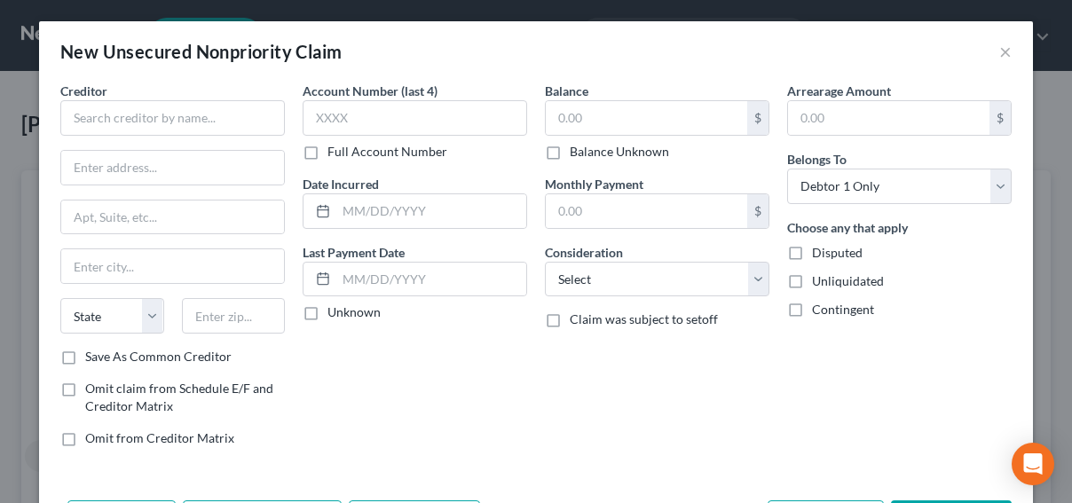
type input "0.00"
click at [74, 117] on input "text" at bounding box center [172, 117] width 224 height 35
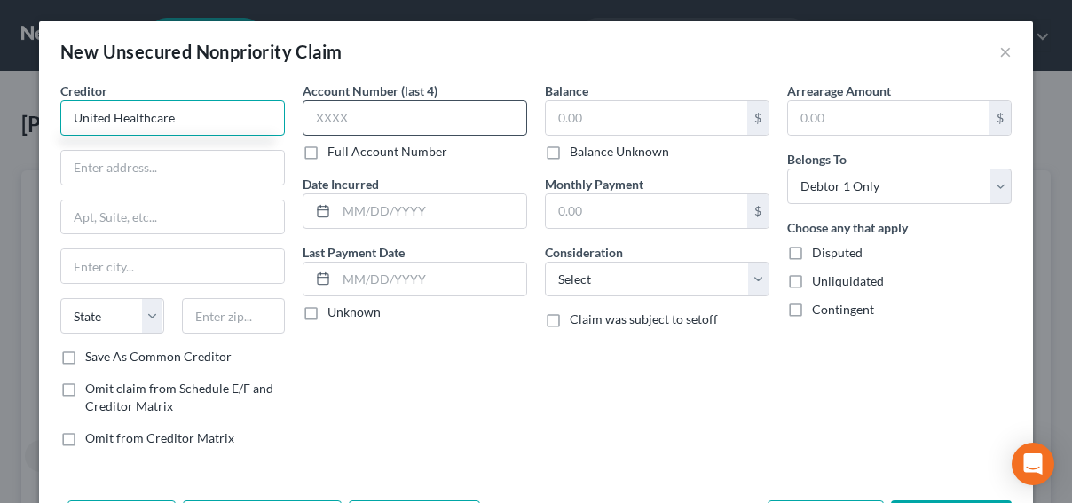
type input "United Healthcare"
click at [387, 110] on input "text" at bounding box center [415, 117] width 224 height 35
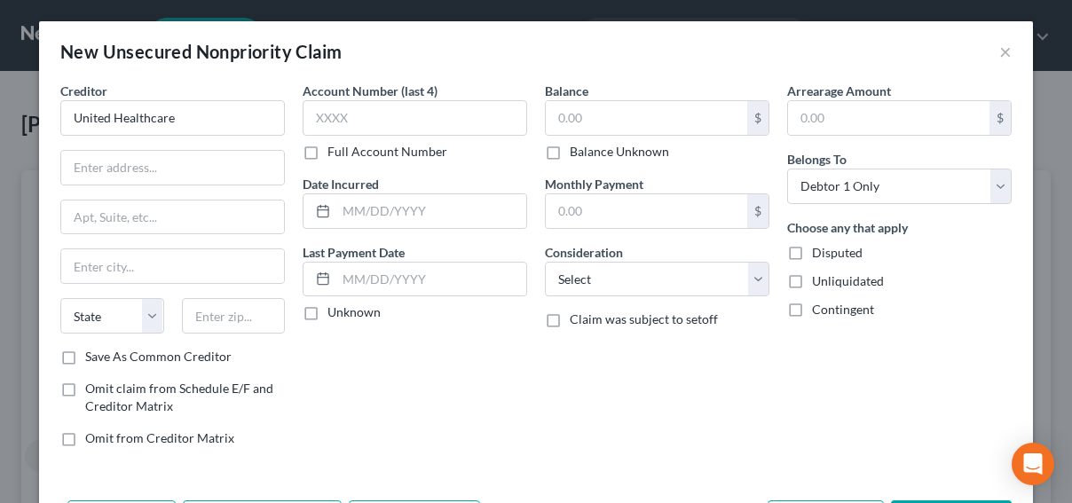
click at [327, 148] on label "Full Account Number" at bounding box center [387, 152] width 120 height 18
click at [335, 148] on input "Full Account Number" at bounding box center [341, 149] width 12 height 12
click at [330, 118] on input "text" at bounding box center [415, 117] width 224 height 35
paste input "33200139"
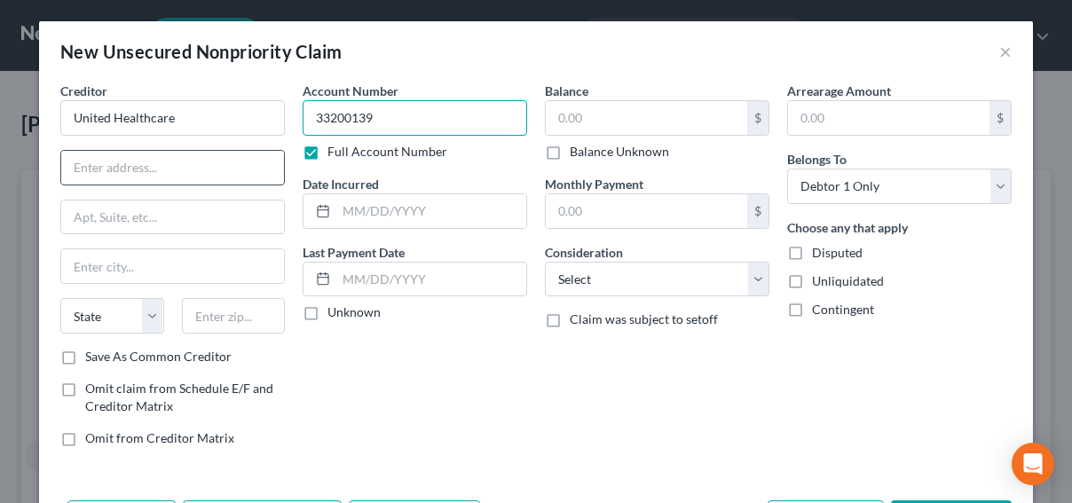
type input "33200139"
click at [114, 167] on input "text" at bounding box center [172, 168] width 223 height 34
click at [106, 179] on input "text" at bounding box center [172, 168] width 223 height 34
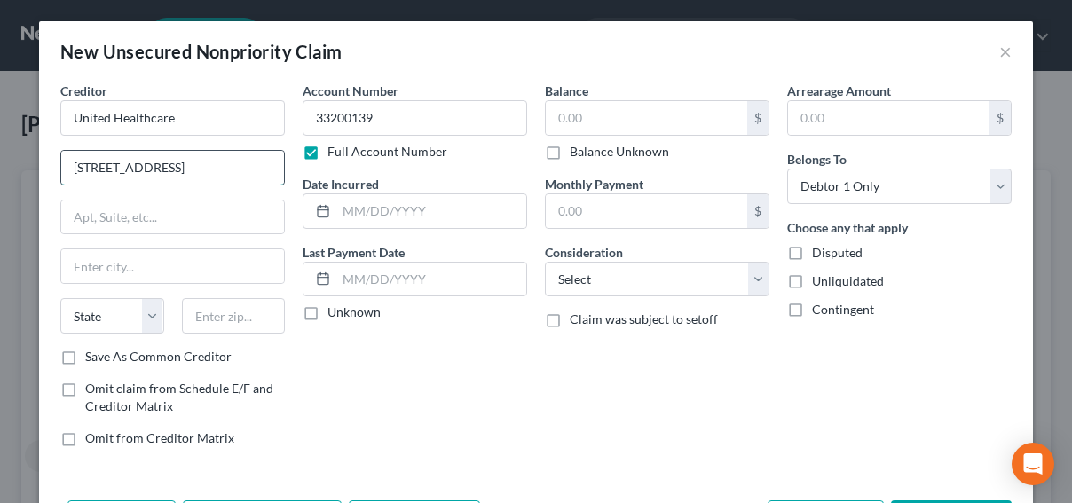
type input "103 River Road"
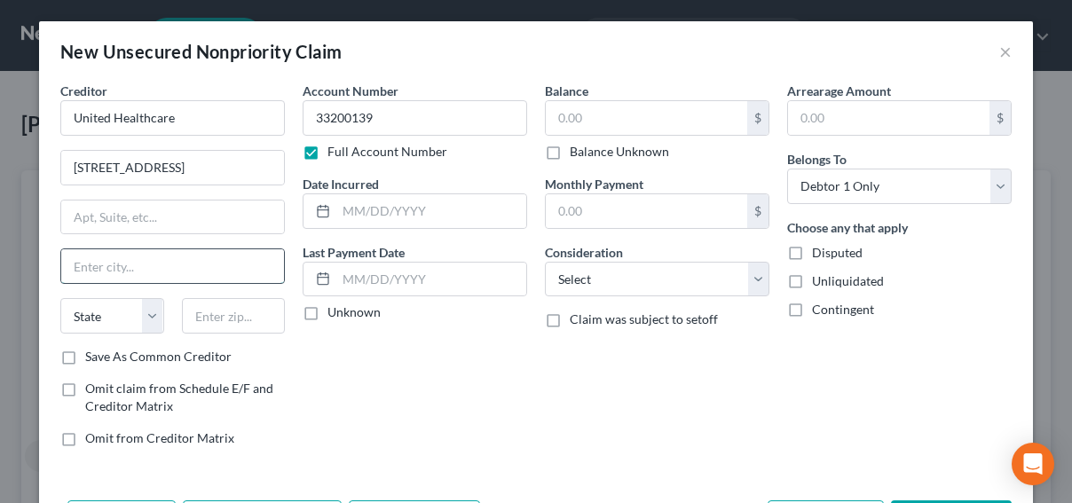
click at [160, 266] on input "text" at bounding box center [172, 266] width 223 height 34
type input "Edgewater"
select select "33"
drag, startPoint x: 406, startPoint y: 324, endPoint x: 413, endPoint y: 297, distance: 27.8
click at [406, 322] on div "Account Number 33200139 Full Account Number Date Incurred Last Payment Date Unk…" at bounding box center [415, 272] width 242 height 380
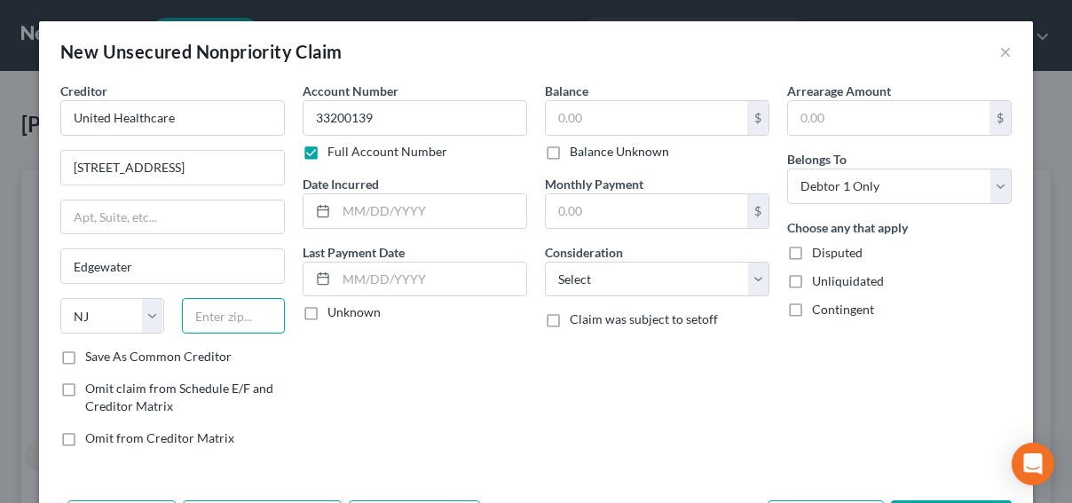
click at [205, 317] on input "text" at bounding box center [234, 315] width 104 height 35
type input "07020"
click at [85, 351] on label "Save As Common Creditor" at bounding box center [158, 357] width 146 height 18
click at [92, 351] on input "Save As Common Creditor" at bounding box center [98, 354] width 12 height 12
checkbox input "true"
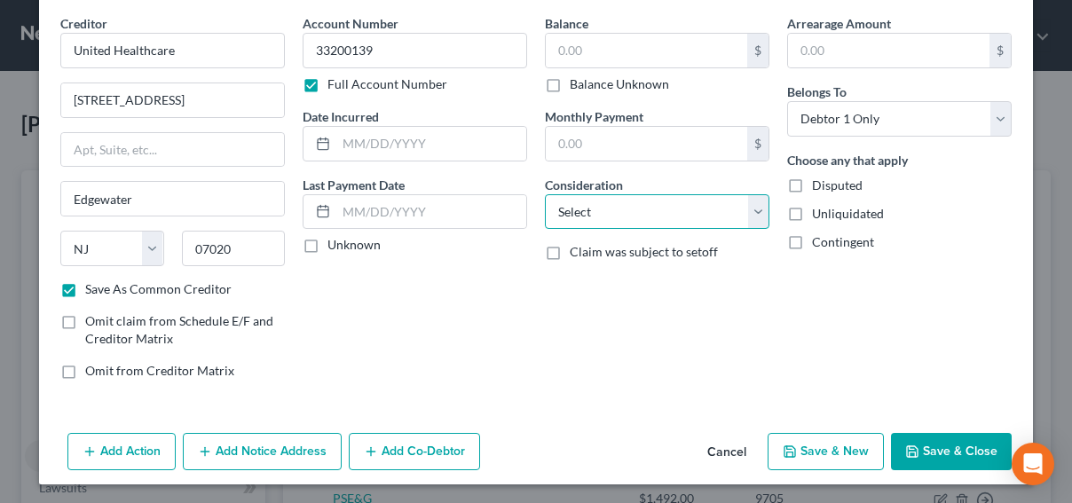
click at [641, 209] on select "Select Cable / Satellite Services Collection Agency Credit Card Debt Debt Couns…" at bounding box center [657, 211] width 224 height 35
select select "9"
click at [545, 194] on select "Select Cable / Satellite Services Collection Agency Credit Card Debt Debt Couns…" at bounding box center [657, 211] width 224 height 35
click at [594, 56] on input "text" at bounding box center [646, 51] width 201 height 34
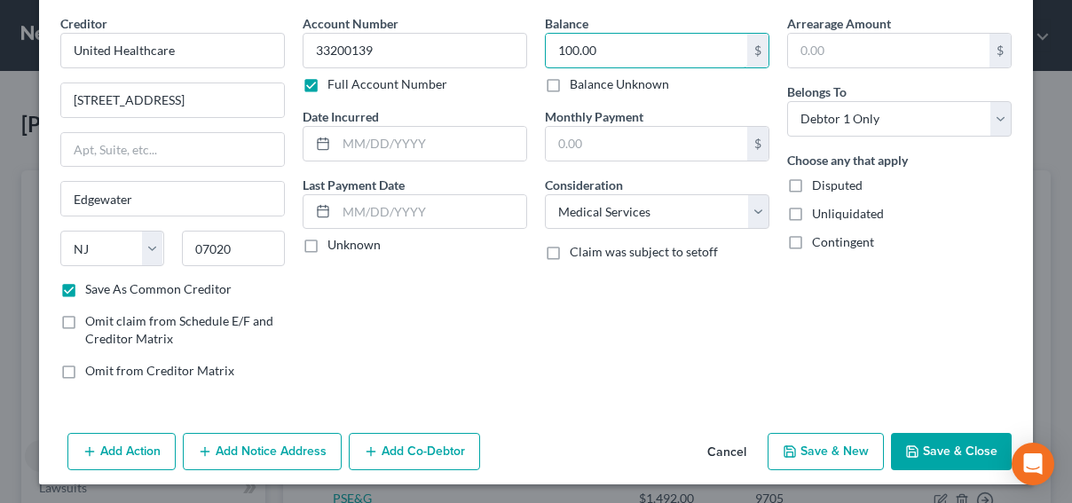
type input "100.00"
drag, startPoint x: 917, startPoint y: 446, endPoint x: 808, endPoint y: 445, distance: 108.3
click at [808, 445] on div "Add Action Add Notice Address Add Co-Debtor Cancel Save & New Save & Close" at bounding box center [536, 455] width 994 height 59
click at [808, 445] on button "Save & New" at bounding box center [826, 451] width 116 height 37
checkbox input "false"
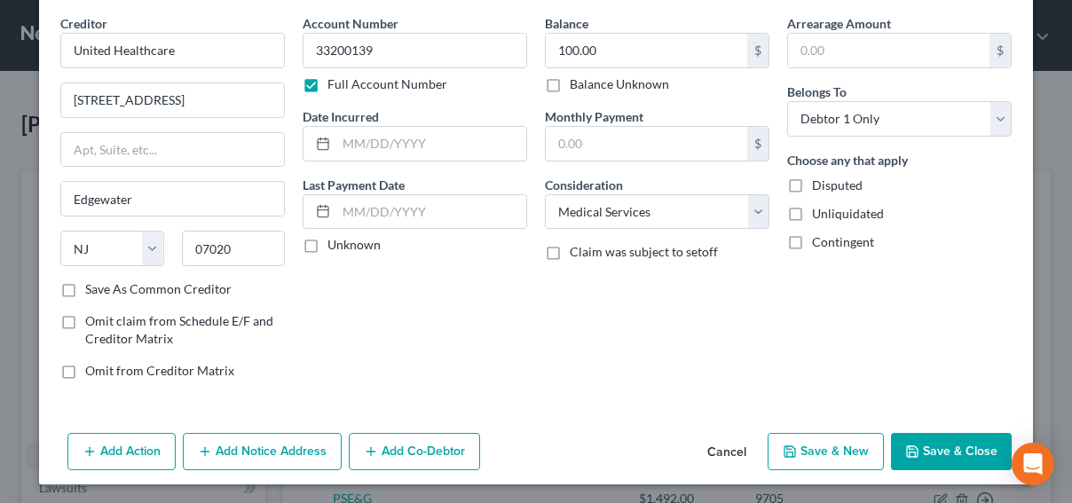
select select "0"
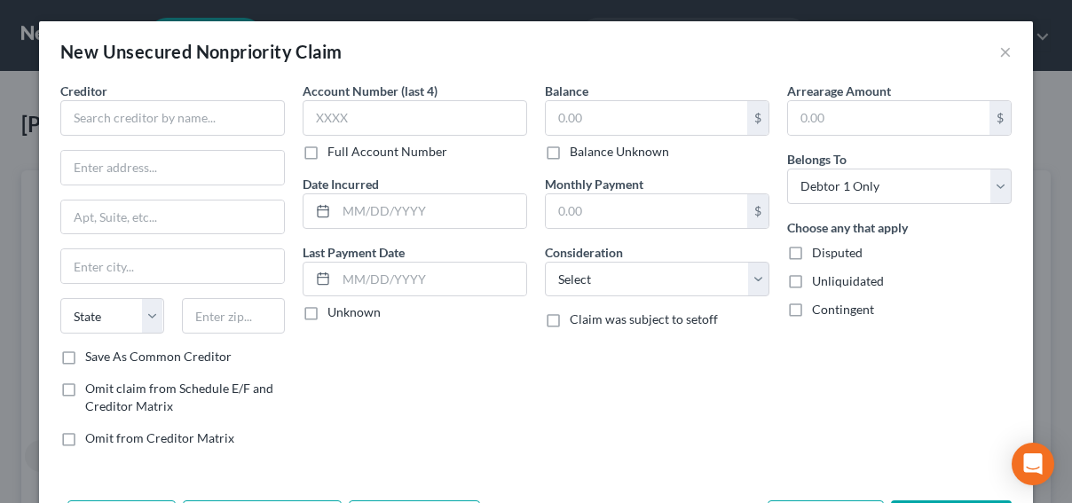
type input "0.00"
click at [519, 372] on div "Account Number (last 4) Full Account Number Date Incurred Last Payment Date Unk…" at bounding box center [415, 272] width 242 height 380
click at [999, 52] on button "×" at bounding box center [1005, 51] width 12 height 21
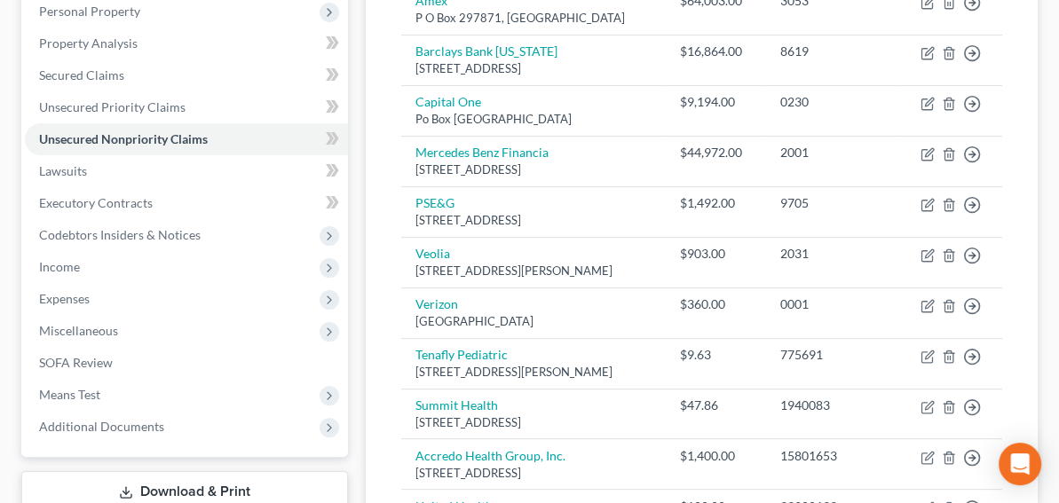
scroll to position [78, 0]
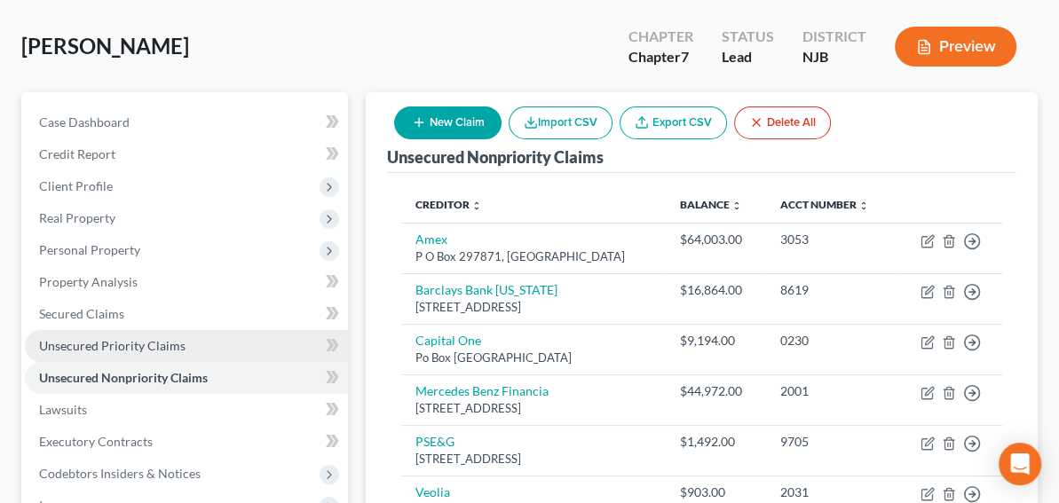
click at [170, 346] on span "Unsecured Priority Claims" at bounding box center [112, 345] width 146 height 15
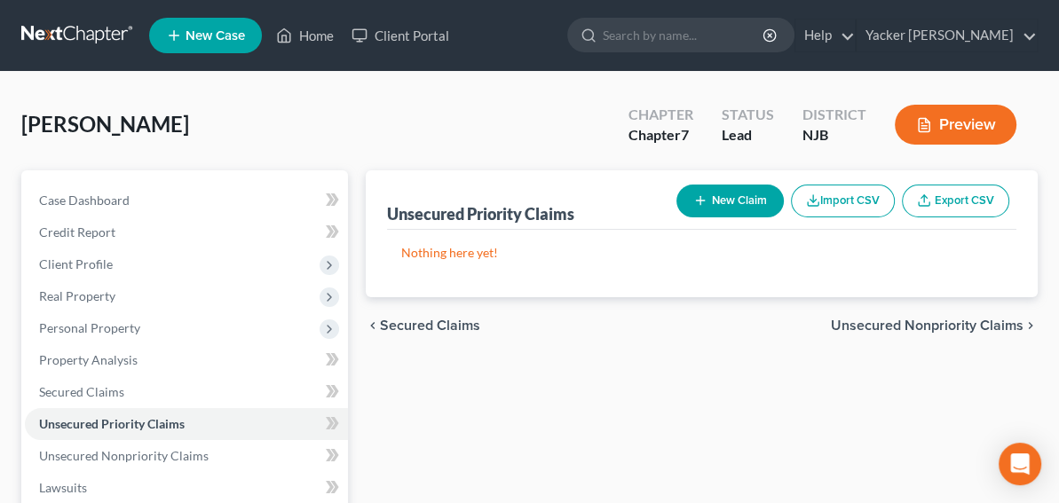
click at [726, 202] on button "New Claim" at bounding box center [729, 201] width 107 height 33
select select "0"
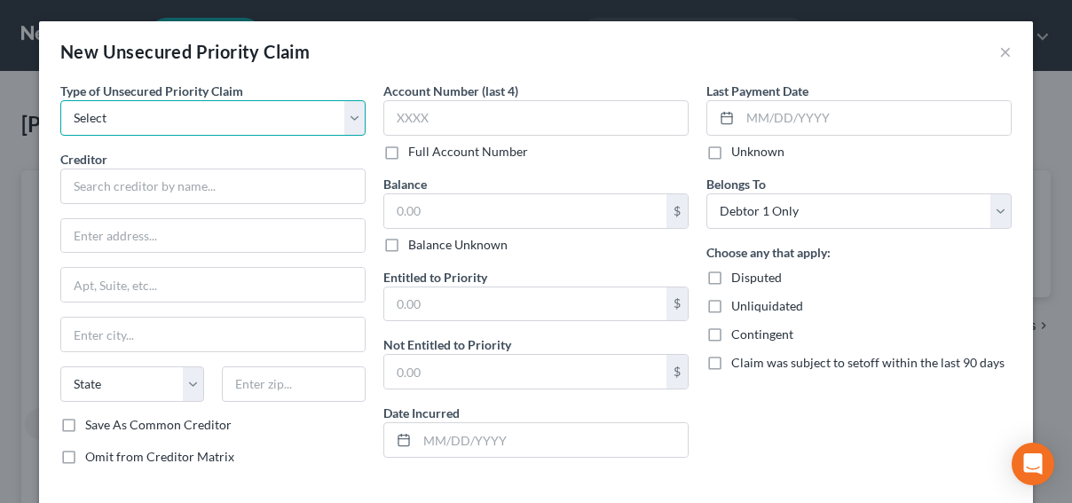
click at [311, 126] on select "Select Taxes & Other Government Units Domestic Support Obligations Extensions o…" at bounding box center [212, 117] width 305 height 35
select select "0"
click at [60, 100] on select "Select Taxes & Other Government Units Domestic Support Obligations Extensions o…" at bounding box center [212, 117] width 305 height 35
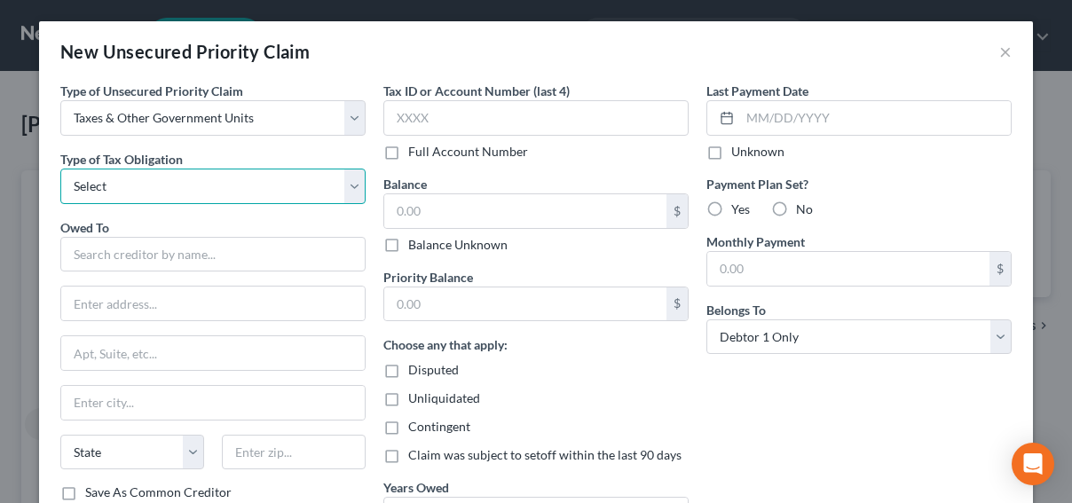
click at [161, 192] on select "Select Federal City State Franchise Tax Board Other" at bounding box center [212, 186] width 305 height 35
select select "0"
click at [60, 169] on select "Select Federal City State Franchise Tax Board Other" at bounding box center [212, 186] width 305 height 35
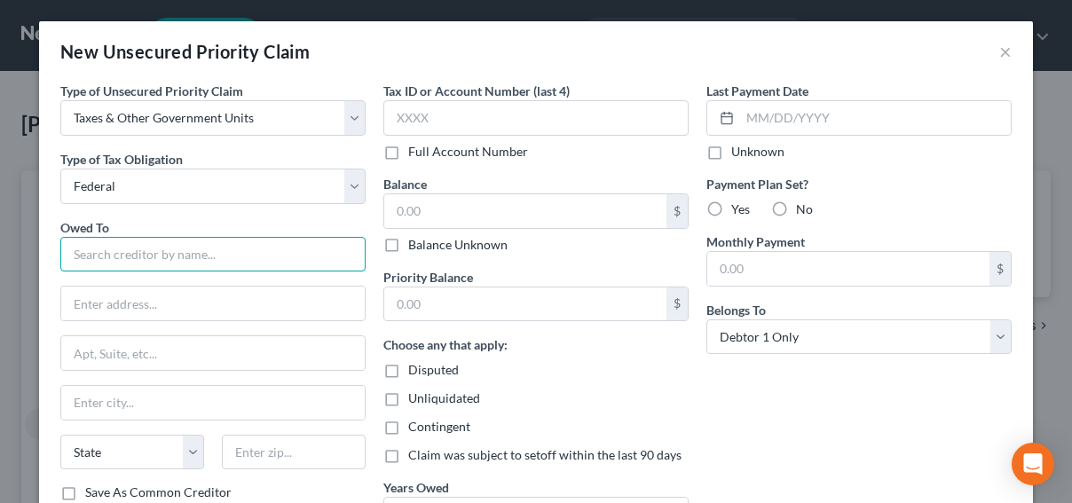
click at [127, 256] on input "text" at bounding box center [212, 254] width 305 height 35
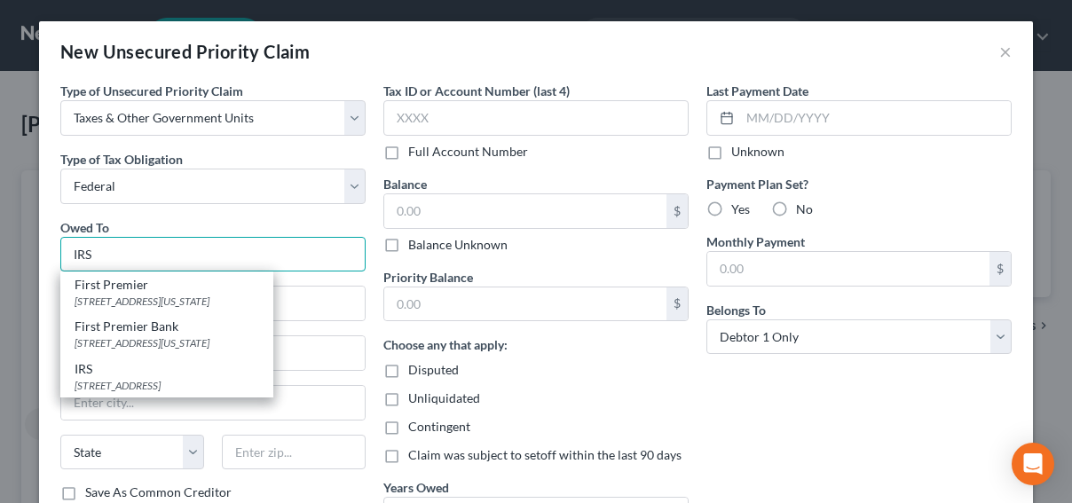
type input "IRS"
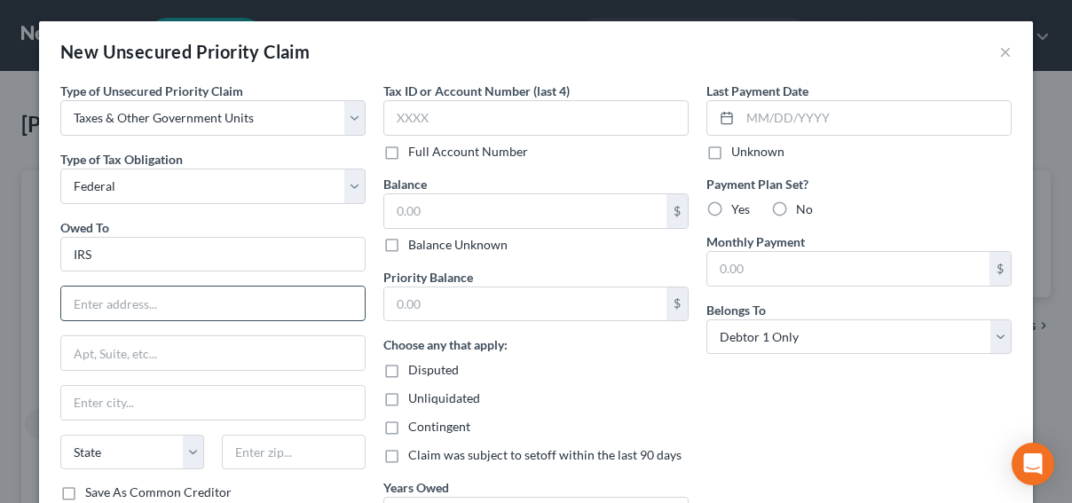
click at [126, 297] on input "text" at bounding box center [212, 304] width 303 height 34
paste input "15 Sudbury St"
type input "15 Sudbury St"
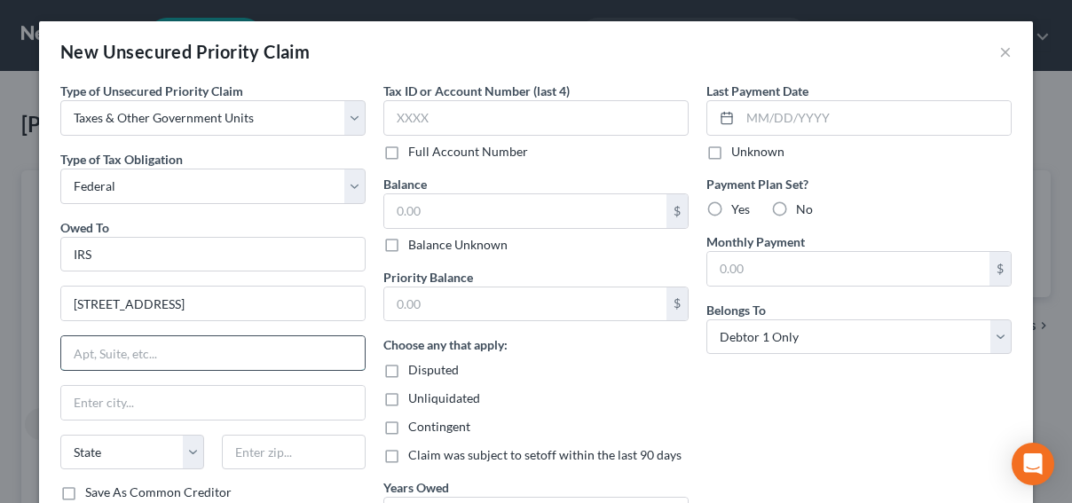
click at [150, 345] on input "text" at bounding box center [212, 353] width 303 height 34
click at [96, 410] on input "text" at bounding box center [212, 403] width 303 height 34
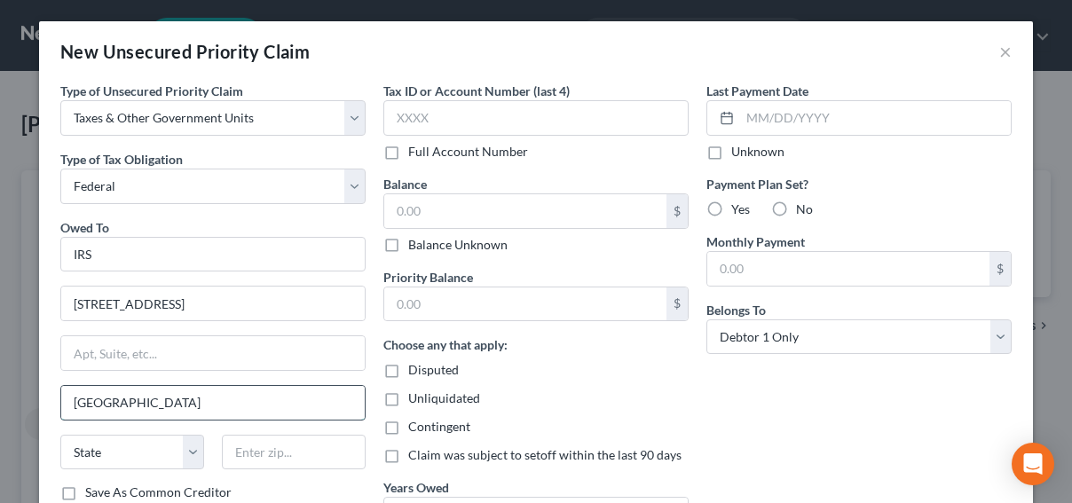
type input "Boston"
select select "22"
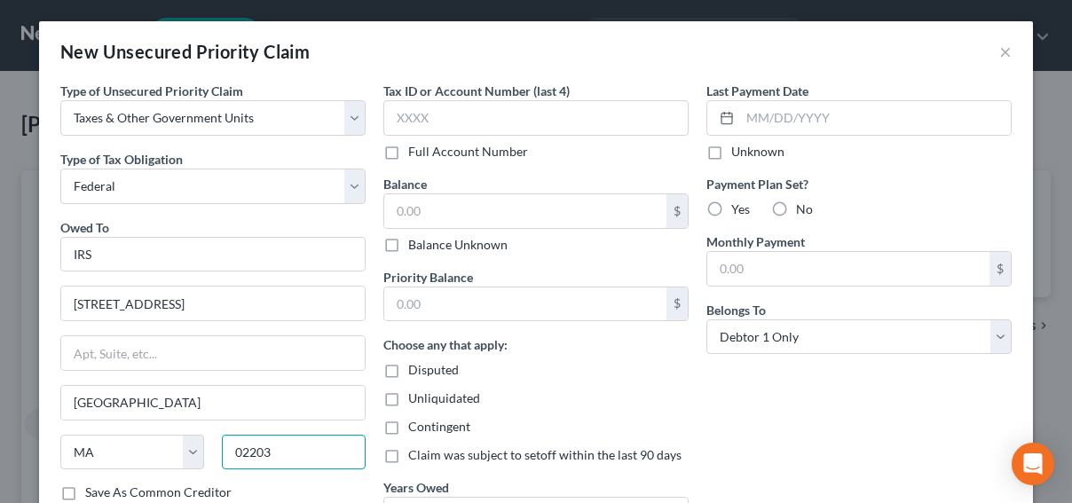
type input "02203"
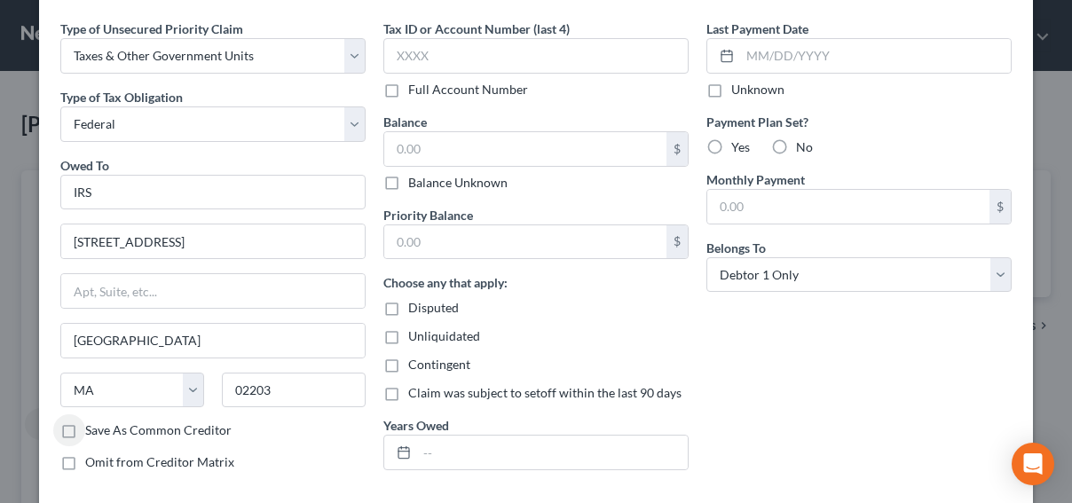
scroll to position [154, 0]
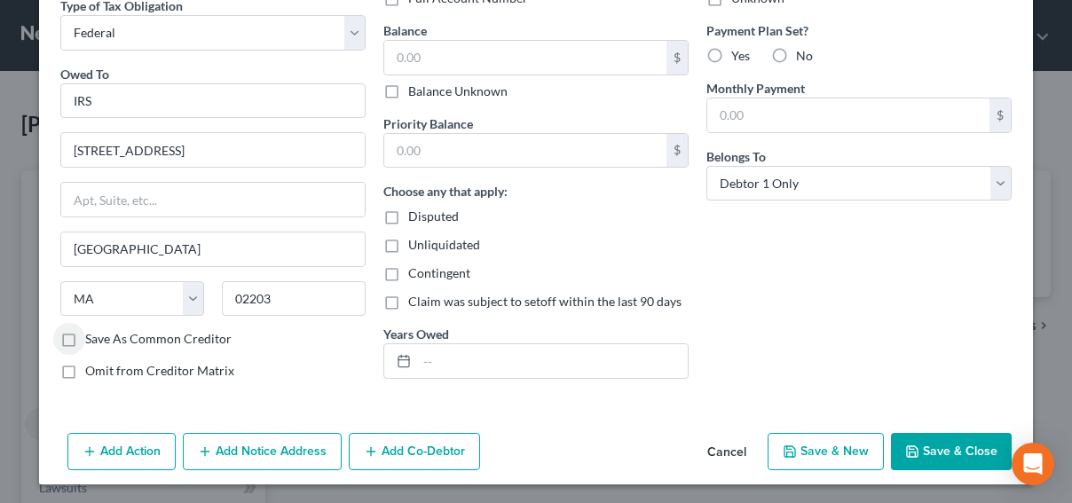
click at [85, 336] on label "Save As Common Creditor" at bounding box center [158, 339] width 146 height 18
click at [92, 336] on input "Save As Common Creditor" at bounding box center [98, 336] width 12 height 12
checkbox input "true"
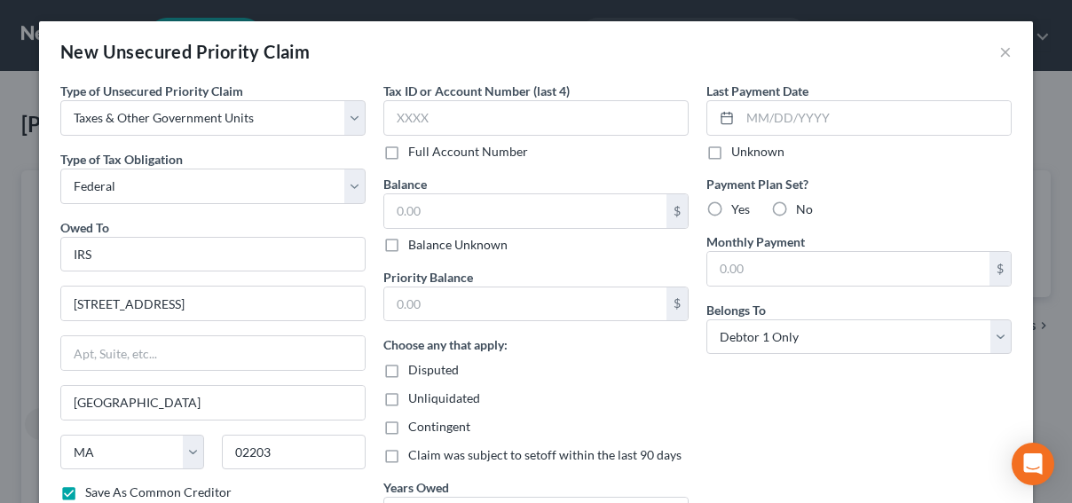
click at [524, 246] on div "Balance Unknown" at bounding box center [535, 245] width 305 height 18
click at [500, 209] on input "text" at bounding box center [525, 211] width 282 height 34
type input "45,000"
click at [796, 209] on label "No" at bounding box center [804, 210] width 17 height 18
click at [803, 209] on input "No" at bounding box center [809, 207] width 12 height 12
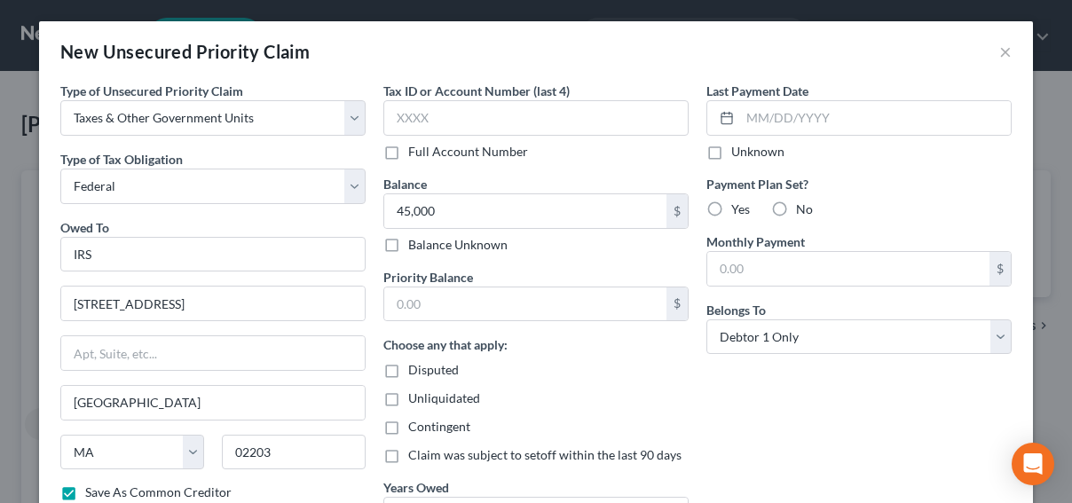
radio input "true"
click at [791, 336] on select "Select Debtor 1 Only Debtor 2 Only Debtor 1 And Debtor 2 Only At Least One Of T…" at bounding box center [858, 336] width 305 height 35
select select "3"
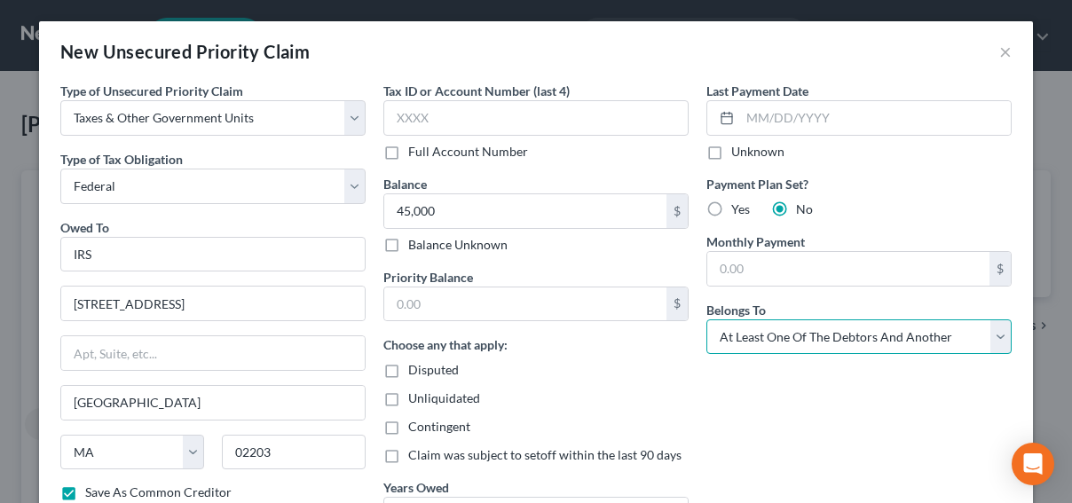
click at [706, 319] on select "Select Debtor 1 Only Debtor 2 Only Debtor 1 And Debtor 2 Only At Least One Of T…" at bounding box center [858, 336] width 305 height 35
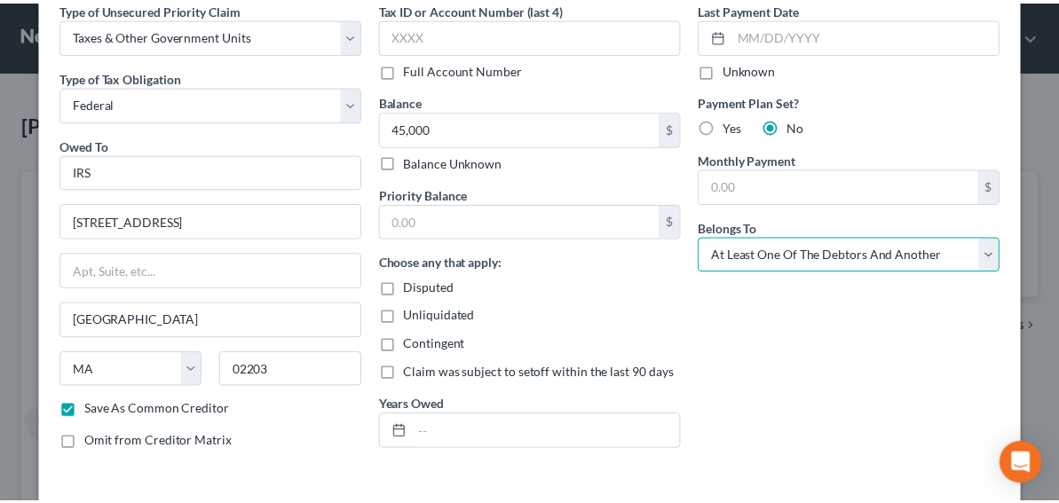
scroll to position [154, 0]
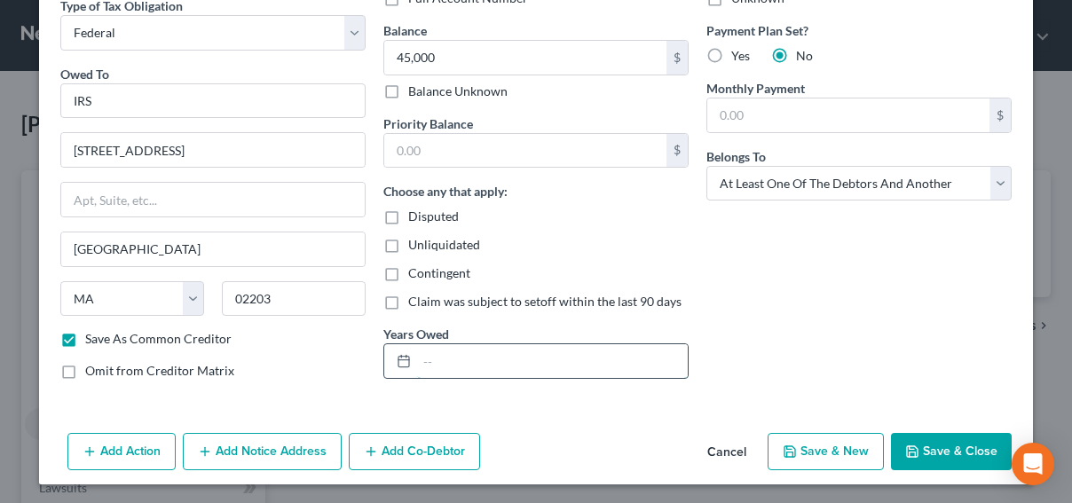
click at [505, 358] on input "text" at bounding box center [552, 361] width 271 height 34
click at [517, 372] on input "text" at bounding box center [552, 361] width 271 height 34
click at [838, 297] on div "Last Payment Date Unknown Payment Plan Set? Yes No Monthly Payment $ Belongs To…" at bounding box center [858, 161] width 323 height 466
click at [941, 450] on button "Save & Close" at bounding box center [951, 451] width 121 height 37
checkbox input "false"
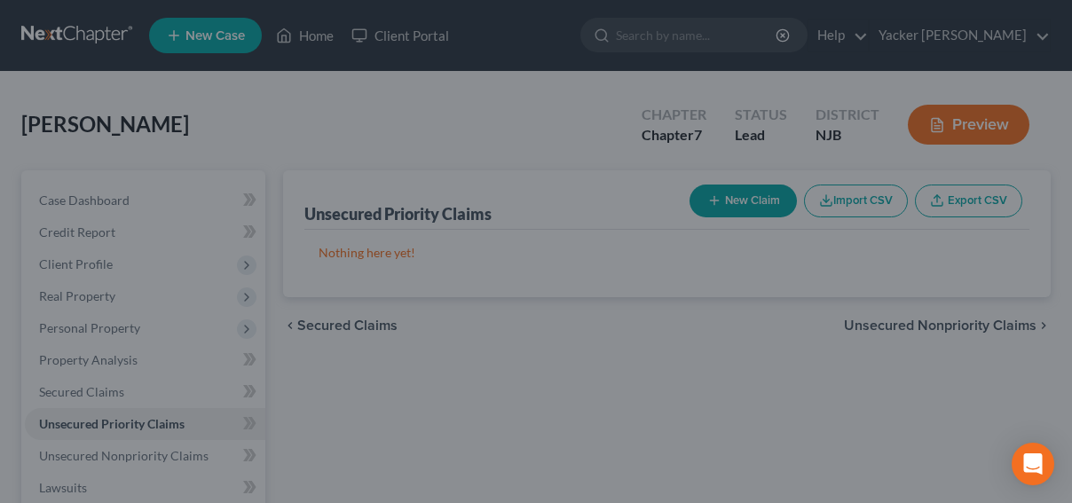
type input "45,000.00"
type input "0.00"
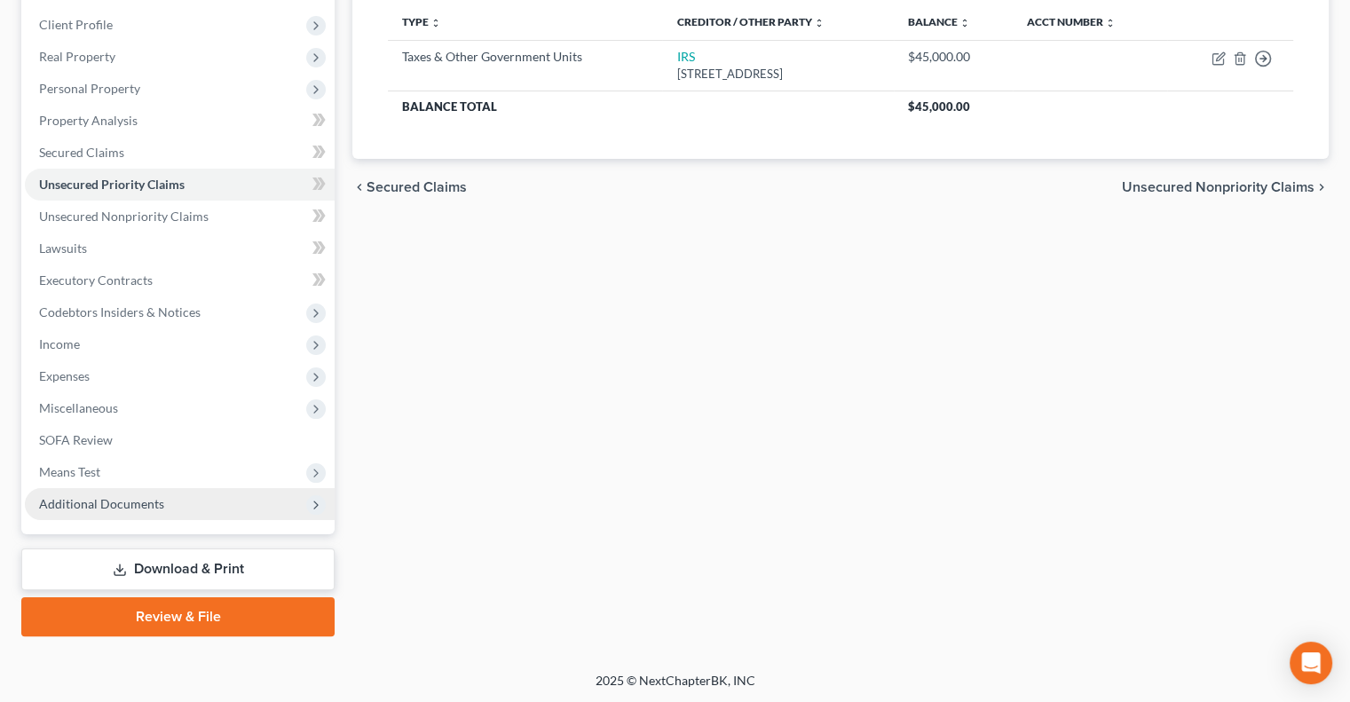
scroll to position [151, 0]
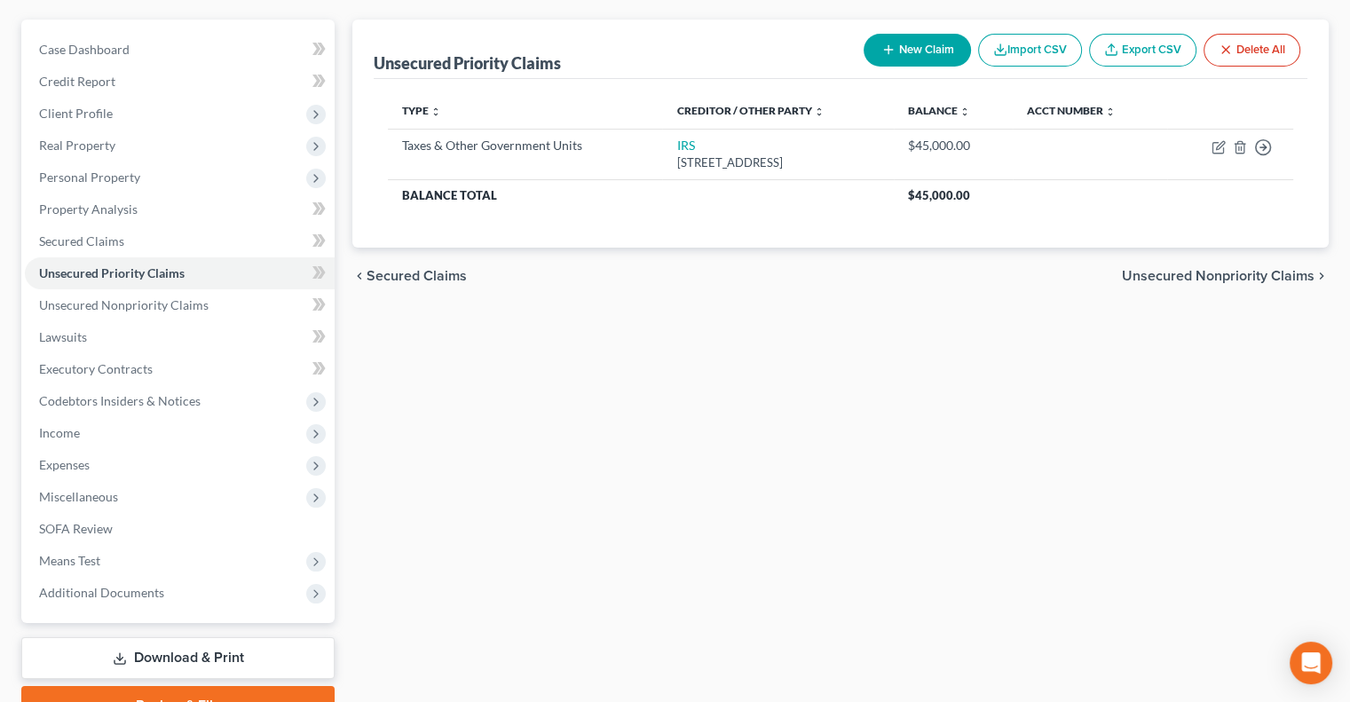
click at [200, 648] on link "Download & Print" at bounding box center [177, 658] width 313 height 42
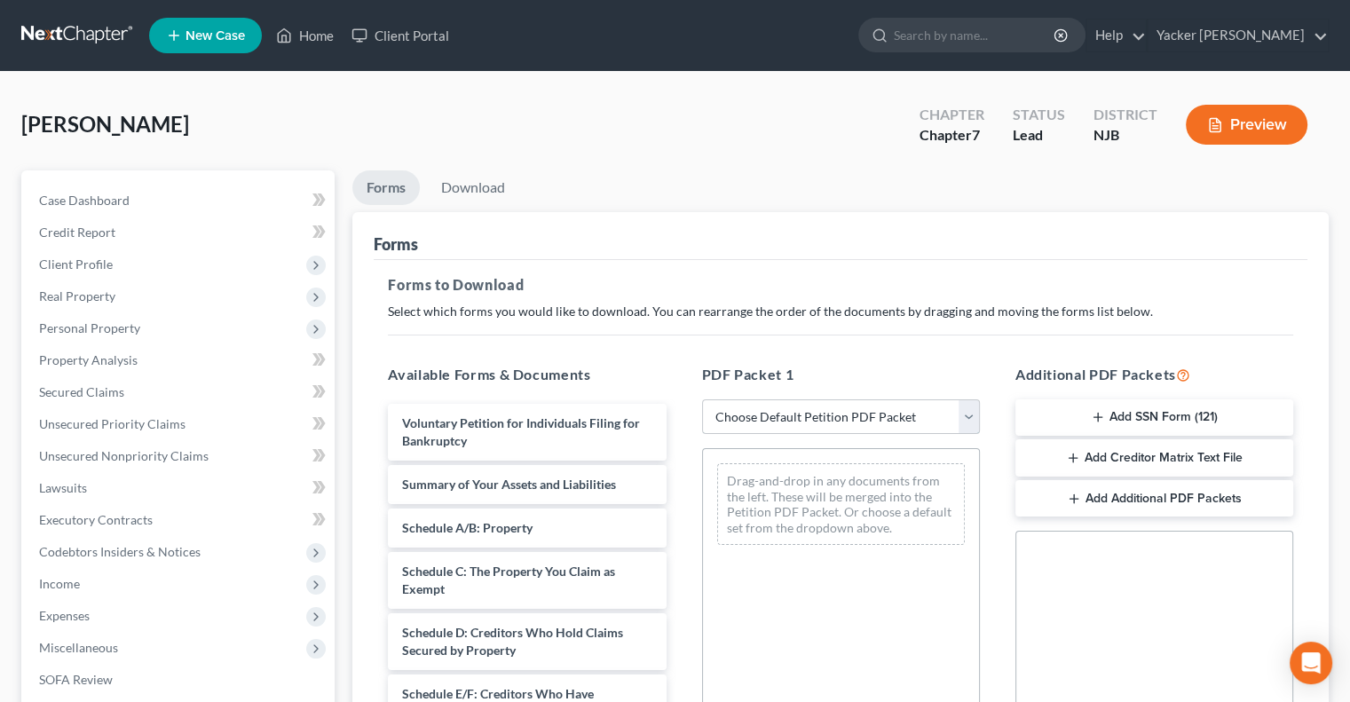
click at [814, 415] on select "Choose Default Petition PDF Packet Complete Bankruptcy Petition (all forms and …" at bounding box center [841, 416] width 278 height 35
select select "0"
click at [702, 399] on select "Choose Default Petition PDF Packet Complete Bankruptcy Petition (all forms and …" at bounding box center [841, 416] width 278 height 35
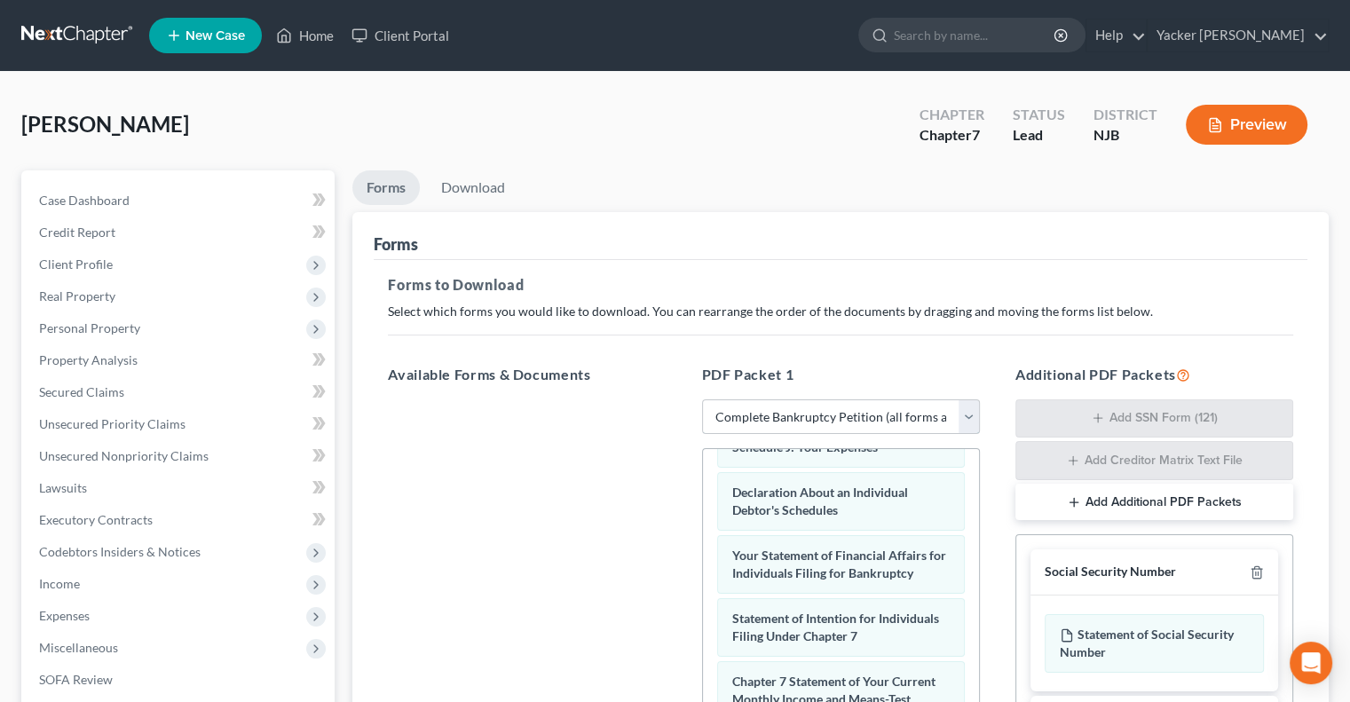
scroll to position [394, 0]
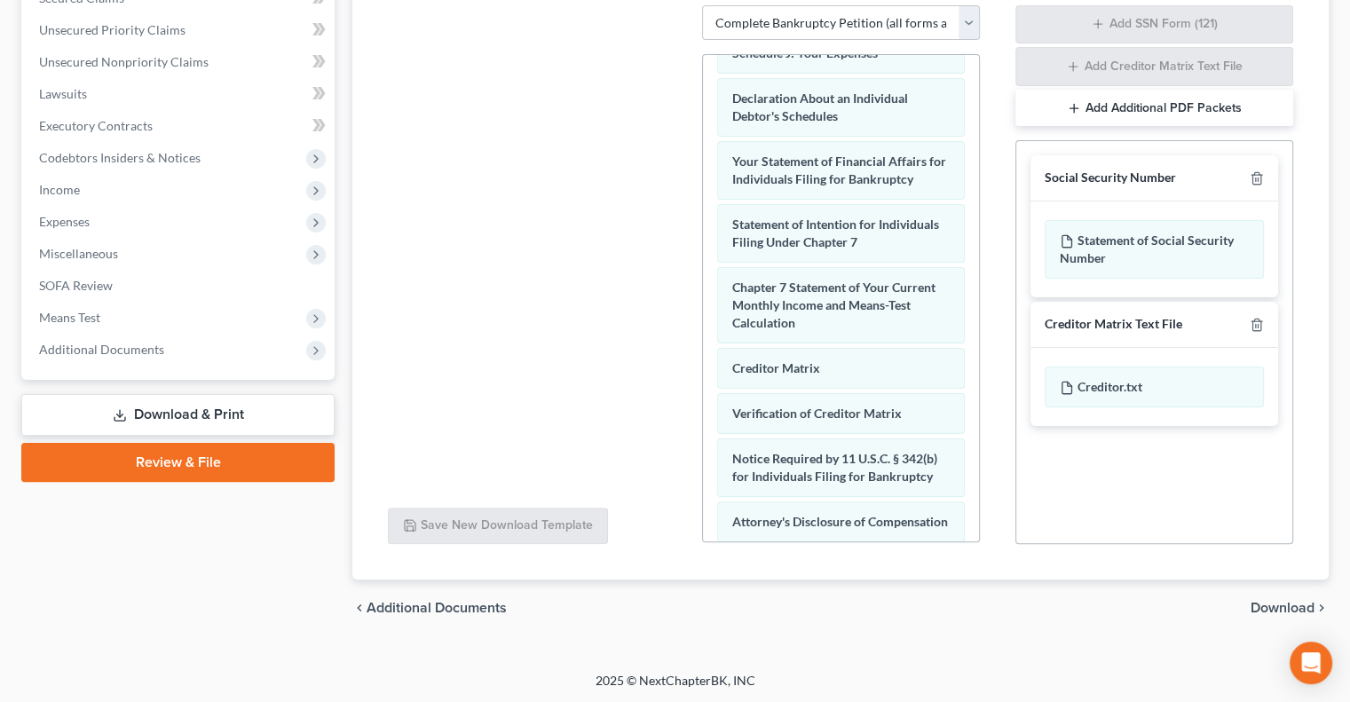
click at [1264, 606] on span "Download" at bounding box center [1282, 608] width 64 height 14
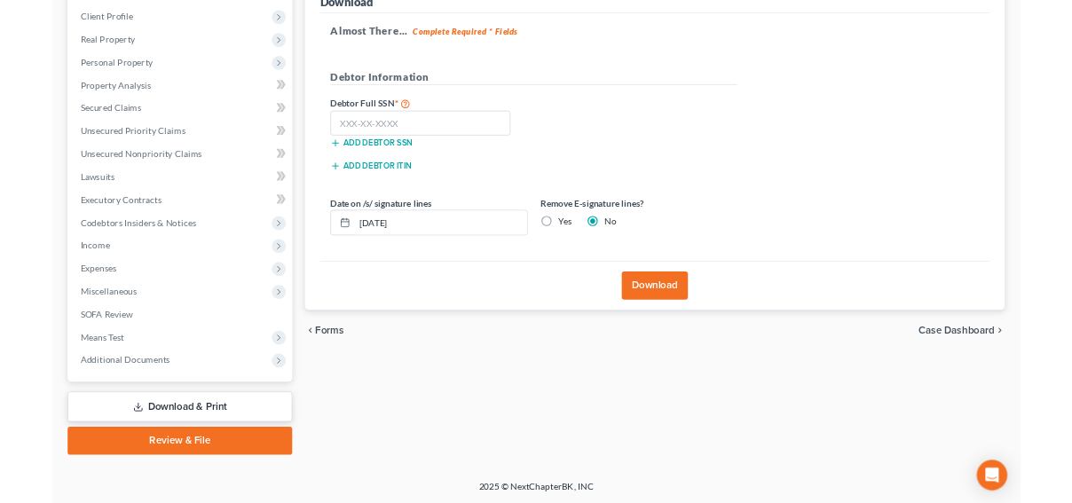
scroll to position [240, 0]
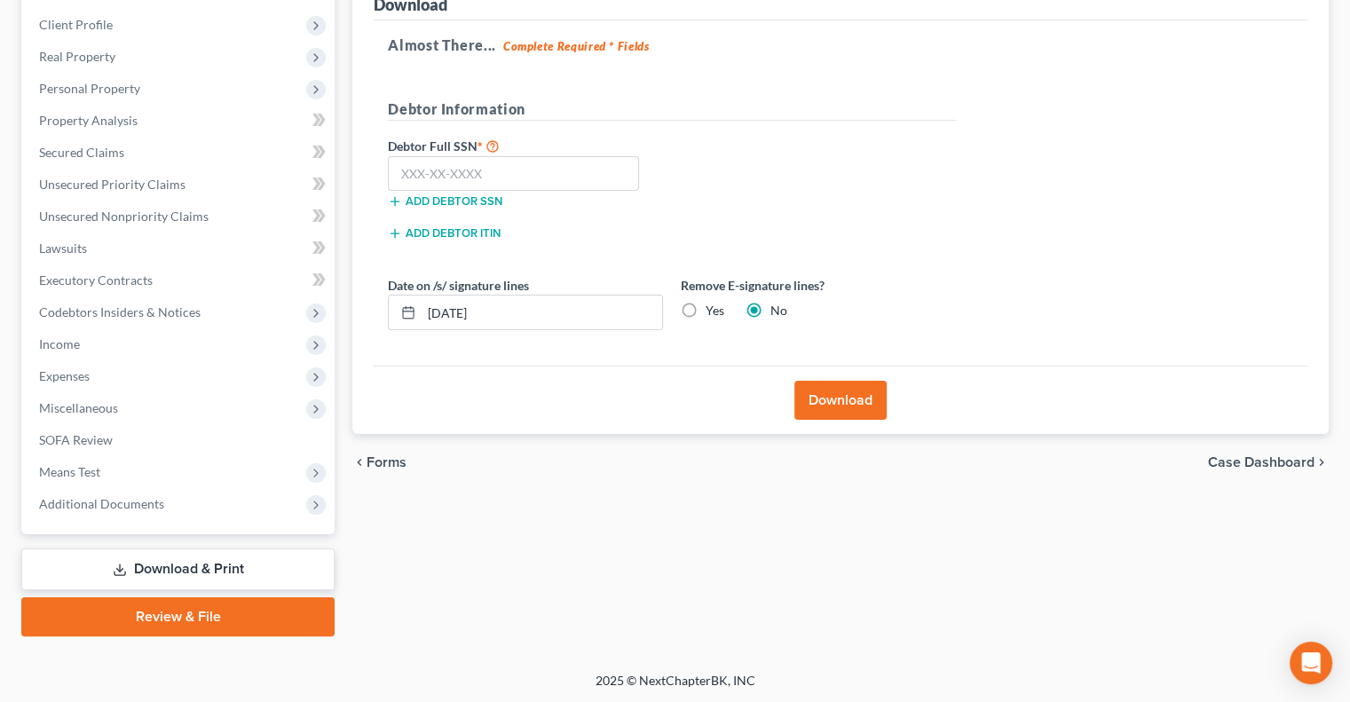
drag, startPoint x: 812, startPoint y: 397, endPoint x: 535, endPoint y: 362, distance: 279.0
click at [561, 392] on div "Download" at bounding box center [840, 400] width 933 height 68
click at [489, 177] on input "text" at bounding box center [513, 173] width 251 height 35
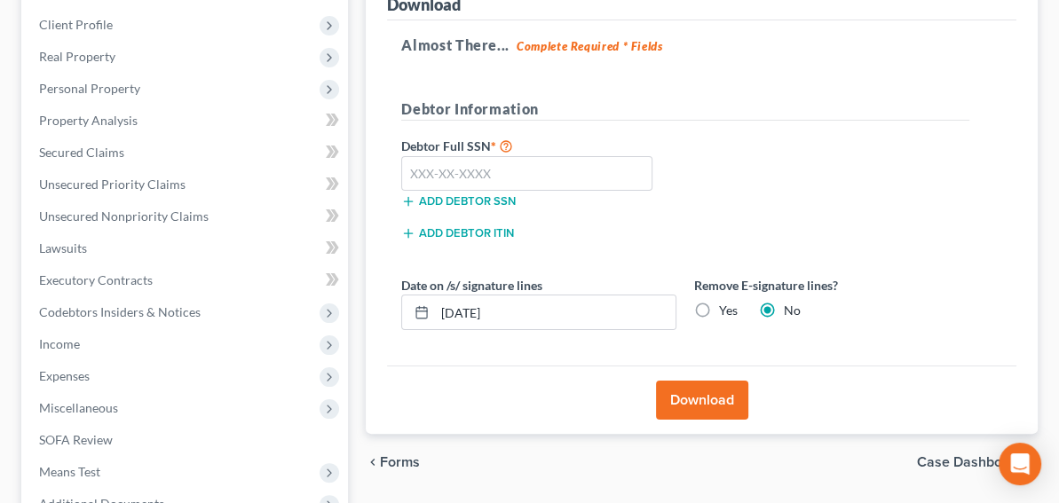
click at [727, 209] on div "Debtor Full SSN * Add debtor SSN" at bounding box center [685, 179] width 586 height 89
click at [545, 40] on strong "Complete Required * Fields" at bounding box center [589, 46] width 146 height 14
click at [414, 176] on input "text" at bounding box center [526, 173] width 251 height 35
type input "054-94-7962"
click at [656, 390] on button "Download" at bounding box center [702, 400] width 92 height 39
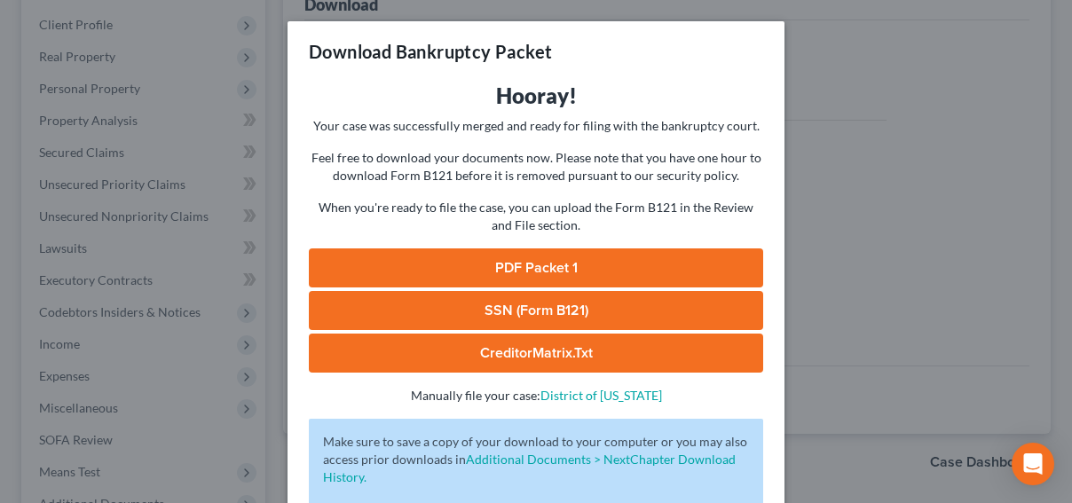
click at [576, 276] on link "PDF Packet 1" at bounding box center [536, 267] width 454 height 39
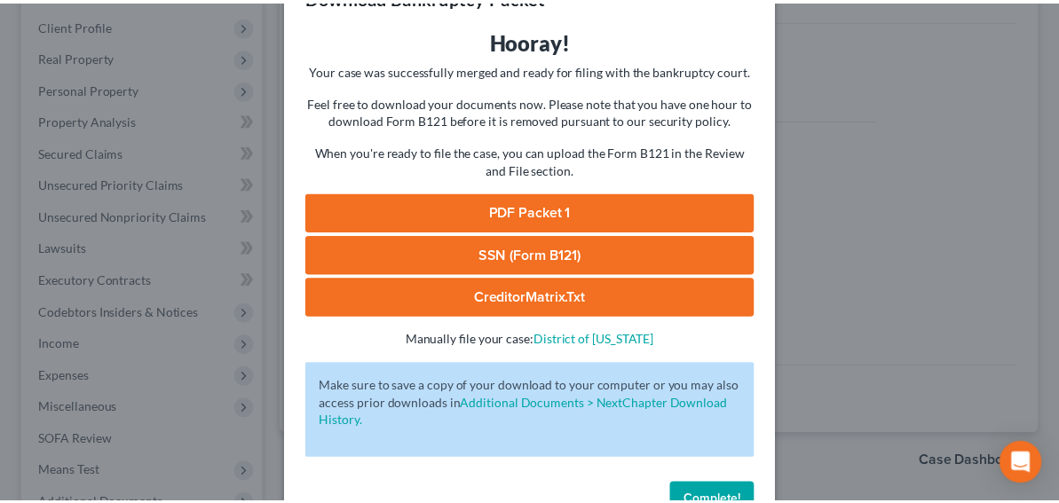
scroll to position [106, 0]
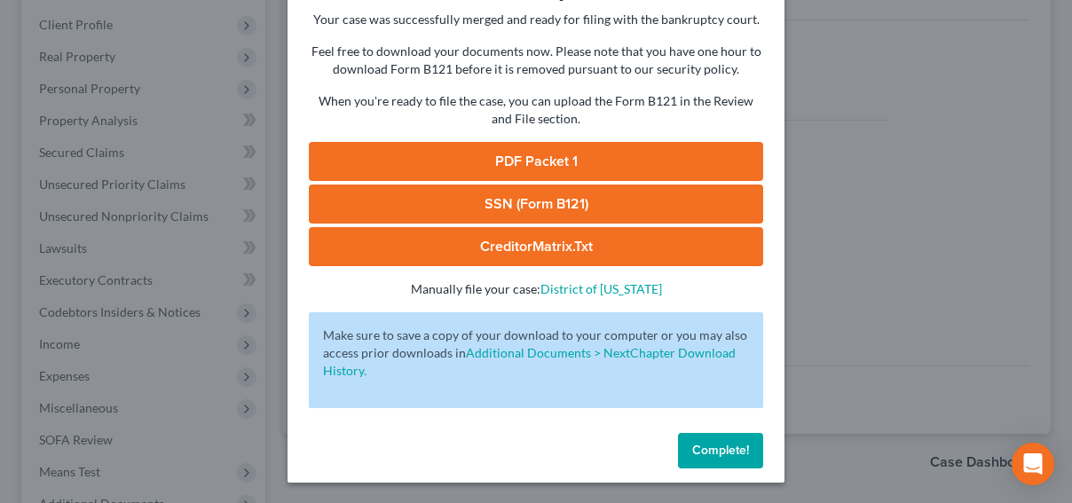
click at [719, 457] on span "Complete!" at bounding box center [720, 450] width 57 height 15
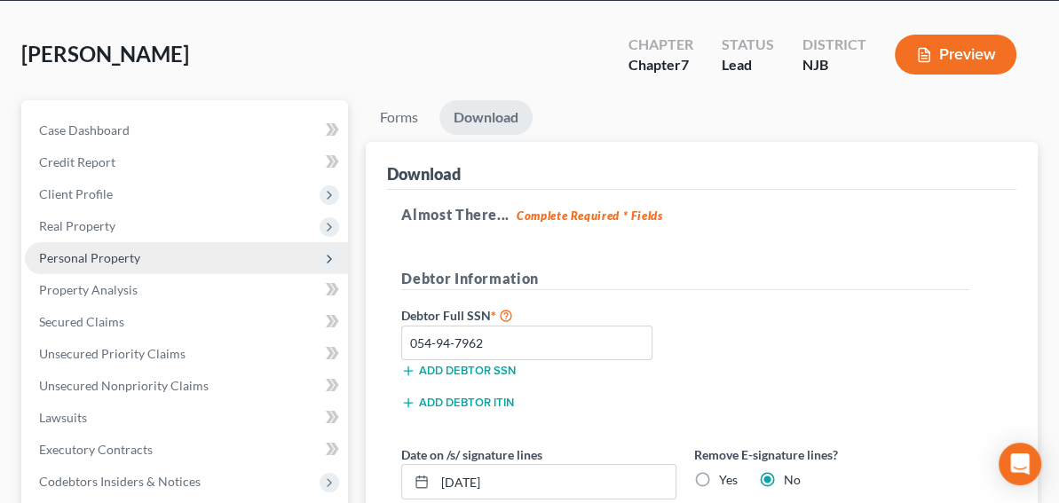
scroll to position [177, 0]
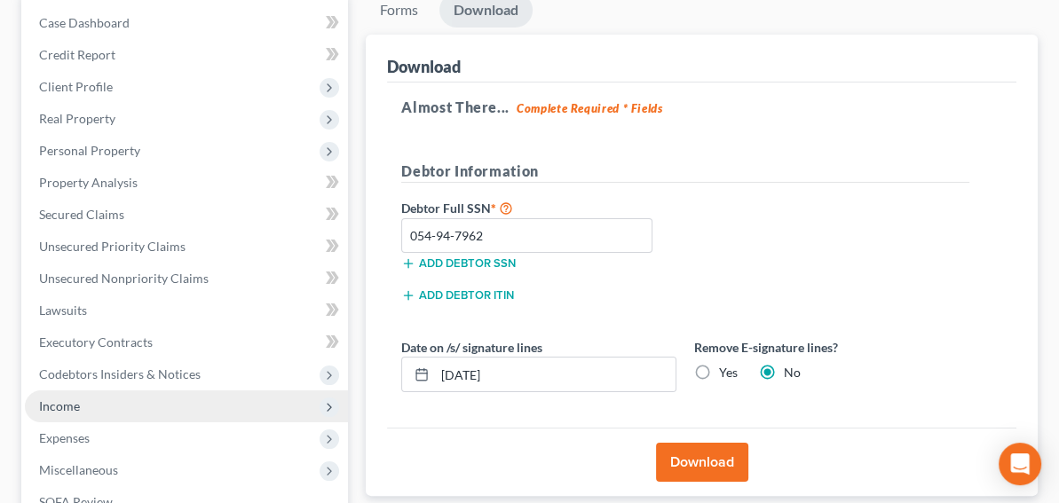
click at [113, 393] on span "Income" at bounding box center [186, 406] width 323 height 32
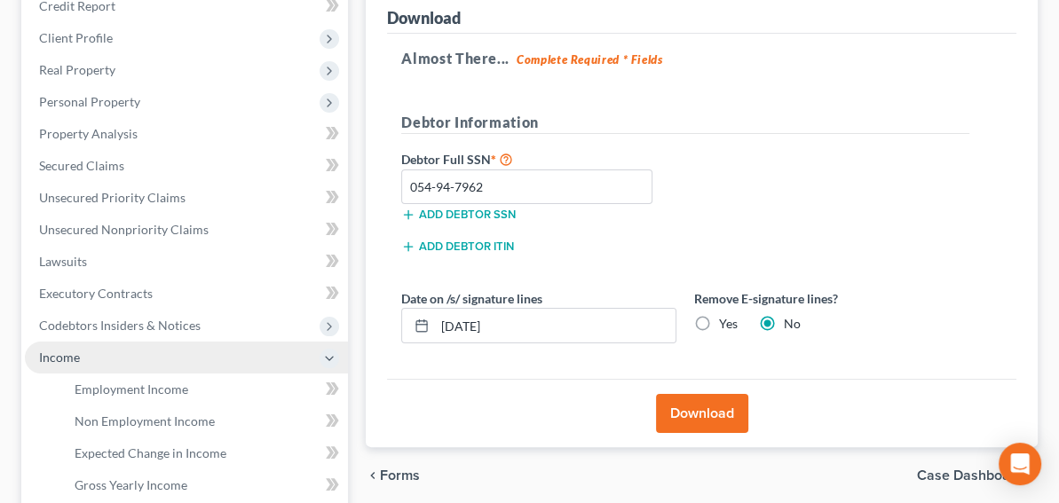
scroll to position [266, 0]
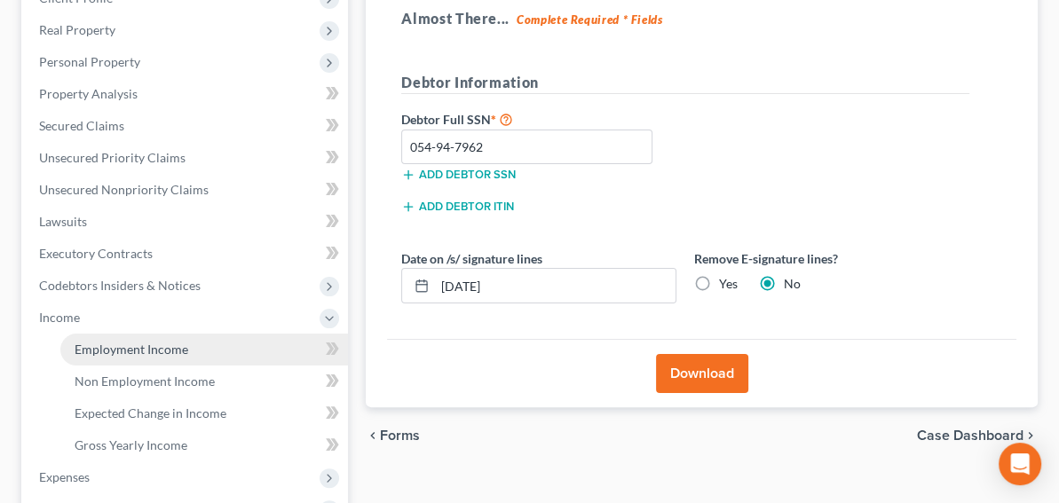
click at [137, 352] on span "Employment Income" at bounding box center [132, 349] width 114 height 15
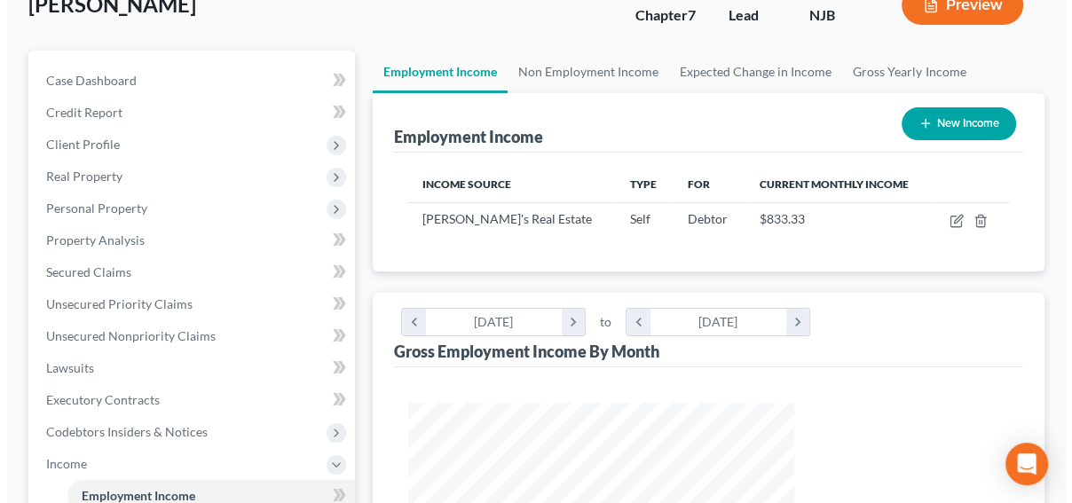
scroll to position [177, 0]
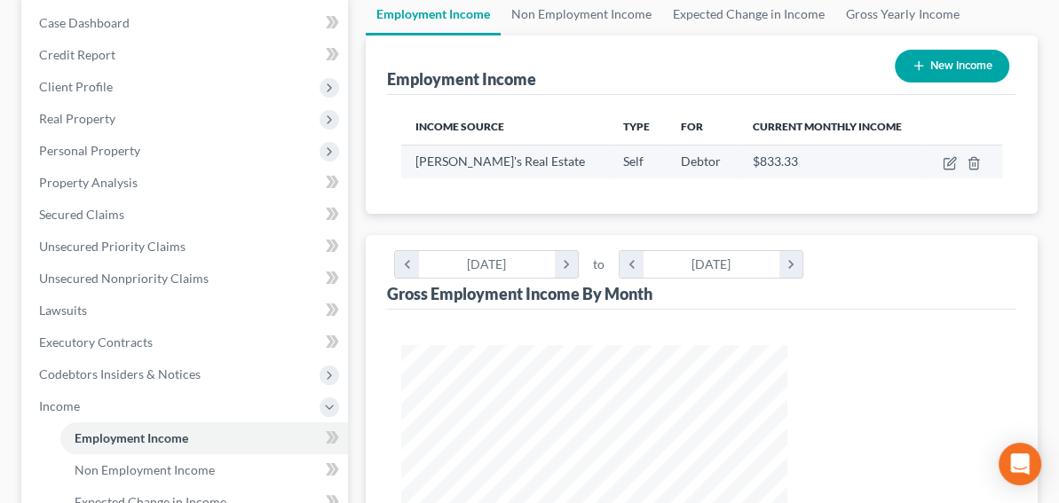
click at [449, 161] on span "[PERSON_NAME]'s Real Estate" at bounding box center [499, 161] width 169 height 15
click at [954, 166] on icon "button" at bounding box center [948, 164] width 11 height 11
select select "1"
select select "33"
select select "0"
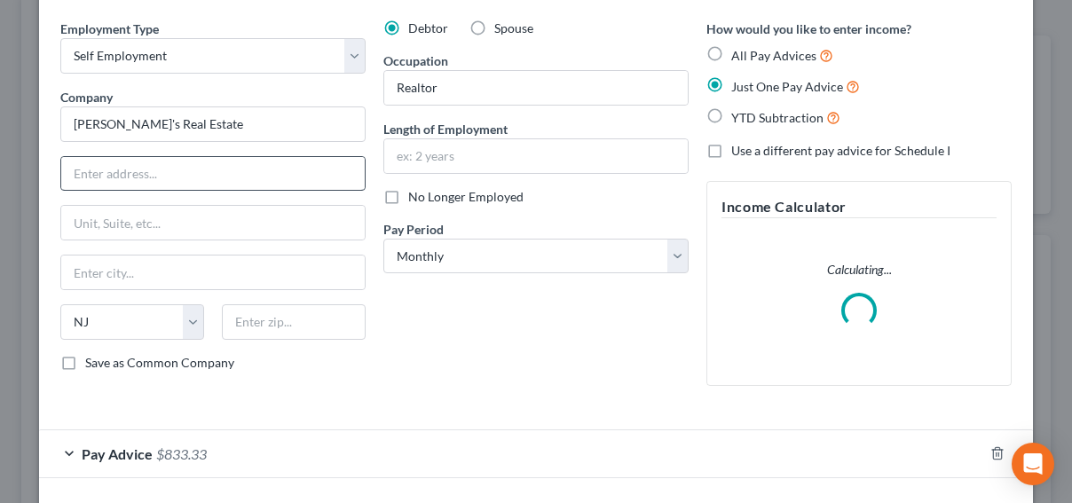
scroll to position [0, 0]
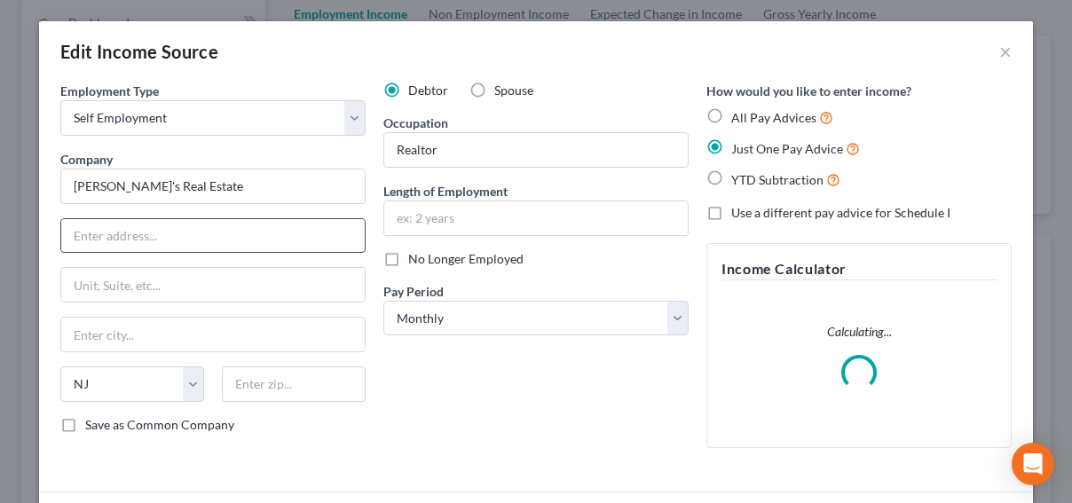
click at [172, 239] on input "text" at bounding box center [212, 236] width 303 height 34
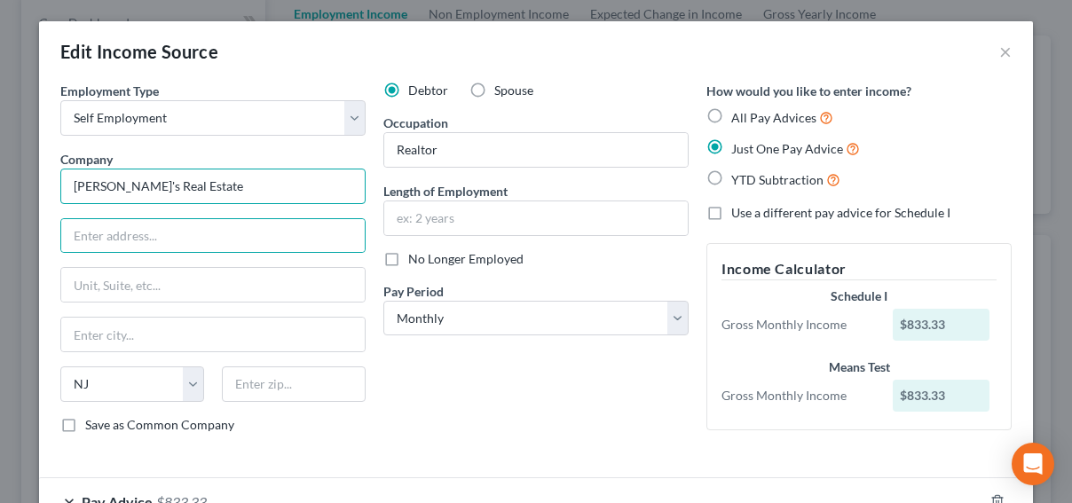
click at [66, 186] on input "[PERSON_NAME]'s Real Estate" at bounding box center [212, 186] width 305 height 35
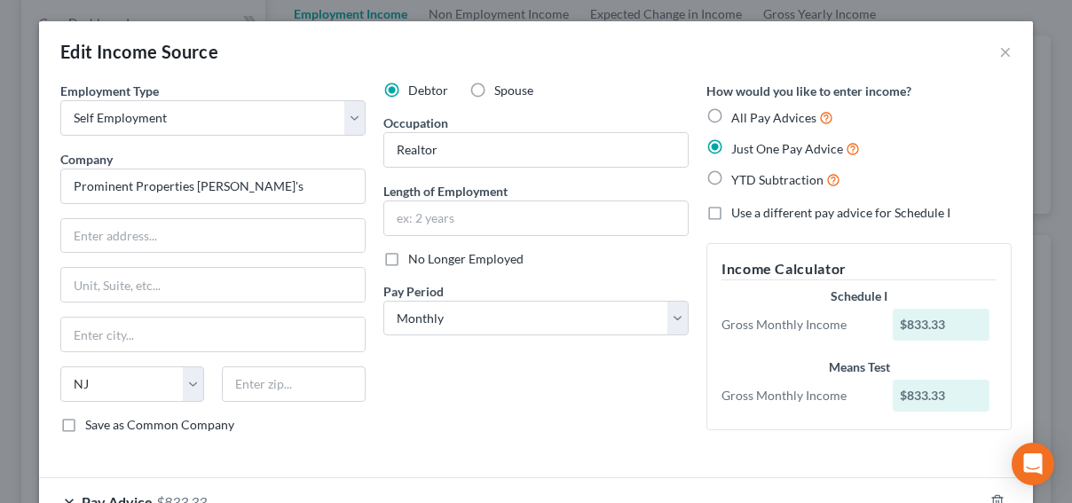
type input "Prominent Properties Sotherby's"
click at [178, 238] on input "text" at bounding box center [212, 236] width 303 height 34
paste input "2 Main St f"
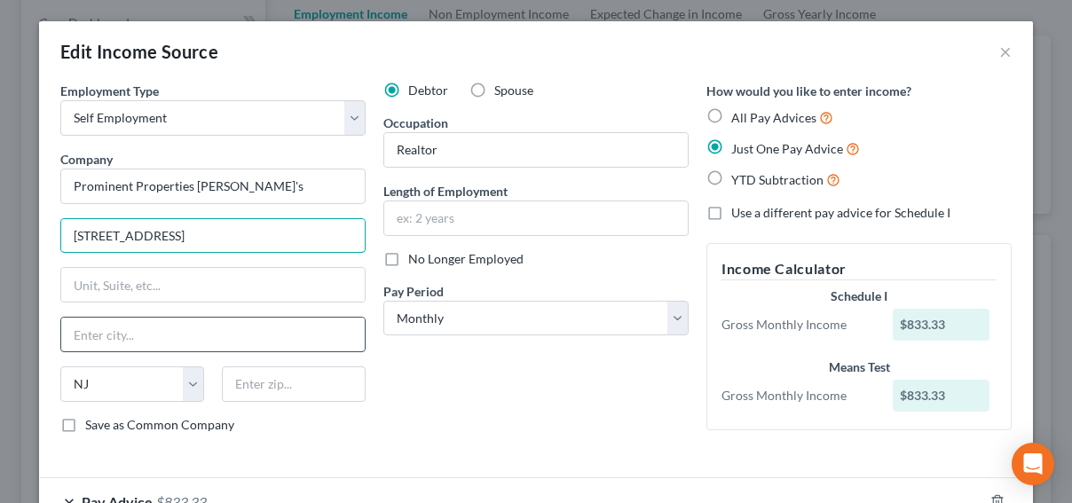
type input "2 Main St f"
click at [156, 343] on input "text" at bounding box center [212, 335] width 303 height 34
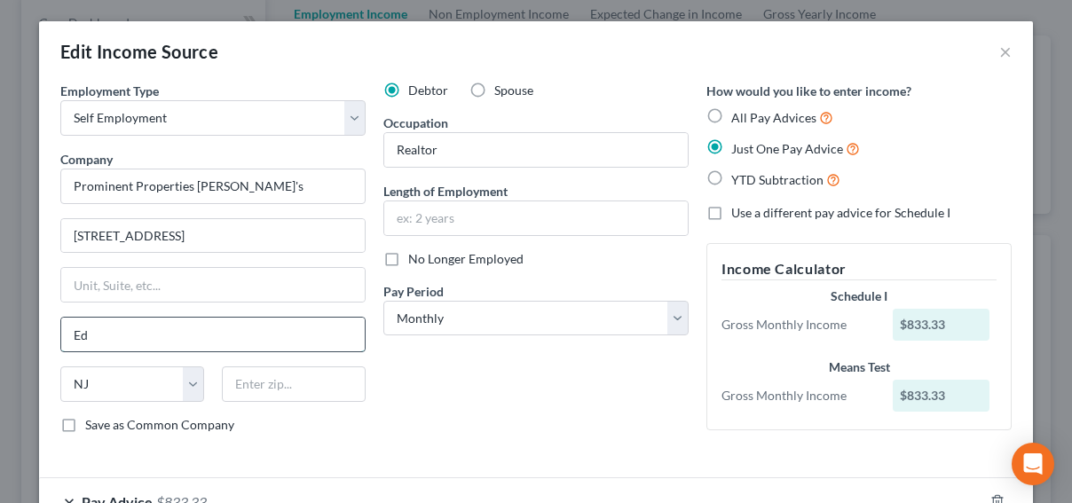
type input "Edgewater"
click at [260, 390] on input "text" at bounding box center [294, 383] width 144 height 35
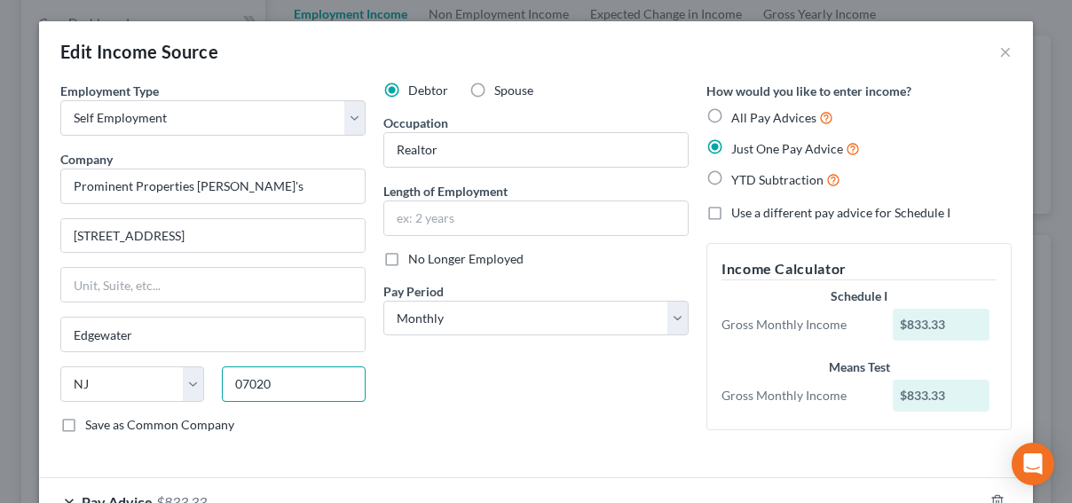
type input "07020"
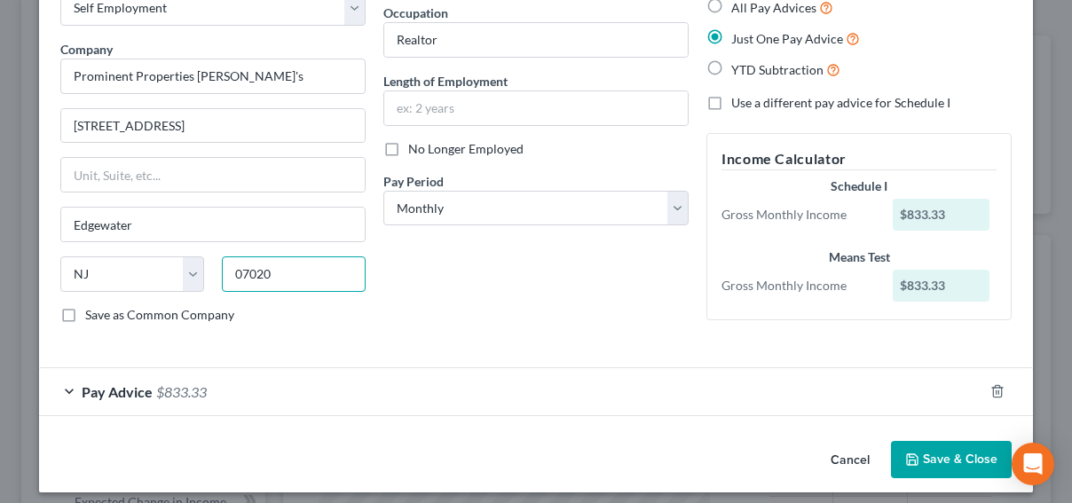
scroll to position [117, 0]
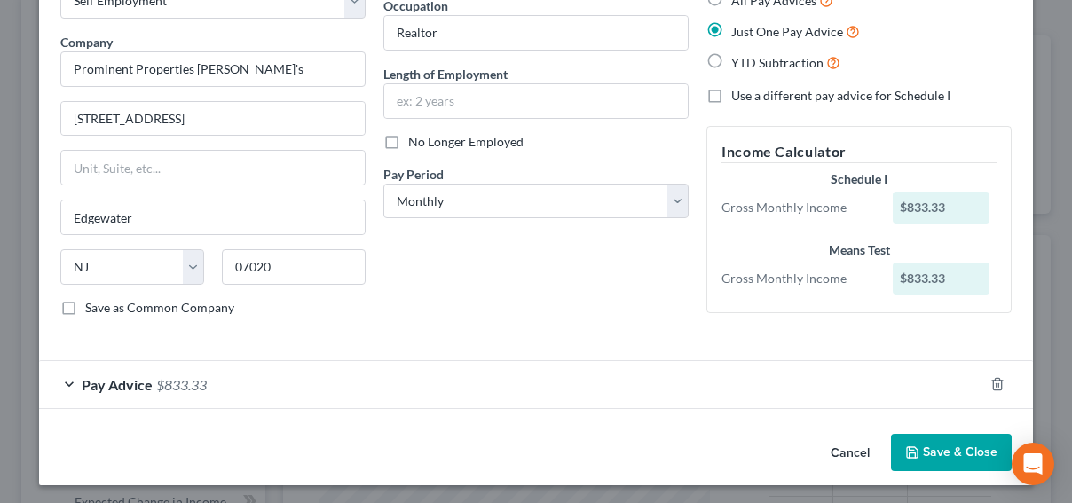
click at [156, 383] on span "$833.33" at bounding box center [181, 384] width 51 height 17
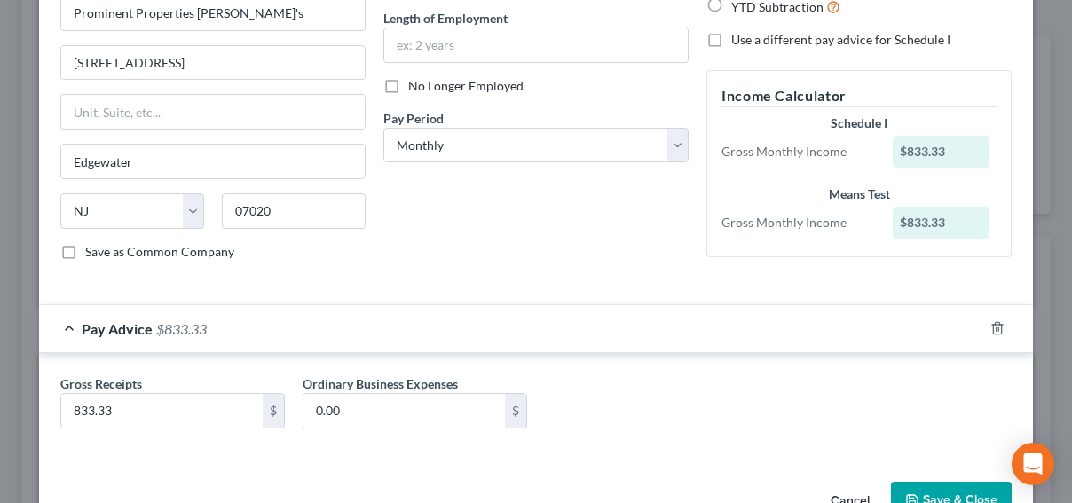
scroll to position [220, 0]
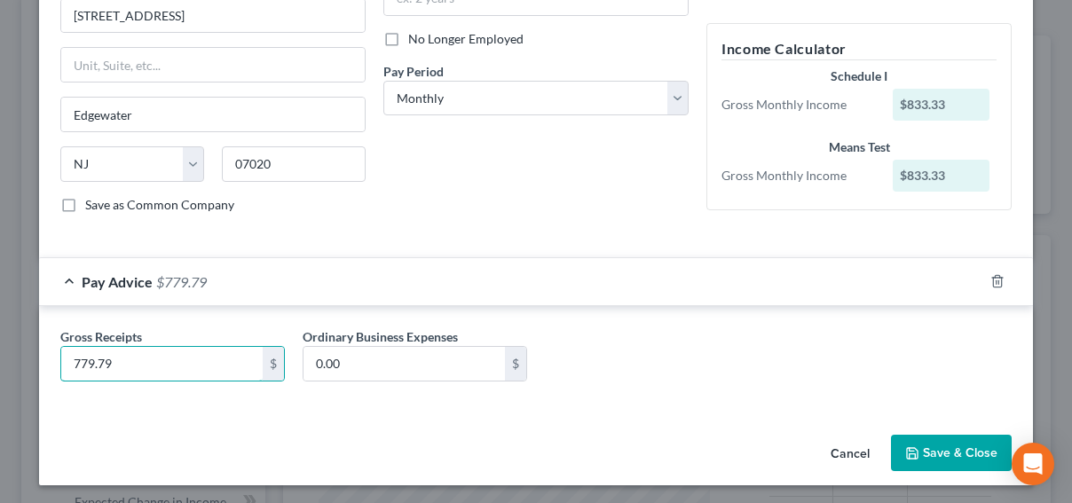
type input "779.79"
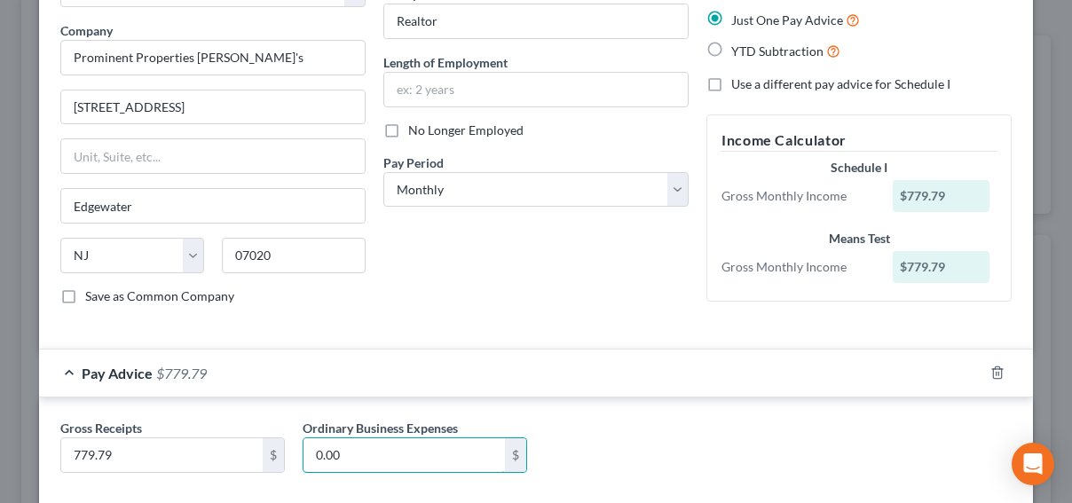
scroll to position [89, 0]
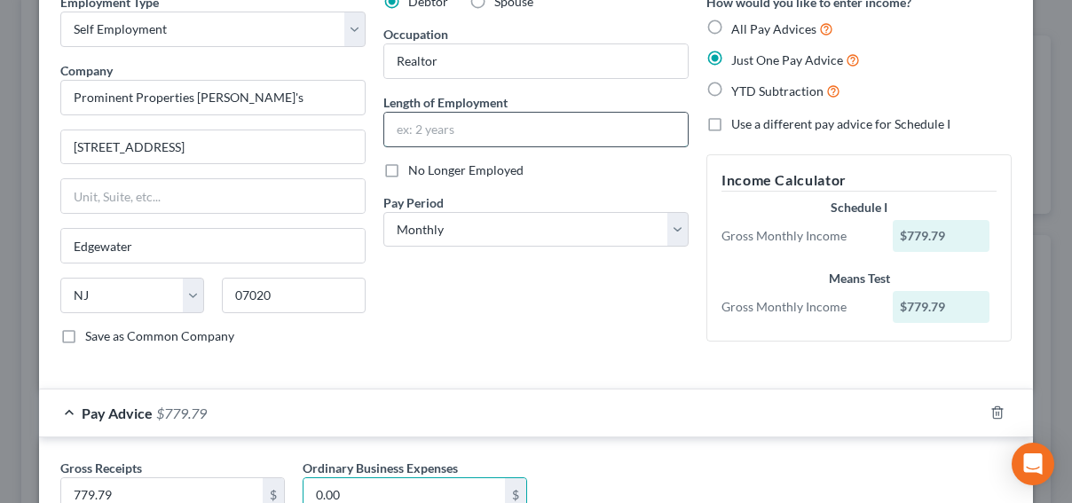
click at [508, 128] on input "text" at bounding box center [535, 130] width 303 height 34
type input "2"
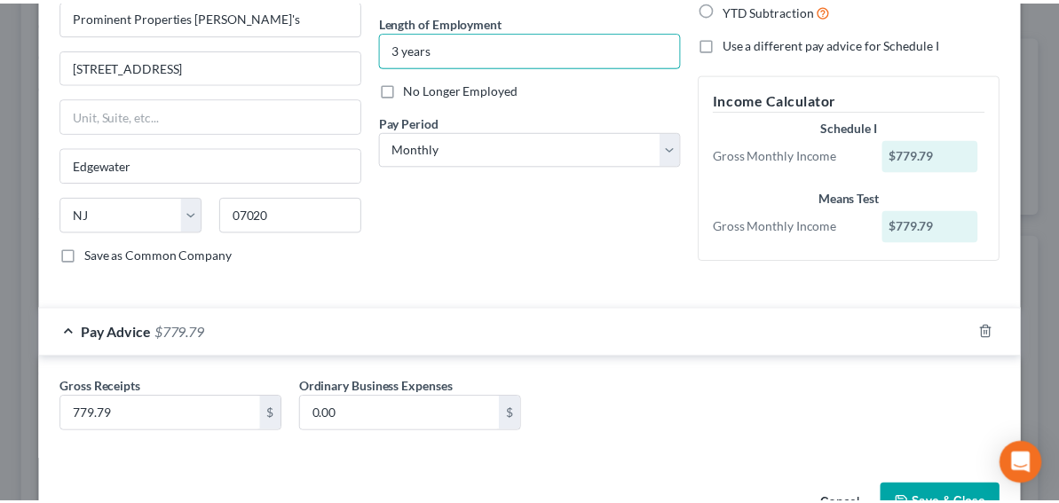
scroll to position [220, 0]
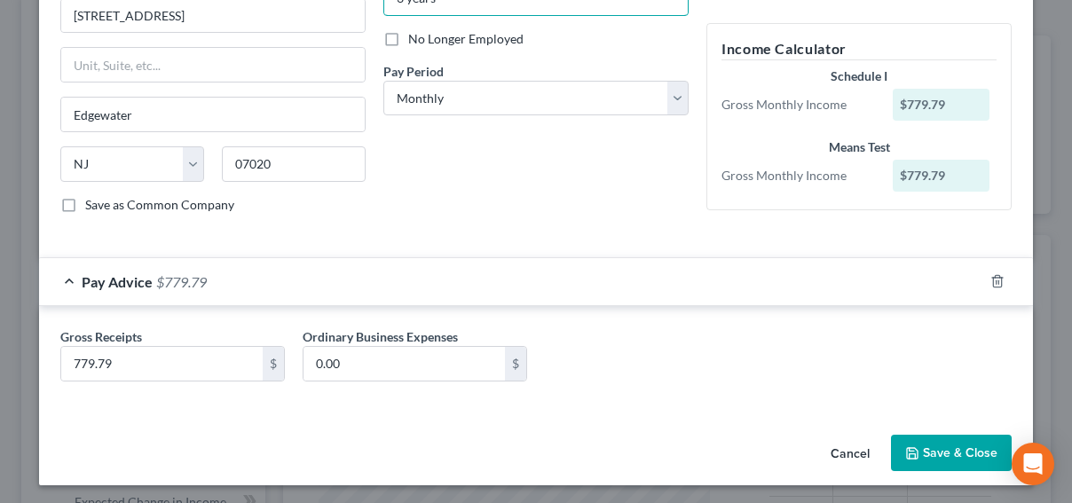
type input "3 years"
click at [918, 446] on button "Save & Close" at bounding box center [951, 453] width 121 height 37
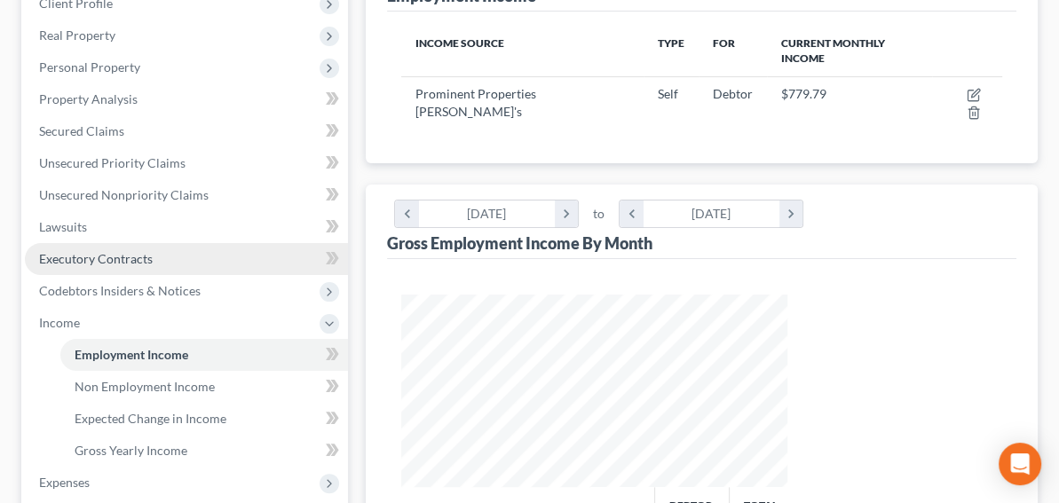
scroll to position [355, 0]
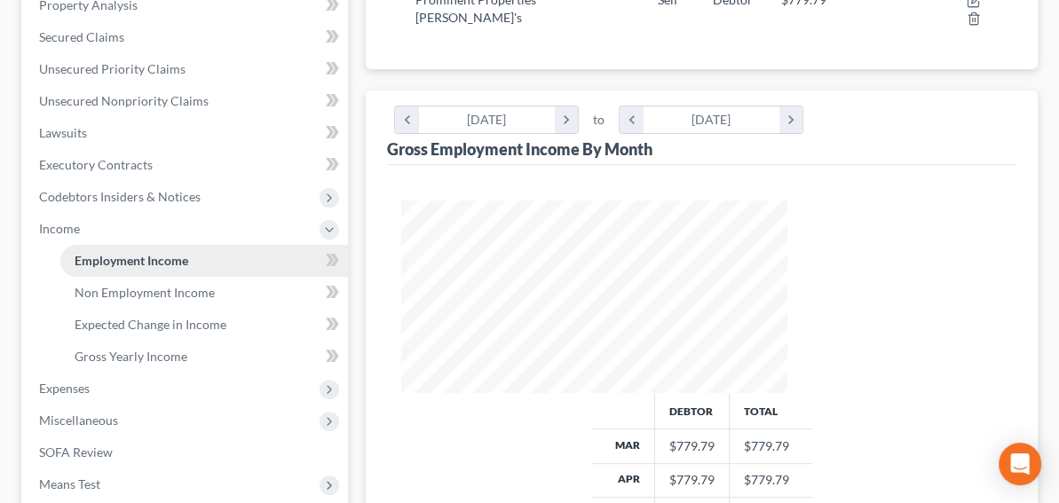
click at [162, 260] on span "Employment Income" at bounding box center [132, 260] width 114 height 15
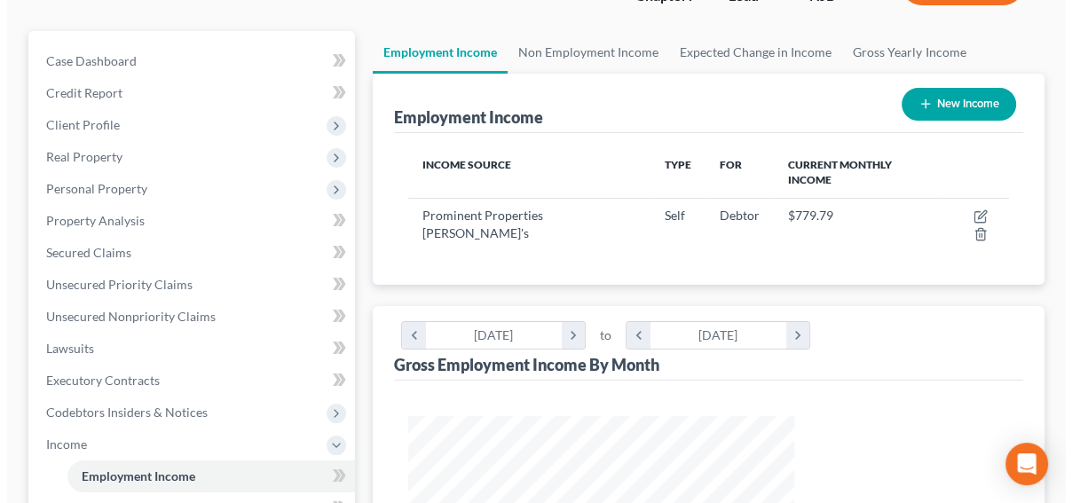
scroll to position [0, 0]
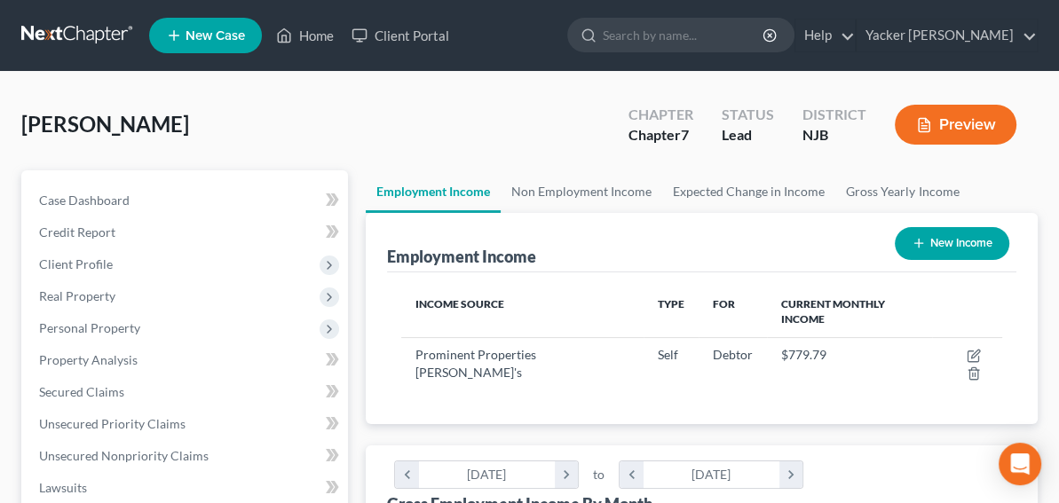
click at [949, 235] on button "New Income" at bounding box center [951, 243] width 114 height 33
select select "0"
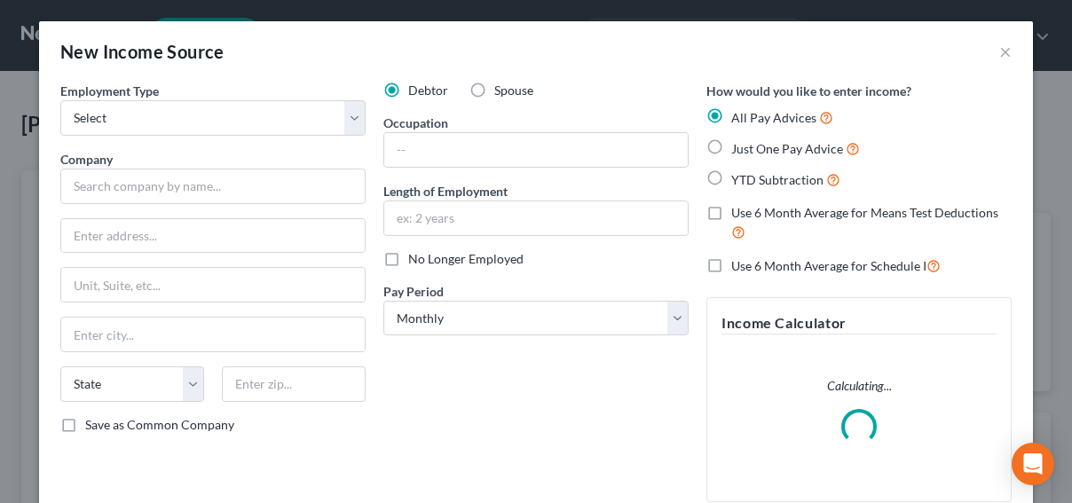
scroll to position [316, 426]
click at [222, 131] on select "Select Full or [DEMOGRAPHIC_DATA] Employment Self Employment" at bounding box center [212, 117] width 305 height 35
select select "1"
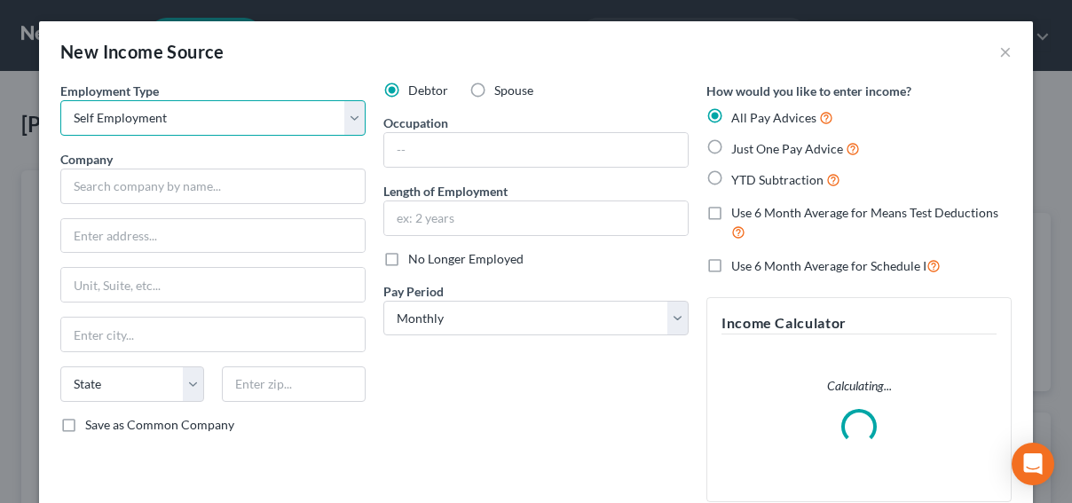
click at [60, 100] on select "Select Full or [DEMOGRAPHIC_DATA] Employment Self Employment" at bounding box center [212, 117] width 305 height 35
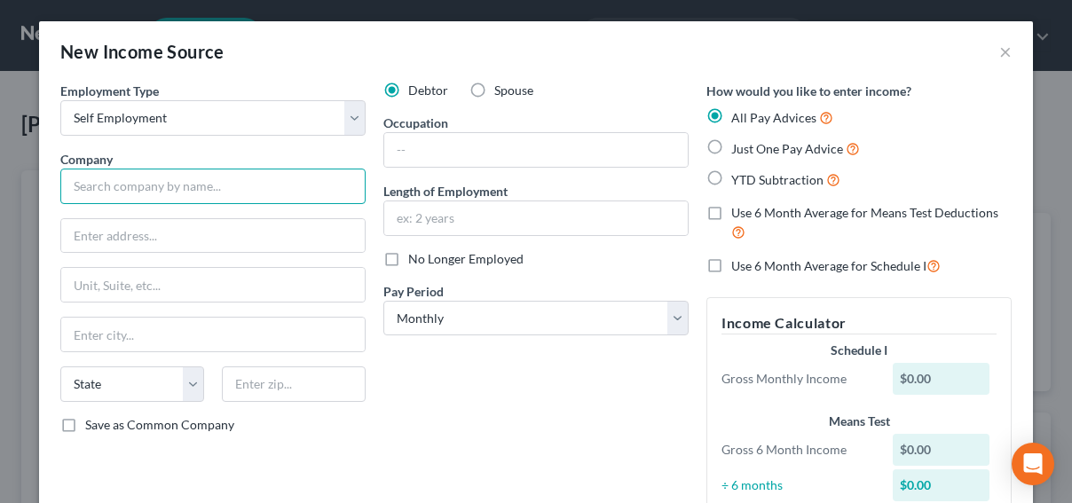
click at [166, 187] on input "text" at bounding box center [212, 186] width 305 height 35
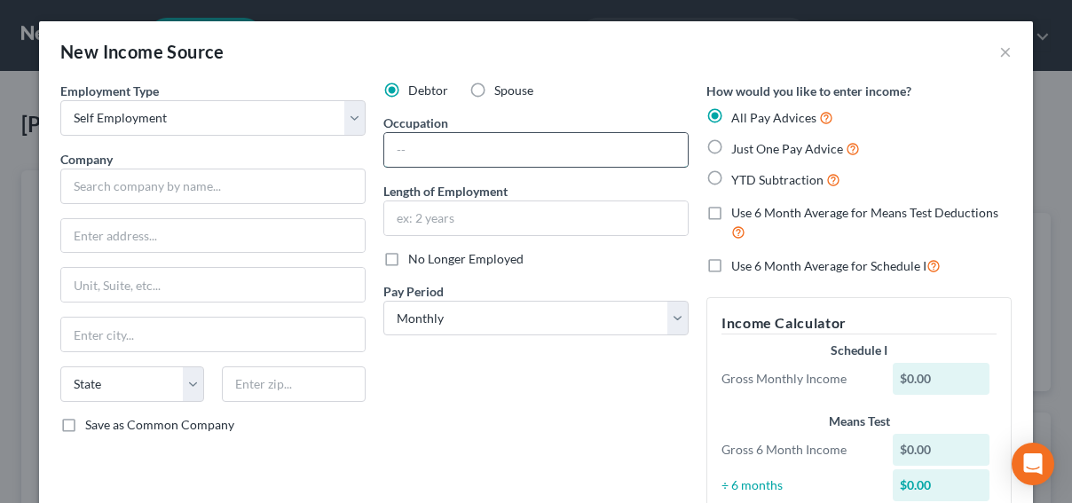
click at [421, 151] on input "text" at bounding box center [535, 150] width 303 height 34
click at [388, 149] on input "text" at bounding box center [535, 150] width 303 height 34
type input "Organizer"
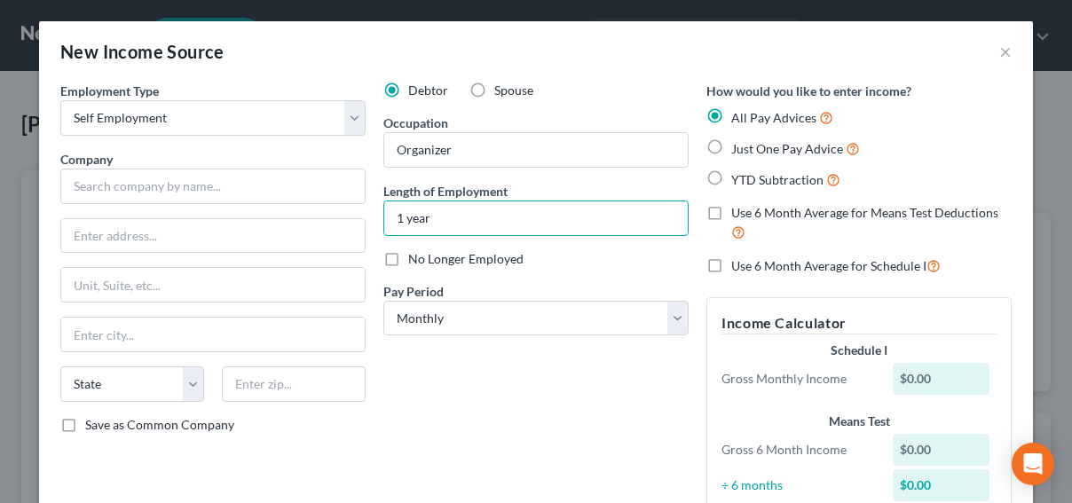
type input "1 year"
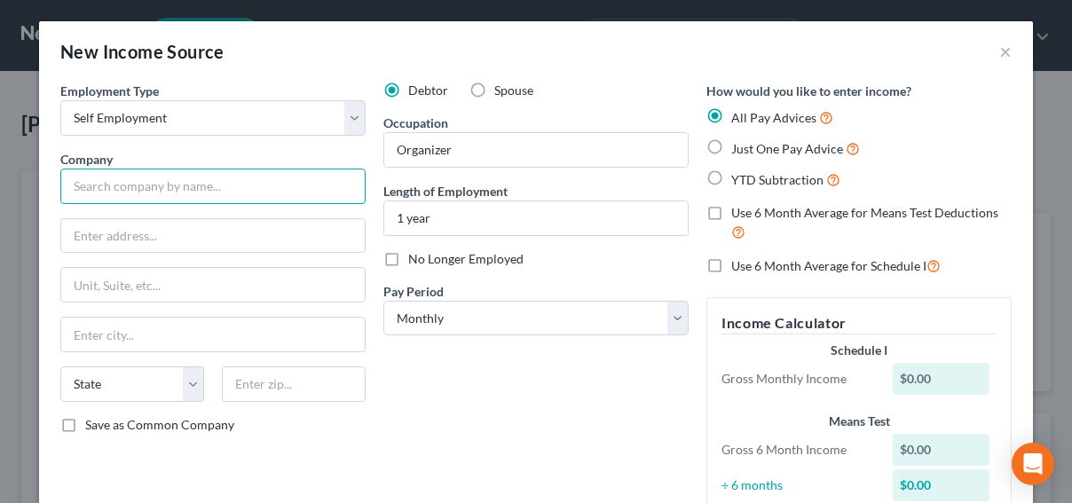
click at [186, 192] on input "text" at bounding box center [212, 186] width 305 height 35
type input "Self Employed"
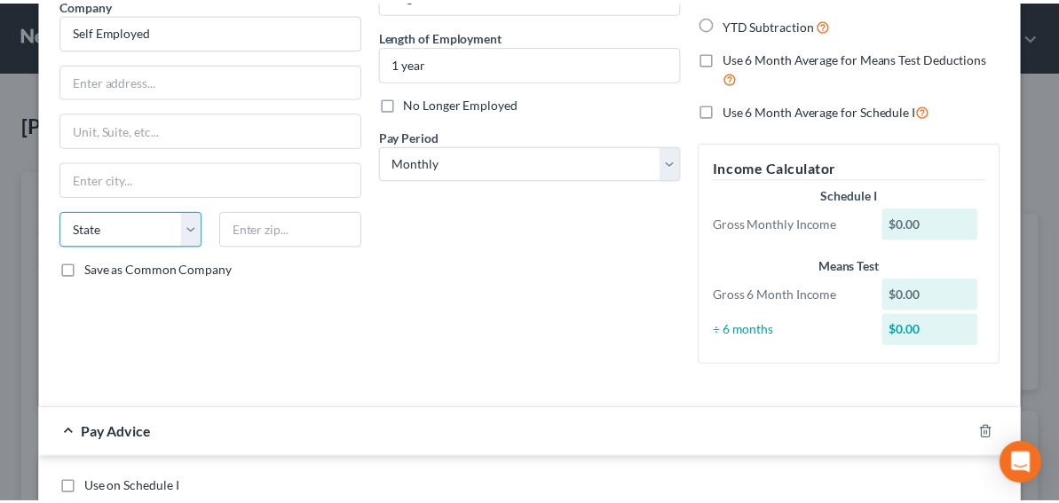
scroll to position [341, 0]
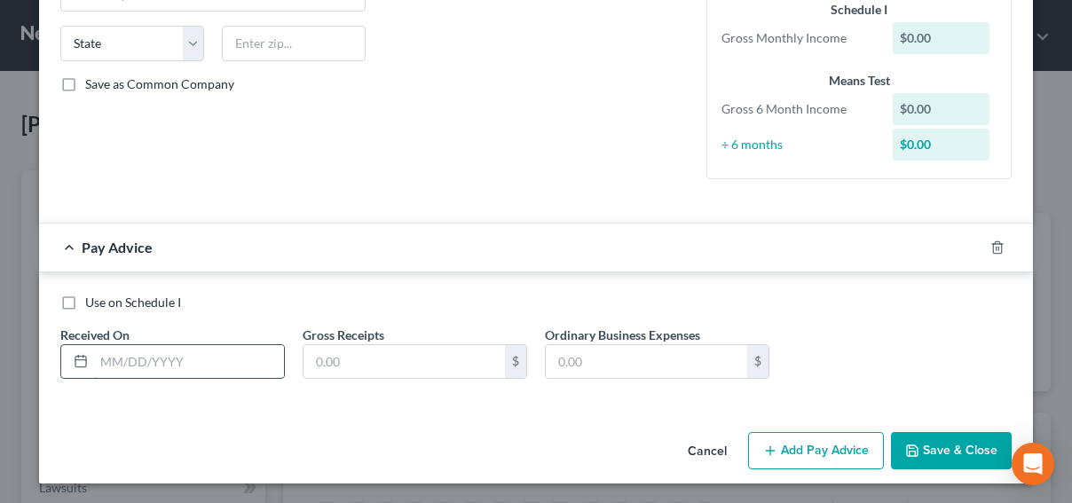
click at [190, 365] on input "text" at bounding box center [189, 362] width 190 height 34
type input "08012025"
click at [348, 358] on input "500" at bounding box center [403, 362] width 201 height 34
type input "0.00"
drag, startPoint x: 192, startPoint y: 358, endPoint x: 85, endPoint y: 346, distance: 107.1
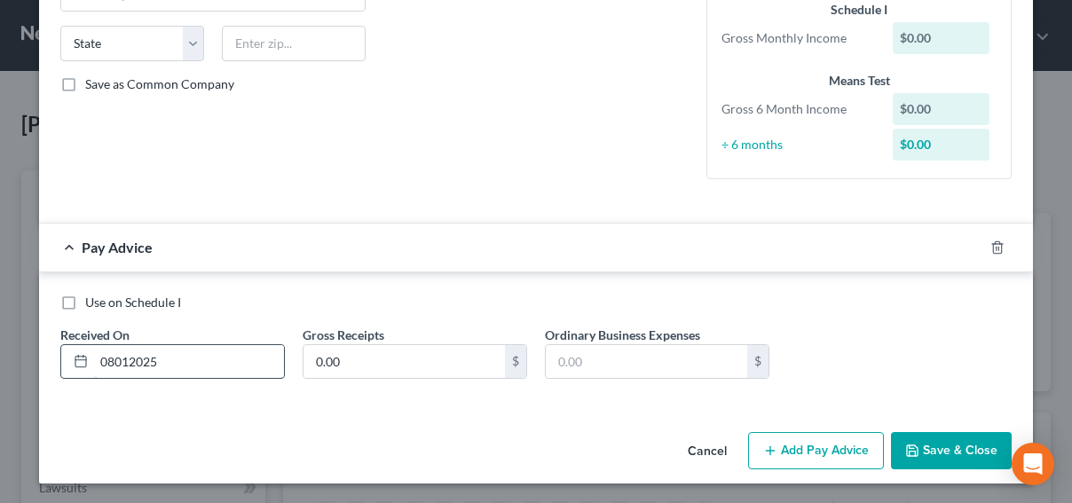
click at [94, 350] on input "08012025" at bounding box center [189, 362] width 190 height 34
type input "08/01/2025"
click at [922, 446] on button "Save & Close" at bounding box center [951, 450] width 121 height 37
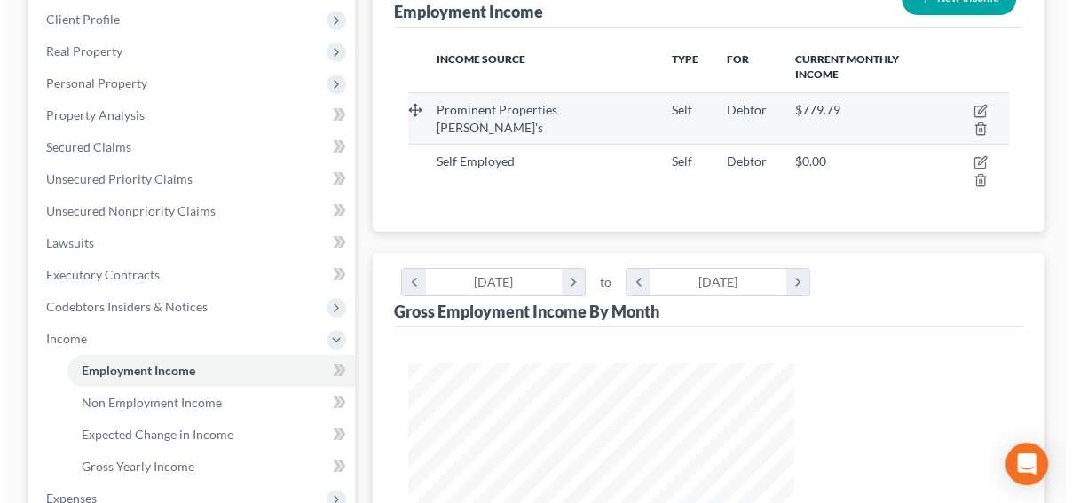
scroll to position [89, 0]
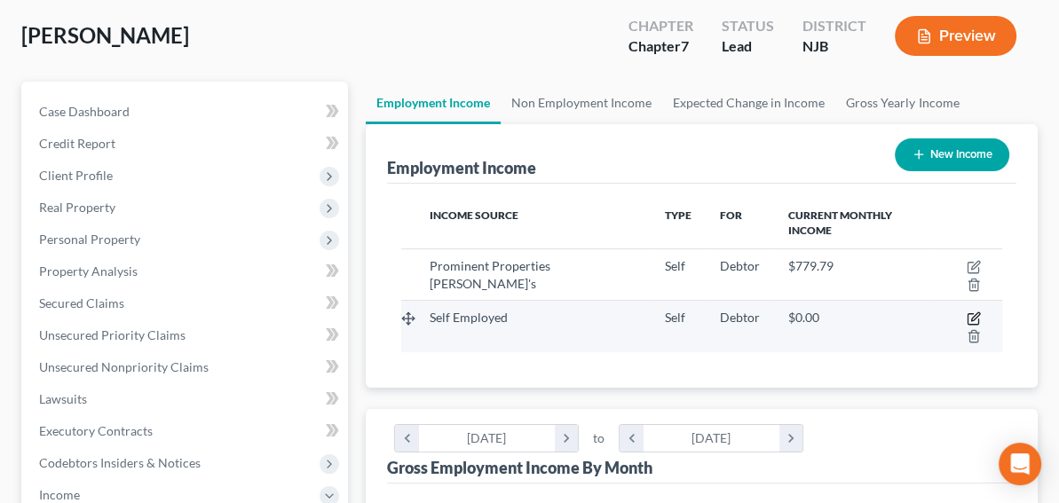
click at [971, 313] on icon "button" at bounding box center [975, 317] width 8 height 8
select select "1"
select select "0"
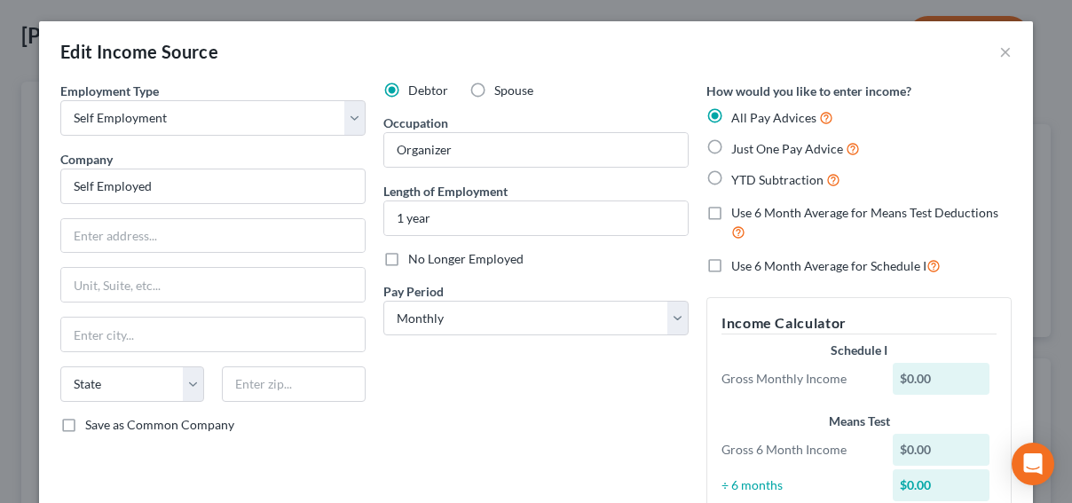
scroll to position [206, 0]
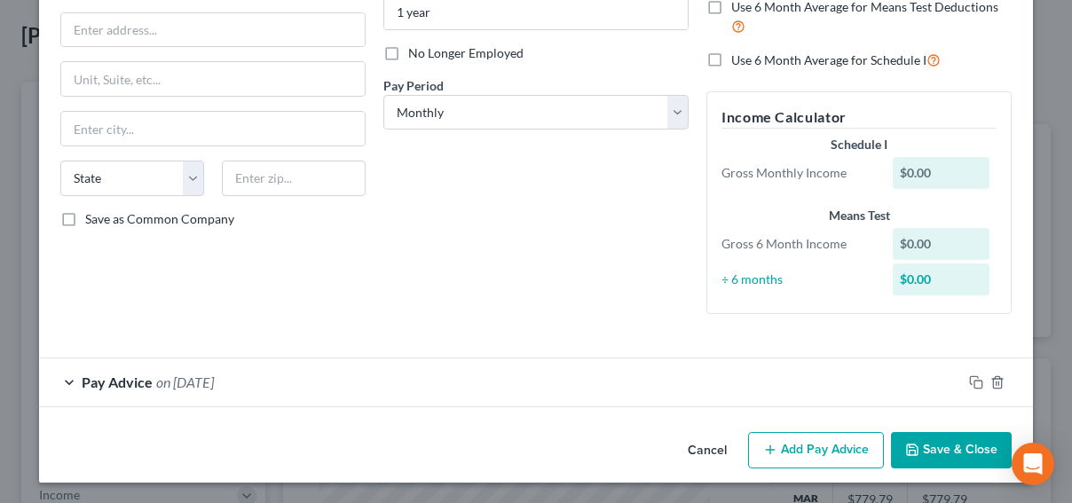
click at [108, 382] on span "Pay Advice" at bounding box center [117, 382] width 71 height 17
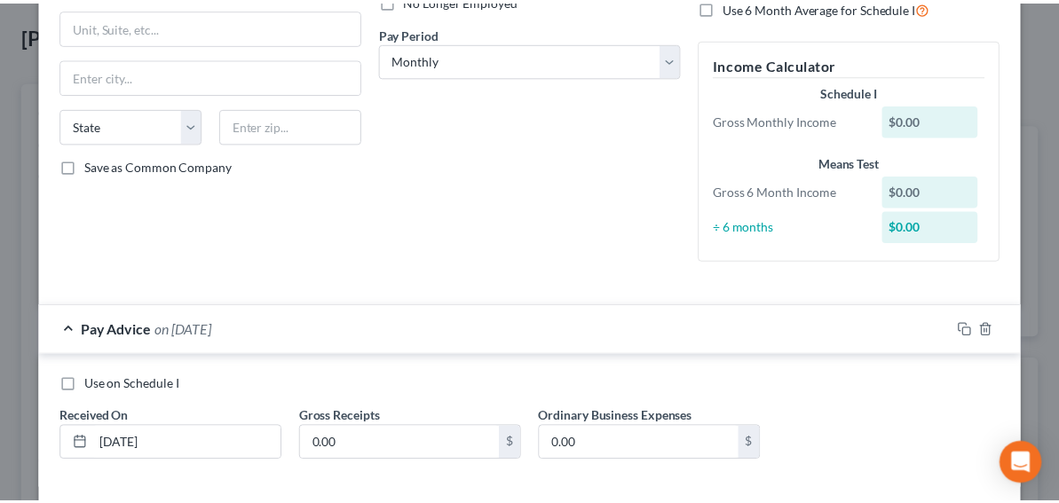
scroll to position [341, 0]
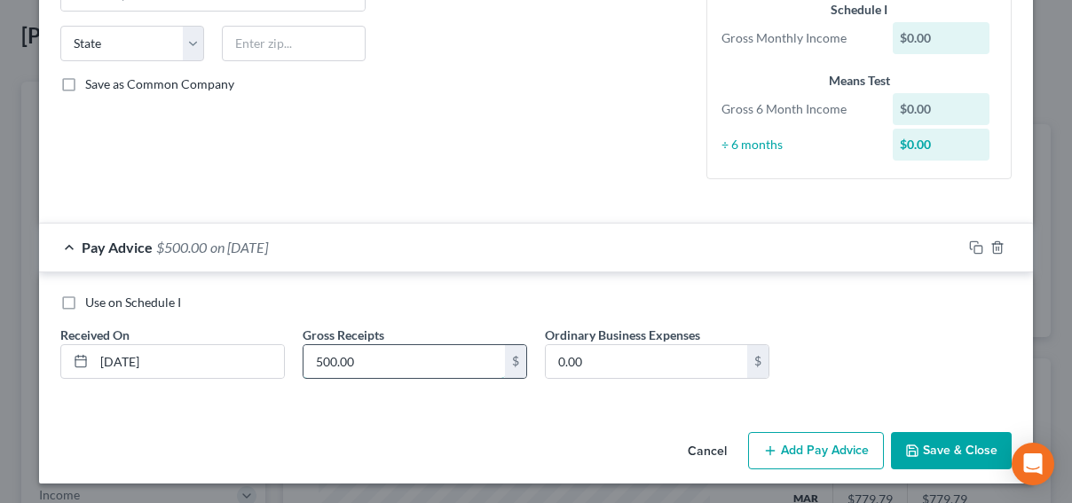
type input "500.00"
click at [927, 435] on button "Save & Close" at bounding box center [951, 450] width 121 height 37
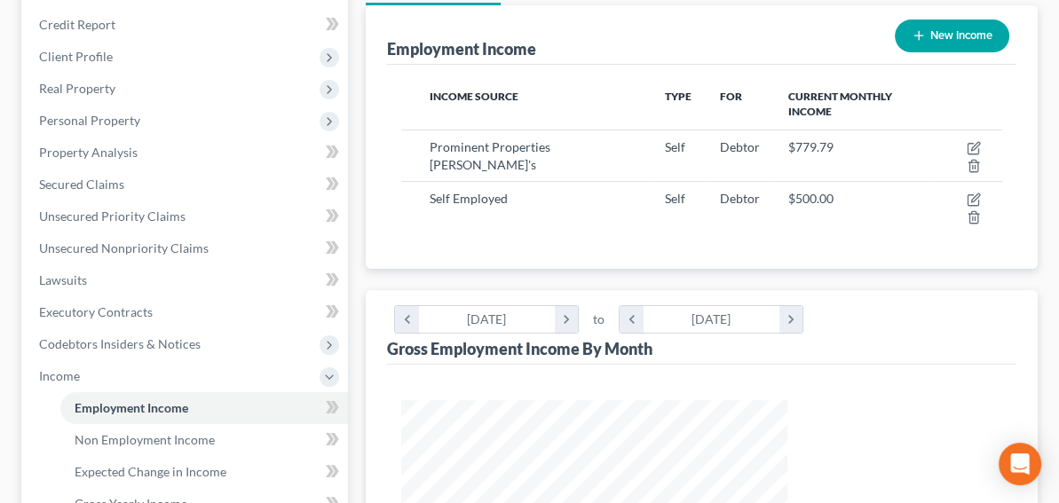
scroll to position [0, 0]
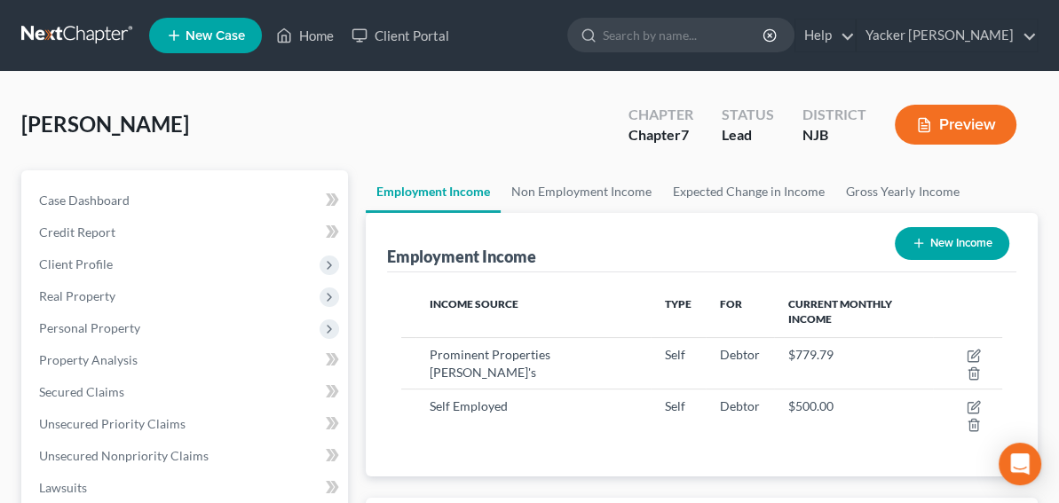
click at [400, 134] on div "Lauture, Jill Upgraded Chapter Chapter 7 Status Lead District NJB Preview" at bounding box center [529, 131] width 1016 height 77
